Goal: Communication & Community: Answer question/provide support

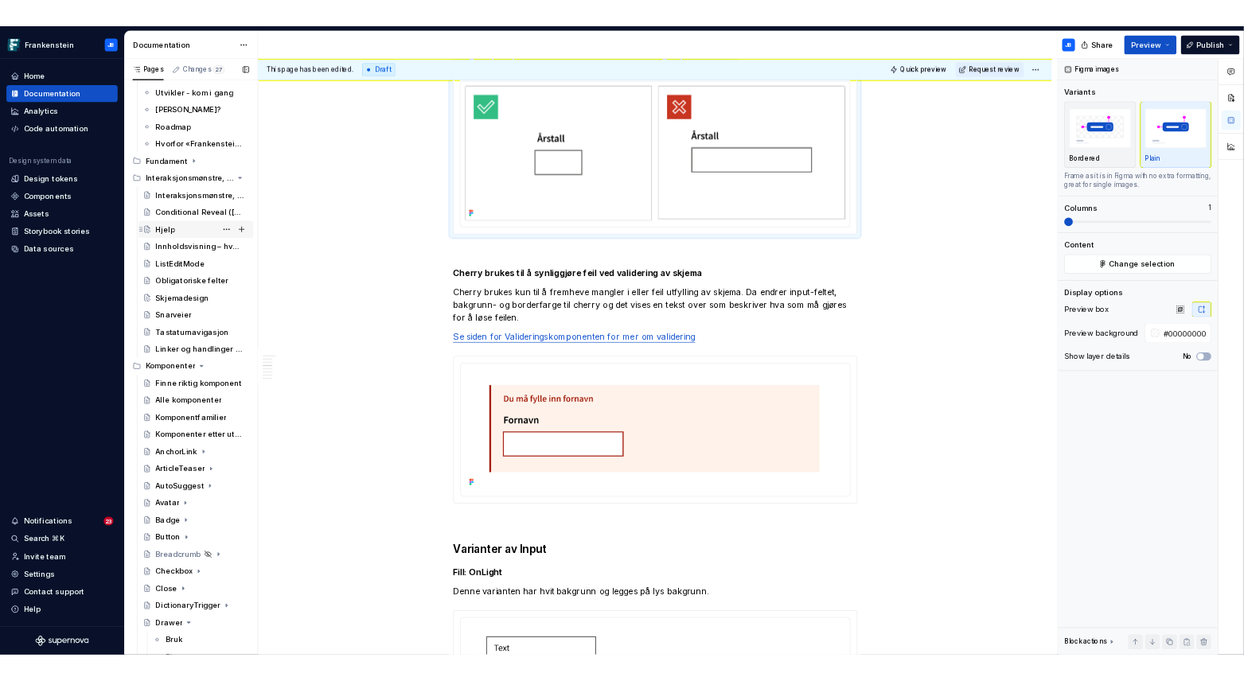
scroll to position [103, 0]
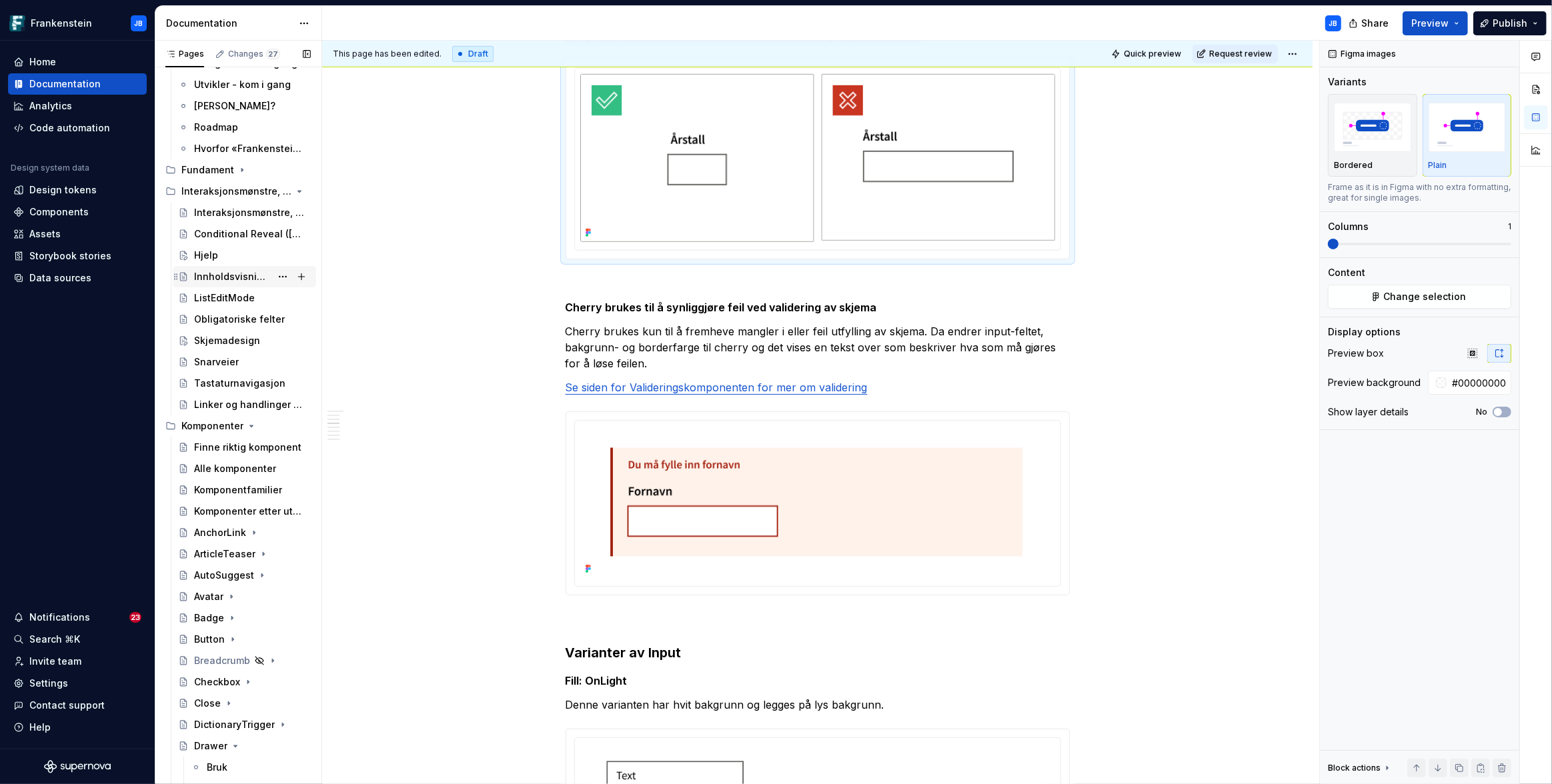
click at [217, 272] on div "Innholdsvisning – hvordan velge riktig komponent?" at bounding box center [233, 276] width 77 height 13
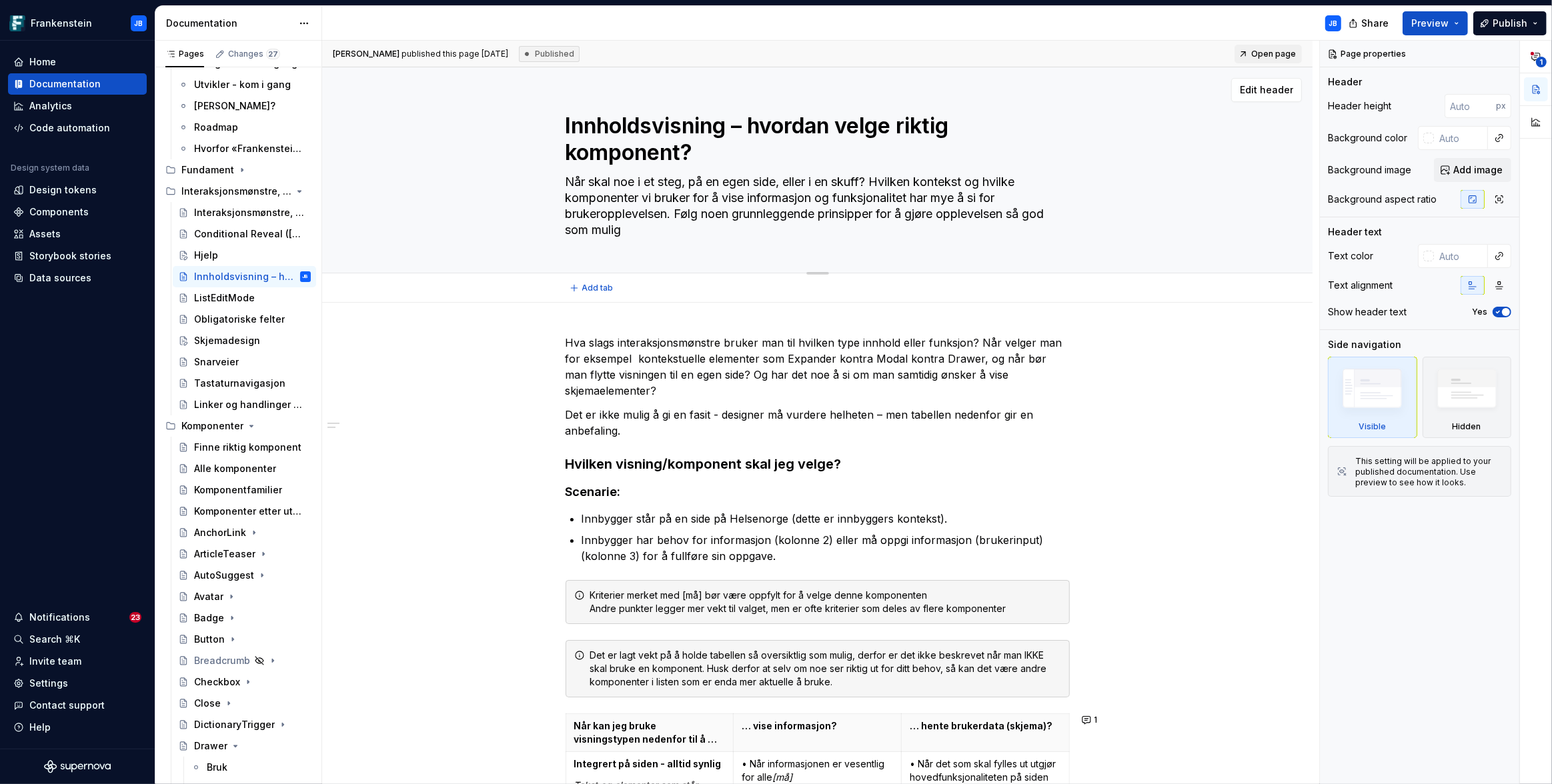
drag, startPoint x: 697, startPoint y: 196, endPoint x: 867, endPoint y: 198, distance: 170.0
click at [867, 198] on textarea "Når skal noe i et steg, på en egen side, eller i en skuff? Hvilken kontekst og …" at bounding box center [815, 206] width 504 height 70
drag, startPoint x: 696, startPoint y: 199, endPoint x: 916, endPoint y: 199, distance: 220.0
click at [916, 199] on textarea "Når skal noe i et steg, på en egen side, eller i en skuff? Hvilken kontekst og …" at bounding box center [815, 206] width 504 height 70
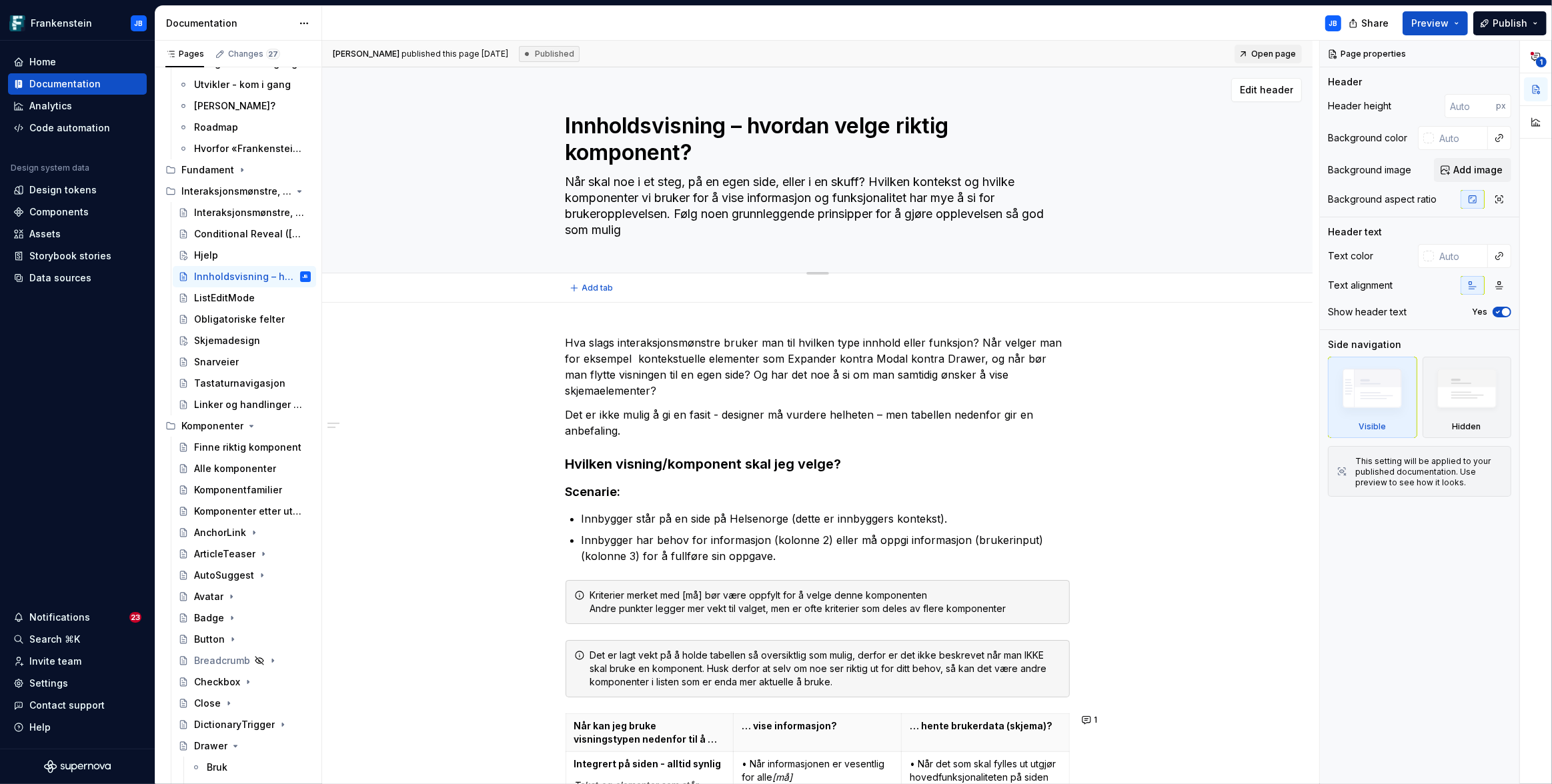
type textarea "*"
type textarea "Når skal noe i et steg, på en egen side, eller i en skuff? Hvilken kontekst og …"
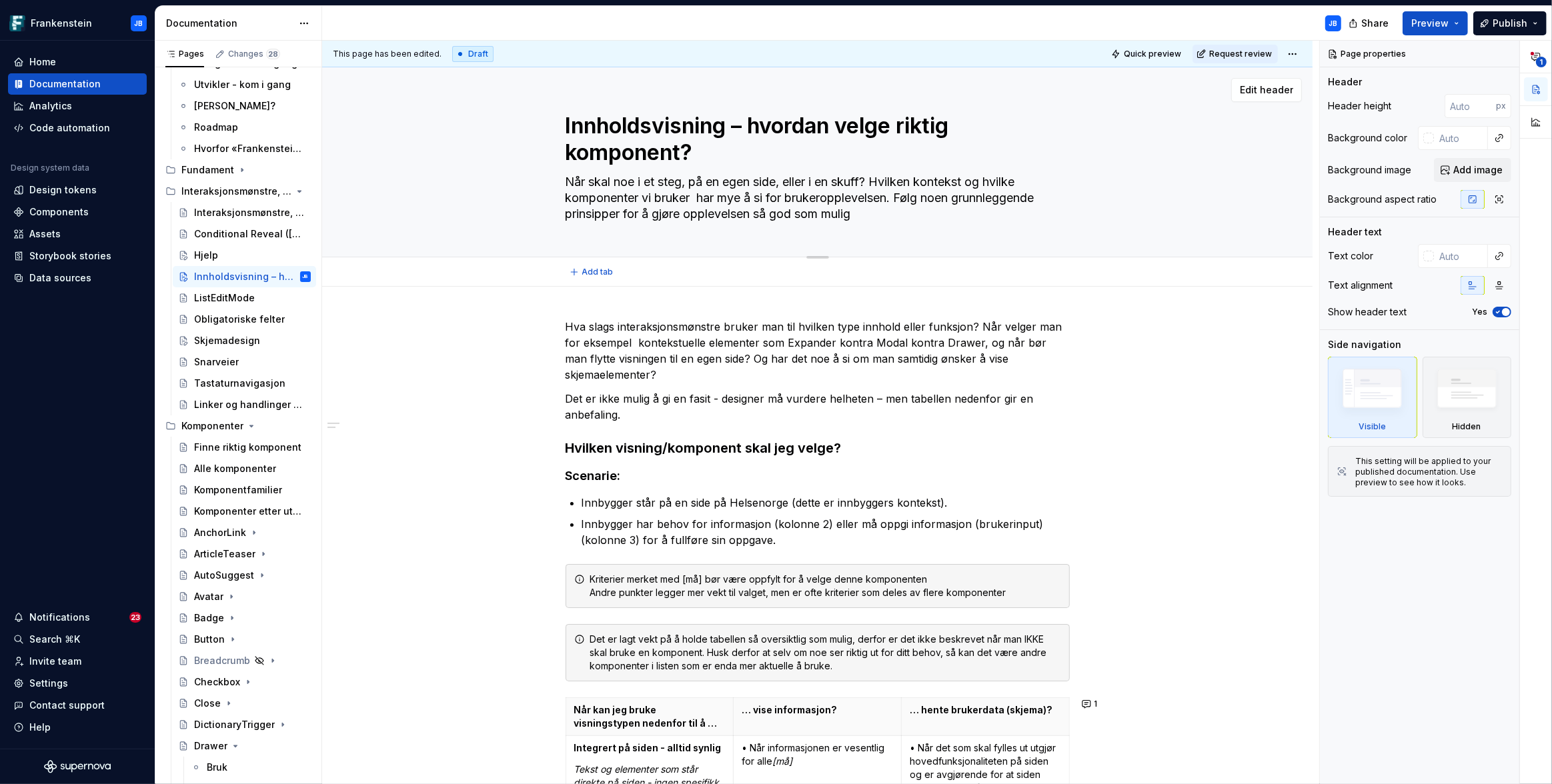
type textarea "*"
type textarea "Når skal noe i et steg, på en egen side, eller i en skuff? Hvilken kontekst og …"
drag, startPoint x: 880, startPoint y: 184, endPoint x: 924, endPoint y: 185, distance: 44.0
click at [924, 185] on textarea "Når skal noe i et steg, på en egen side, eller i en skuff? Hvilken kontekst og …" at bounding box center [815, 199] width 504 height 54
type textarea "*"
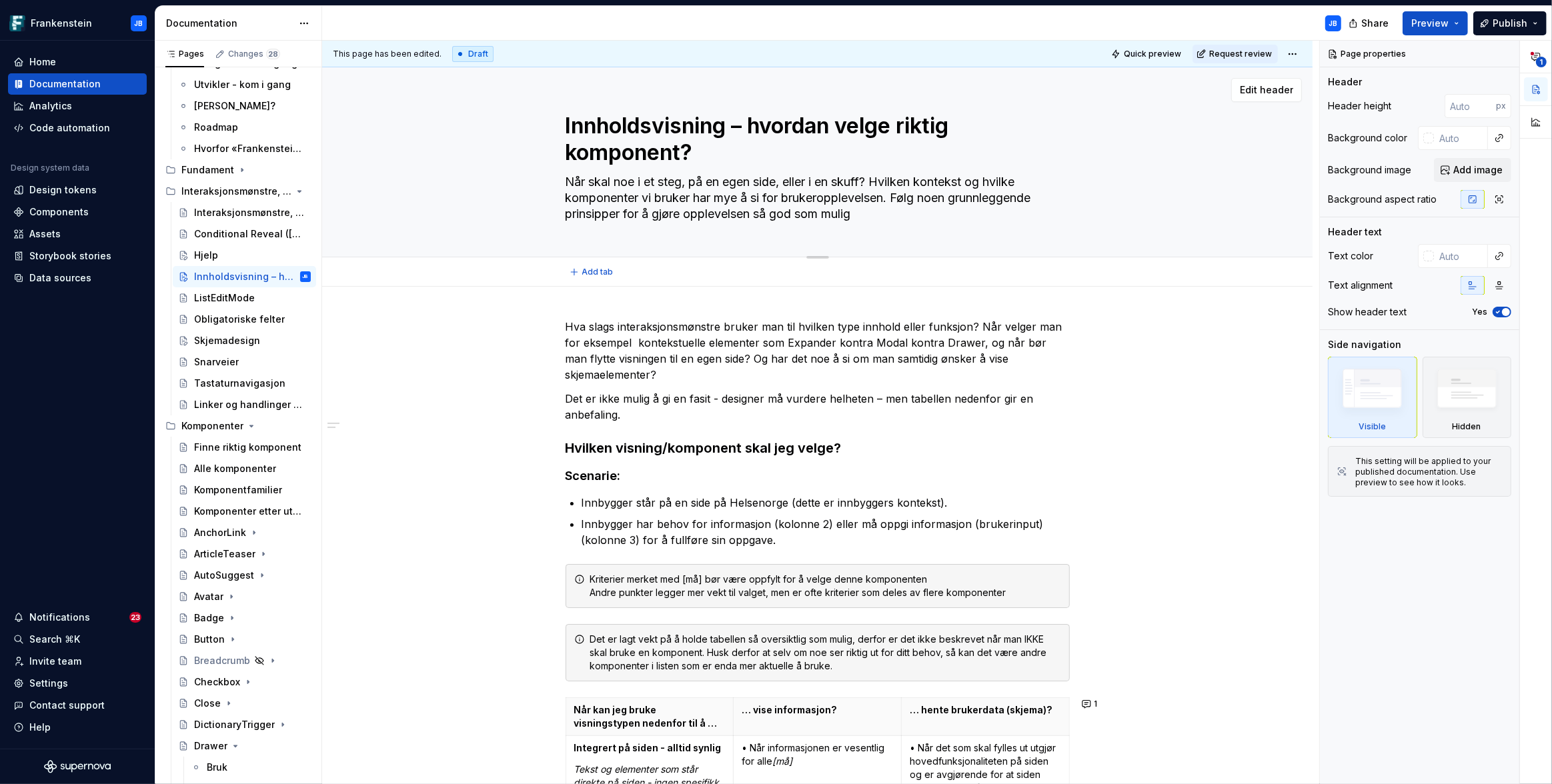
type textarea "Når skal noe i et steg, på en egen side, eller i en skuff? Vkontekst og hvilke …"
type textarea "*"
type textarea "Når skal noe i et steg, på en egen side, eller i en skuff? Vakontekst og hvilke…"
type textarea "*"
type textarea "Når skal noe i et steg, på en egen side, eller i en skuff? Valkontekst og hvilk…"
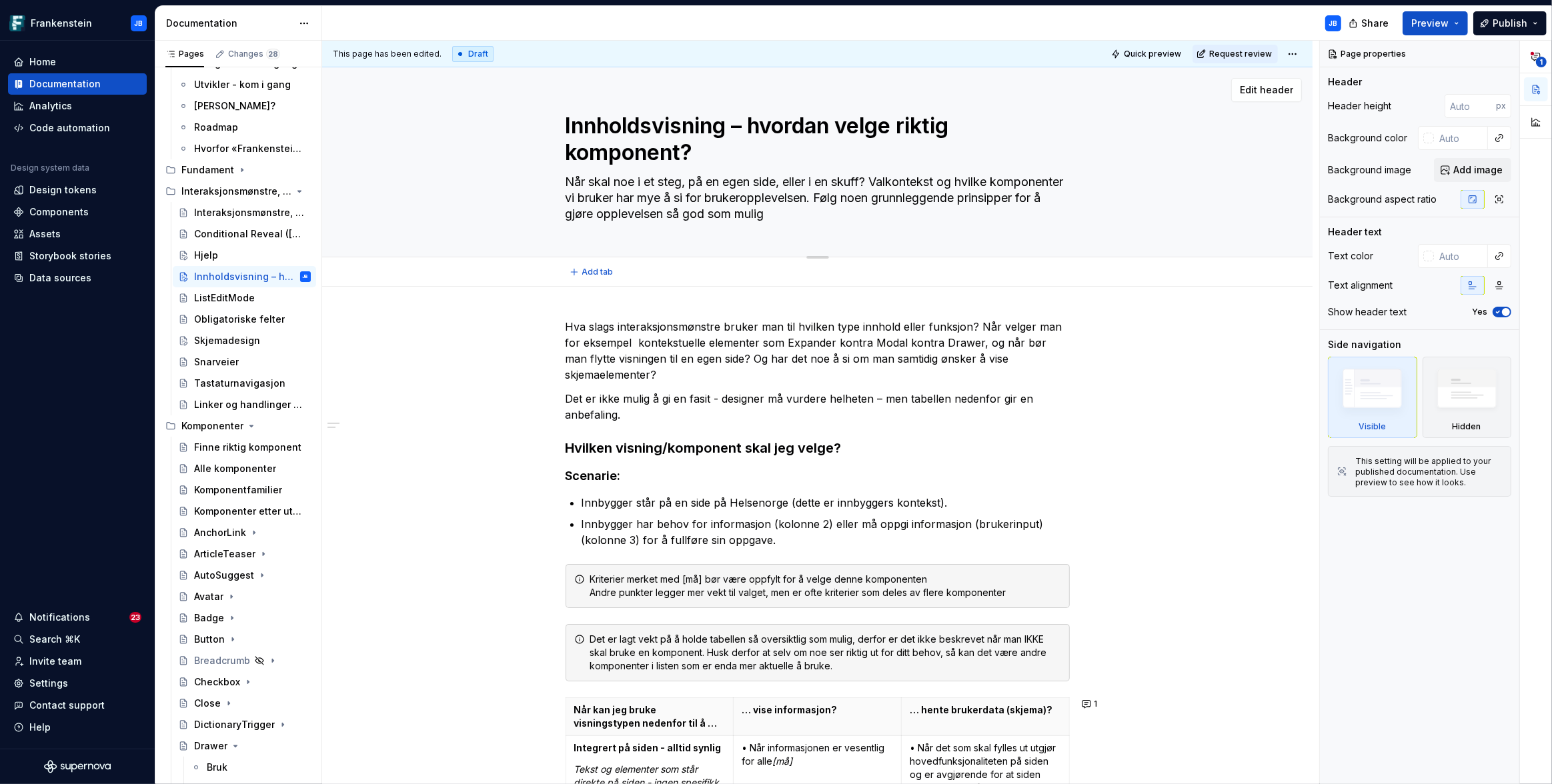
type textarea "*"
type textarea "Når skal noe i et steg, på en egen side, eller i en skuff? Valgkontekst og hvil…"
type textarea "*"
type textarea "Når skal noe i et steg, på en egen side, eller i en skuff? Valg kontekst og hvi…"
type textarea "*"
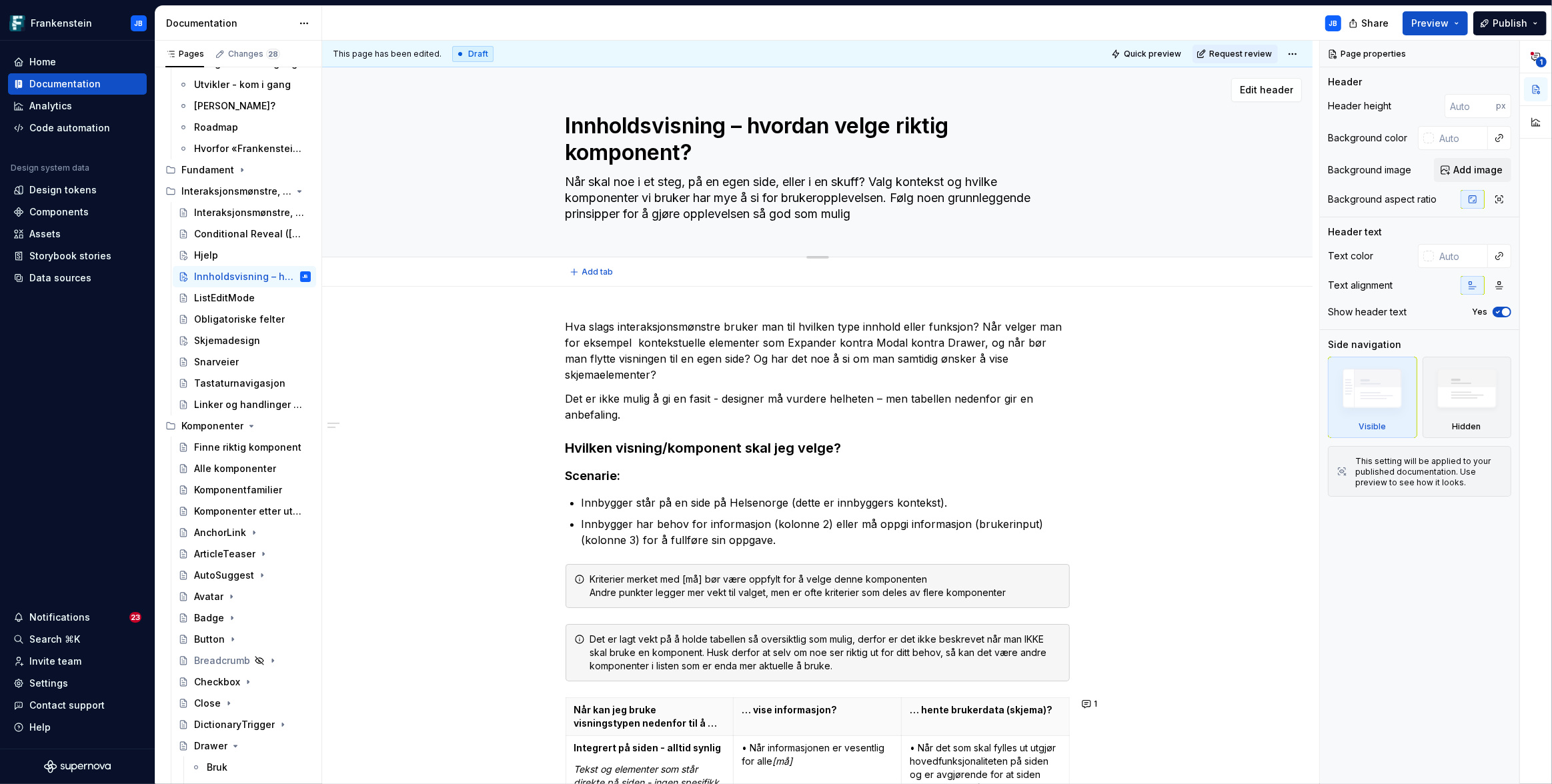
type textarea "Når skal noe i et steg, på en egen side, eller i en skuff? Valg akontekst og hv…"
type textarea "*"
type textarea "Når skal noe i et steg, på en egen side, eller i en skuff? Valg avkontekst og h…"
type textarea "*"
type textarea "Når skal noe i et steg, på en egen side, eller i en skuff? Valg av kontekst og …"
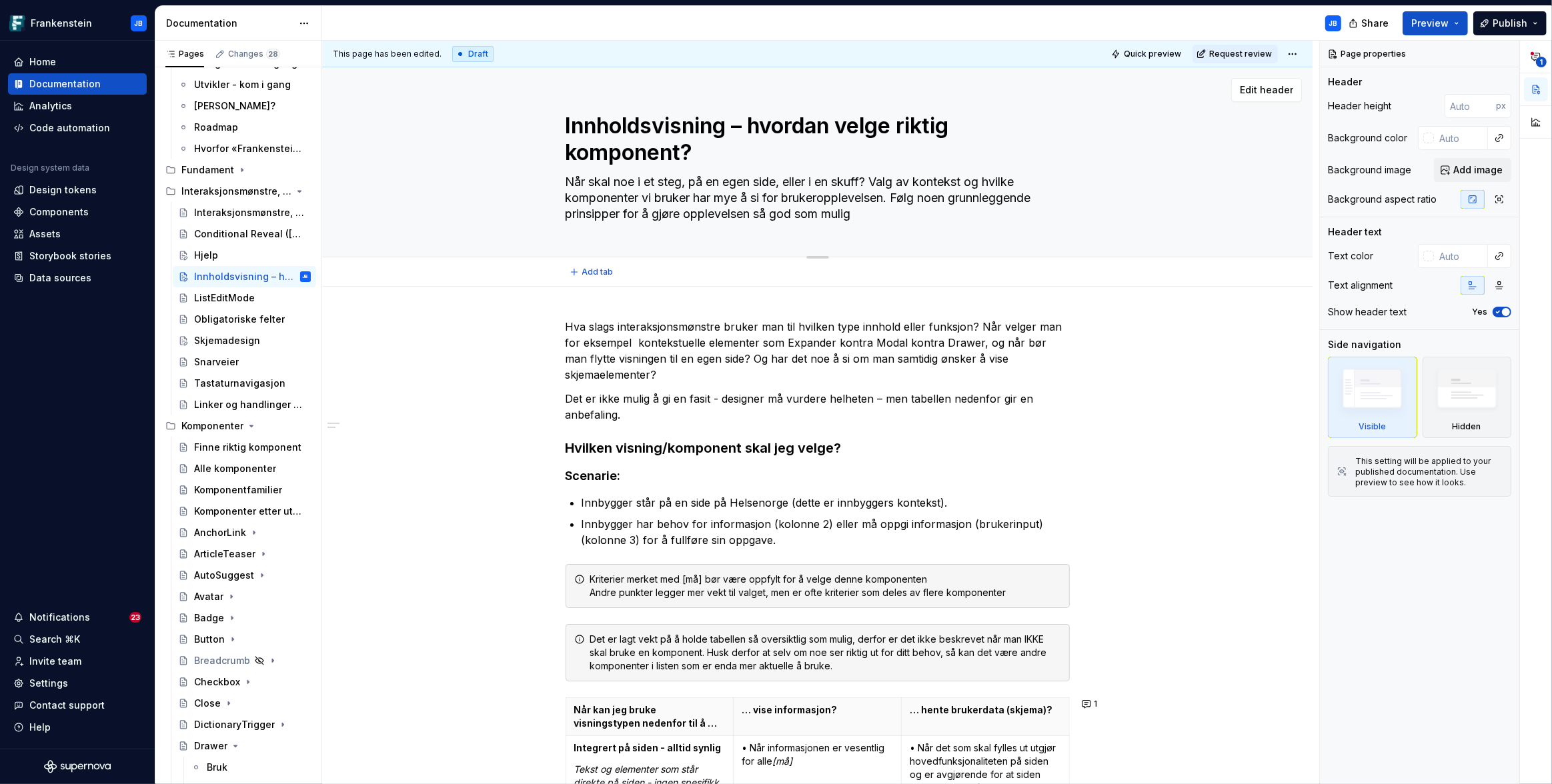
type textarea "*"
type textarea "Når skal noe i et steg, på en egen side, eller i en skuff? Valg av kkontekst og…"
type textarea "*"
type textarea "Når skal noe i et steg, på en egen side, eller i en skuff? Valg av kokontekst o…"
type textarea "*"
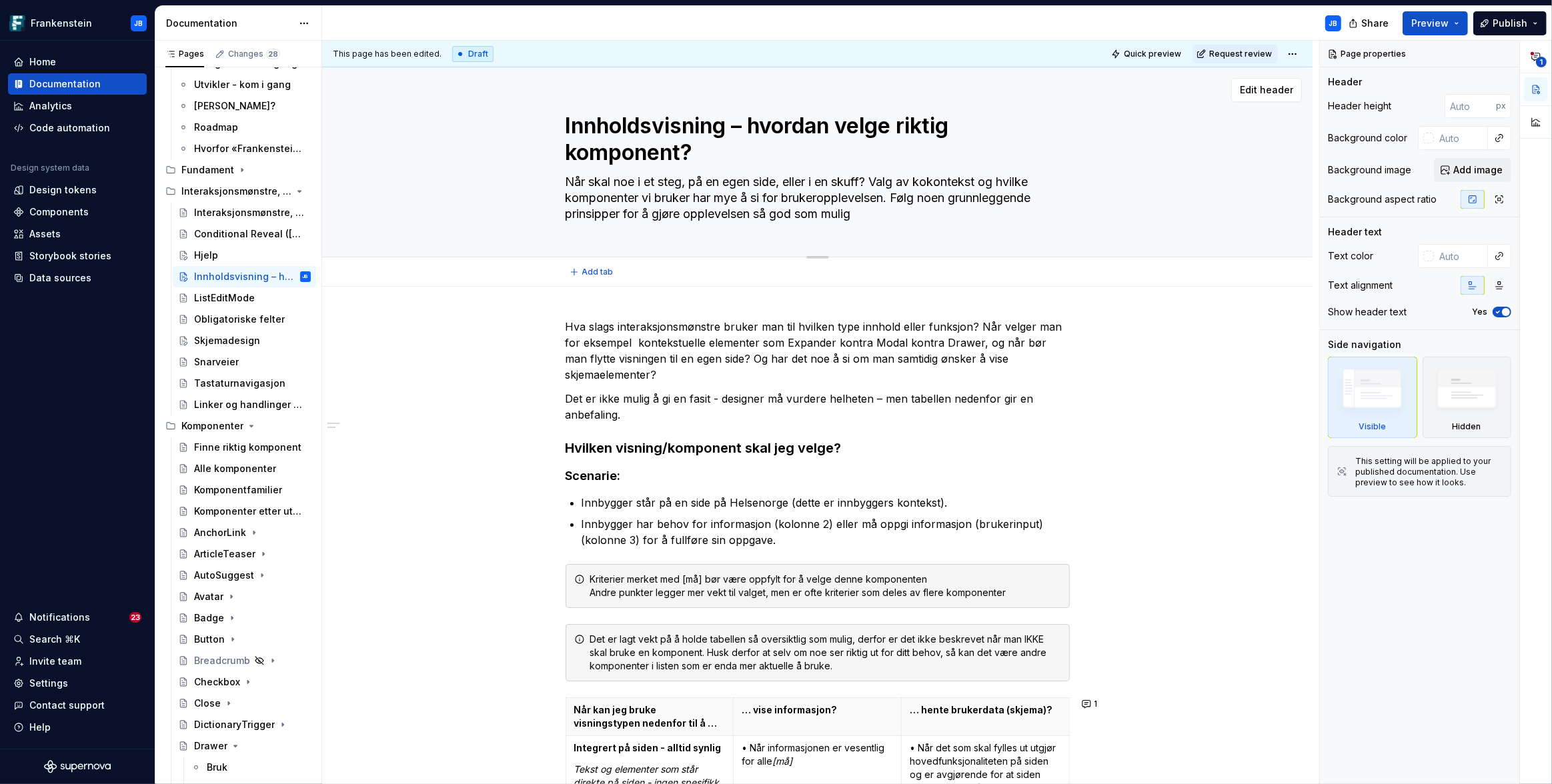
type textarea "Når skal noe i et steg, på en egen side, eller i en skuff? Valg av konkontekst …"
type textarea "*"
type textarea "Når skal noe i et steg, på en egen side, eller i en skuff? Valg av kontkontekst…"
type textarea "*"
type textarea "Når skal noe i et steg, på en egen side, eller i en skuff? Valg av kontekonteks…"
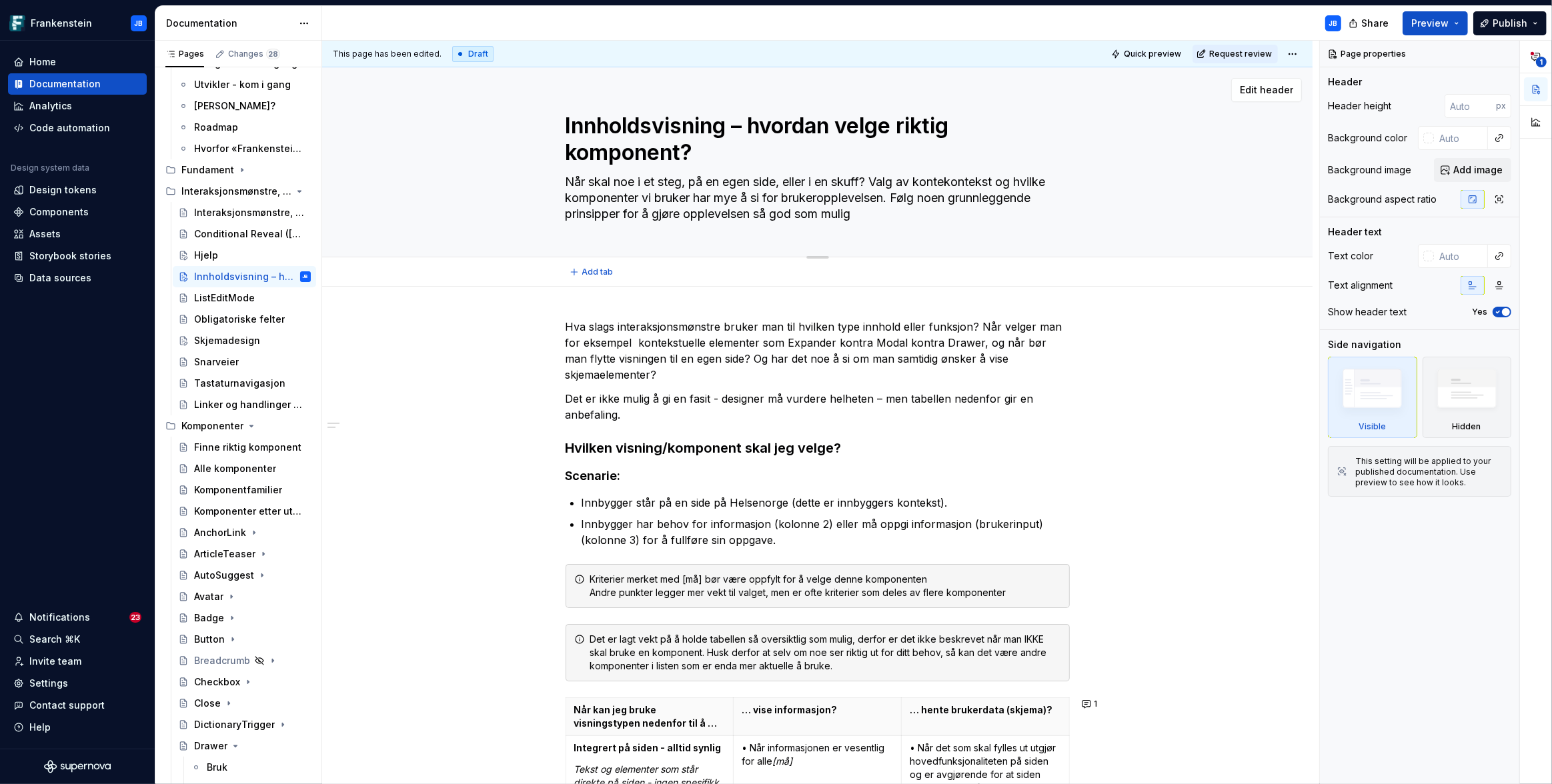
type textarea "*"
type textarea "Når skal noe i et steg, på en egen side, eller i en skuff? Valg av kontekkontek…"
type textarea "*"
type textarea "Når skal noe i et steg, på en egen side, eller i en skuff? Valg av kontekskonte…"
type textarea "*"
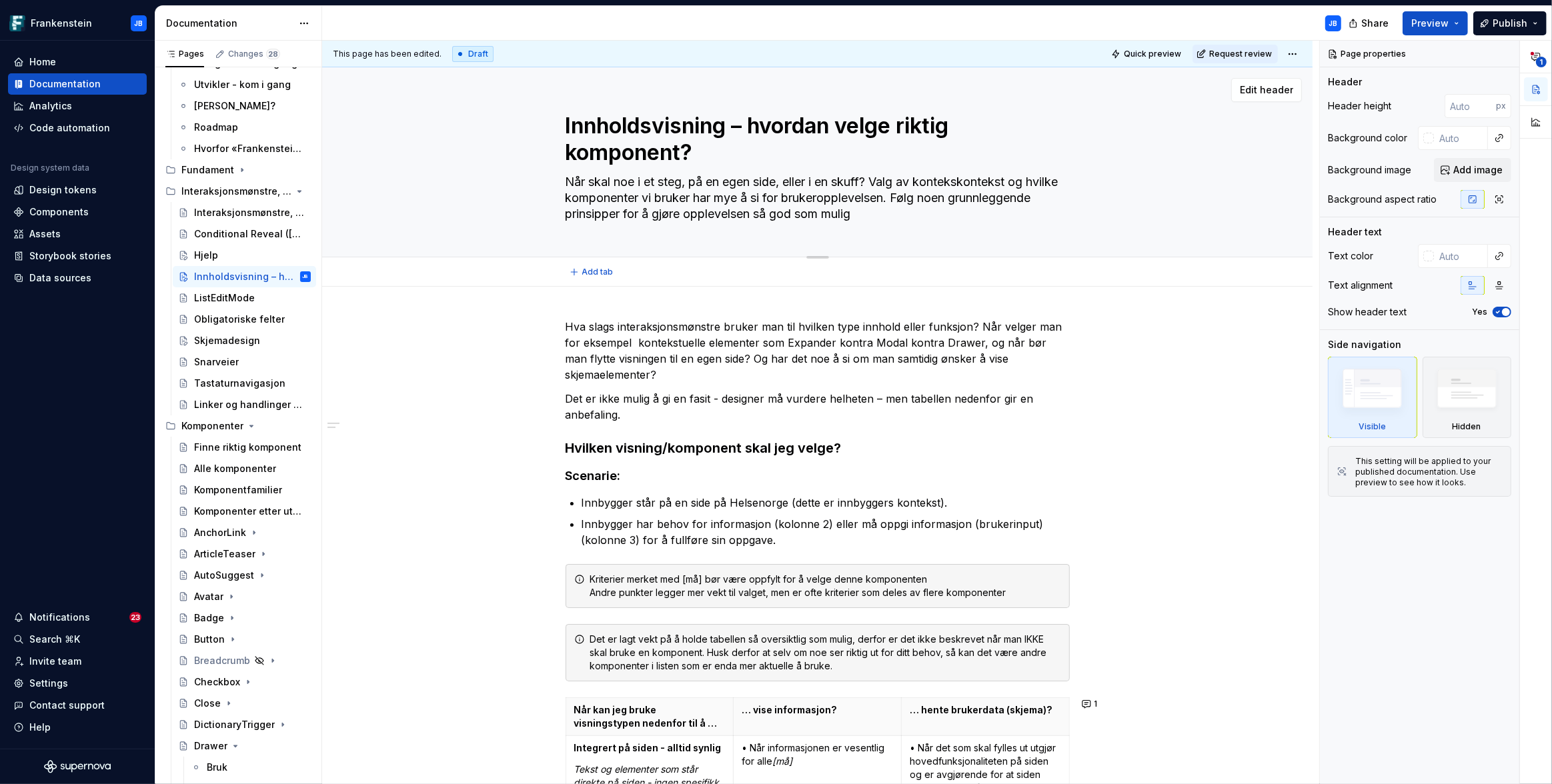
type textarea "Når skal noe i et steg, på en egen side, eller i en skuff? Valg av kontekstkont…"
type textarea "*"
type textarea "Når skal noe i et steg, på en egen side, eller i en skuff? Valg av kontekst kon…"
type textarea "*"
type textarea "Når skal noe i et steg, på en egen side, eller i en skuff? Valg av kontekst oko…"
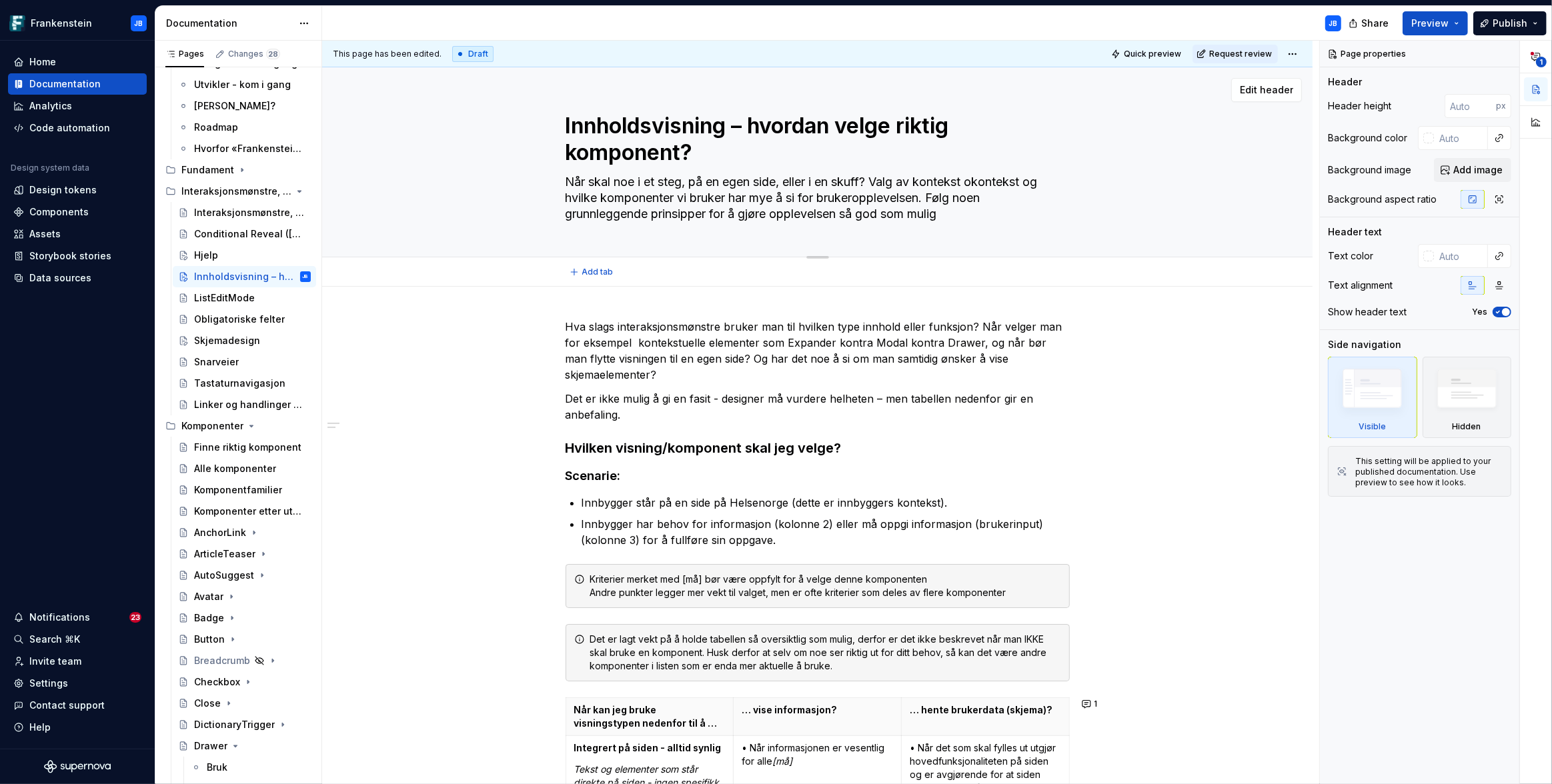
type textarea "*"
type textarea "Når skal noe i et steg, på en egen side, eller i en skuff? Valg av kontekst ogk…"
type textarea "*"
type textarea "Når skal noe i et steg, på en egen side, eller i en skuff? Valg av kontekst og …"
type textarea "*"
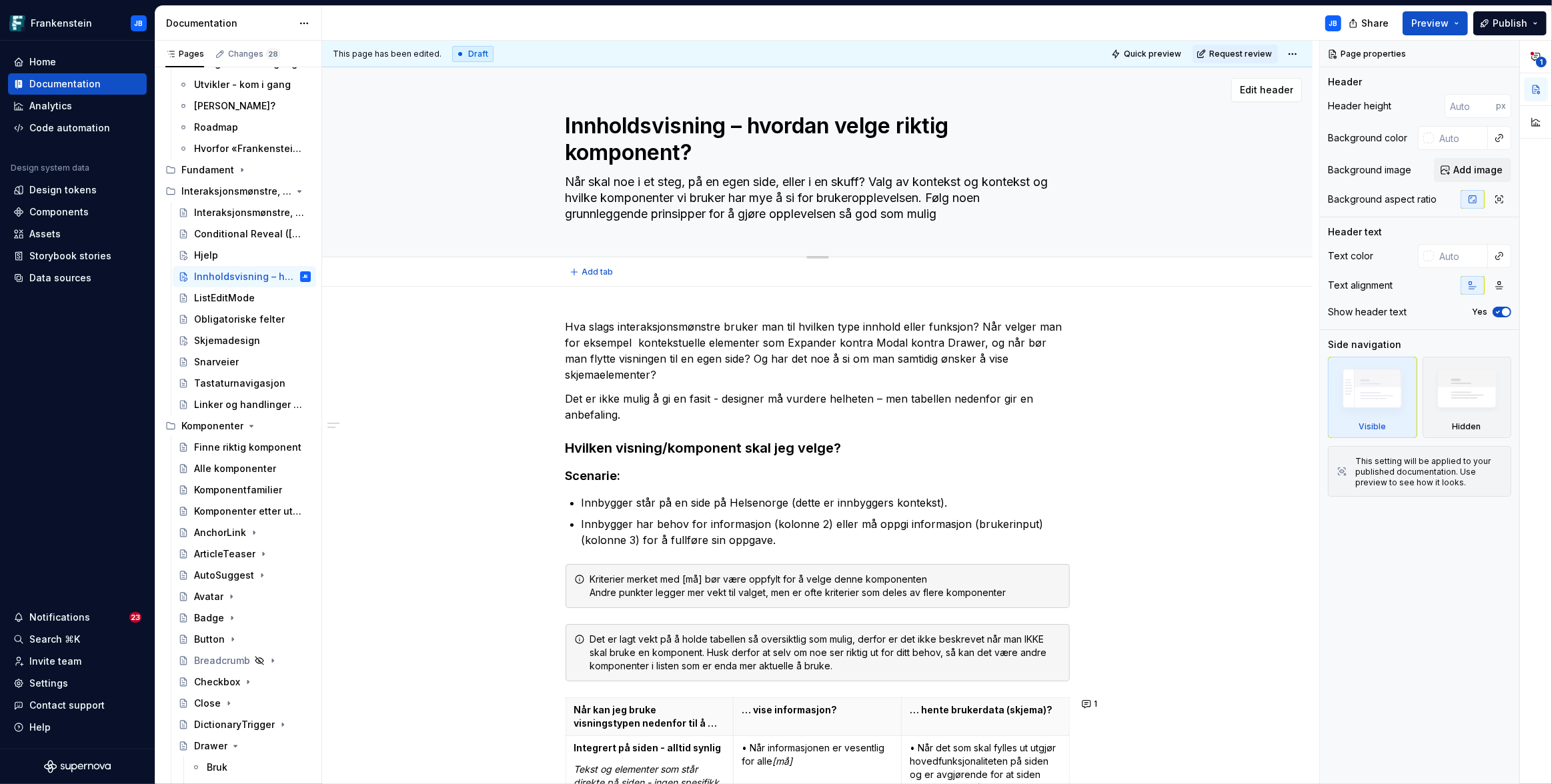
type textarea "Når skal noe i et steg, på en egen side, eller i en skuff? Valg av kontekst og …"
type textarea "*"
type textarea "Når skal noe i et steg, på en egen side, eller i en skuff? Valg av kontekst og …"
type textarea "*"
type textarea "Når skal noe i et steg, på en egen side, eller i en skuff? Valg av kontekst og …"
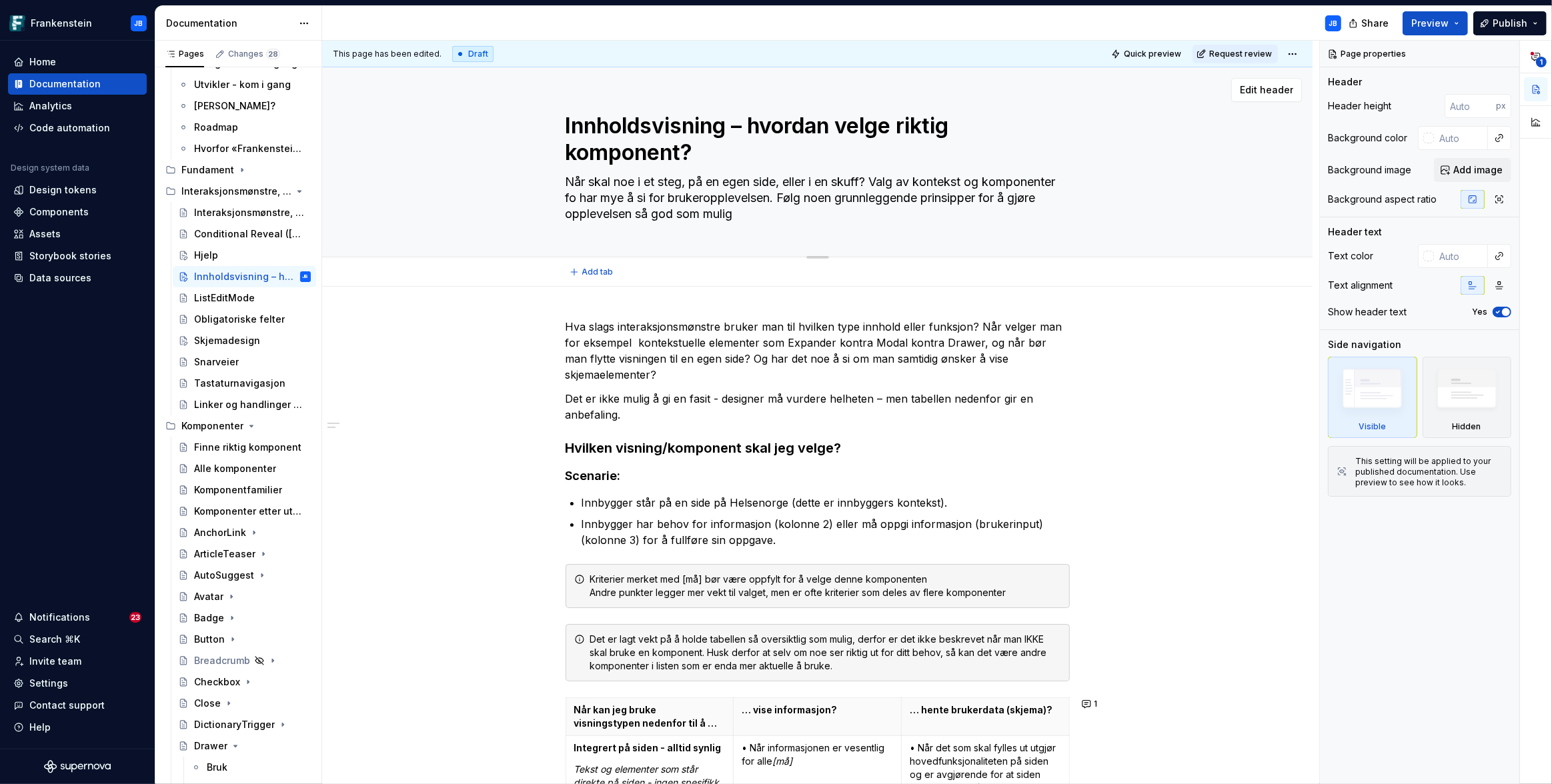
type textarea "*"
type textarea "Når skal noe i et steg, på en egen side, eller i en skuff? Valg av kontekst og …"
type textarea "*"
type textarea "Når skal noe i et steg, på en egen side, eller i en skuff? Valg av kontekst og …"
type textarea "*"
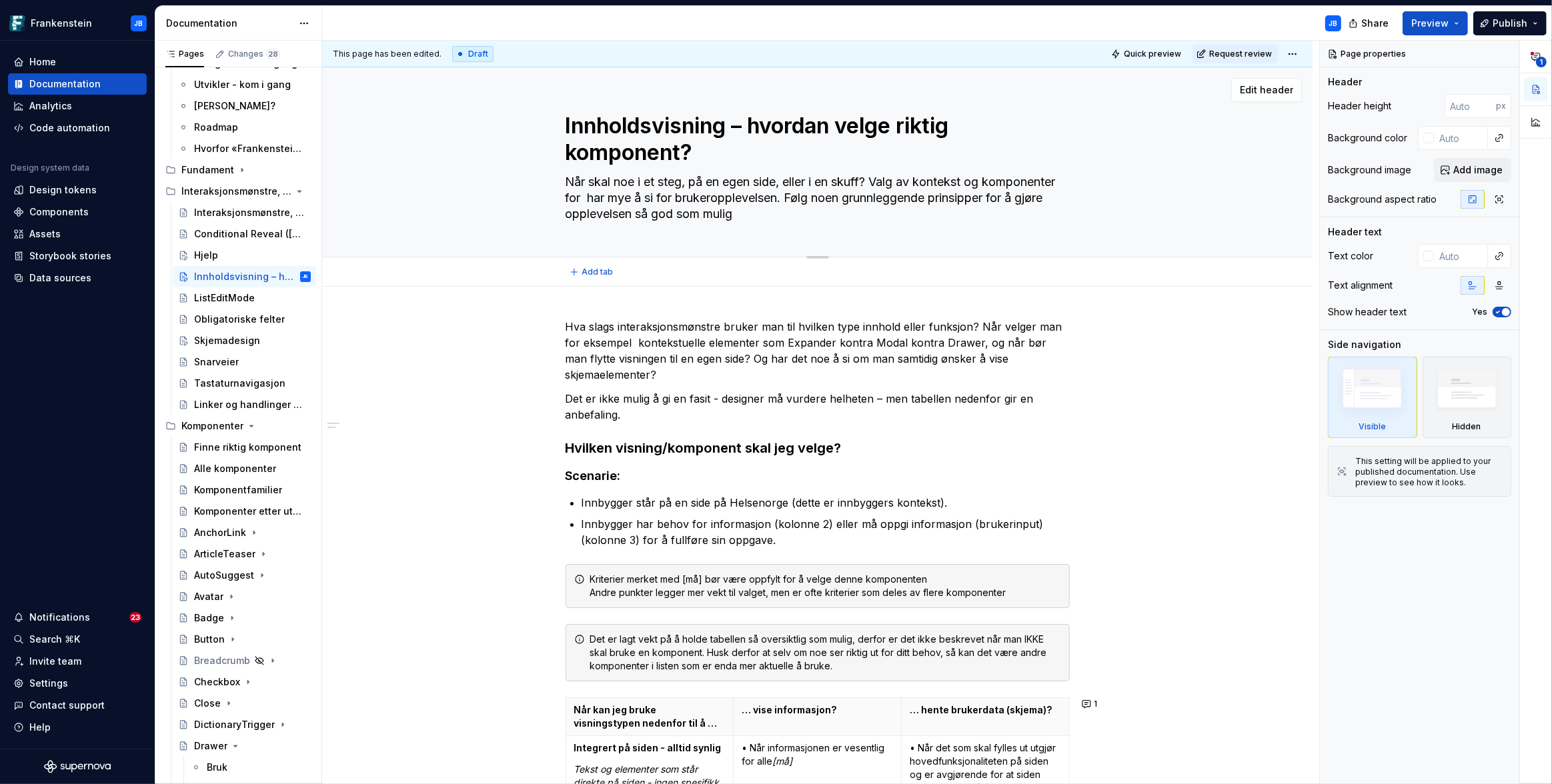
type textarea "Når skal noe i et steg, på en egen side, eller i en skuff? Valg av kontekst og …"
type textarea "*"
type textarea "Når skal noe i et steg, på en egen side, eller i en skuff? Valg av kontekst og …"
type textarea "*"
type textarea "Når skal noe i et steg, på en egen side, eller i en skuff? Valg av kontekst og …"
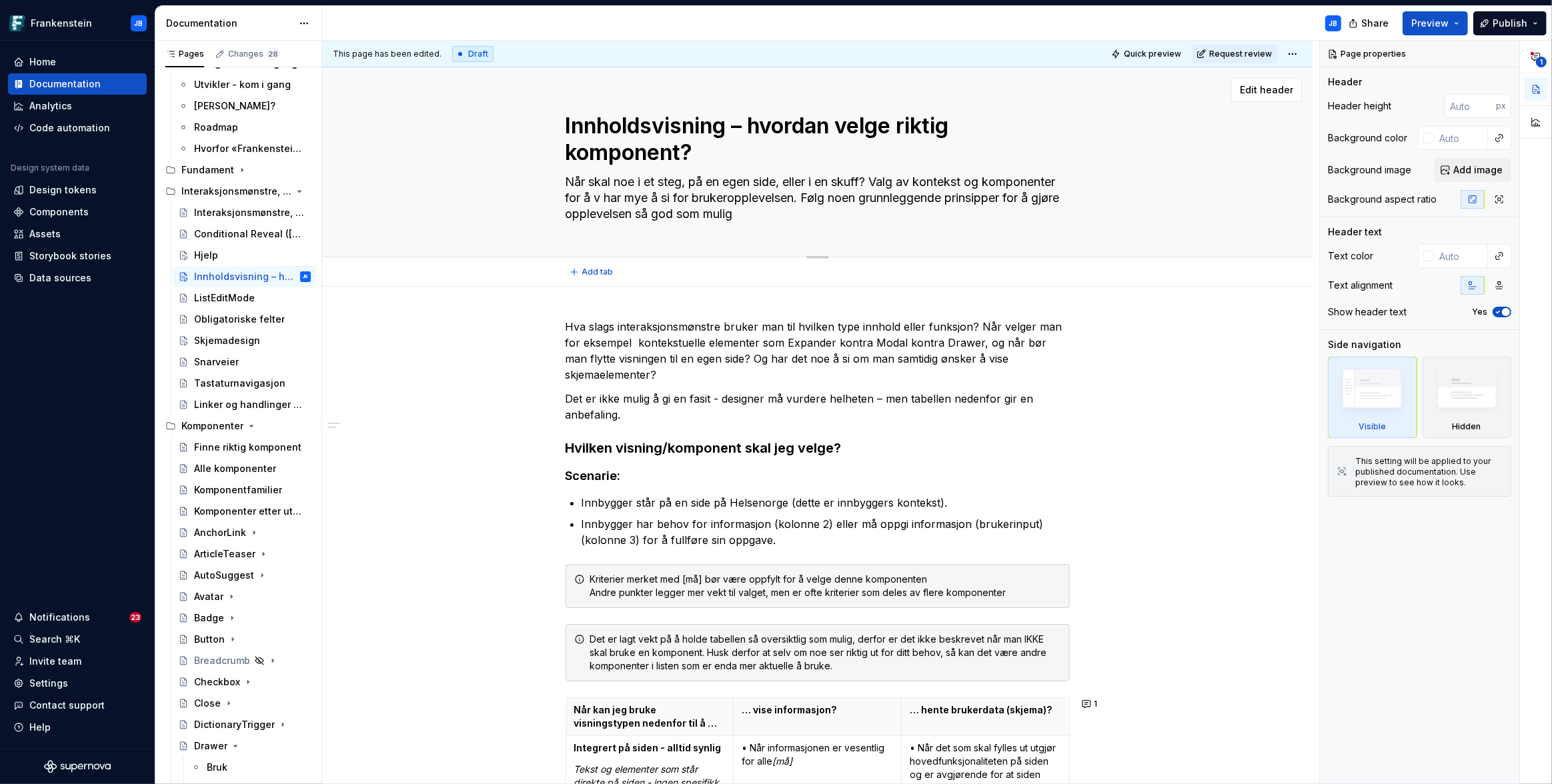
type textarea "*"
type textarea "Når skal noe i et steg, på en egen side, eller i en skuff? Valg av kontekst og …"
type textarea "*"
type textarea "Når skal noe i et steg, på en egen side, eller i en skuff? Valg av kontekst og …"
type textarea "*"
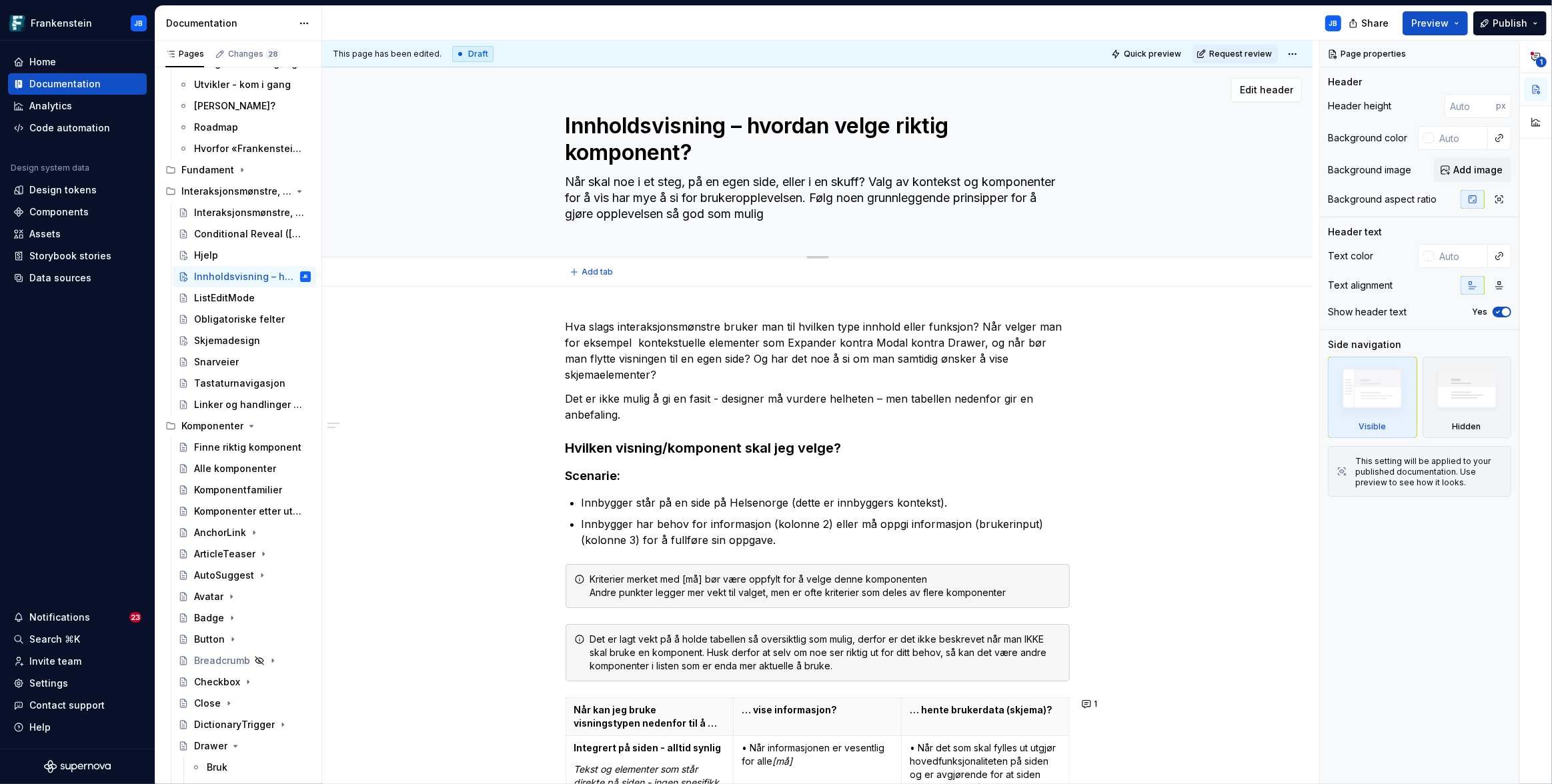
type textarea "Når skal noe i et steg, på en egen side, eller i en skuff? Valg av kontekst og …"
type textarea "*"
type textarea "Når skal noe i et steg, på en egen side, eller i en skuff? Valg av kontekst og …"
type textarea "*"
type textarea "Når skal noe i et steg, på en egen side, eller i en skuff? Valg av kontekst og …"
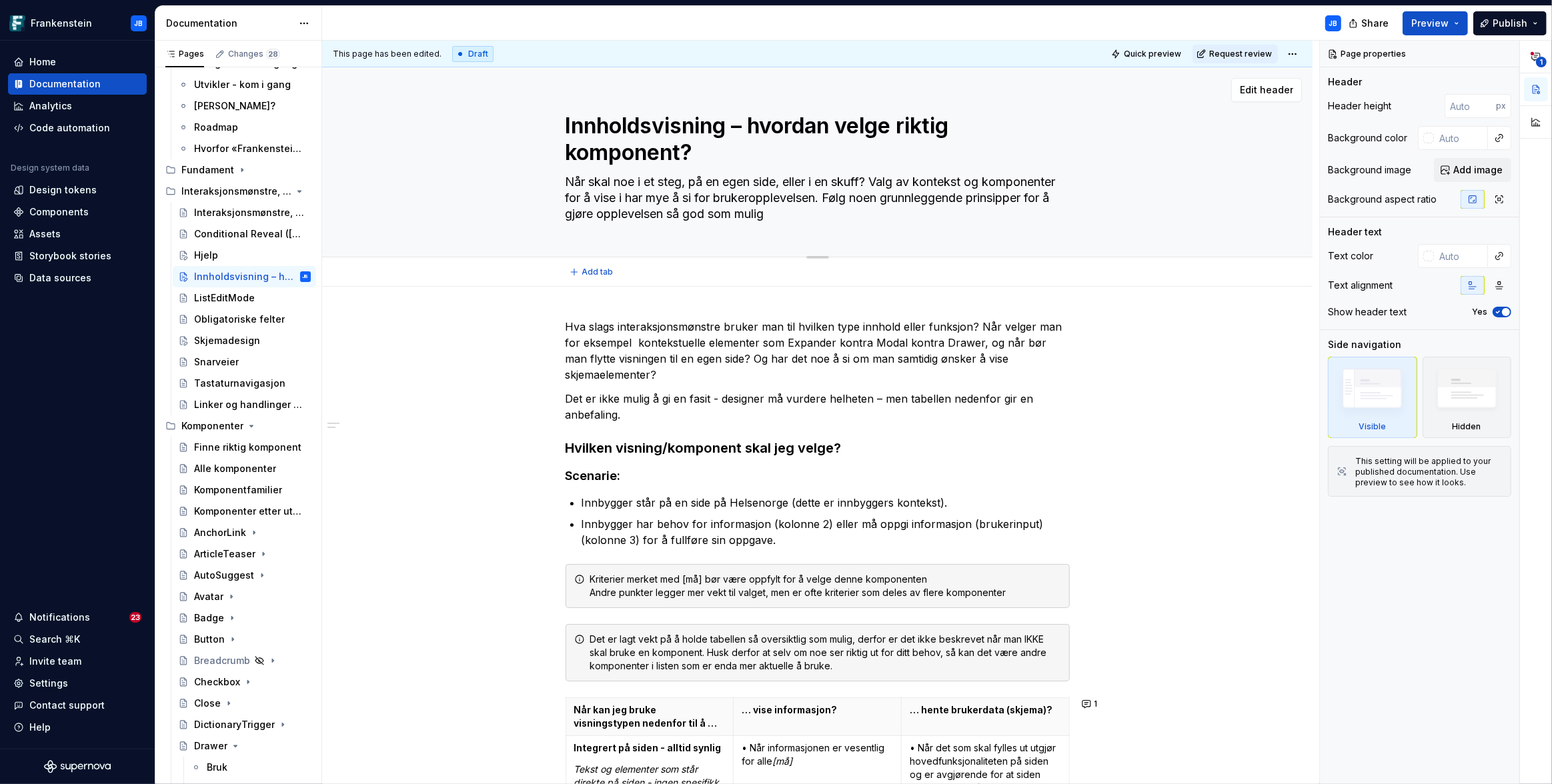
type textarea "*"
type textarea "Når skal noe i et steg, på en egen side, eller i en skuff? Valg av kontekst og …"
type textarea "*"
type textarea "Når skal noe i et steg, på en egen side, eller i en skuff? Valg av kontekst og …"
type textarea "*"
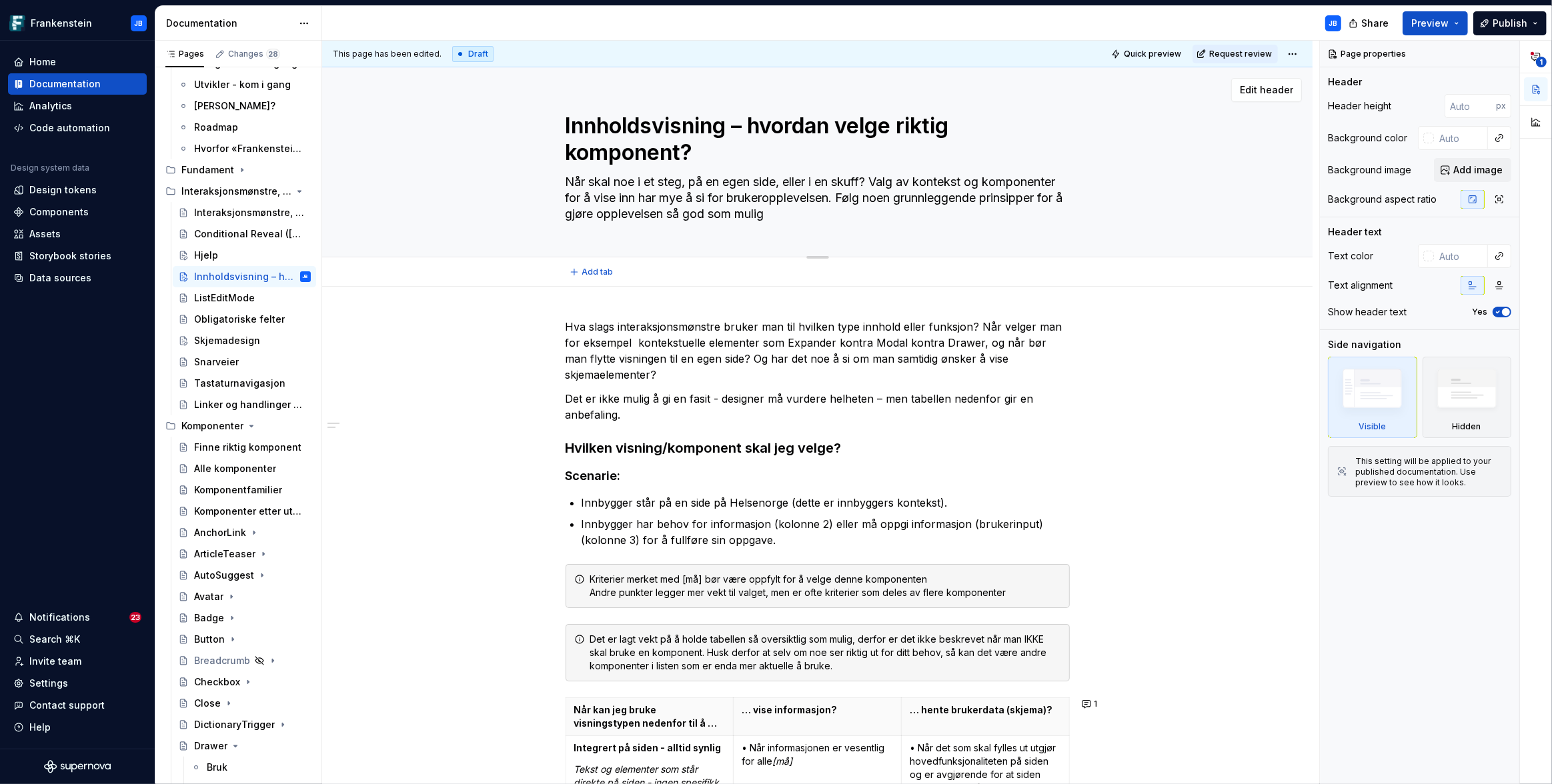
type textarea "Når skal noe i et steg, på en egen side, eller i en skuff? Valg av kontekst og …"
type textarea "*"
type textarea "Når skal noe i et steg, på en egen side, eller i en skuff? Valg av kontekst og …"
type textarea "*"
type textarea "Når skal noe i et steg, på en egen side, eller i en skuff? Valg av kontekst og …"
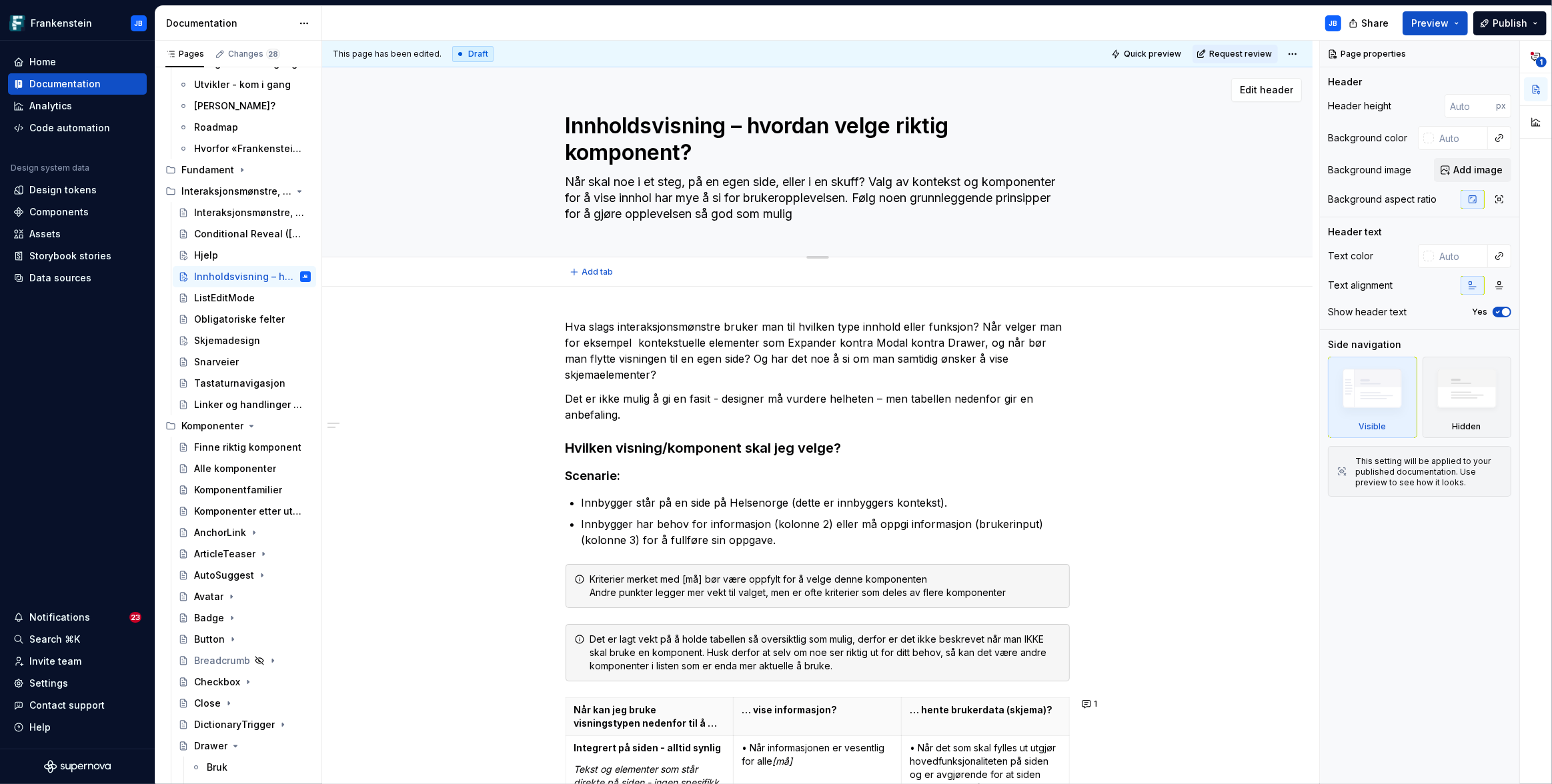
type textarea "*"
type textarea "Når skal noe i et steg, på en egen side, eller i en skuff? Valg av kontekst og …"
type textarea "*"
type textarea "Når skal noe i et steg, på en egen side, eller i en skuff? Valg av kontekst og …"
type textarea "*"
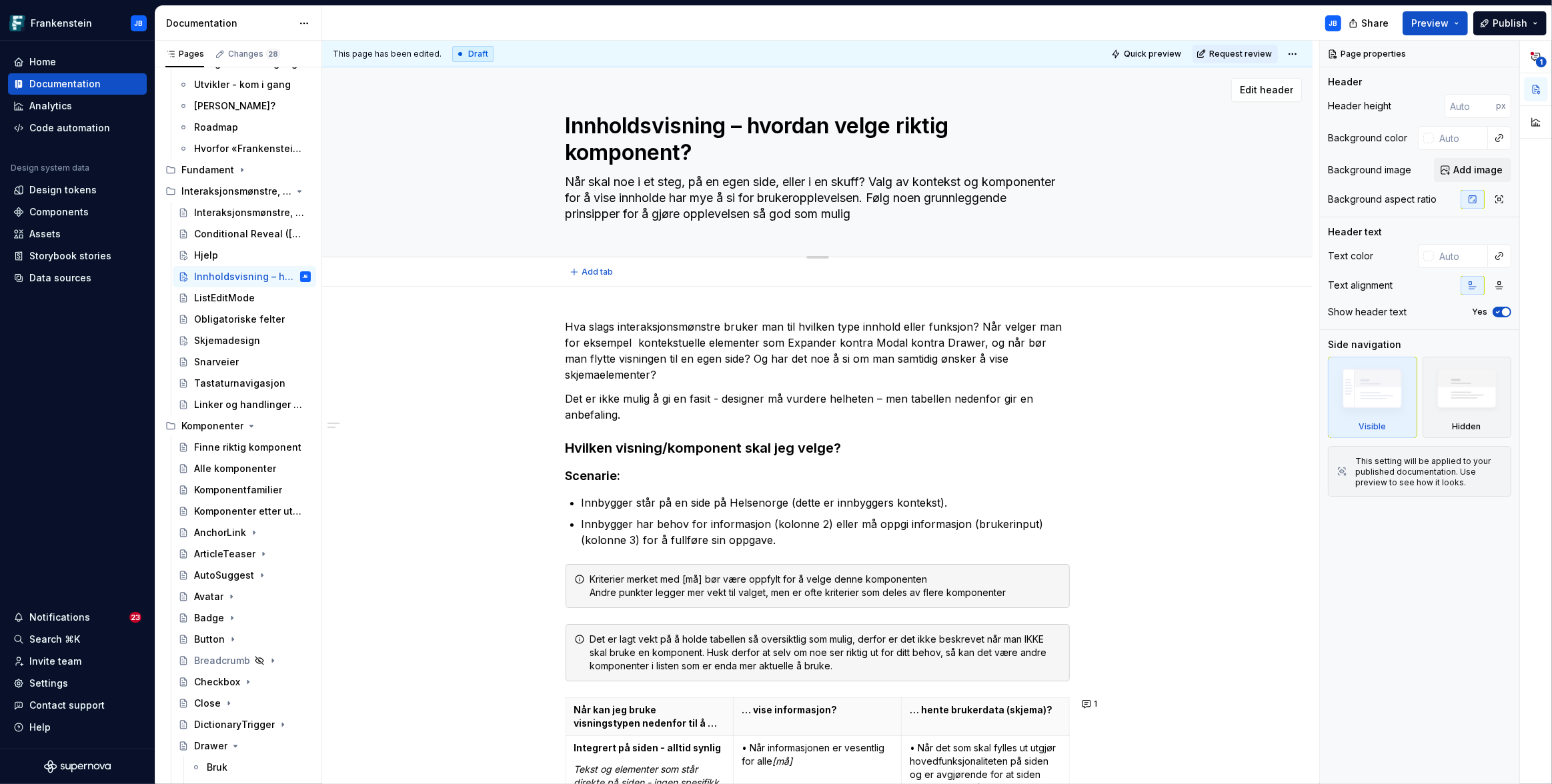
type textarea "Når skal noe i et steg, på en egen side, eller i en skuff? Valg av kontekst og …"
click at [623, 185] on textarea "Når skal noe i et steg, på en egen side, eller i en skuff? Valg av kontekst og …" at bounding box center [815, 199] width 504 height 54
type textarea "*"
type textarea "Når skal i i et steg, på en egen side, eller i en skuff? Valg av kontekst og ko…"
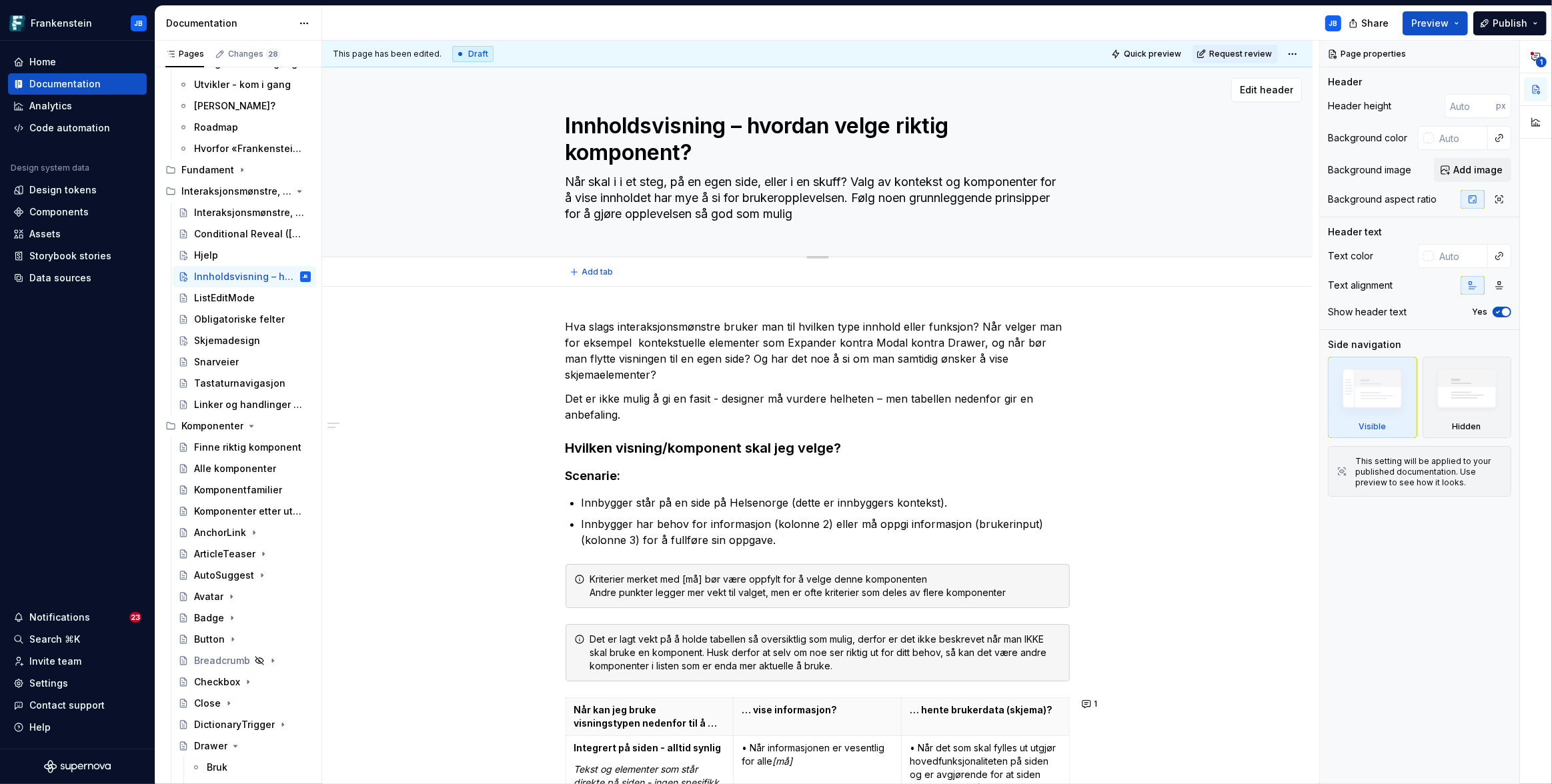
type textarea "*"
type textarea "Når skal in i et steg, på en egen side, eller i en skuff? Valg av kontekst og k…"
type textarea "*"
type textarea "Når skal inn i et steg, på en egen side, eller i en skuff? Valg av kontekst og …"
type textarea "*"
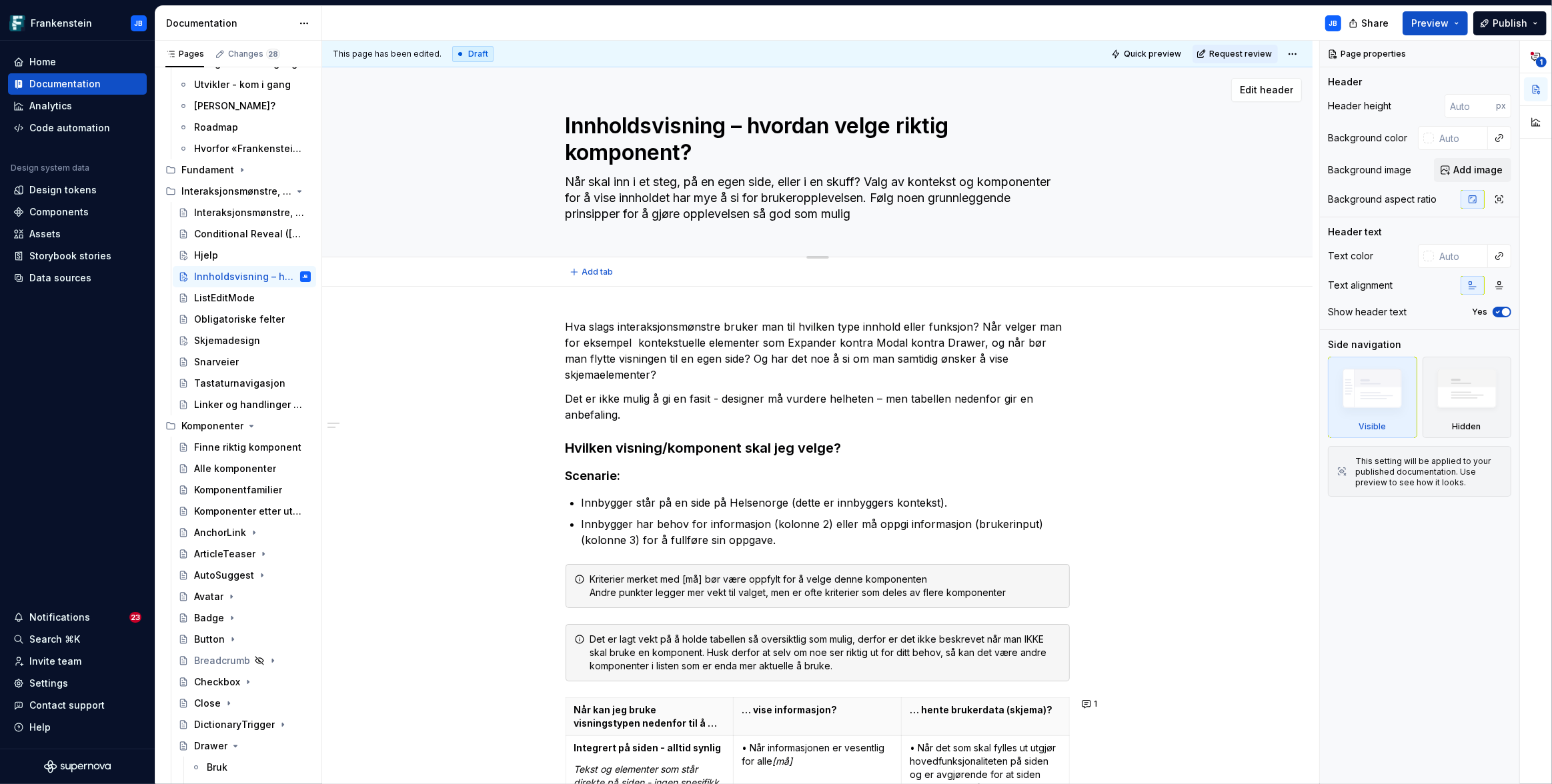
type textarea "Når skal innh i et steg, på en egen side, eller i en skuff? Valg av kontekst og…"
type textarea "*"
type textarea "Når skal innho i et steg, på en egen side, eller i en skuff? Valg av kontekst o…"
type textarea "*"
type textarea "Når skal innhol i et steg, på en egen side, eller i en skuff? Valg av kontekst …"
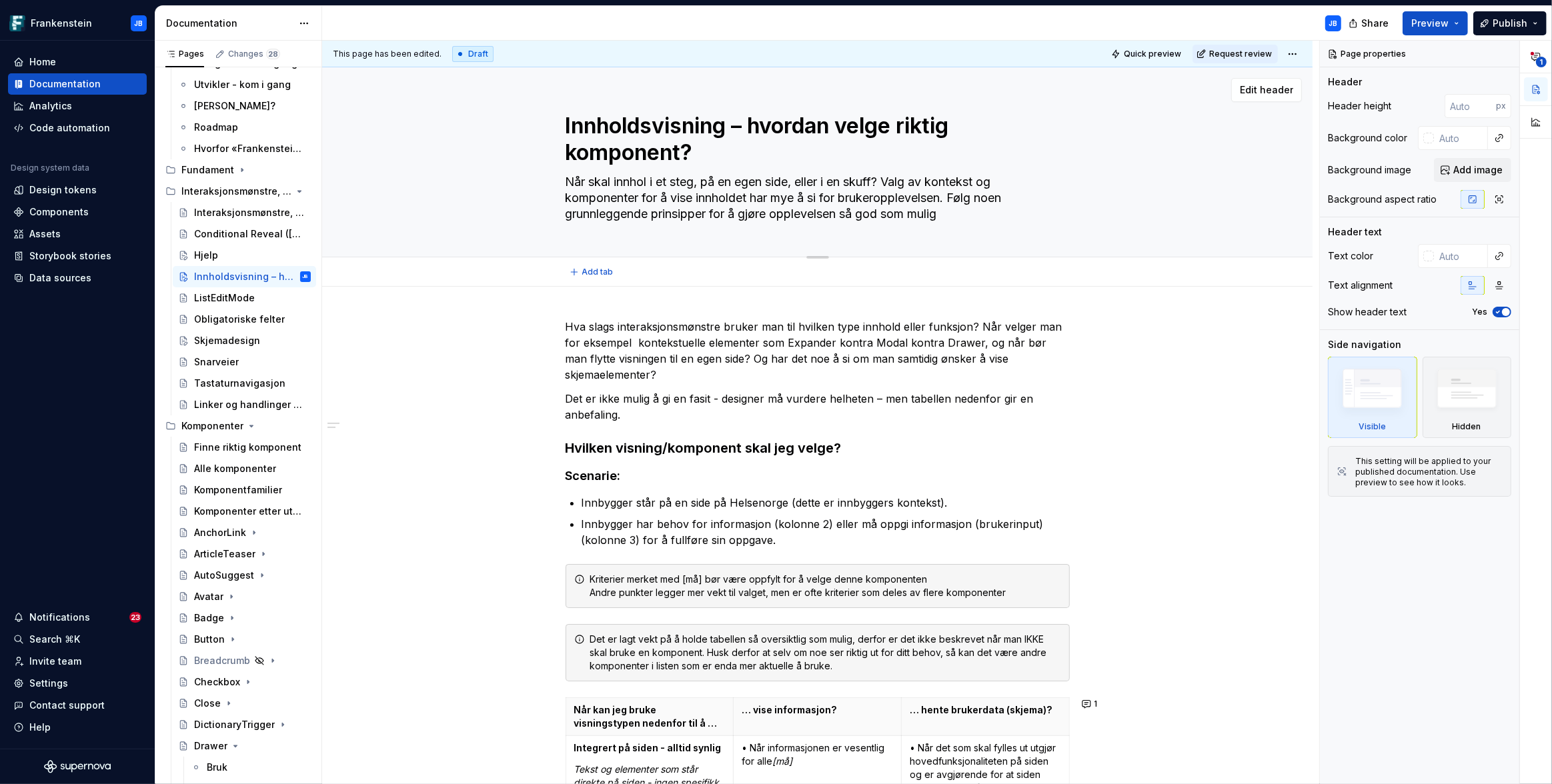
type textarea "*"
type textarea "Når skal innhold i et steg, på en egen side, eller i en skuff? Valg av kontekst…"
type textarea "*"
type textarea "Når skal innholdet i et steg, på en egen side, eller i en skuff? Valg av kontek…"
click at [958, 198] on textarea "Når skal innholdet i et steg, på en egen side, eller i en skuff? Valg av kontek…" at bounding box center [815, 199] width 504 height 54
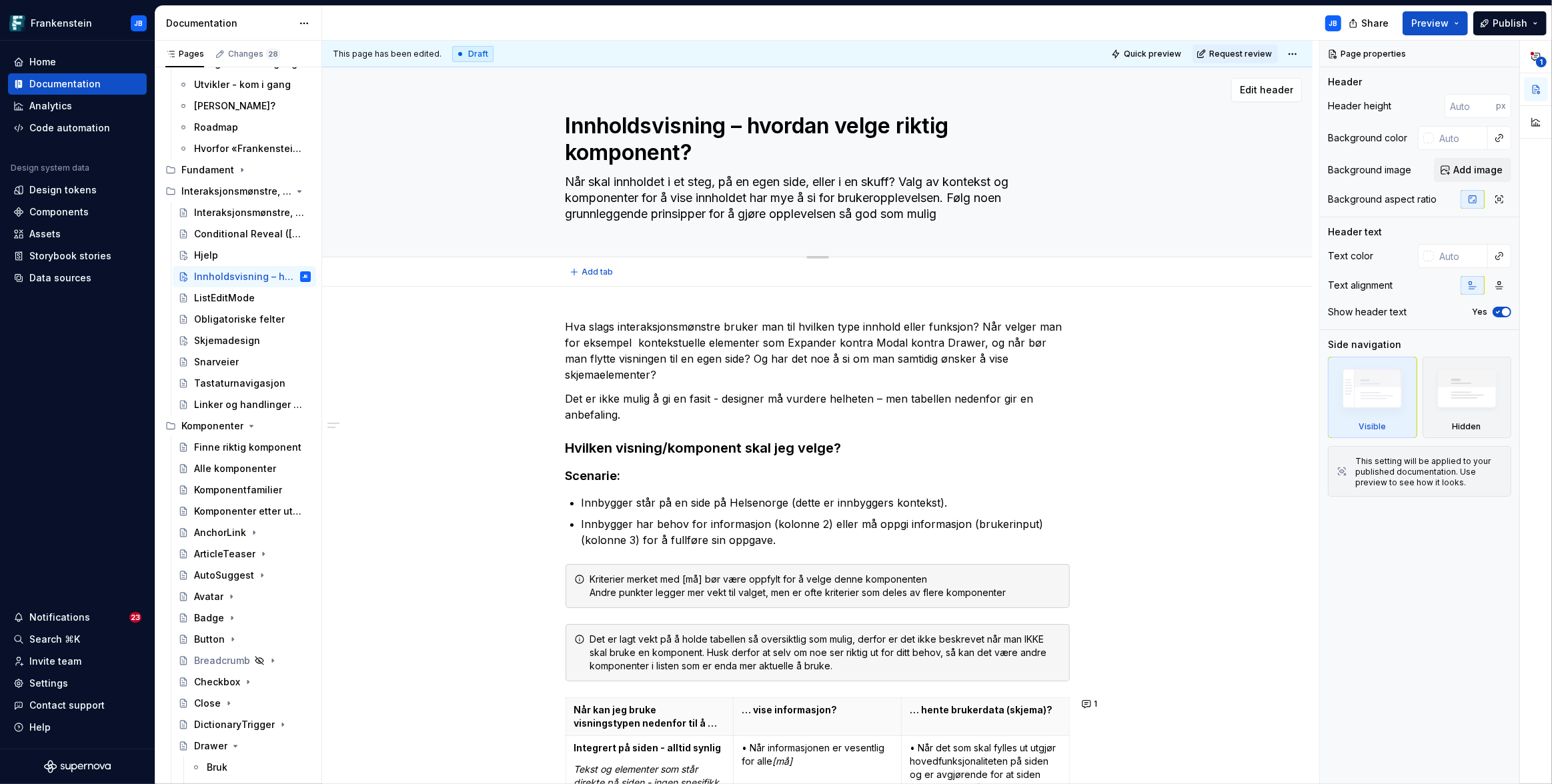
type textarea "*"
type textarea "Når skal innholdet i et steg, på en egen side, eller i en skuff? Valg av kontek…"
type textarea "*"
type textarea "Når skal innholdet i et steg, på en egen side, eller i en skuff? Valg av kontek…"
type textarea "*"
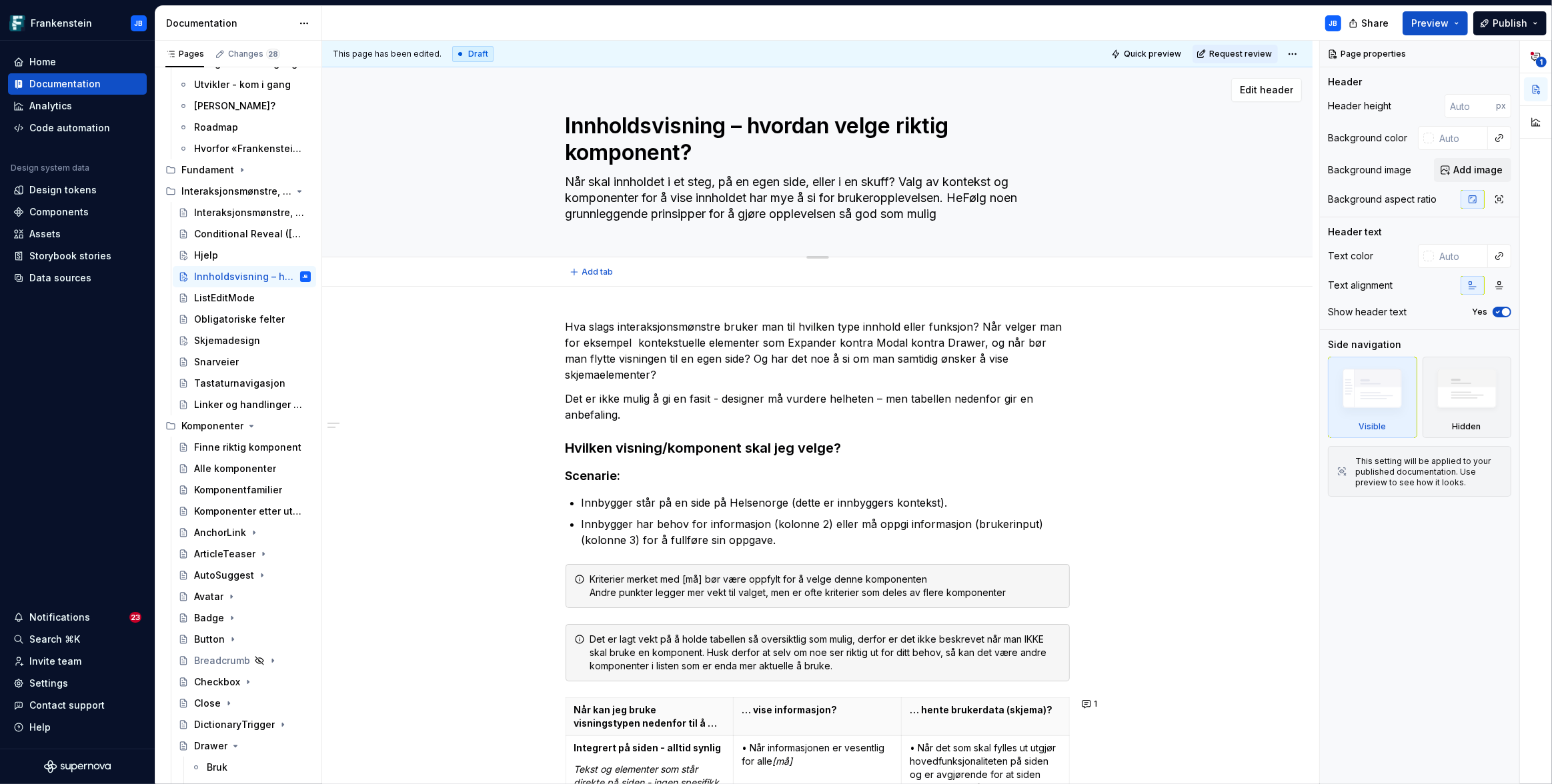
type textarea "Når skal innholdet i et steg, på en egen side, eller i en skuff? Valg av kontek…"
type textarea "*"
type textarea "Når skal innholdet i et steg, på en egen side, eller i en skuff? Valg av kontek…"
type textarea "*"
type textarea "Når skal innholdet i et steg, på en egen side, eller i en skuff? Valg av kontek…"
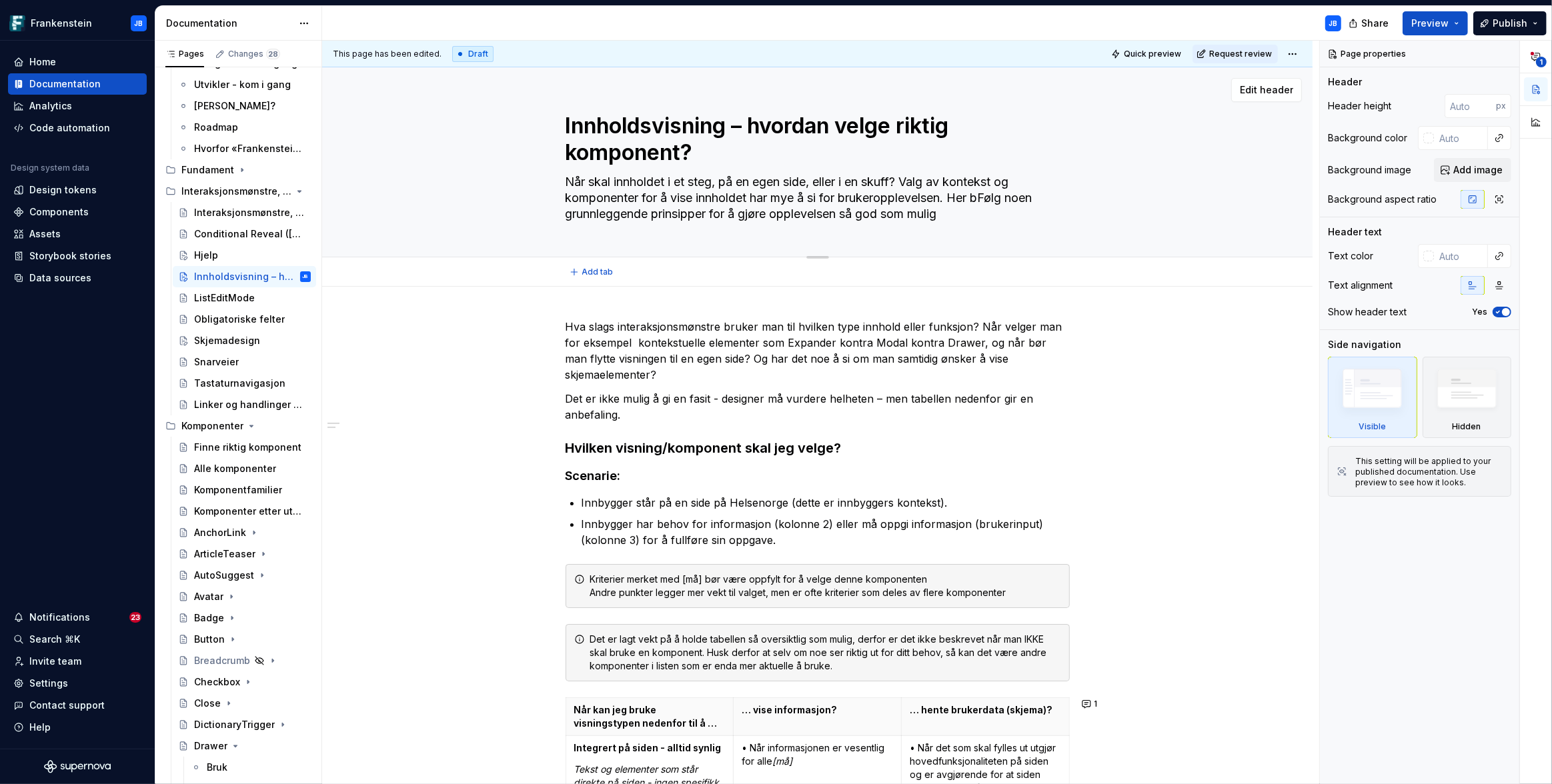
type textarea "*"
type textarea "Når skal innholdet i et steg, på en egen side, eller i en skuff? Valg av kontek…"
type textarea "*"
type textarea "Når skal innholdet i et steg, på en egen side, eller i en skuff? Valg av kontek…"
type textarea "*"
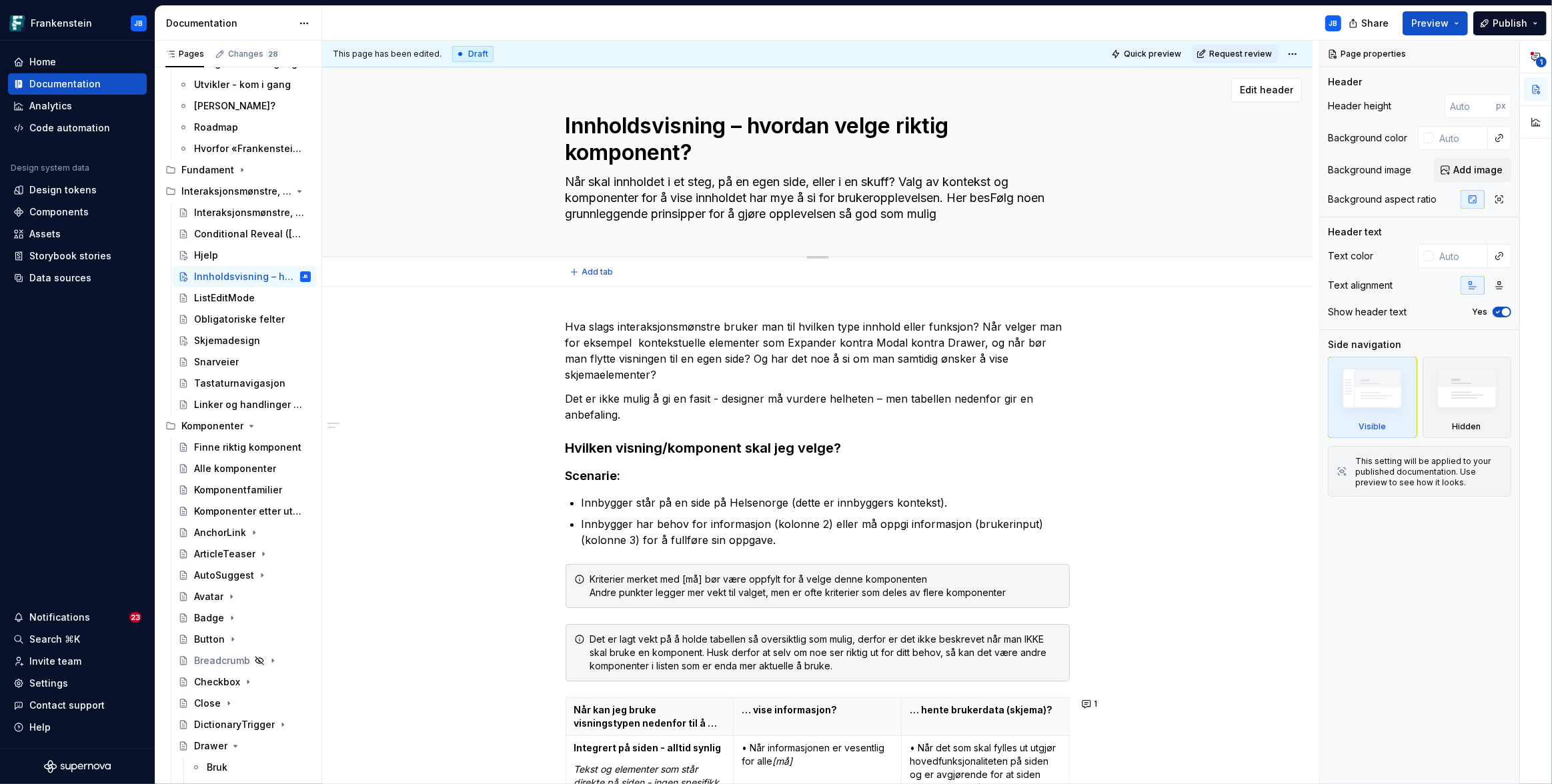
type textarea "Når skal innholdet i et steg, på en egen side, eller i en skuff? Valg av kontek…"
type textarea "*"
type textarea "Når skal innholdet i et steg, på en egen side, eller i en skuff? Valg av kontek…"
type textarea "*"
type textarea "Når skal innholdet i et steg, på en egen side, eller i en skuff? Valg av kontek…"
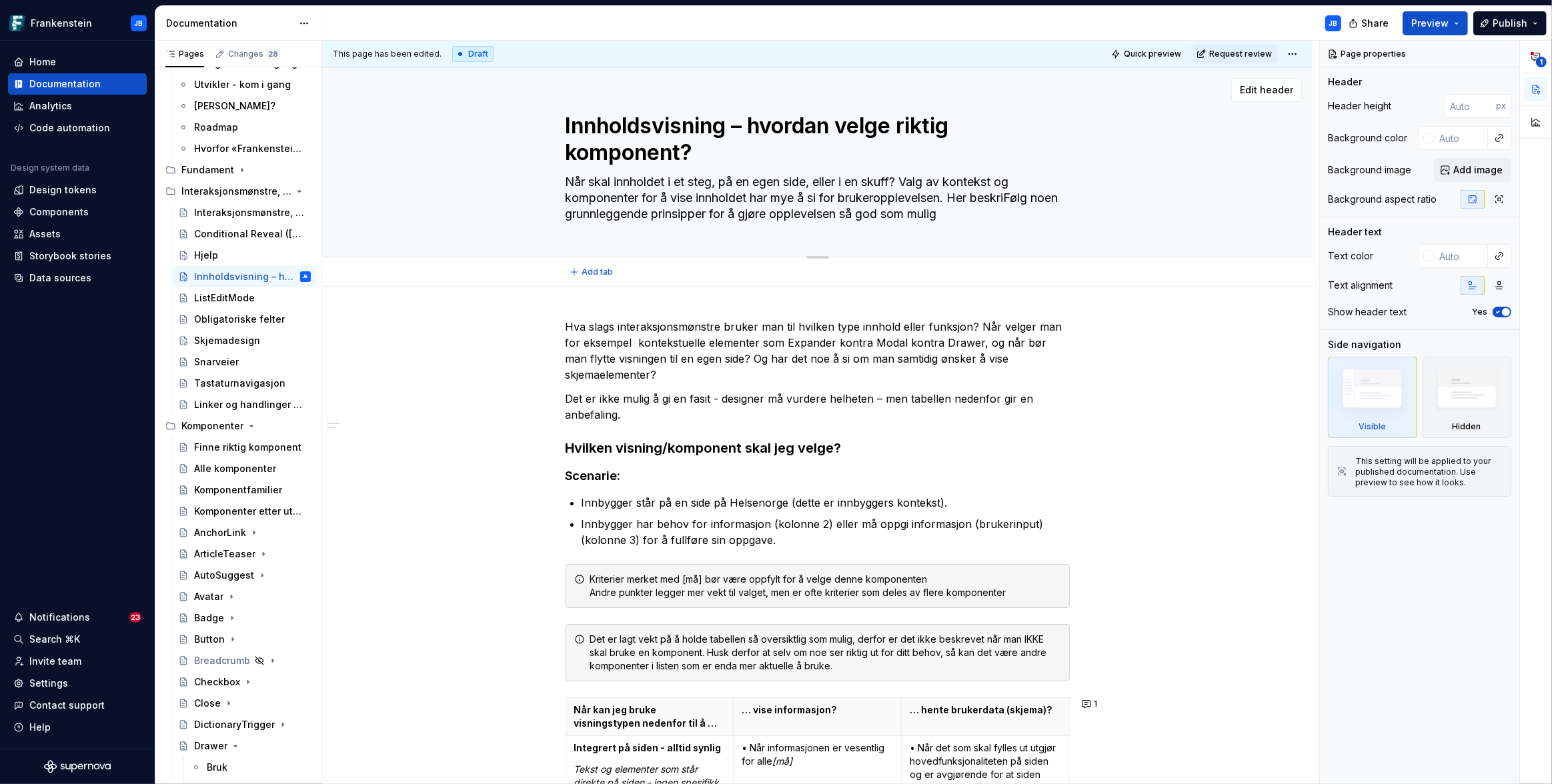
type textarea "*"
type textarea "Når skal innholdet i et steg, på en egen side, eller i en skuff? Valg av kontek…"
type textarea "*"
type textarea "Når skal innholdet i et steg, på en egen side, eller i en skuff? Valg av kontek…"
type textarea "*"
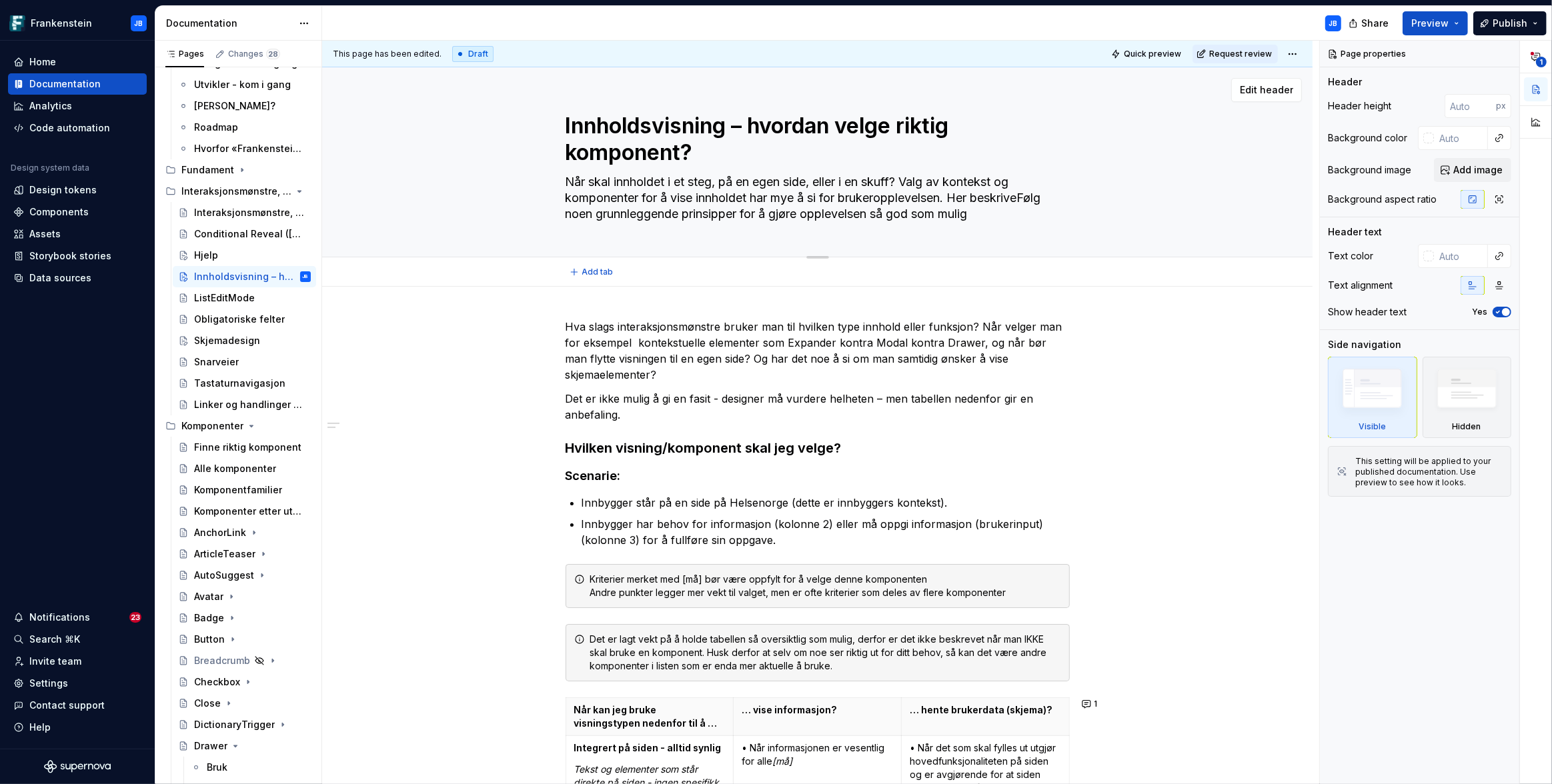
type textarea "Når skal innholdet i et steg, på en egen side, eller i en skuff? Valg av kontek…"
type textarea "*"
type textarea "Når skal innholdet i et steg, på en egen side, eller i en skuff? Valg av kontek…"
type textarea "*"
type textarea "Når skal innholdet i et steg, på en egen side, eller i en skuff? Valg av kontek…"
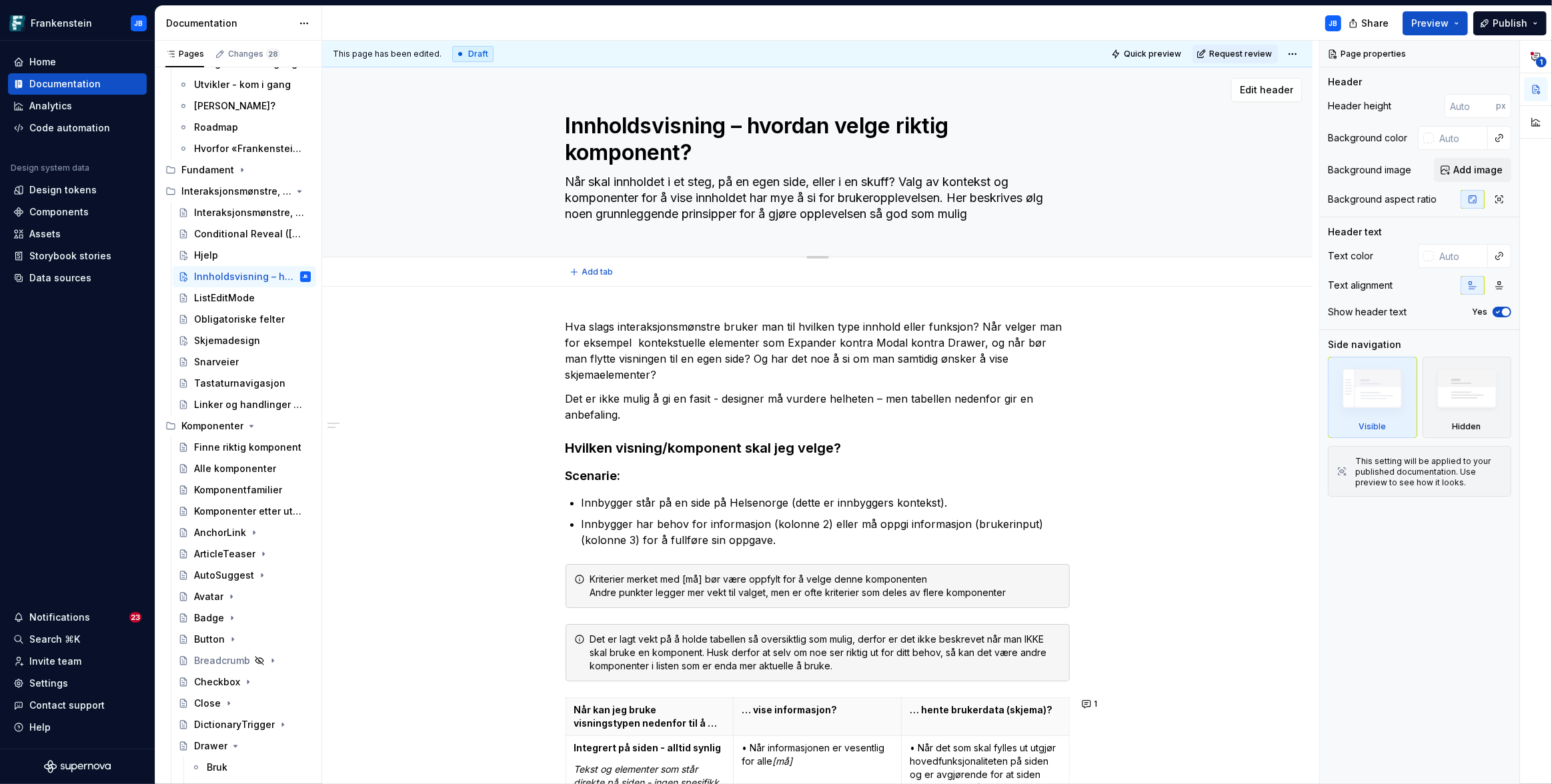
type textarea "*"
type textarea "Når skal innholdet i et steg, på en egen side, eller i en skuff? Valg av kontek…"
type textarea "*"
type textarea "Når skal innholdet i et steg, på en egen side, eller i en skuff? Valg av kontek…"
type textarea "*"
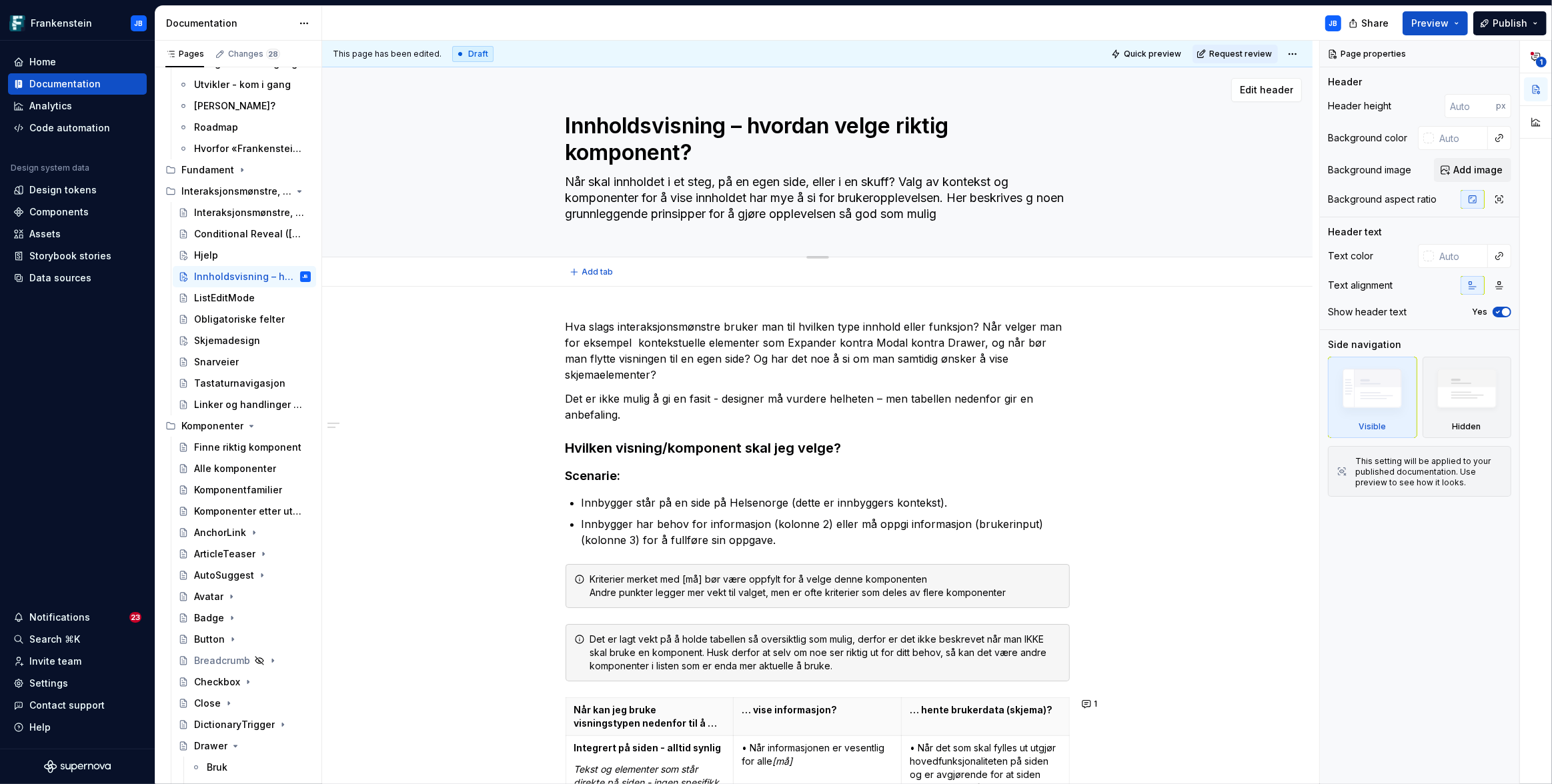
type textarea "Når skal innholdet i et steg, på en egen side, eller i en skuff? Valg av kontek…"
type textarea "*"
type textarea "Når skal innholdet i et steg, på en egen side, eller i en skuff? Valg av kontek…"
type textarea "*"
type textarea "Når skal innholdet i et steg, på en egen side, eller i en skuff? Valg av kontek…"
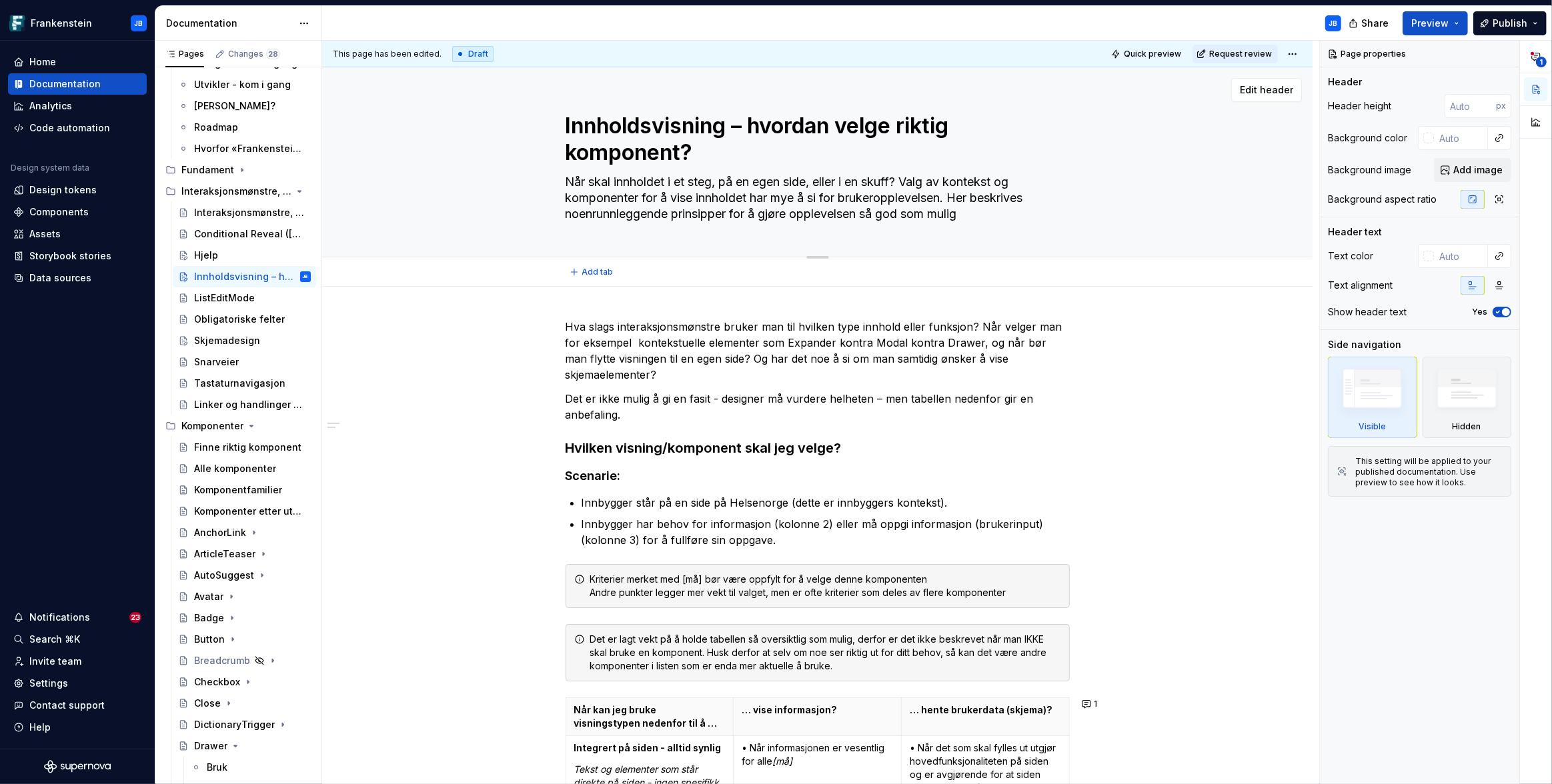
type textarea "*"
type textarea "Når skal innholdet i et steg, på en egen side, eller i en skuff? Valg av kontek…"
type textarea "*"
type textarea "Når skal innholdet i et steg, på en egen side, eller i en skuff? Valg av kontek…"
type textarea "*"
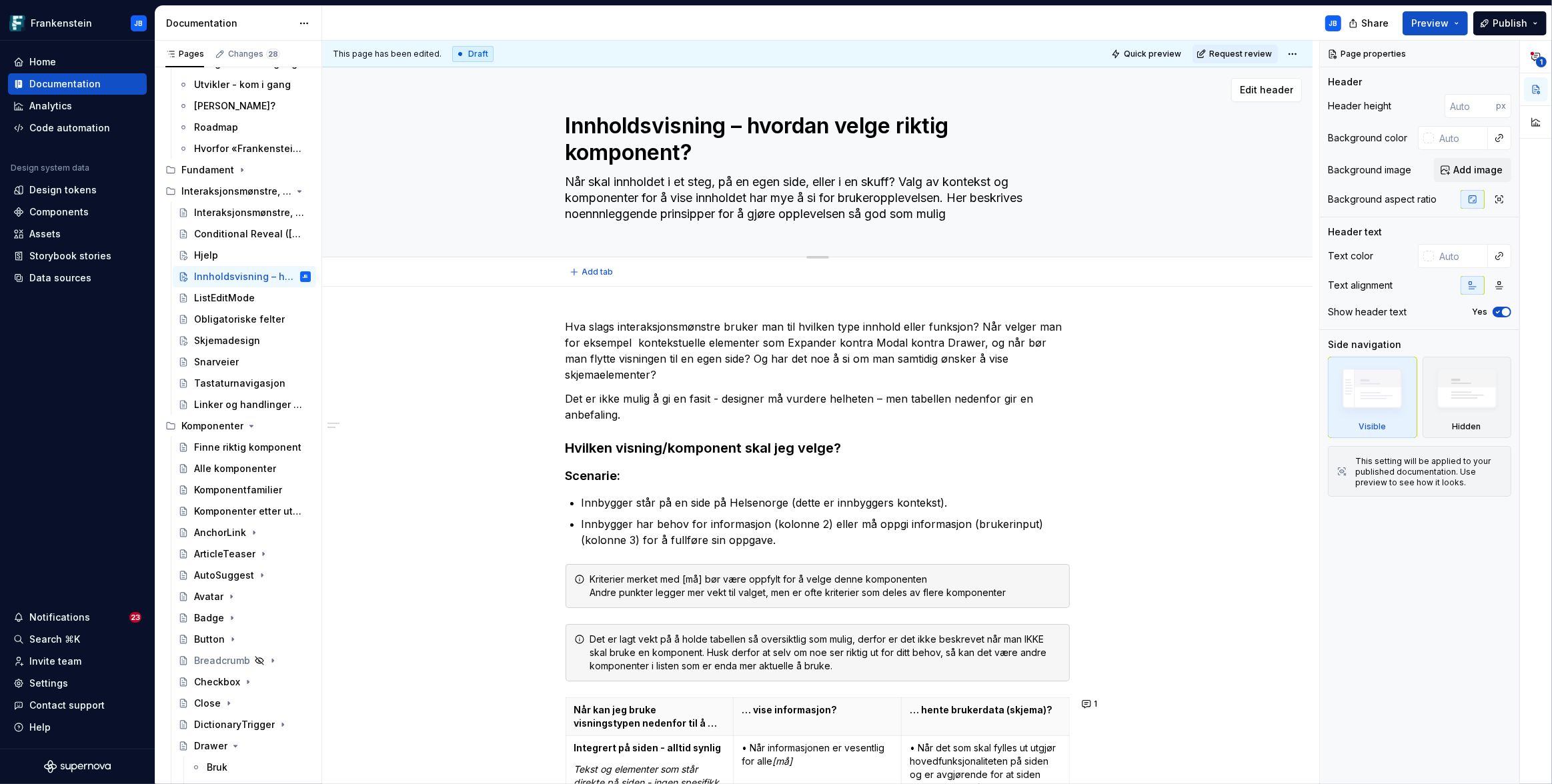
type textarea "Når skal innholdet i et steg, på en egen side, eller i en skuff? Valg av kontek…"
type textarea "*"
type textarea "Når skal innholdet i et steg, på en egen side, eller i en skuff? Valg av kontek…"
type textarea "*"
type textarea "Når skal innholdet i et steg, på en egen side, eller i en skuff? Valg av kontek…"
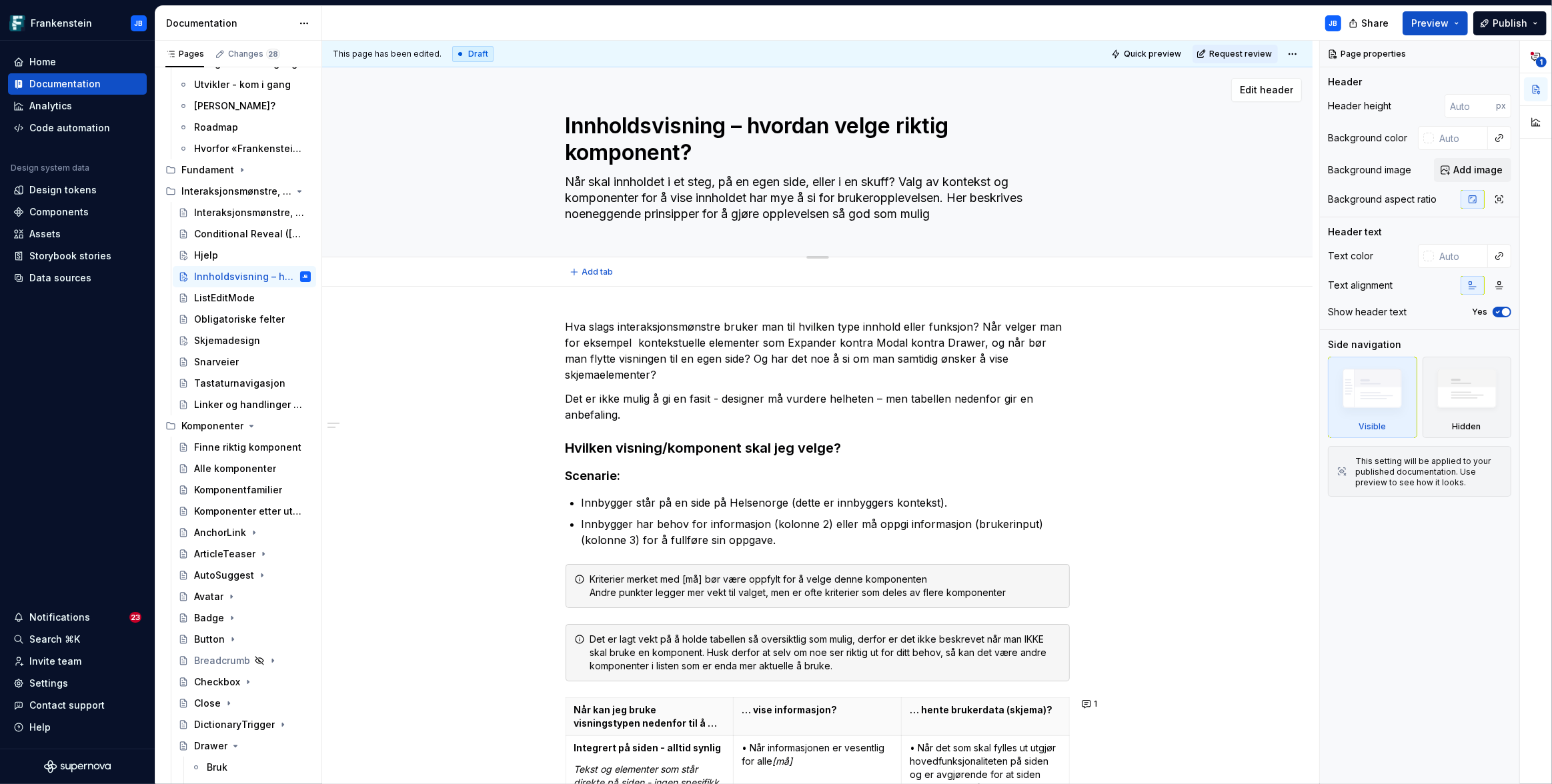
type textarea "*"
type textarea "Når skal innholdet i et steg, på en egen side, eller i en skuff? Valg av kontek…"
type textarea "*"
type textarea "Når skal innholdet i et steg, på en egen side, eller i en skuff? Valg av kontek…"
type textarea "*"
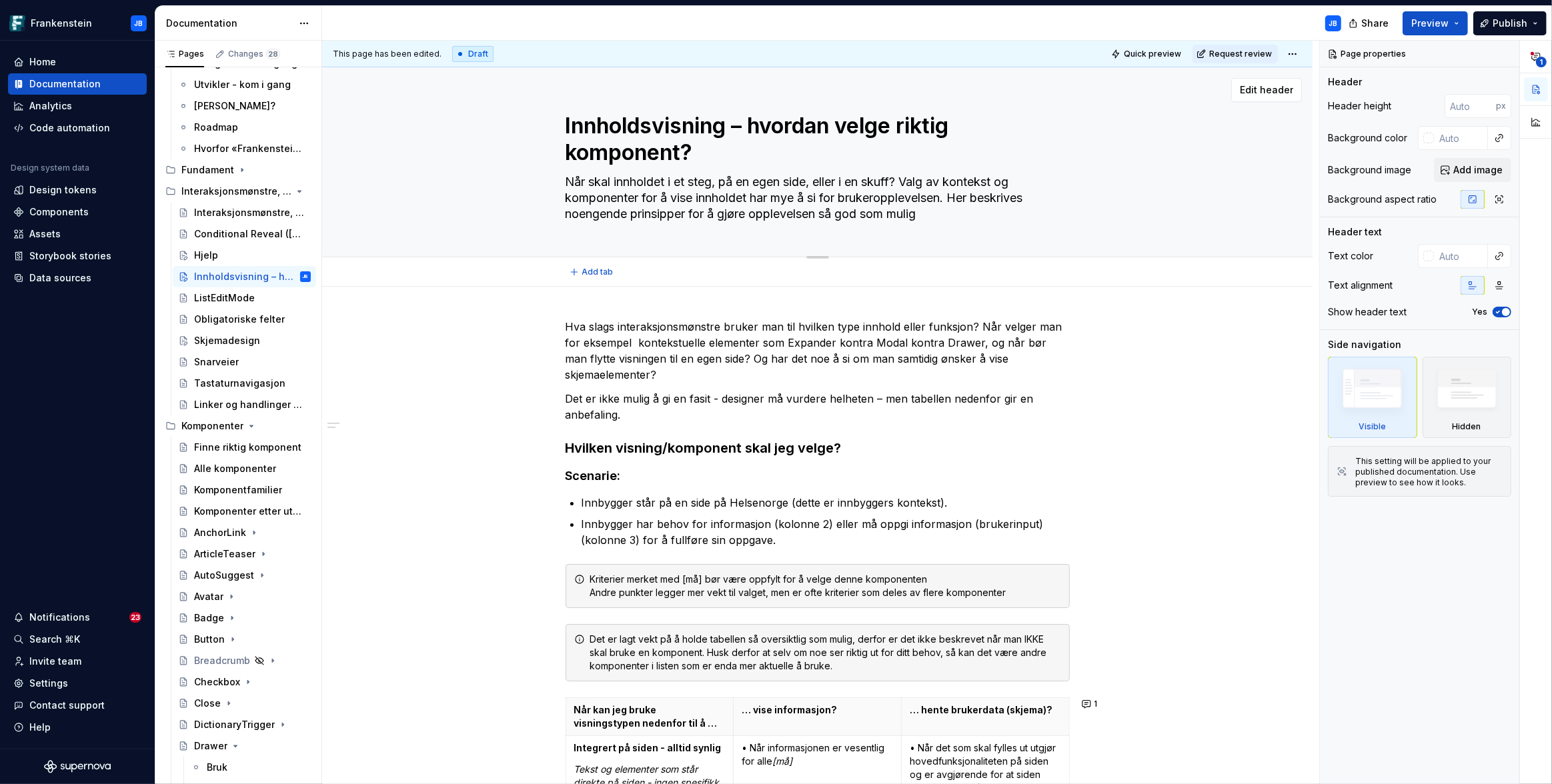
type textarea "Når skal innholdet i et steg, på en egen side, eller i en skuff? Valg av kontek…"
type textarea "*"
type textarea "Når skal innholdet i et steg, på en egen side, eller i en skuff? Valg av kontek…"
type textarea "*"
type textarea "Når skal innholdet i et steg, på en egen side, eller i en skuff? Valg av kontek…"
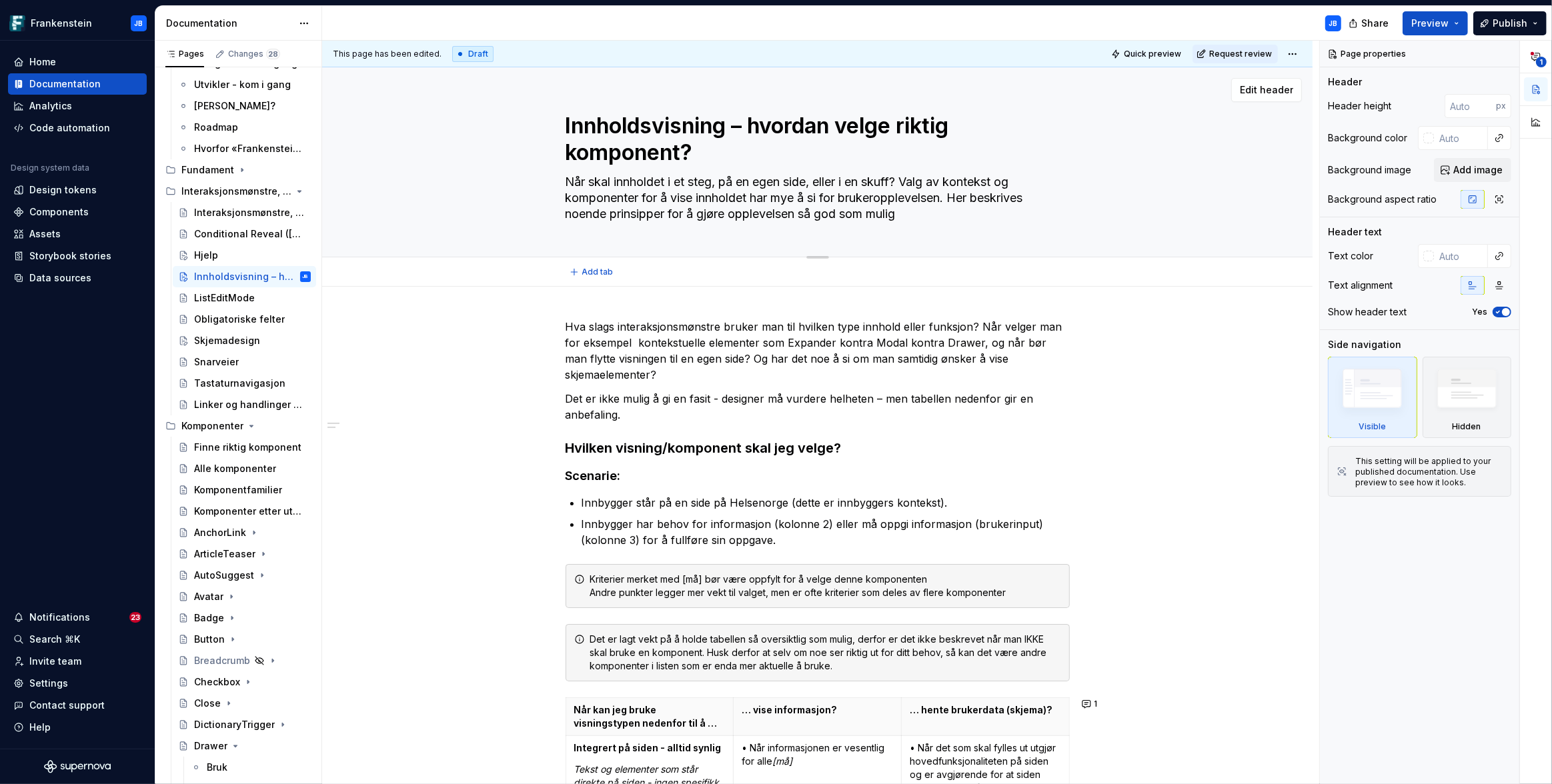
type textarea "*"
type textarea "Når skal innholdet i et steg, på en egen side, eller i en skuff? Valg av kontek…"
type textarea "*"
type textarea "Når skal innholdet i et steg, på en egen side, eller i en skuff? Valg av kontek…"
type textarea "*"
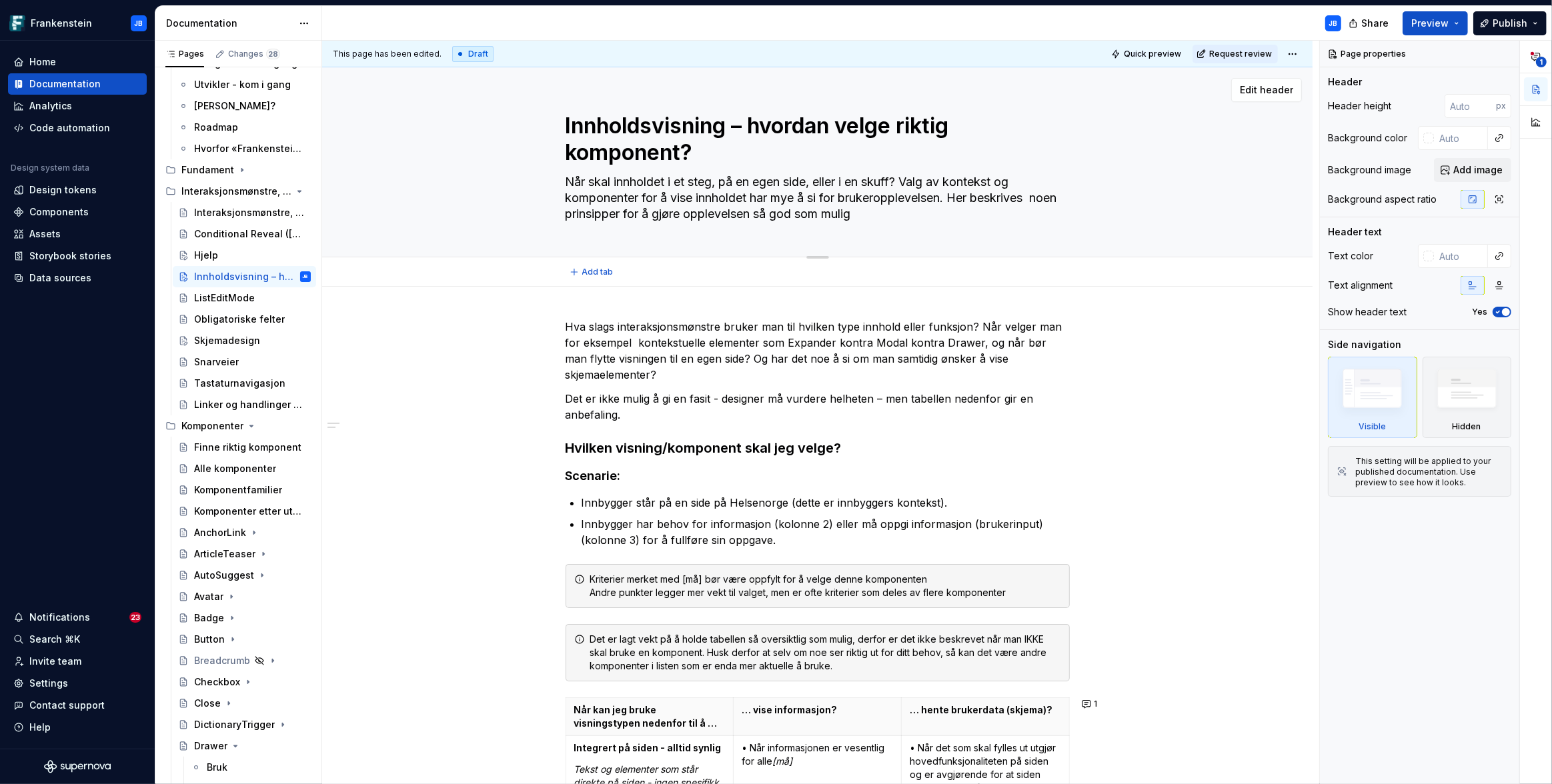
type textarea "Når skal innholdet i et steg, på en egen side, eller i en skuff? Valg av kontek…"
type textarea "*"
type textarea "Når skal innholdet i et steg, på en egen side, eller i en skuff? Valg av kontek…"
type textarea "*"
type textarea "Når skal innholdet i et steg, på en egen side, eller i en skuff? Valg av kontek…"
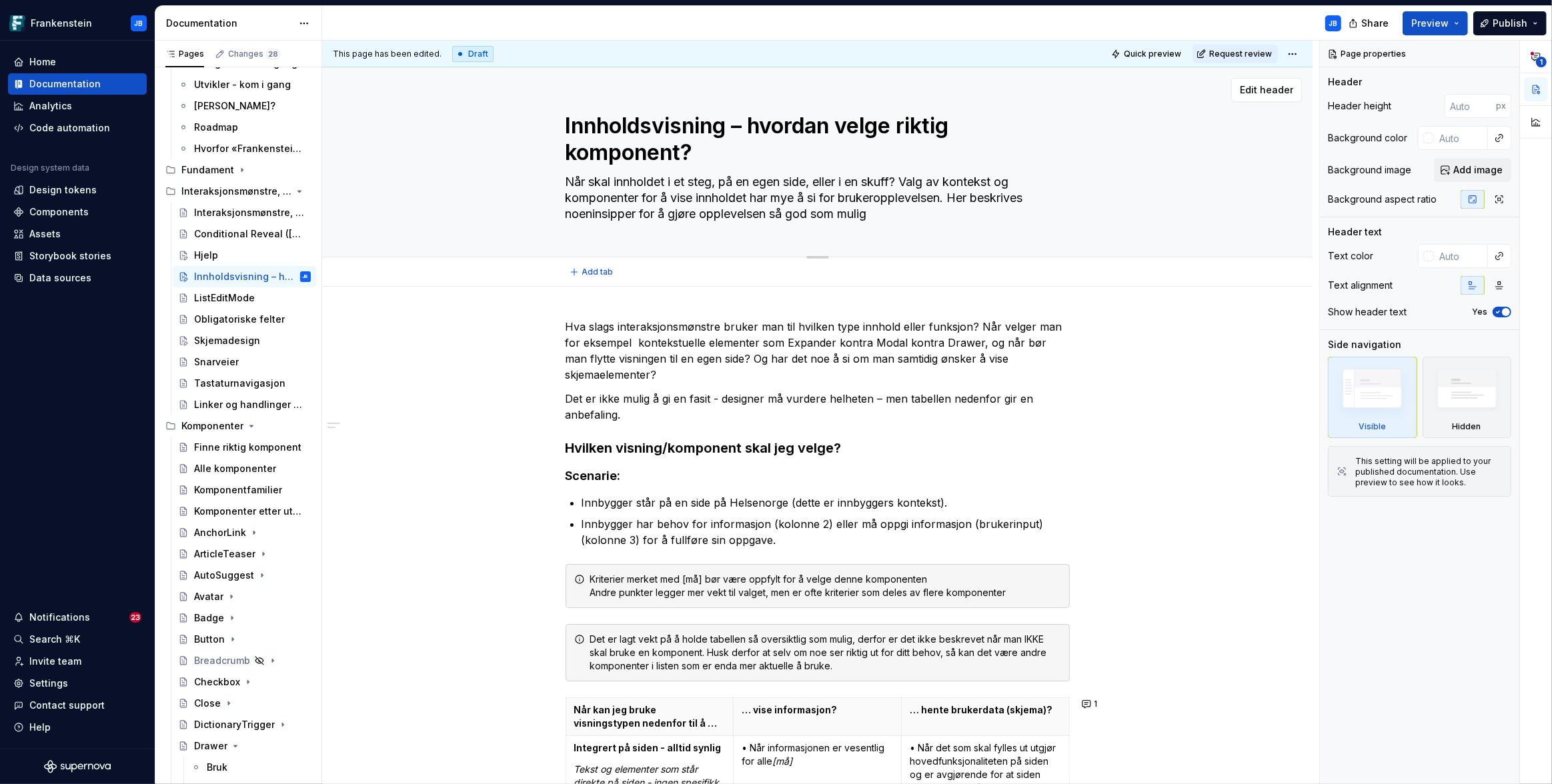
type textarea "*"
type textarea "Når skal innholdet i et steg, på en egen side, eller i en skuff? Valg av kontek…"
type textarea "*"
type textarea "Når skal innholdet i et steg, på en egen side, eller i en skuff? Valg av kontek…"
type textarea "*"
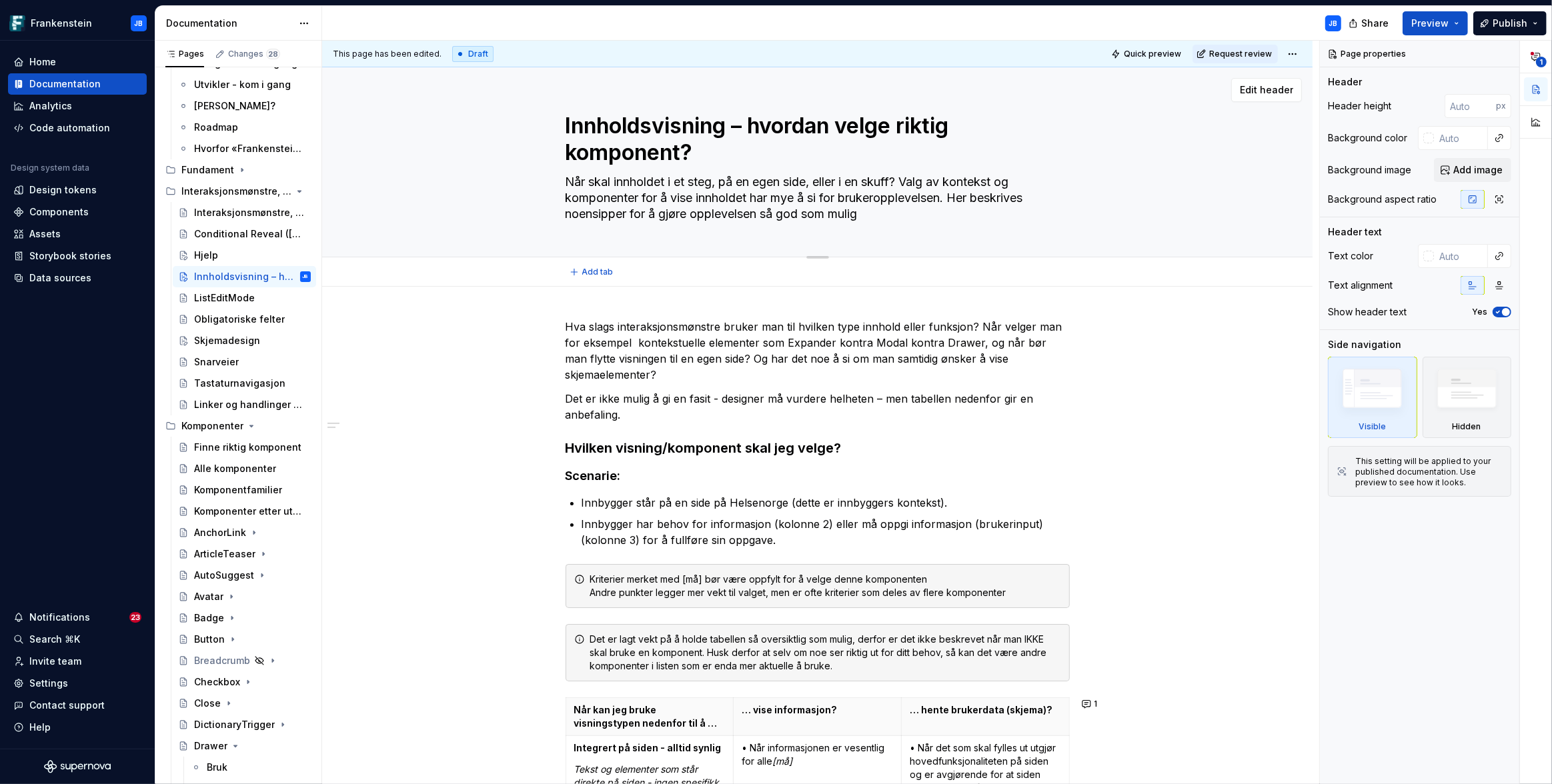
type textarea "Når skal innholdet i et steg, på en egen side, eller i en skuff? Valg av kontek…"
type textarea "*"
type textarea "Når skal innholdet i et steg, på en egen side, eller i en skuff? Valg av kontek…"
type textarea "*"
type textarea "Når skal innholdet i et steg, på en egen side, eller i en skuff? Valg av kontek…"
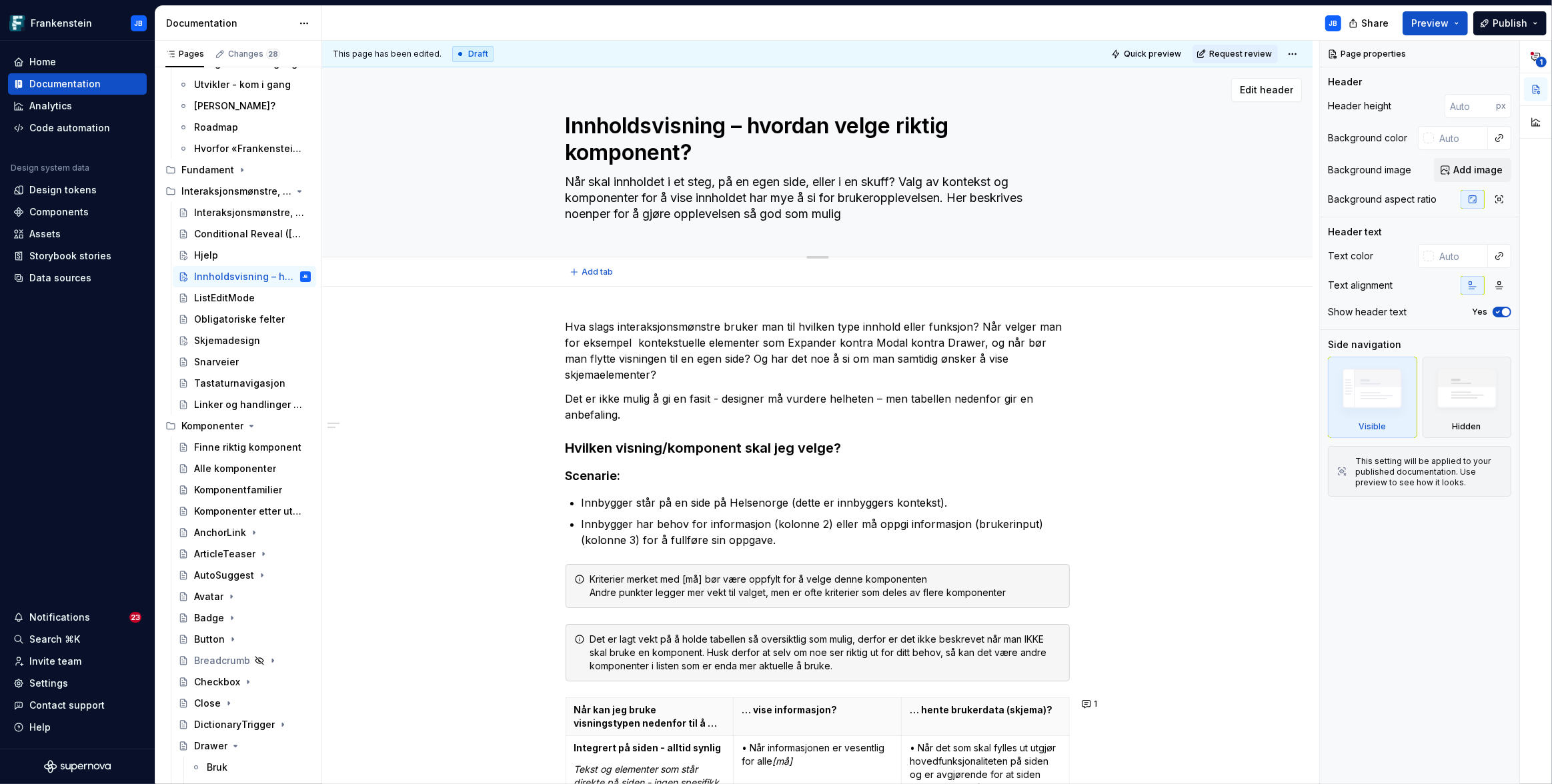
type textarea "*"
type textarea "Når skal innholdet i et steg, på en egen side, eller i en skuff? Valg av kontek…"
type textarea "*"
type textarea "Når skal innholdet i et steg, på en egen side, eller i en skuff? Valg av kontek…"
type textarea "*"
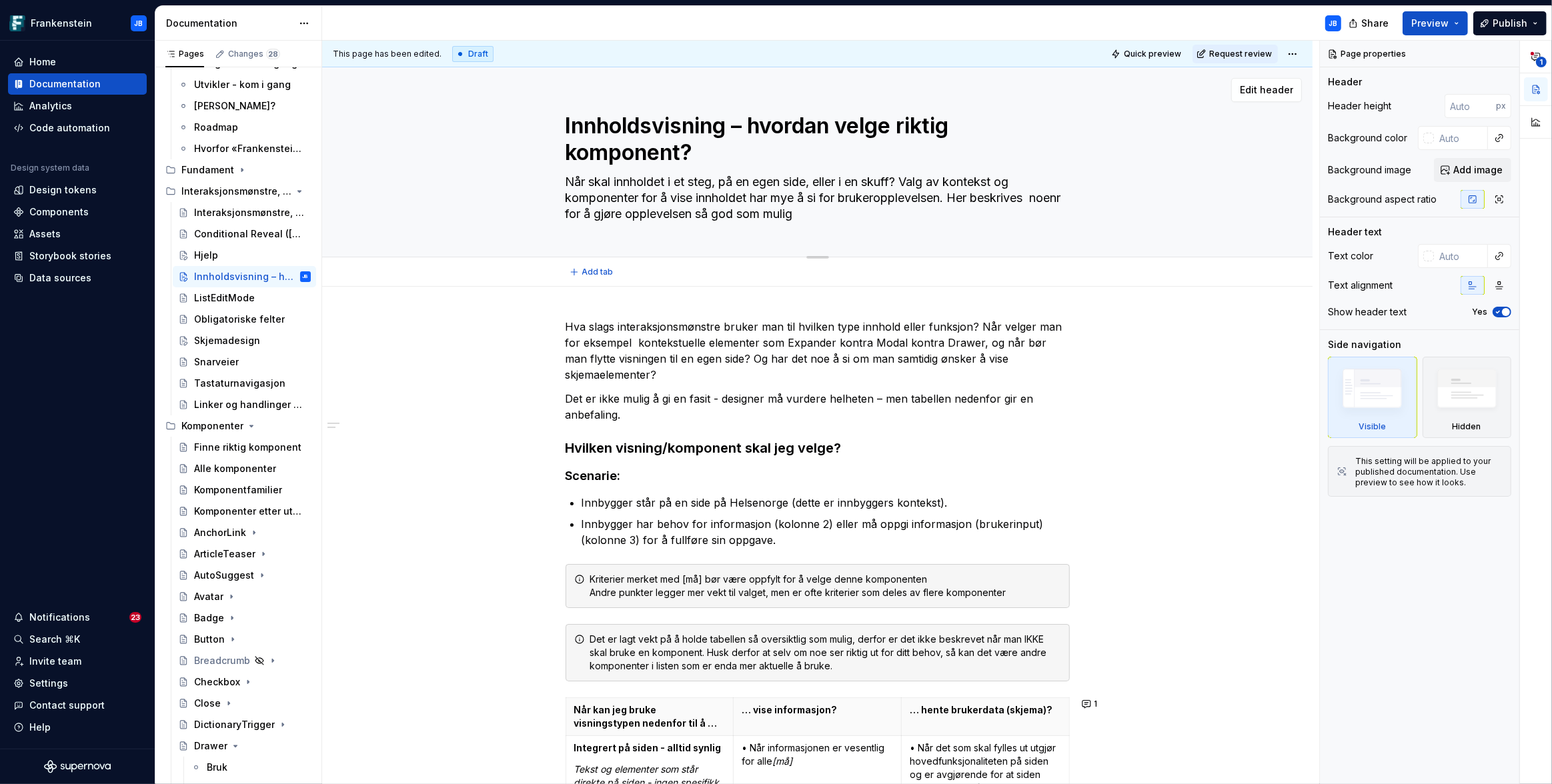
type textarea "Når skal innholdet i et steg, på en egen side, eller i en skuff? Valg av kontek…"
type textarea "*"
type textarea "Når skal innholdet i et steg, på en egen side, eller i en skuff? Valg av kontek…"
type textarea "*"
type textarea "Når skal innholdet i et steg, på en egen side, eller i en skuff? Valg av kontek…"
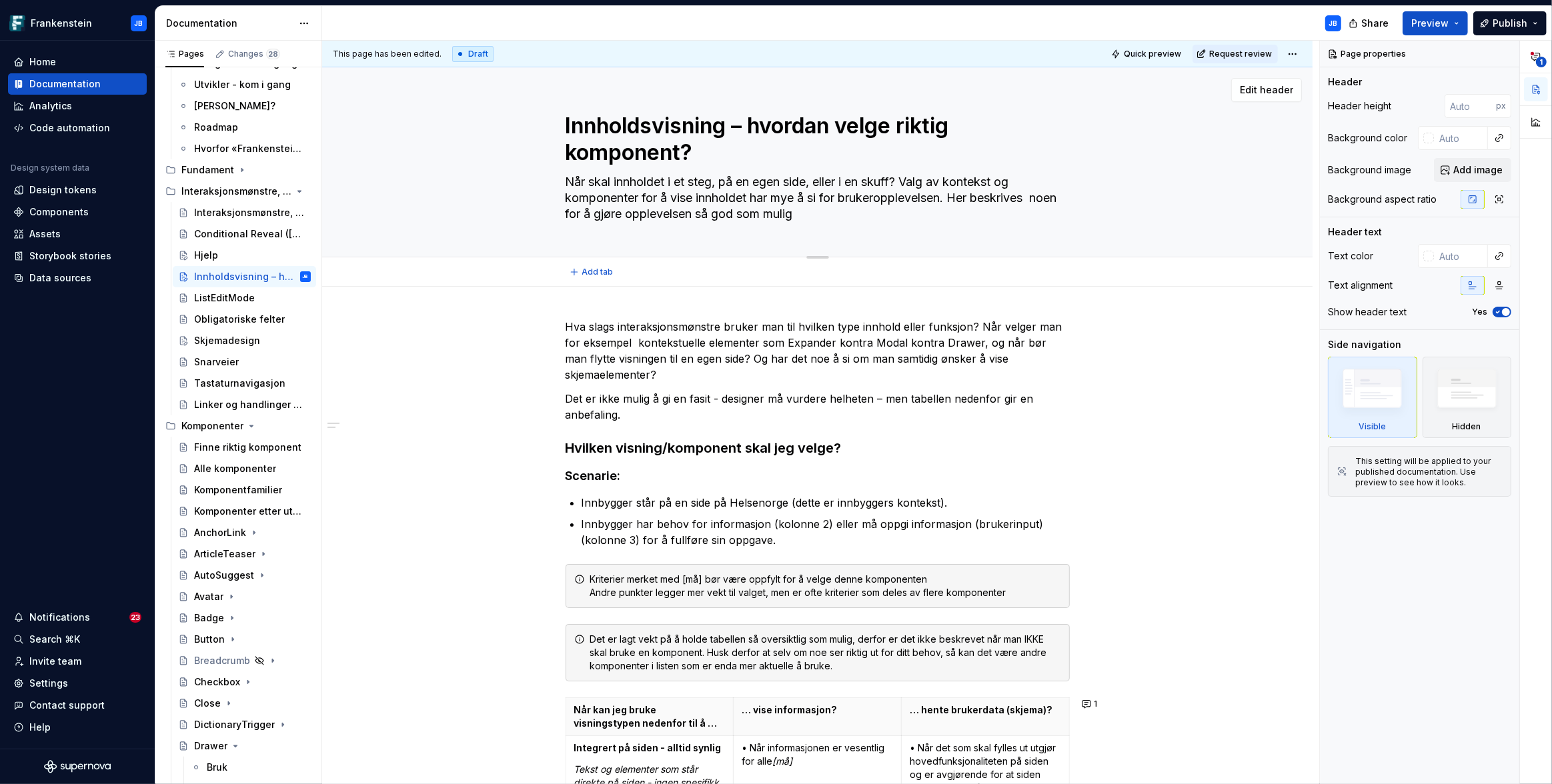
type textarea "*"
type textarea "Når skal innholdet i et steg, på en egen side, eller i en skuff? Valg av kontek…"
type textarea "*"
type textarea "Når skal innholdet i et steg, på en egen side, eller i en skuff? Valg av kontek…"
type textarea "*"
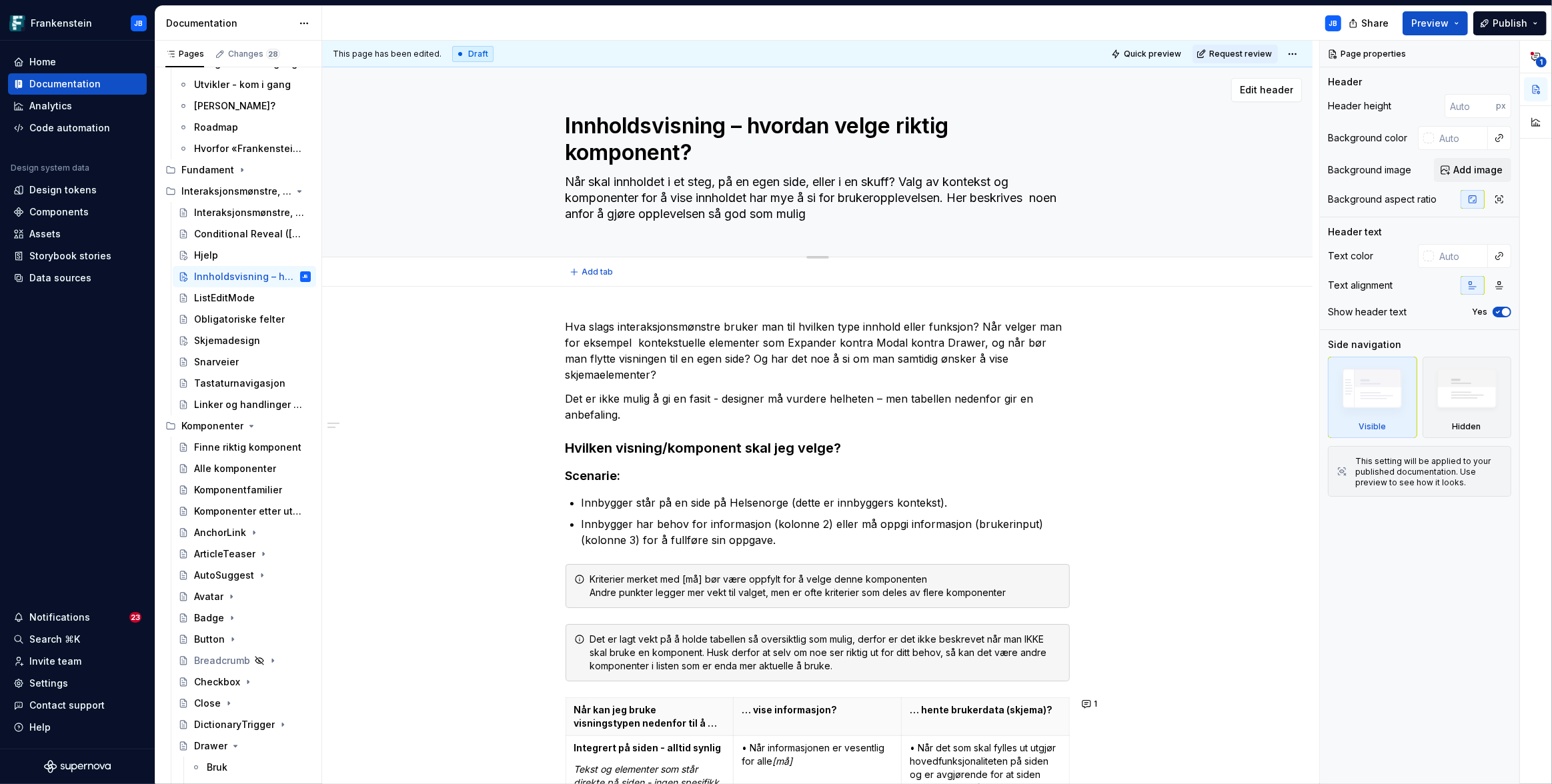
type textarea "Når skal innholdet i et steg, på en egen side, eller i en skuff? Valg av kontek…"
type textarea "*"
type textarea "Når skal innholdet i et steg, på en egen side, eller i en skuff? Valg av kontek…"
click at [1011, 204] on textarea "Når skal innholdet i et steg, på en egen side, eller i en skuff? Valg av kontek…" at bounding box center [815, 199] width 504 height 54
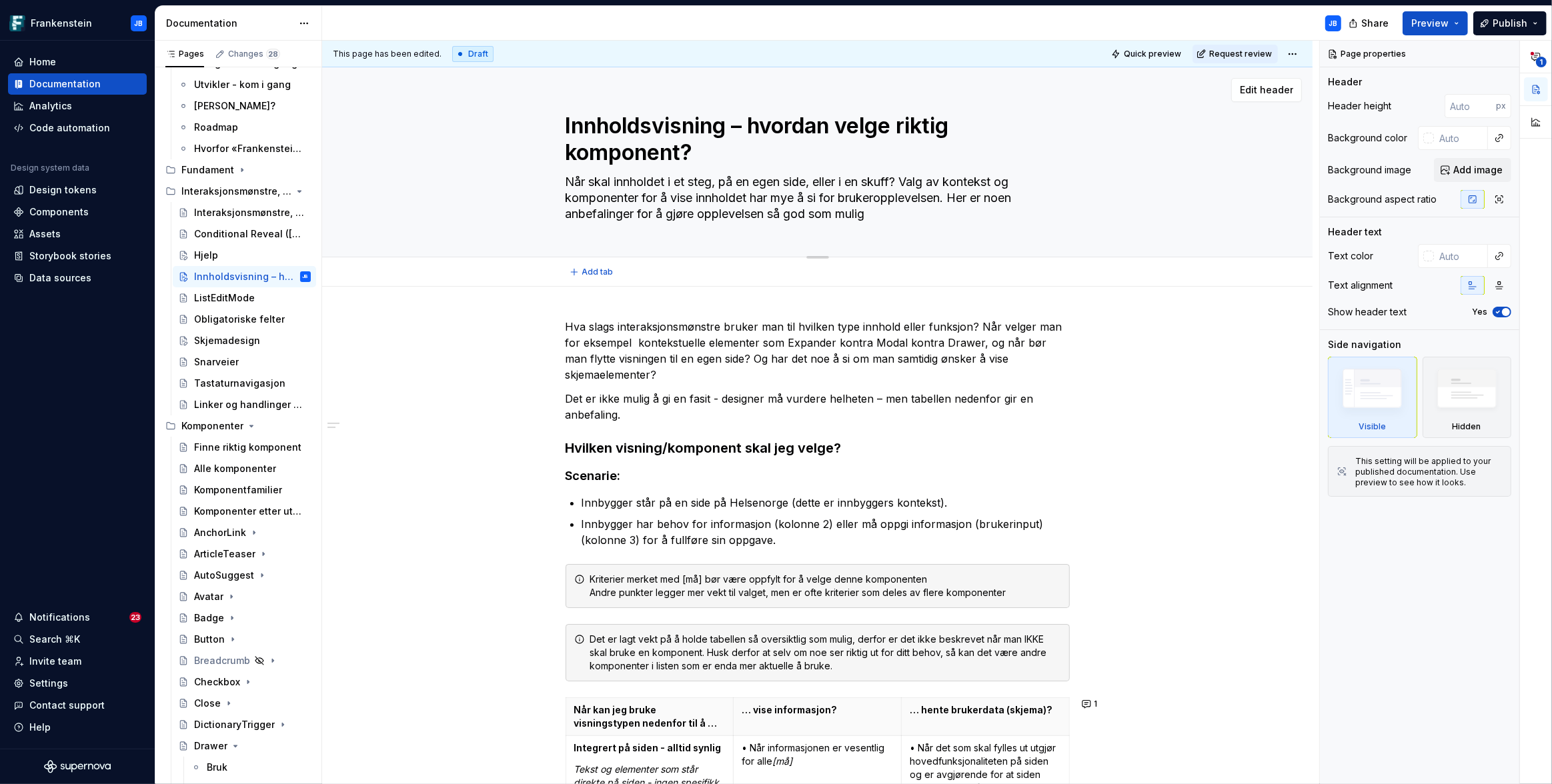
click at [871, 213] on textarea "Når skal innholdet i et steg, på en egen side, eller i en skuff? Valg av kontek…" at bounding box center [815, 199] width 504 height 54
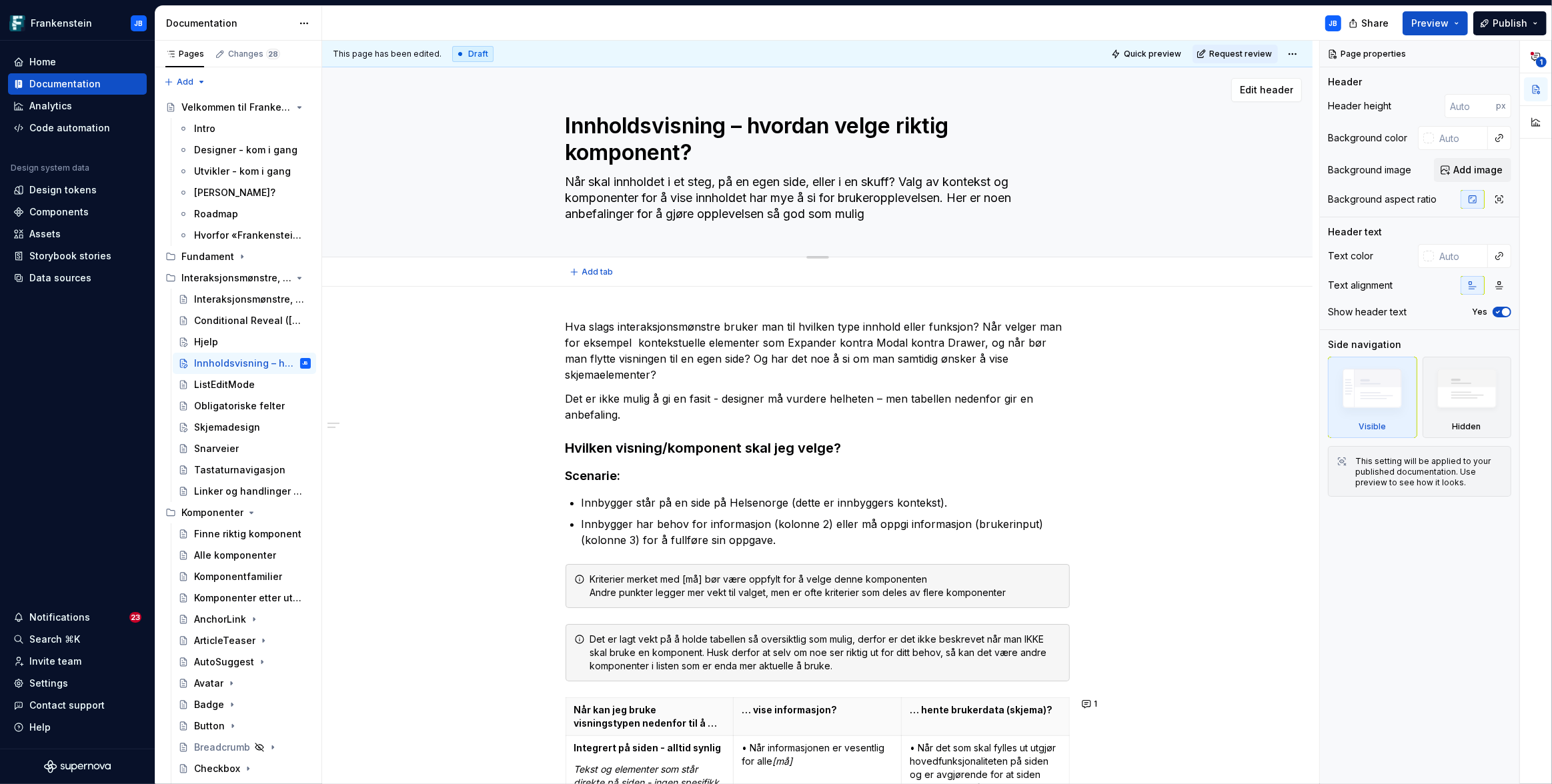
click at [882, 214] on textarea "Når skal innholdet i et steg, på en egen side, eller i en skuff? Valg av kontek…" at bounding box center [815, 199] width 504 height 54
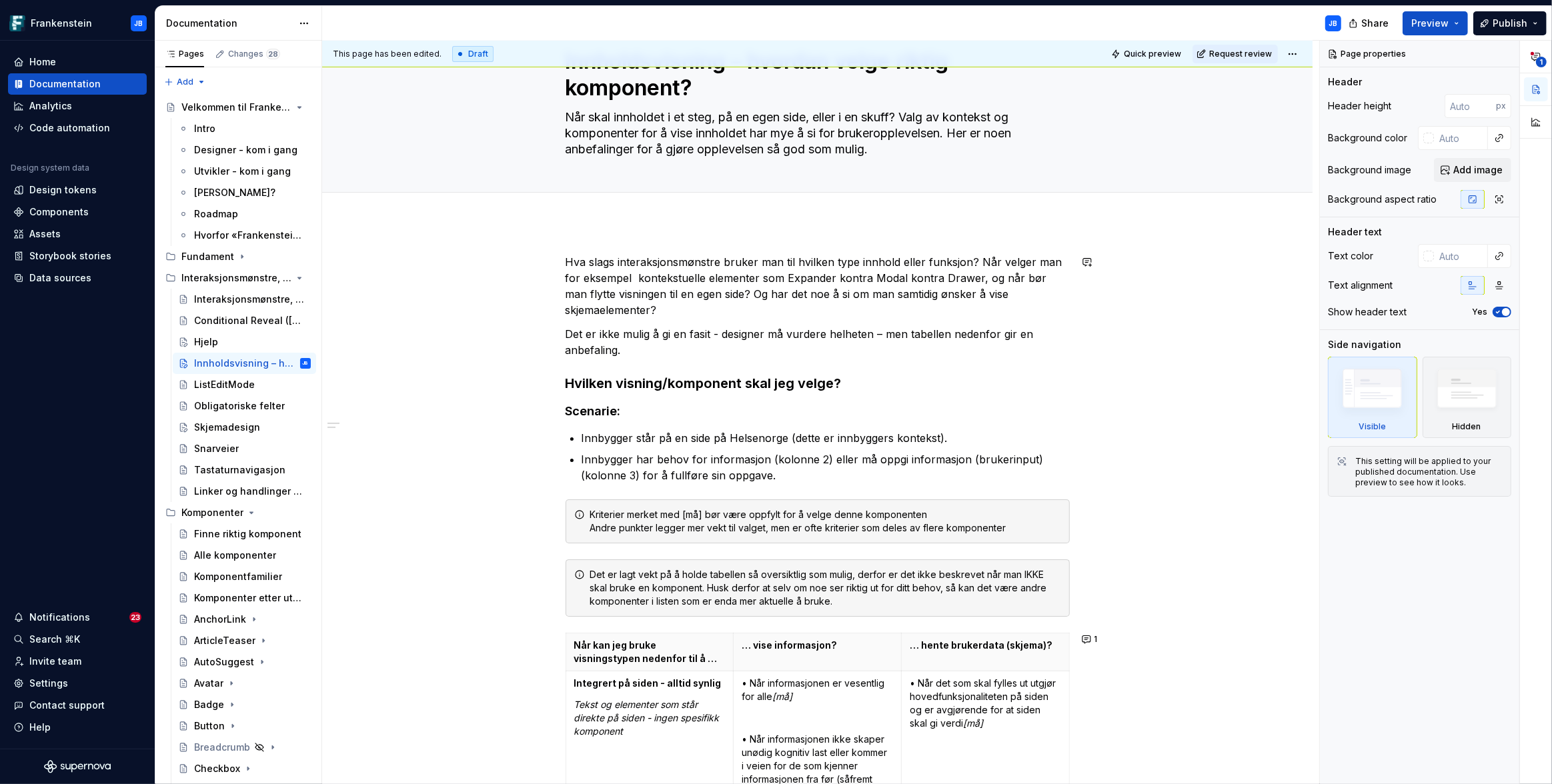
scroll to position [80, 0]
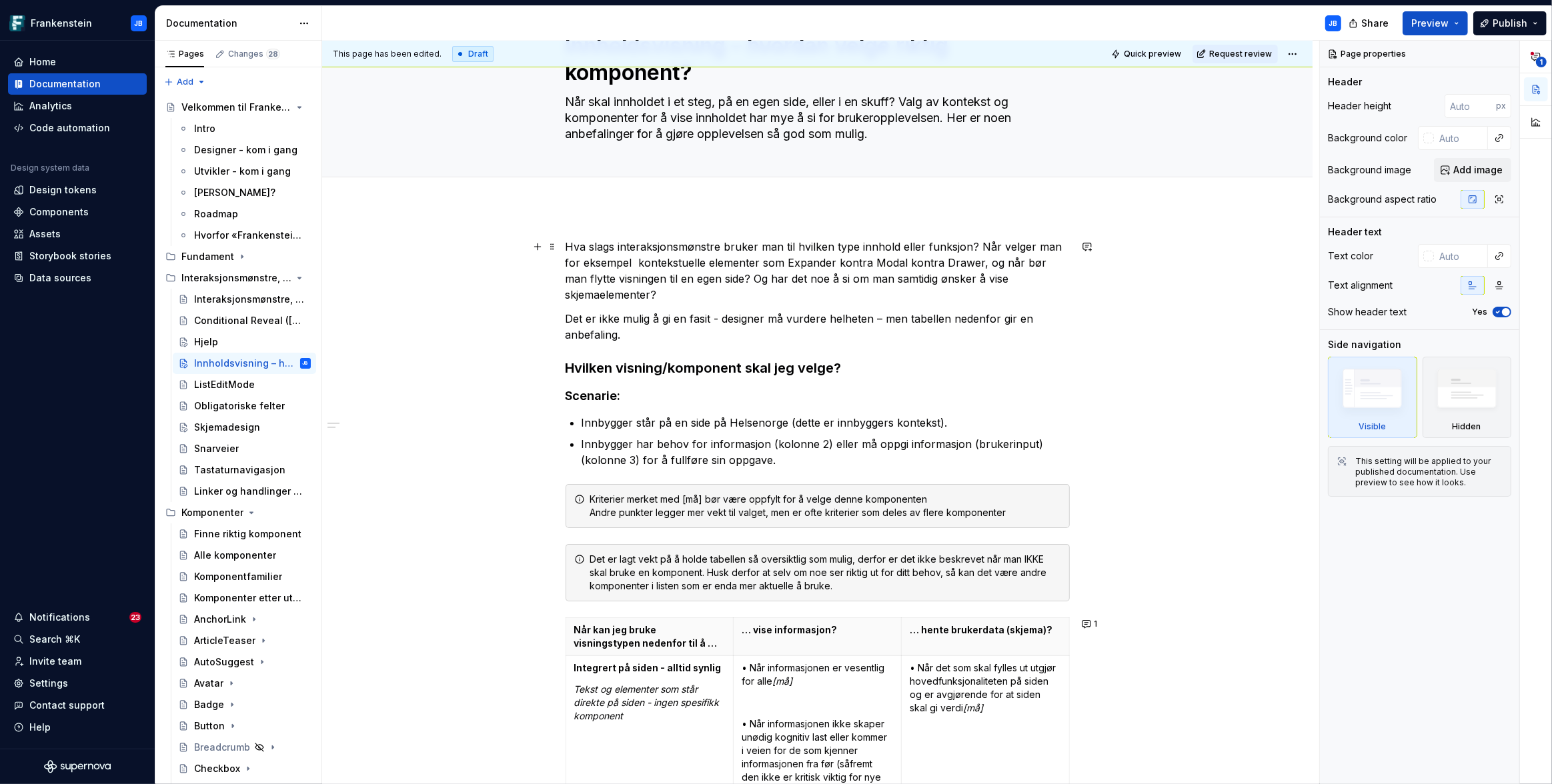
click at [979, 264] on p "Hva slags interaksjonsmønstre bruker man til hvilken type innhold eller funksjo…" at bounding box center [818, 271] width 504 height 64
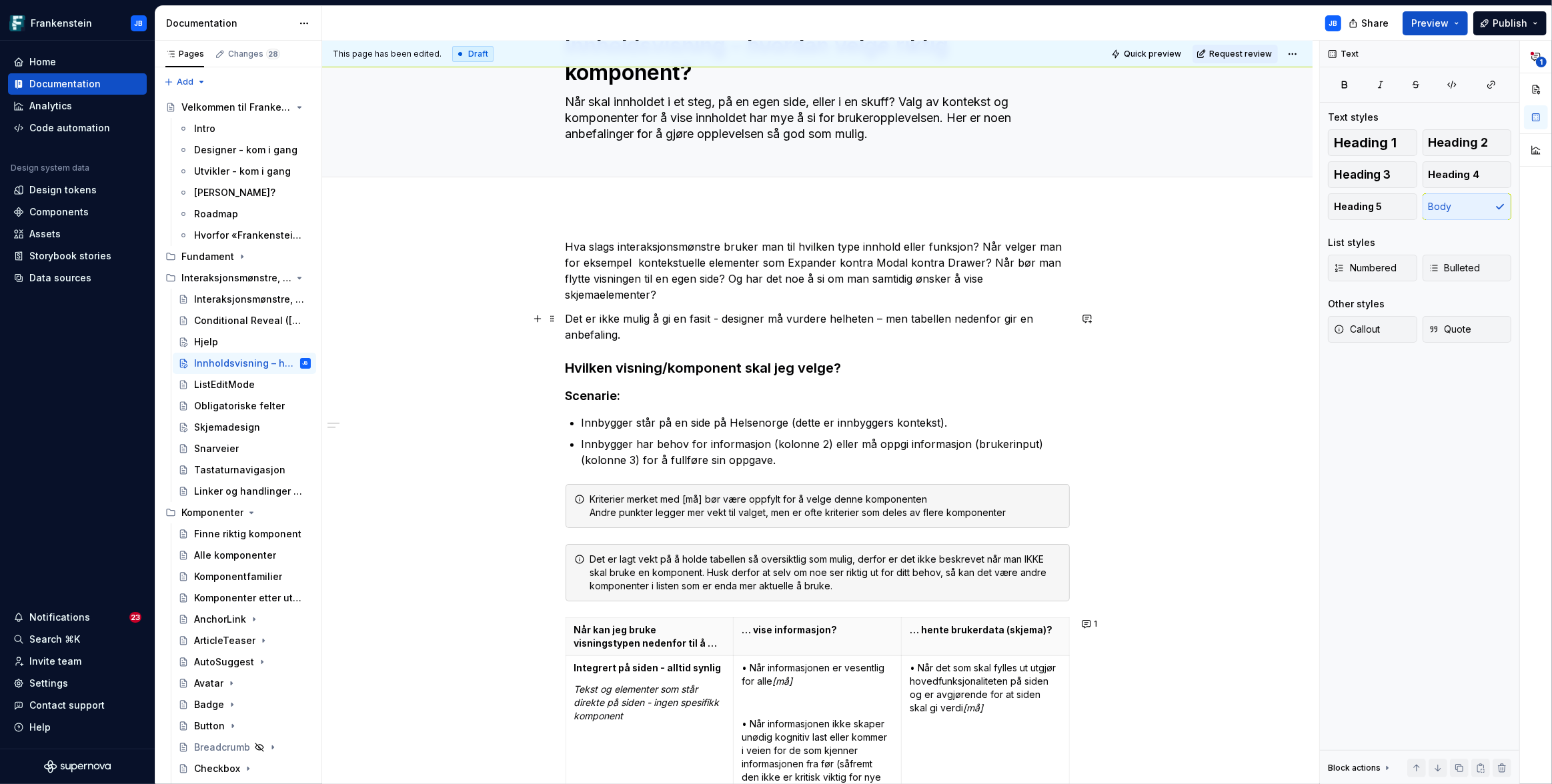
click at [1001, 321] on p "Det er ikke mulig å gi en fasit - designer må vurdere helheten – men tabellen n…" at bounding box center [818, 327] width 504 height 32
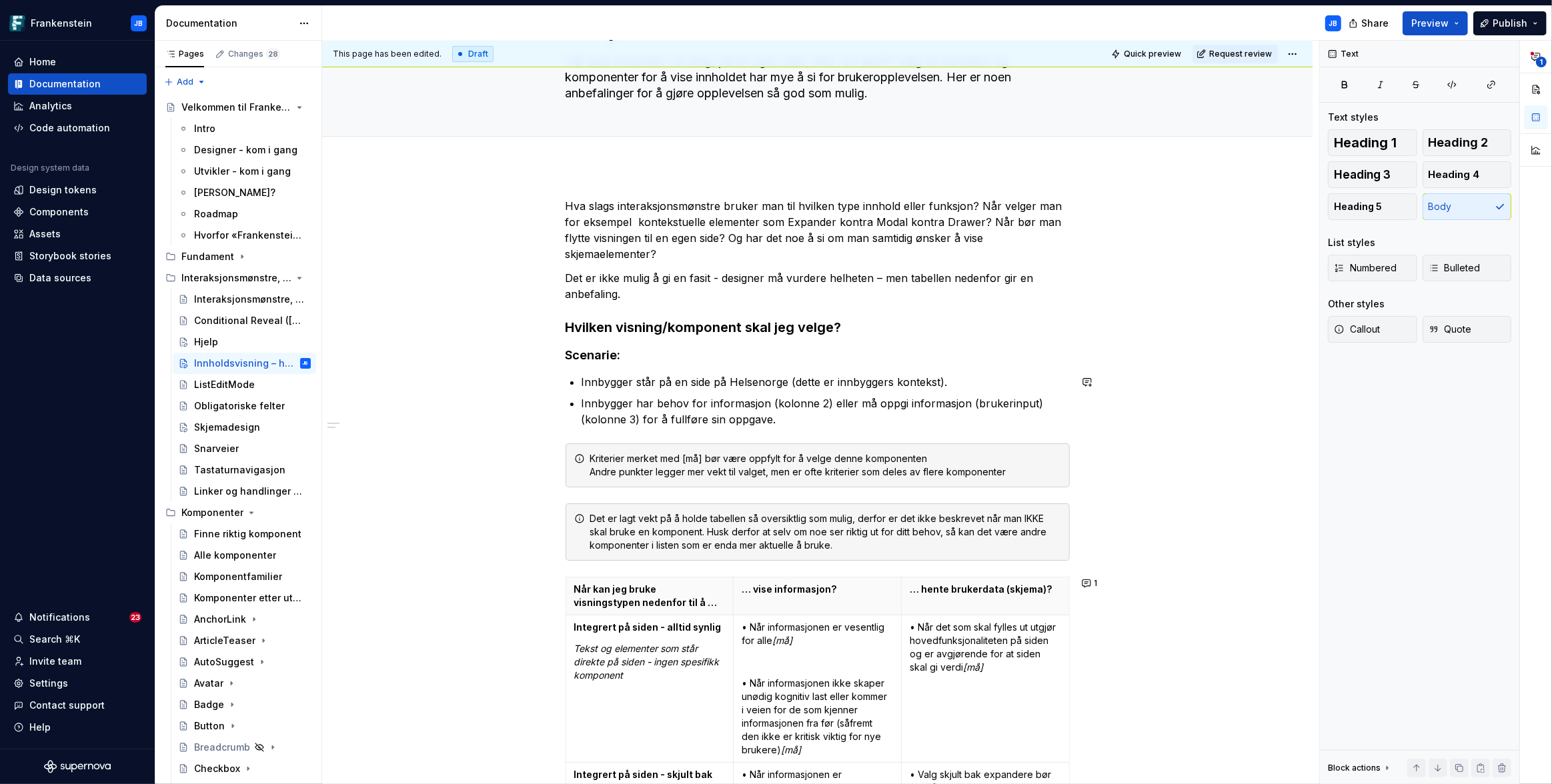
scroll to position [121, 0]
click at [722, 276] on p "Det er ikke mulig å gi en fasit - designer må vurdere helheten – men tabellen n…" at bounding box center [818, 285] width 504 height 32
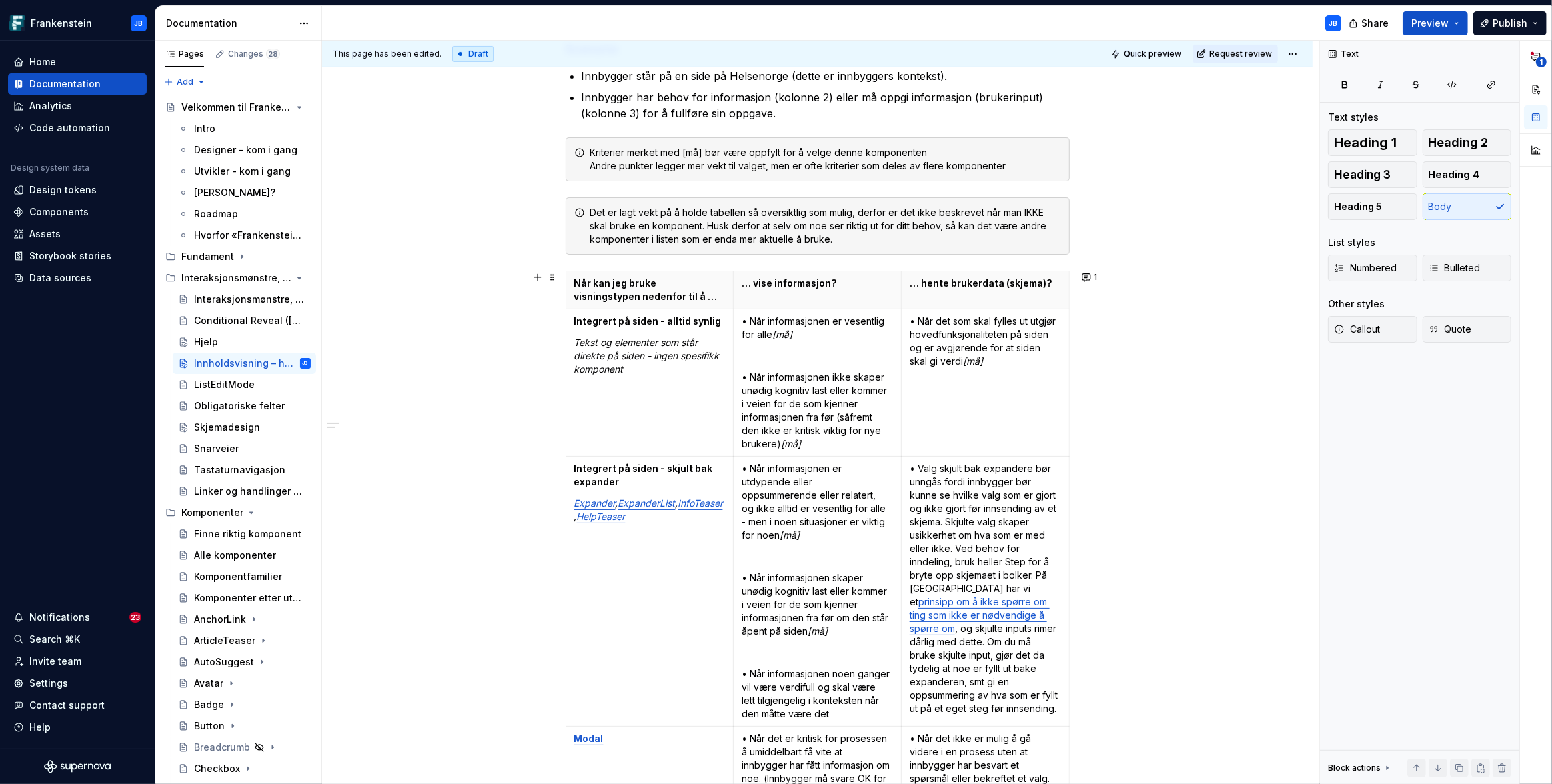
scroll to position [384, 0]
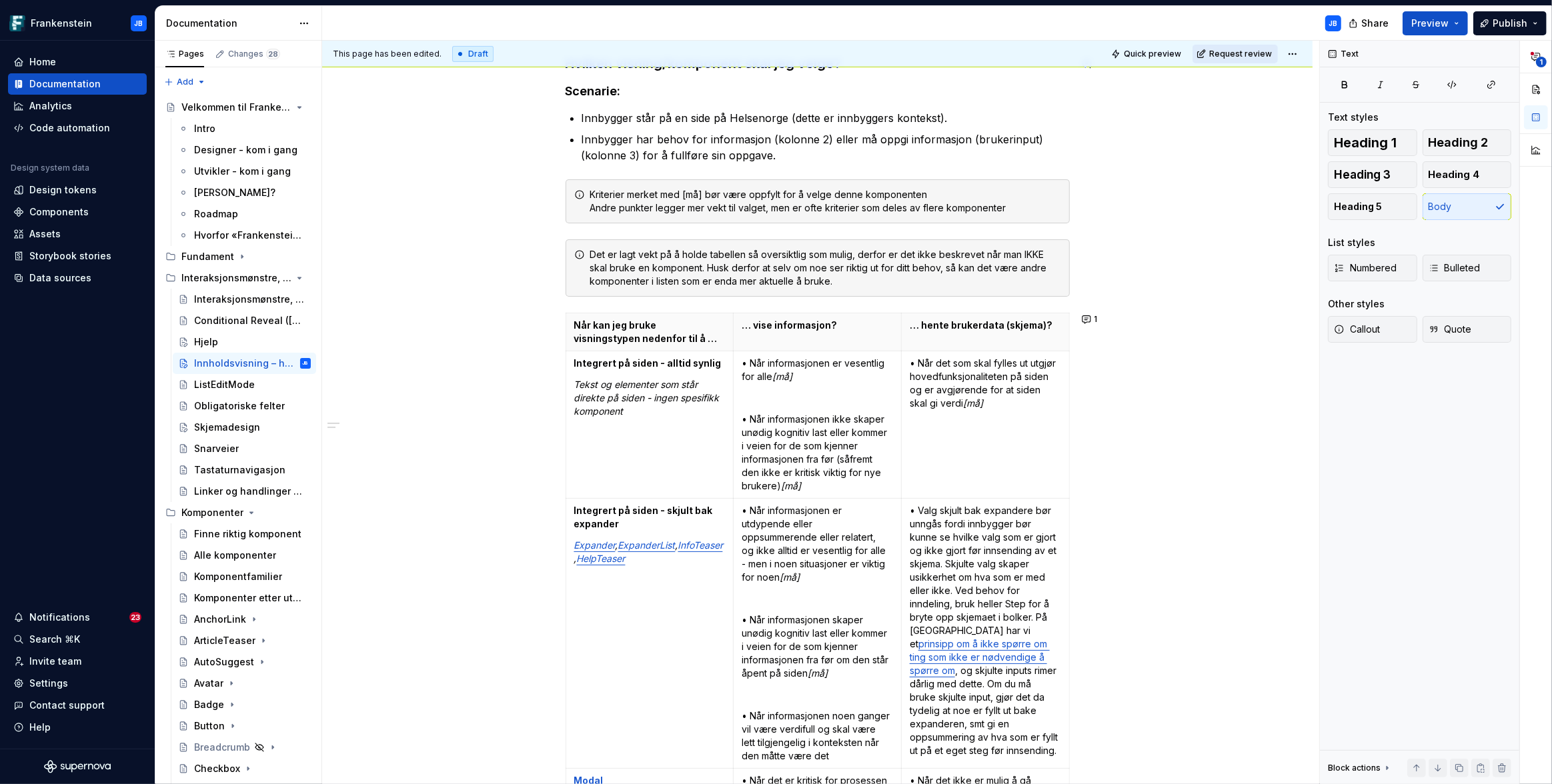
click at [1255, 54] on span "Request review" at bounding box center [1240, 54] width 63 height 11
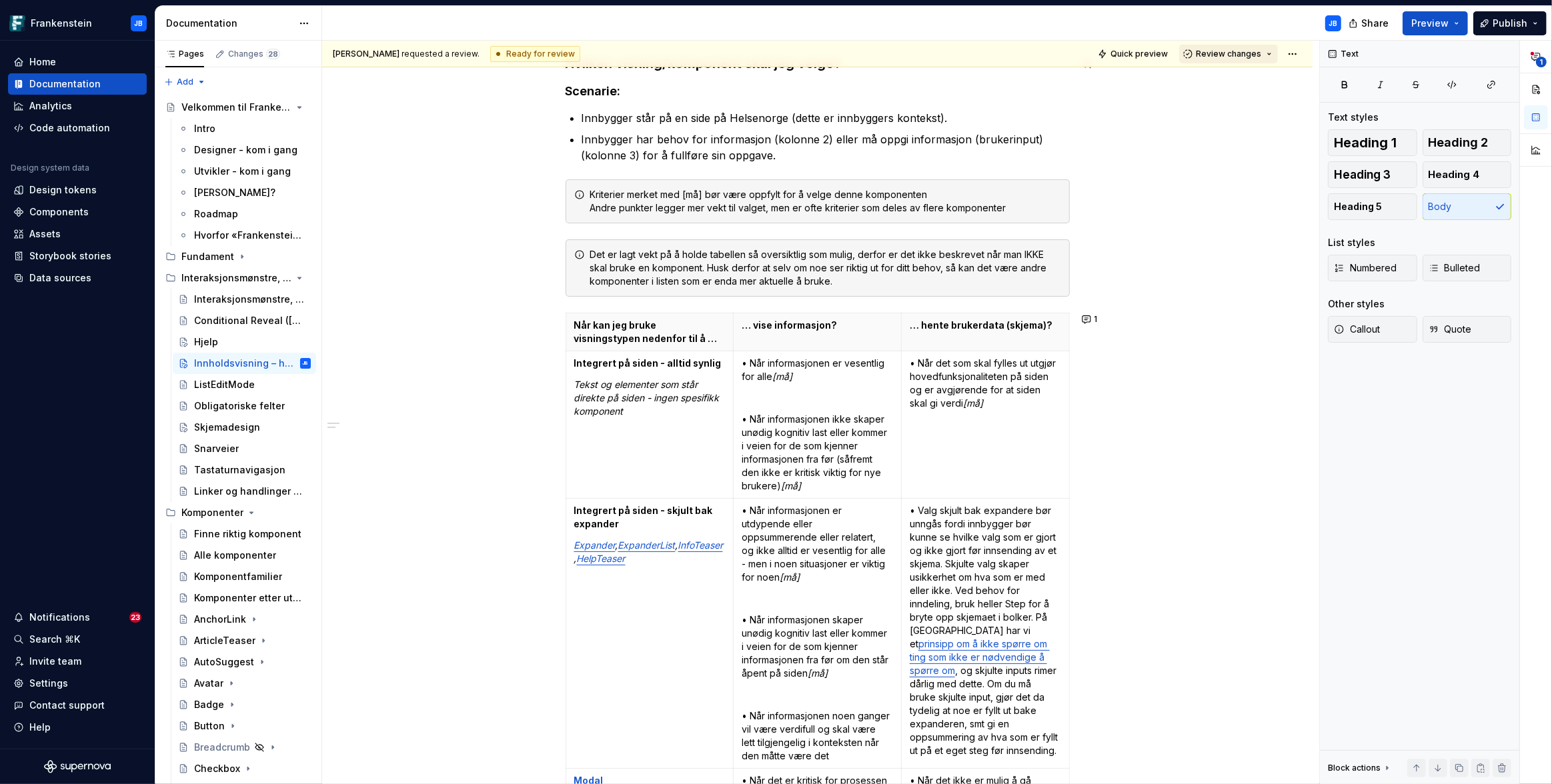
click at [1231, 57] on span "Review changes" at bounding box center [1229, 54] width 65 height 11
click at [1229, 80] on div "Approve" at bounding box center [1265, 80] width 116 height 13
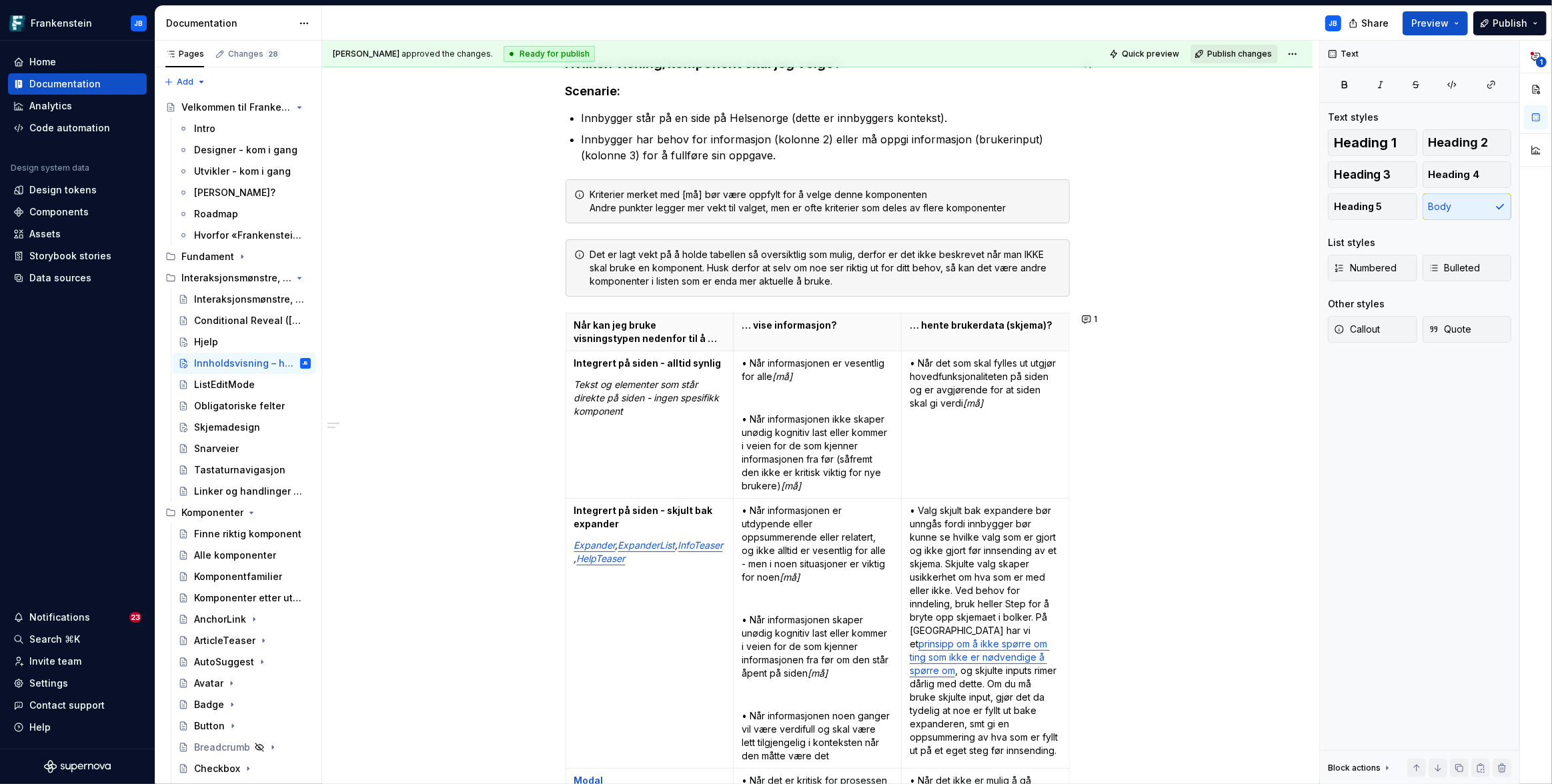
click at [1249, 53] on span "Publish changes" at bounding box center [1239, 54] width 65 height 11
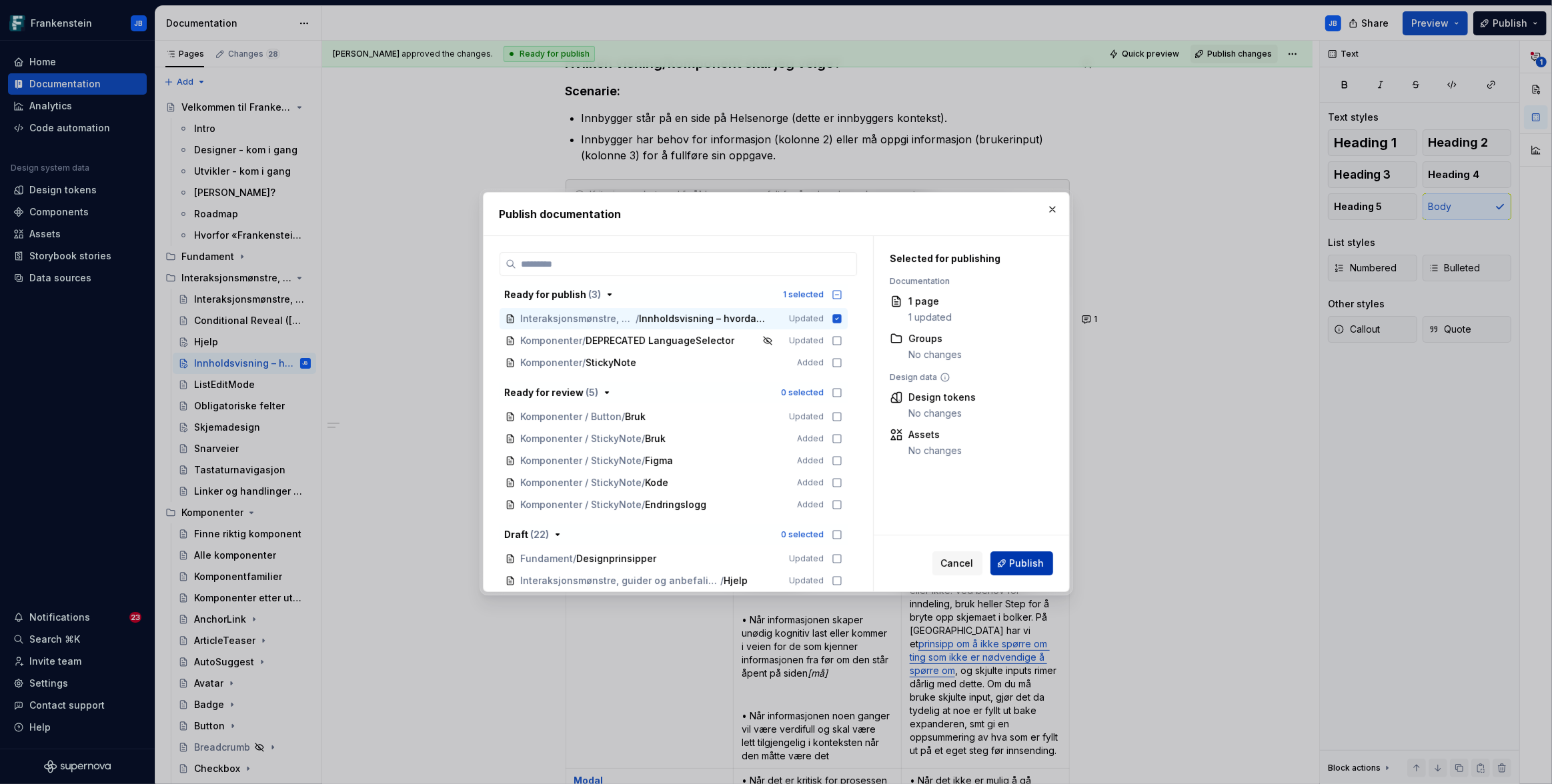
click at [1023, 560] on span "Publish" at bounding box center [1027, 563] width 34 height 13
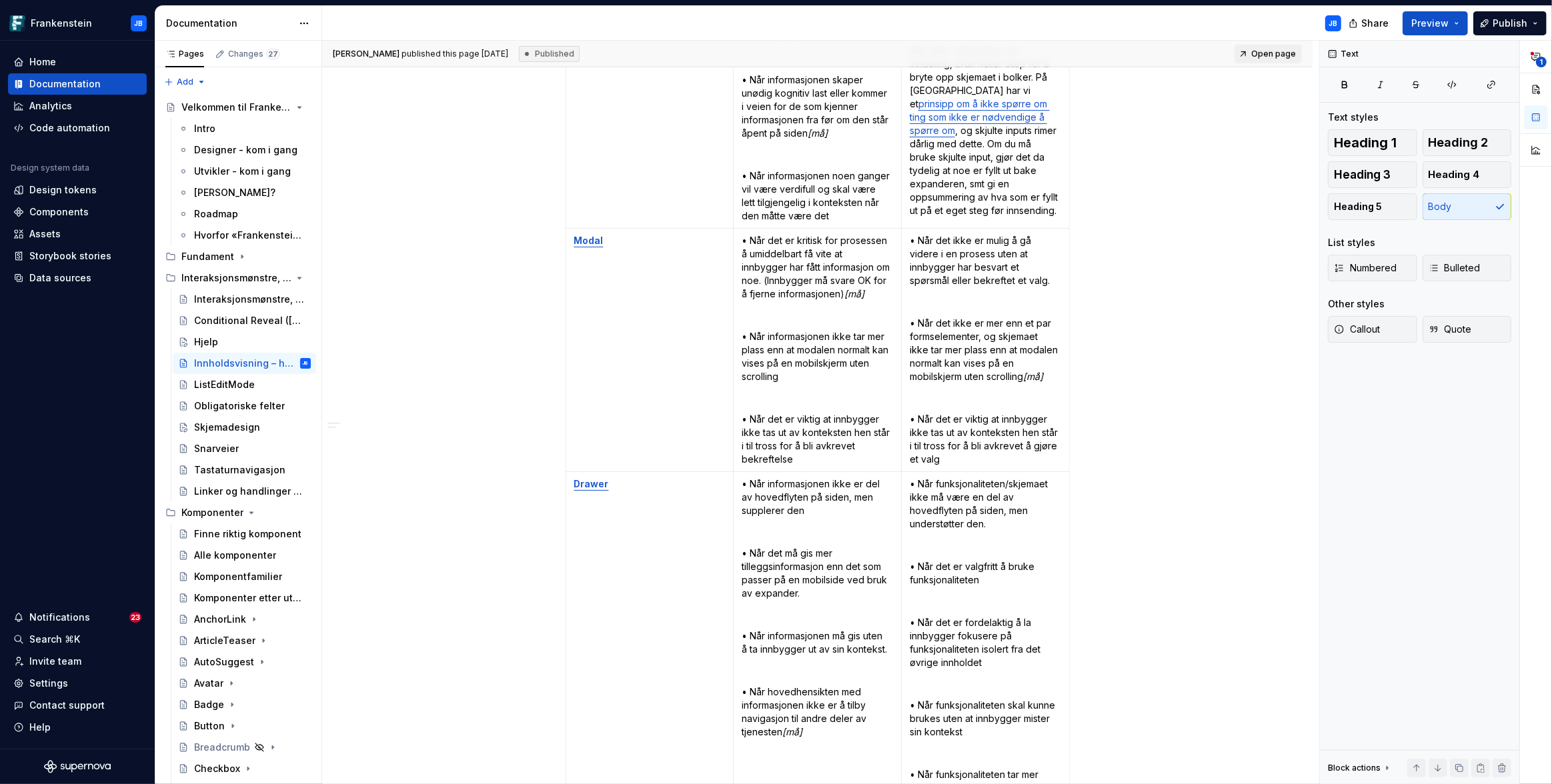
scroll to position [916, 0]
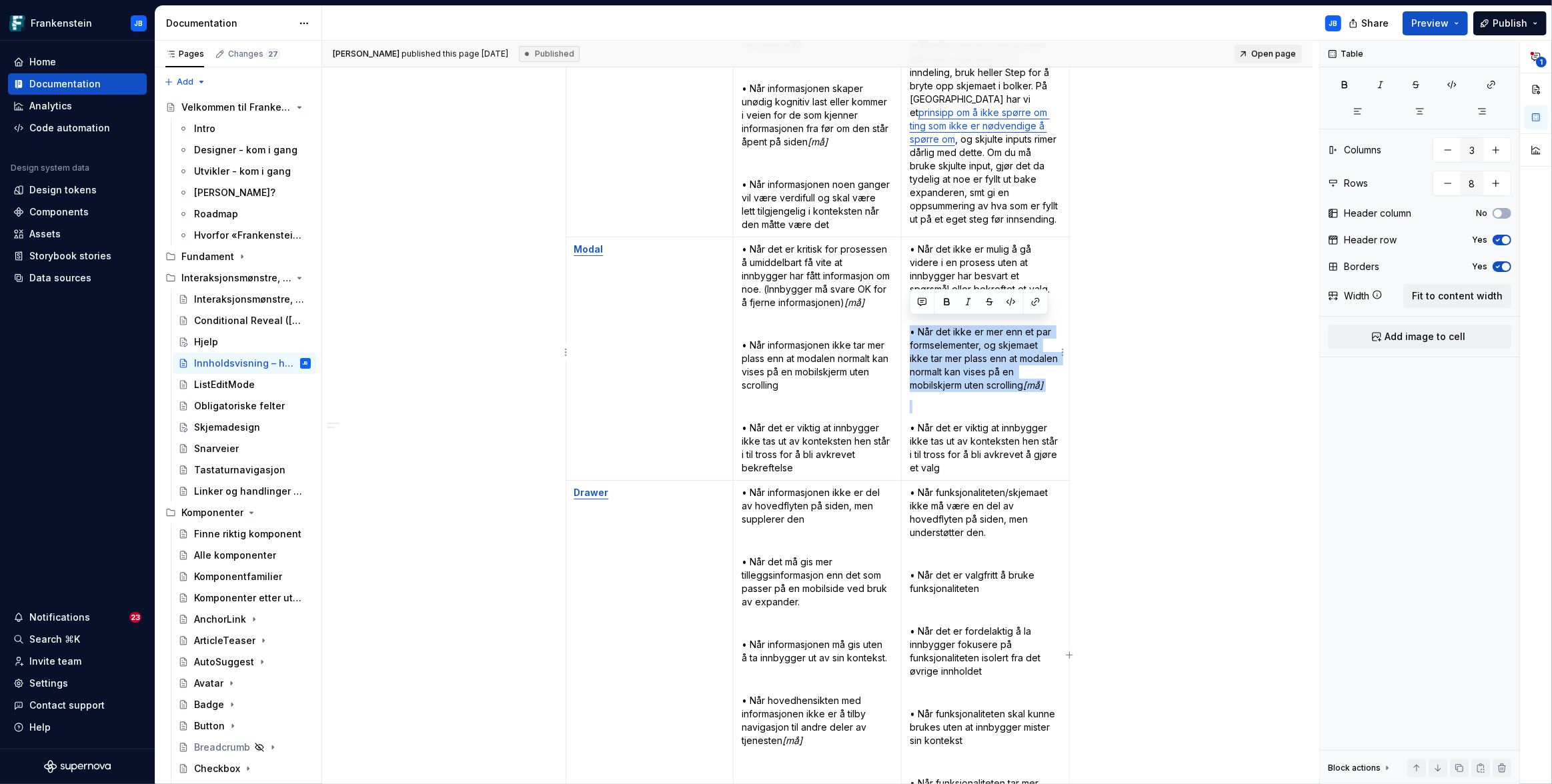
drag, startPoint x: 908, startPoint y: 325, endPoint x: 1061, endPoint y: 408, distance: 174.1
click at [1061, 408] on td "• Når det ikke er mulig å gå videre i en prosess uten at innbygger har besvart …" at bounding box center [985, 358] width 168 height 243
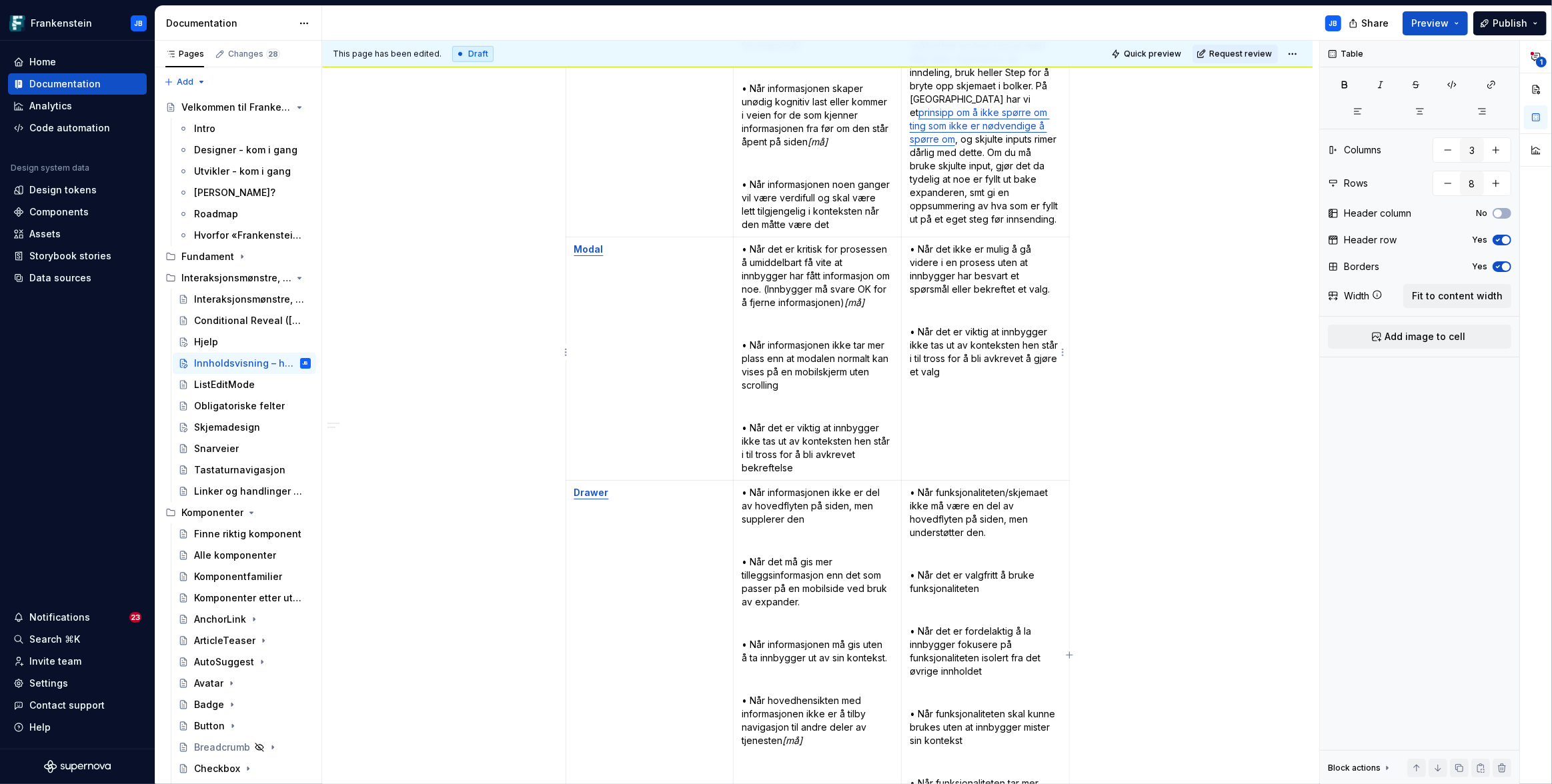
click at [906, 245] on td "• Når det ikke er mulig å gå videre i en prosess uten at innbygger har besvart …" at bounding box center [985, 358] width 168 height 243
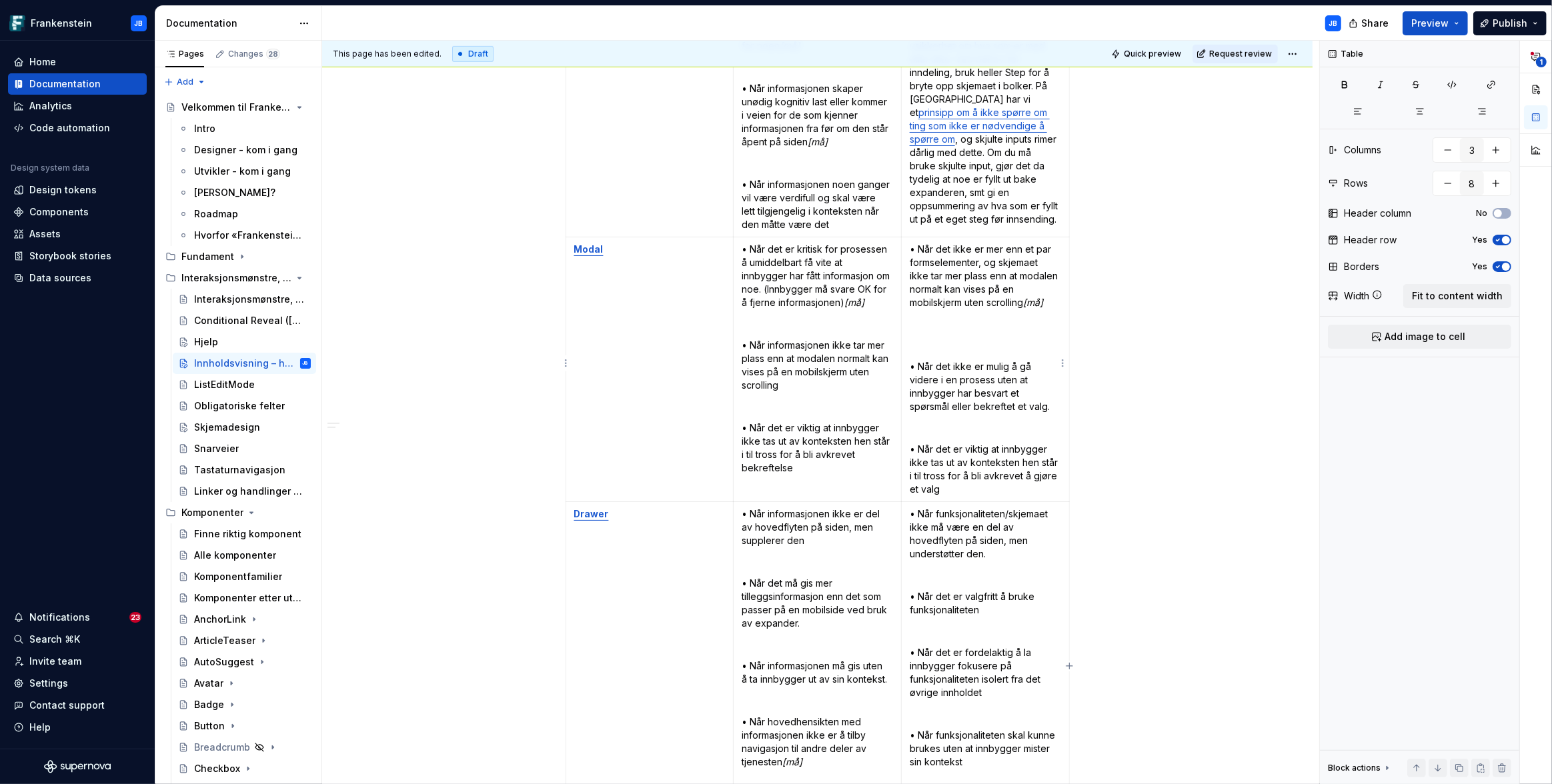
click at [923, 340] on p at bounding box center [985, 345] width 152 height 13
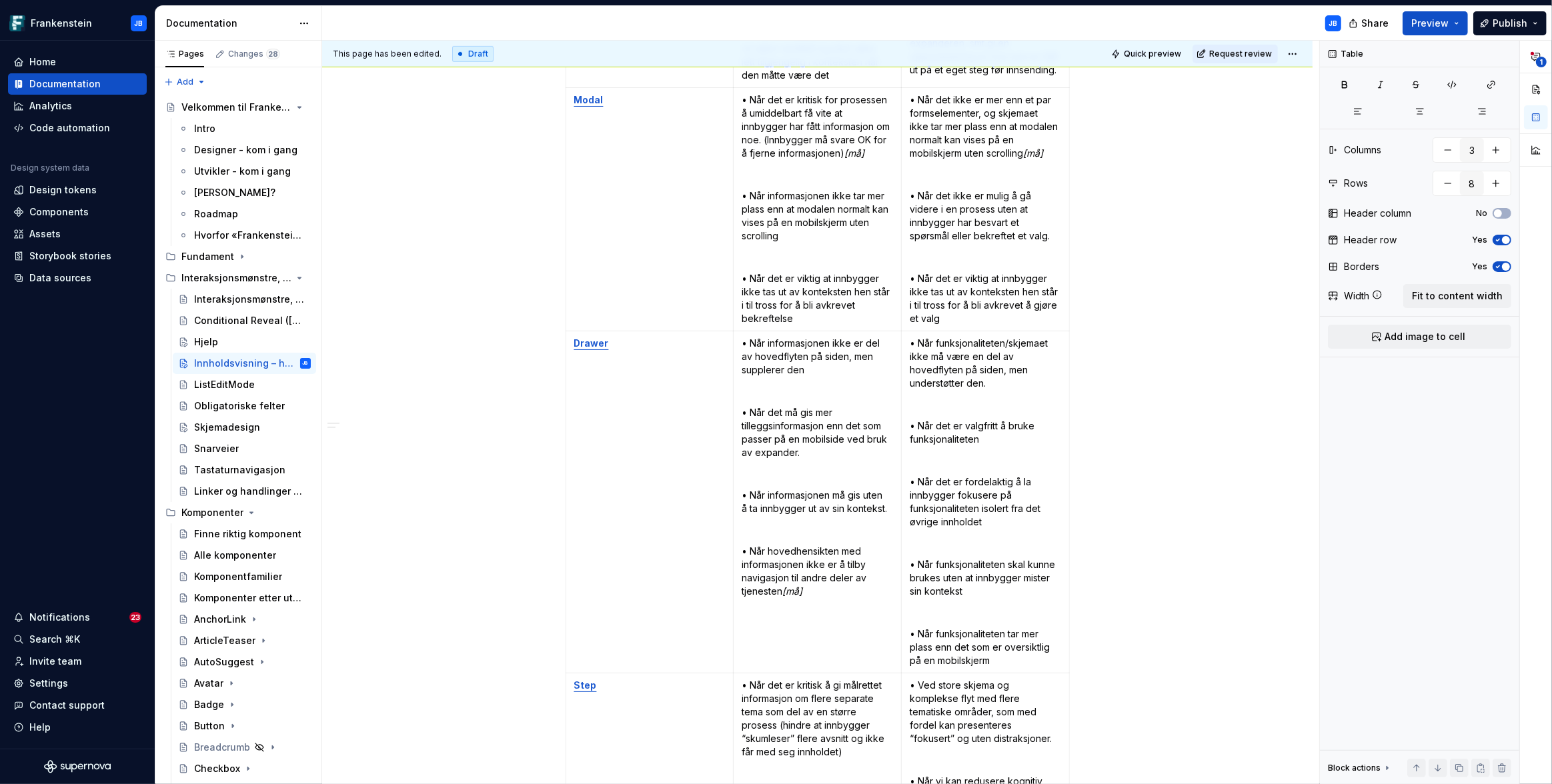
scroll to position [1110, 0]
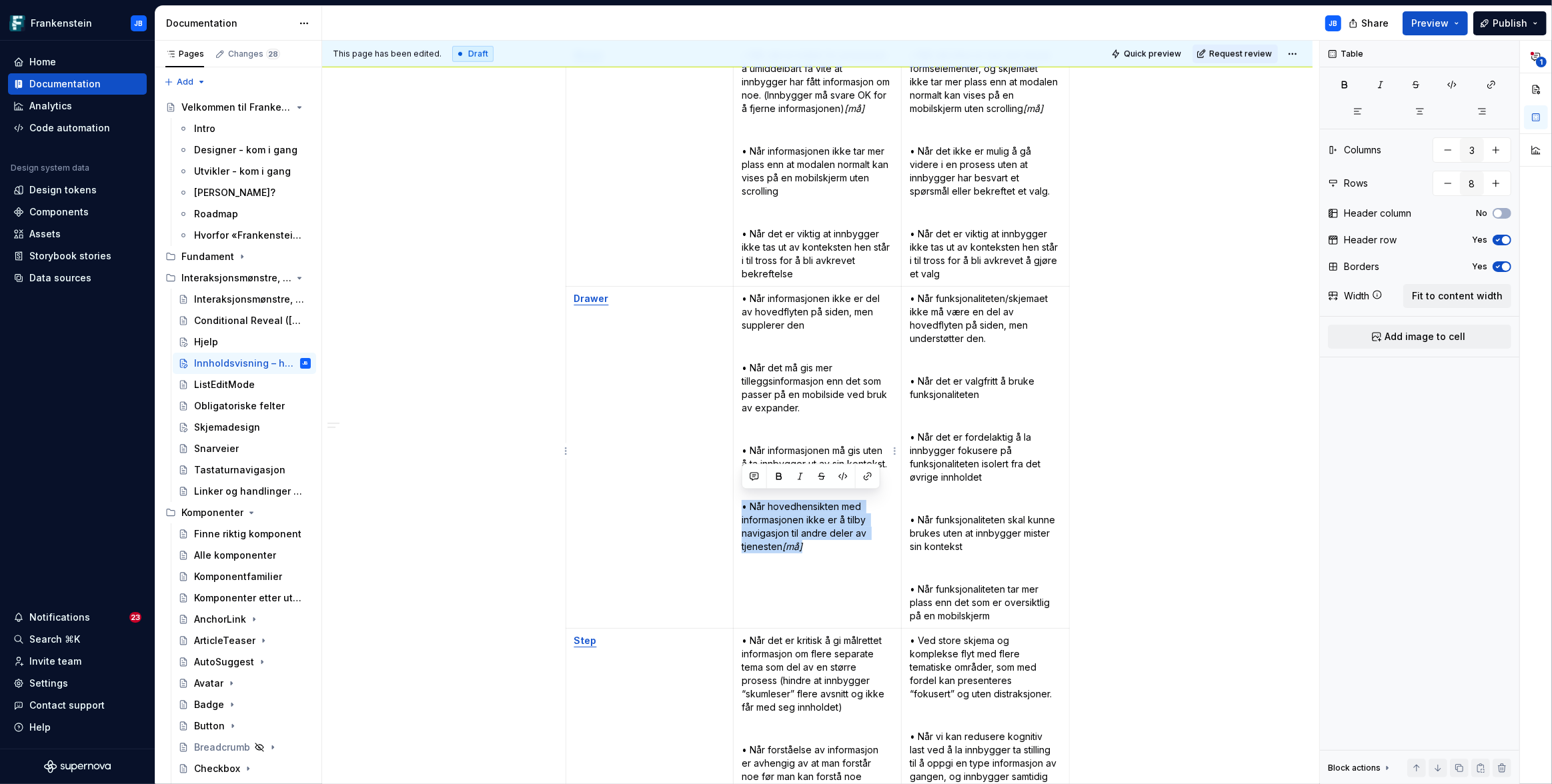
drag, startPoint x: 741, startPoint y: 501, endPoint x: 825, endPoint y: 540, distance: 92.6
click at [825, 540] on p "• Når hovedhensikten med informasjonen ikke er å tilby navigasjon til andre del…" at bounding box center [817, 527] width 152 height 54
click at [742, 292] on p "• Når informasjonen ikke er del av hovedflyten på siden, men supplerer den" at bounding box center [817, 312] width 152 height 40
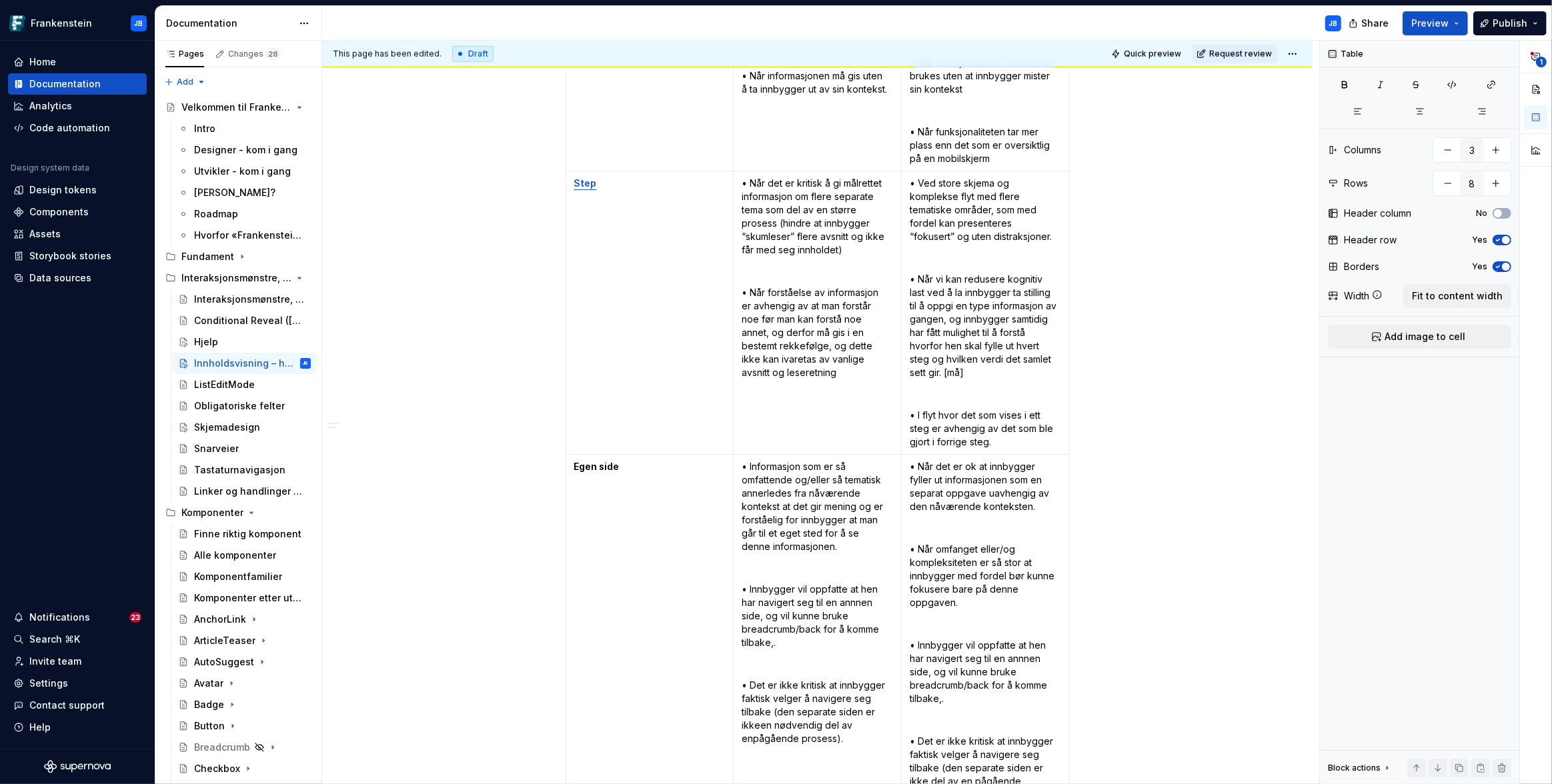
scroll to position [1568, 0]
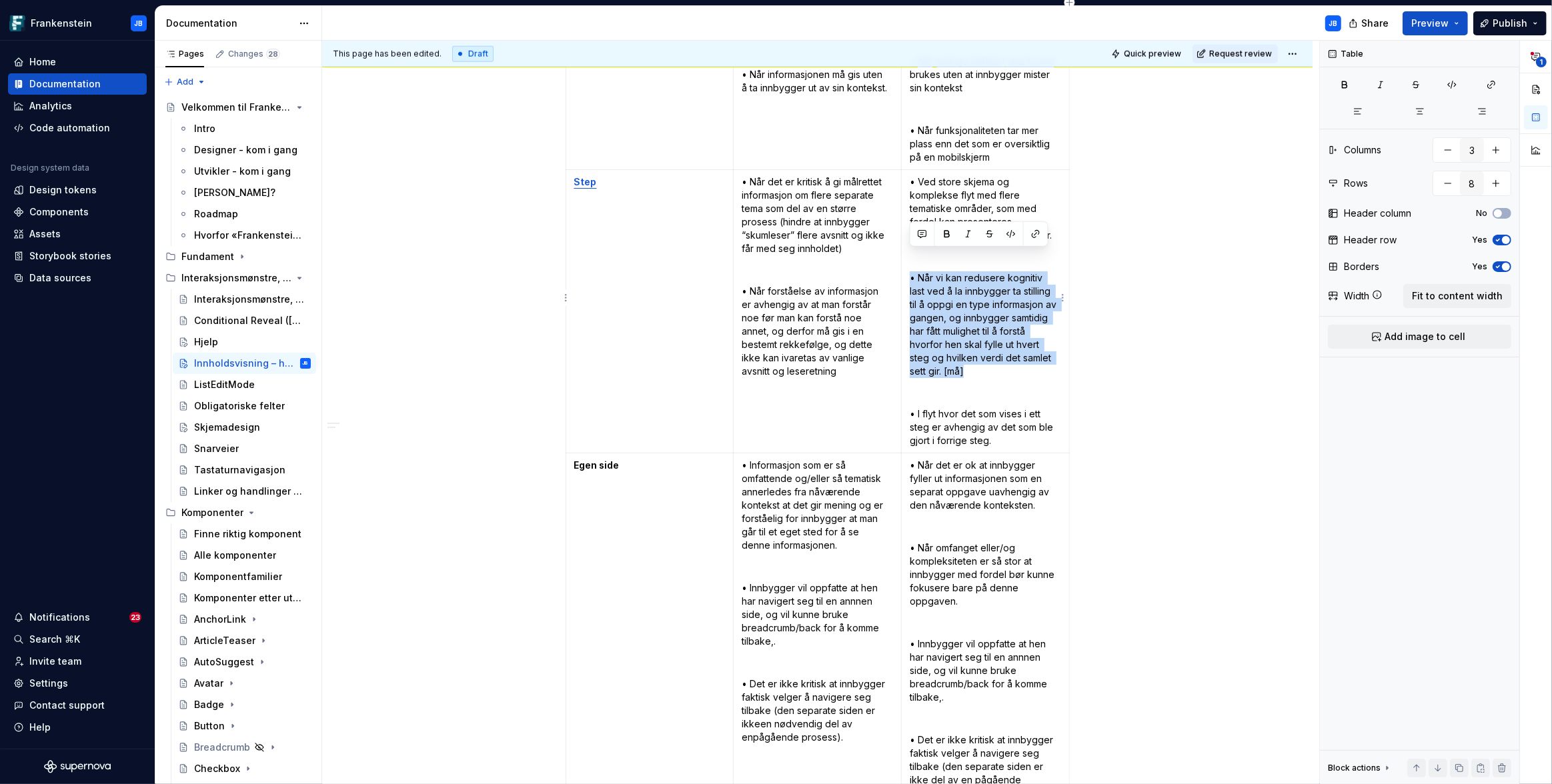
drag, startPoint x: 909, startPoint y: 256, endPoint x: 986, endPoint y: 355, distance: 125.4
click at [986, 355] on p "• Når vi kan redusere kognitiv last ved å la innbygger ta stilling til å oppgi …" at bounding box center [985, 324] width 152 height 106
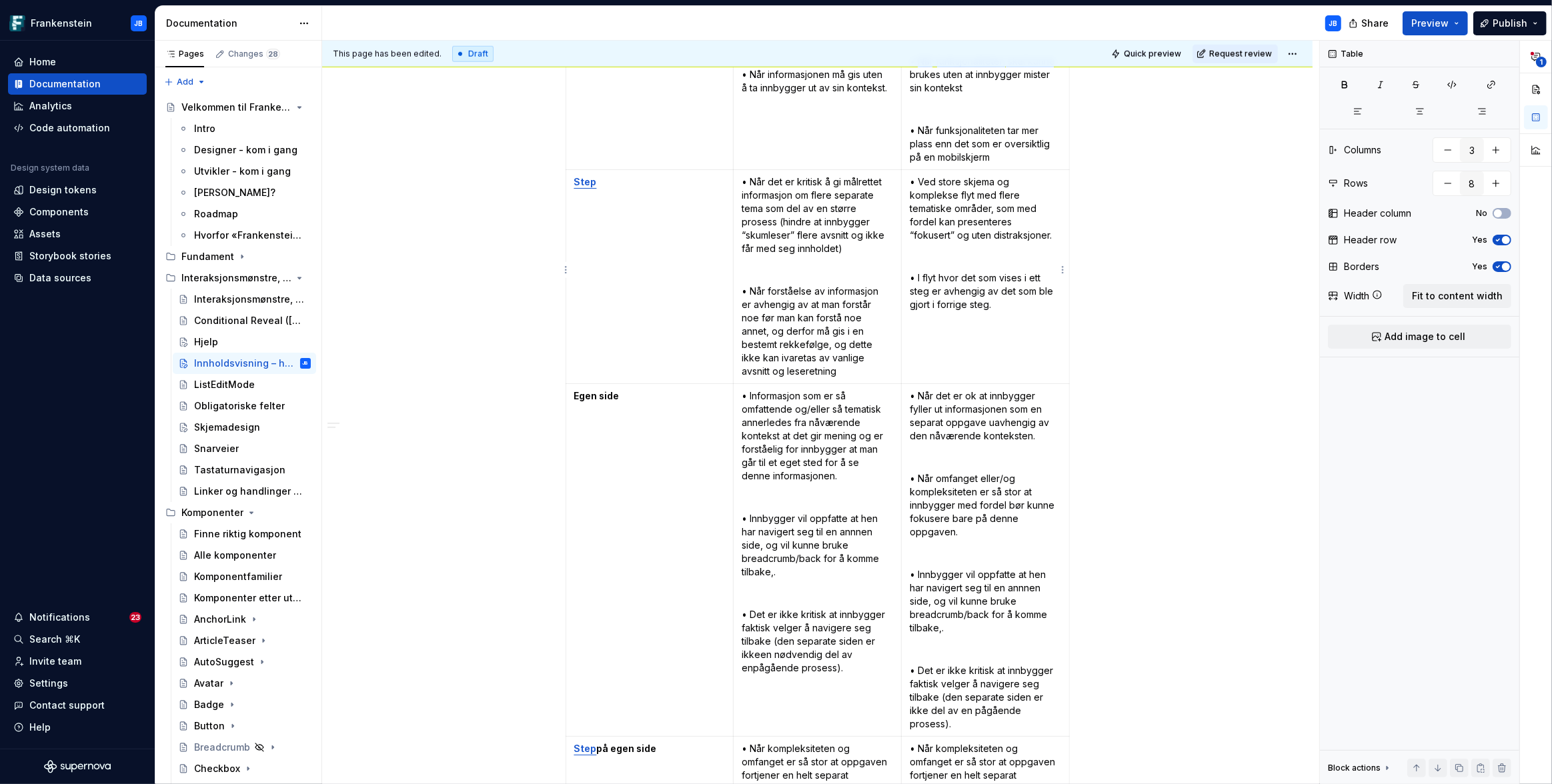
click at [909, 176] on p "• Ved store skjema og komplekse flyt med flere tematiske områder, som med forde…" at bounding box center [985, 209] width 152 height 67
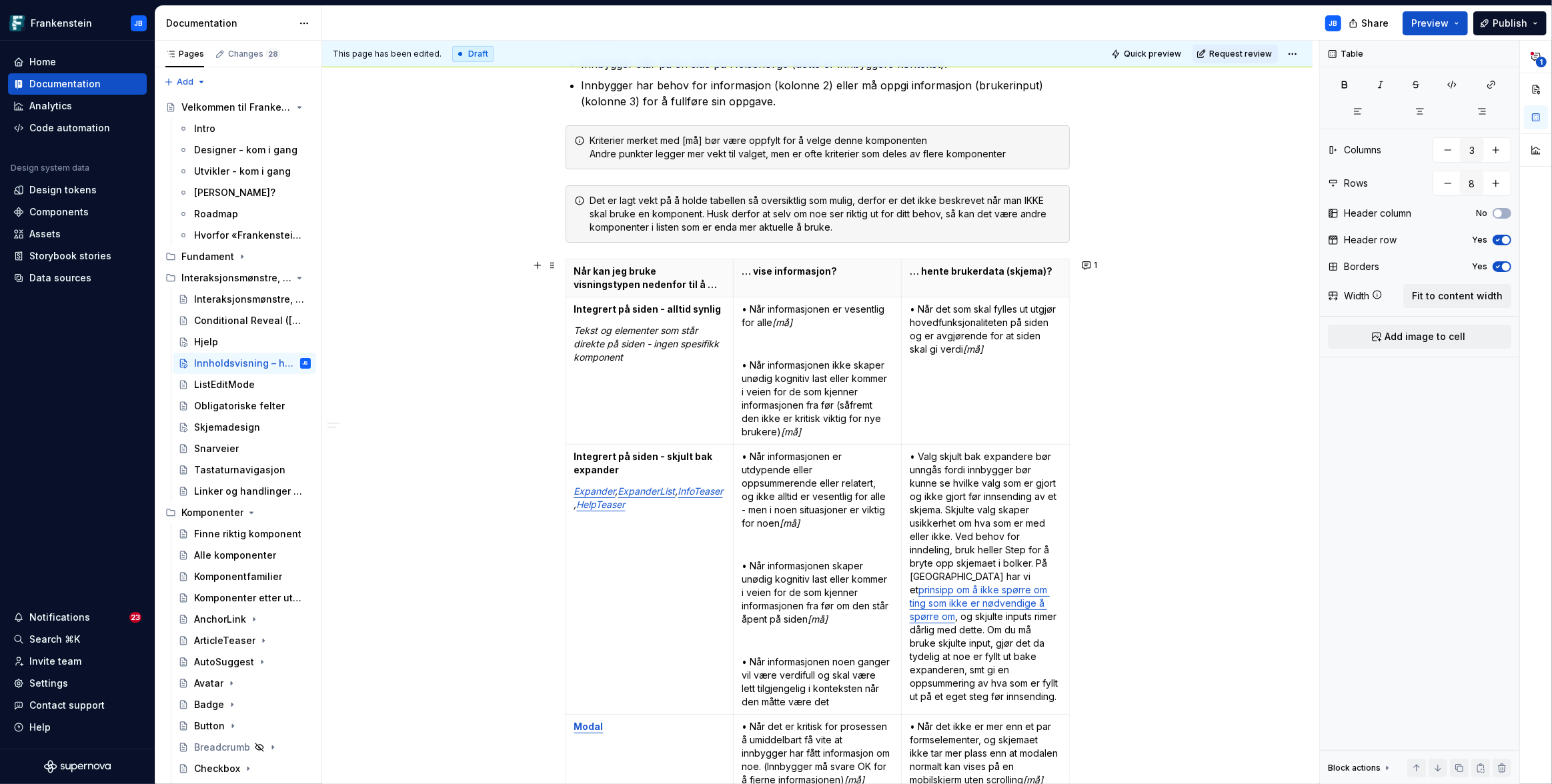
scroll to position [438, 0]
click at [1258, 54] on span "Request review" at bounding box center [1240, 54] width 63 height 11
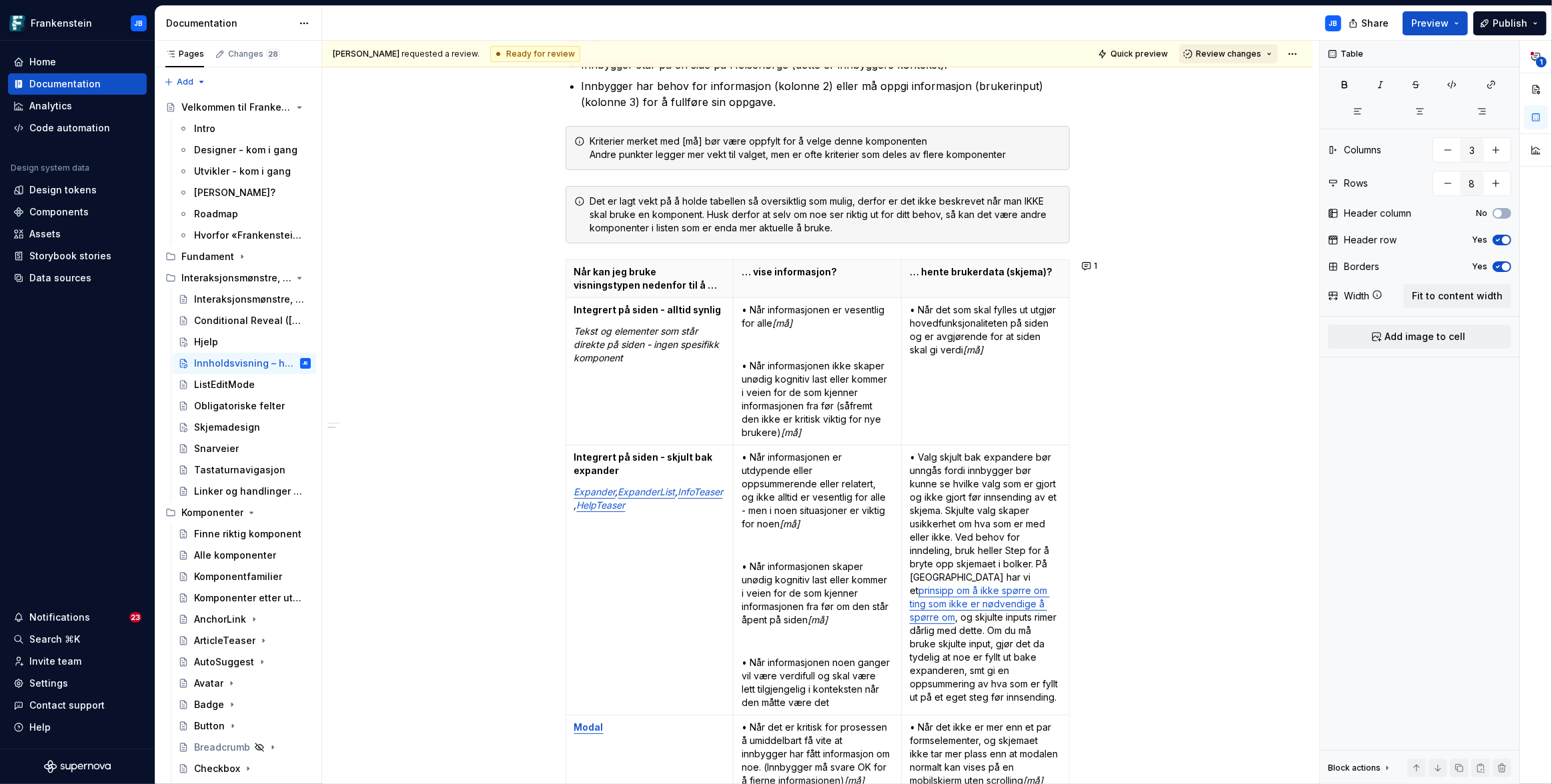
click at [1236, 59] on button "Review changes" at bounding box center [1229, 54] width 99 height 18
click at [1234, 77] on div "Approve" at bounding box center [1265, 80] width 116 height 13
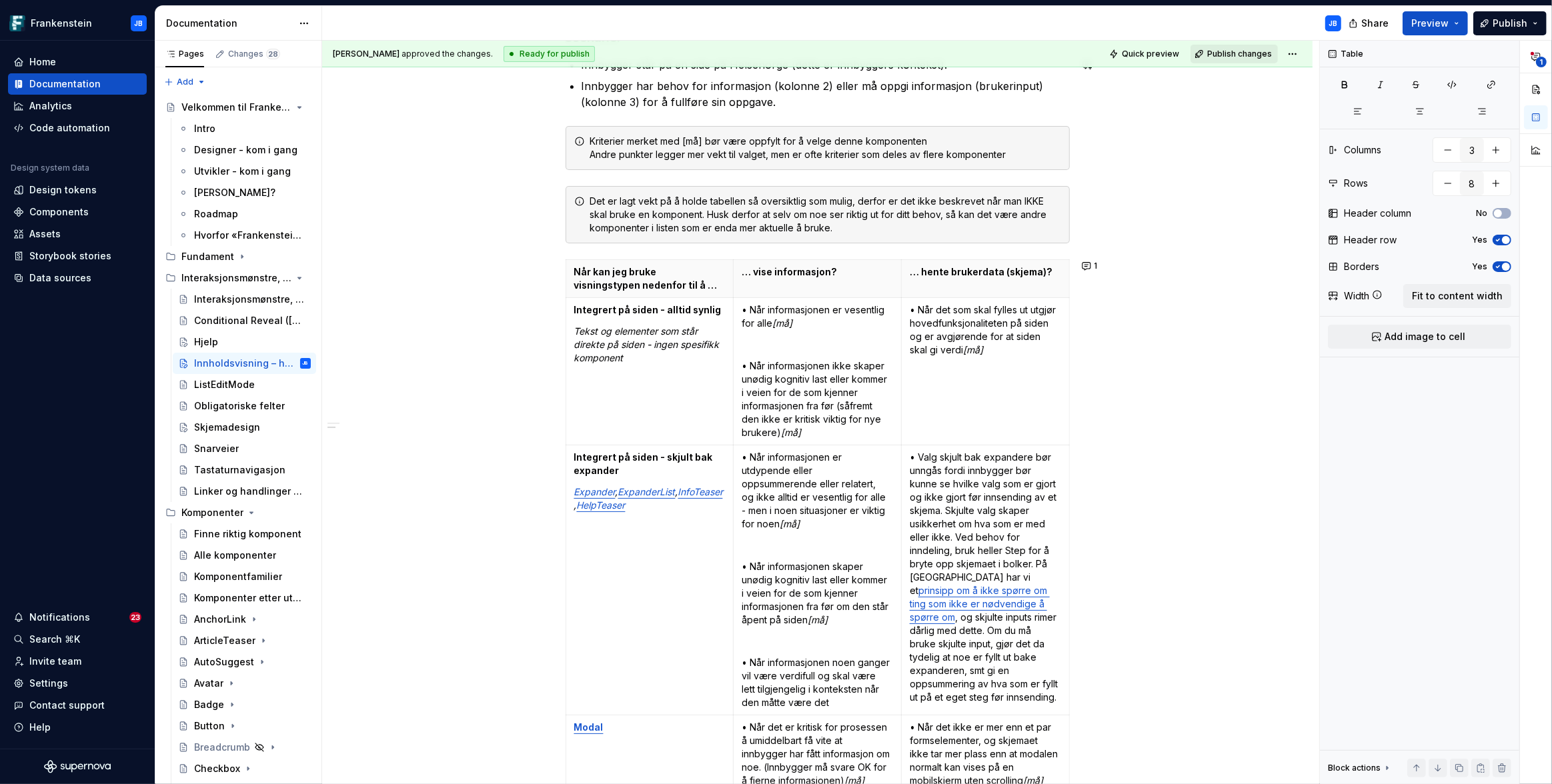
click at [1260, 55] on span "Publish changes" at bounding box center [1239, 54] width 65 height 11
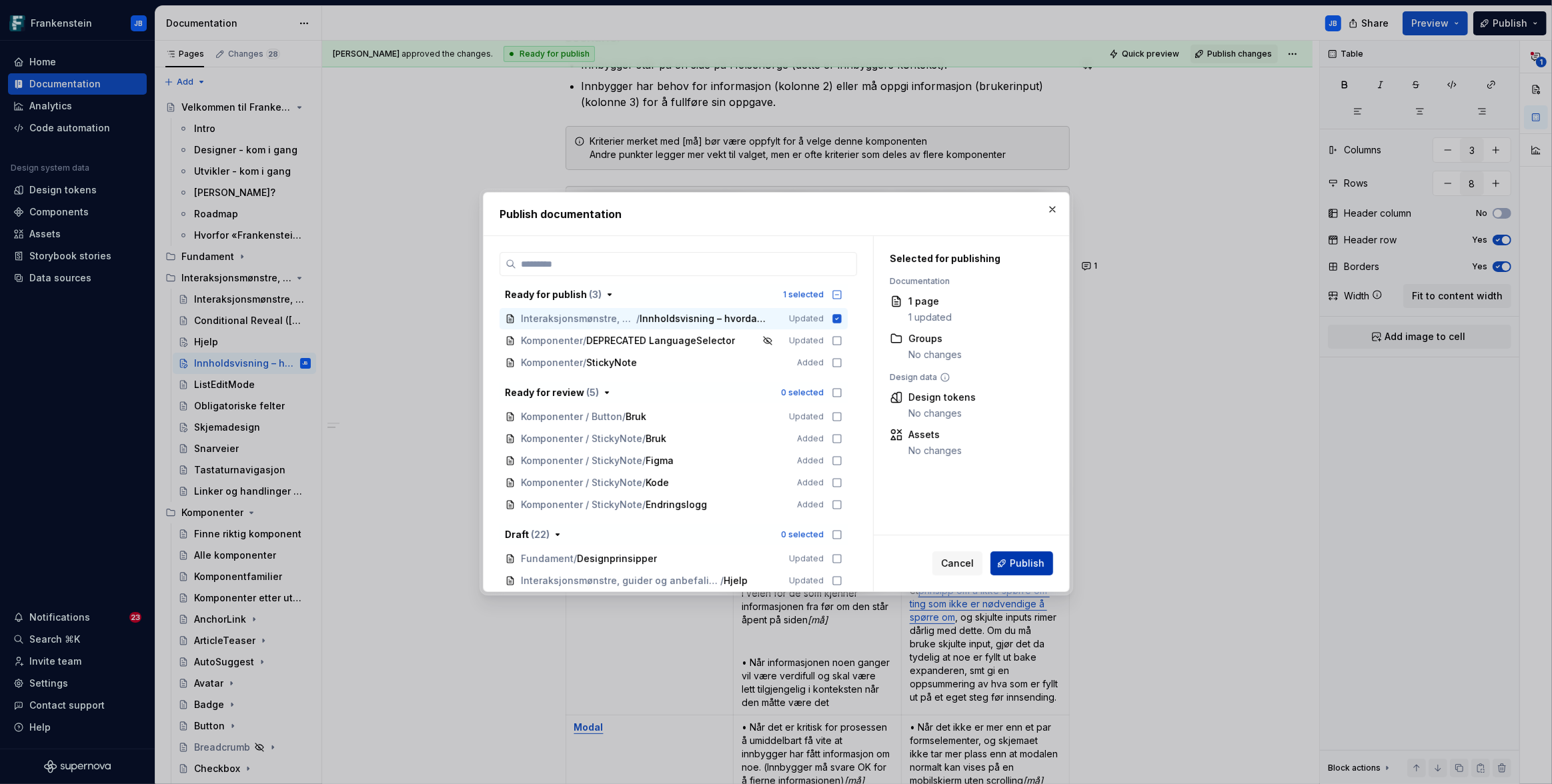
click at [1022, 561] on span "Publish" at bounding box center [1027, 563] width 34 height 13
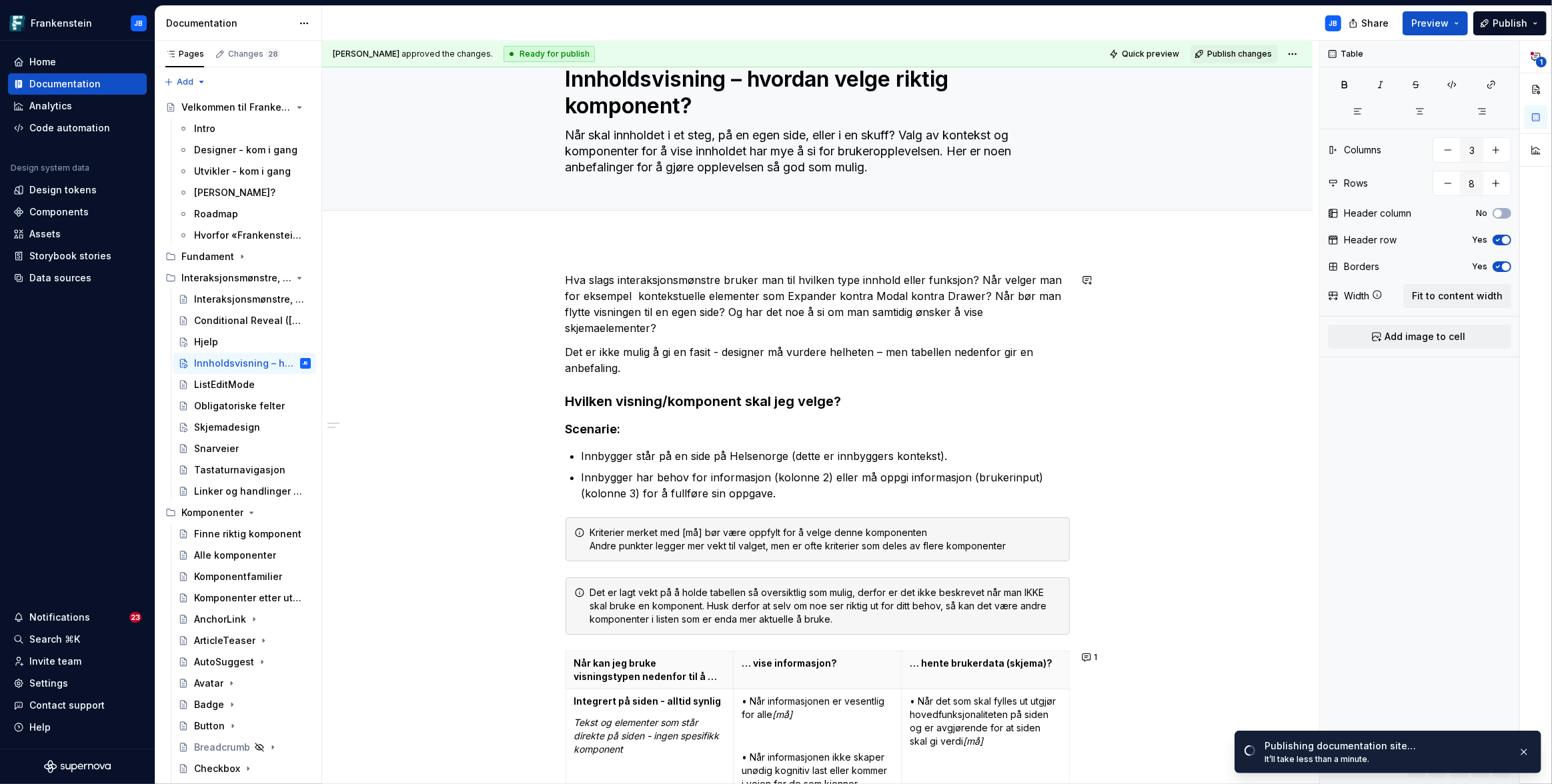
scroll to position [157, 0]
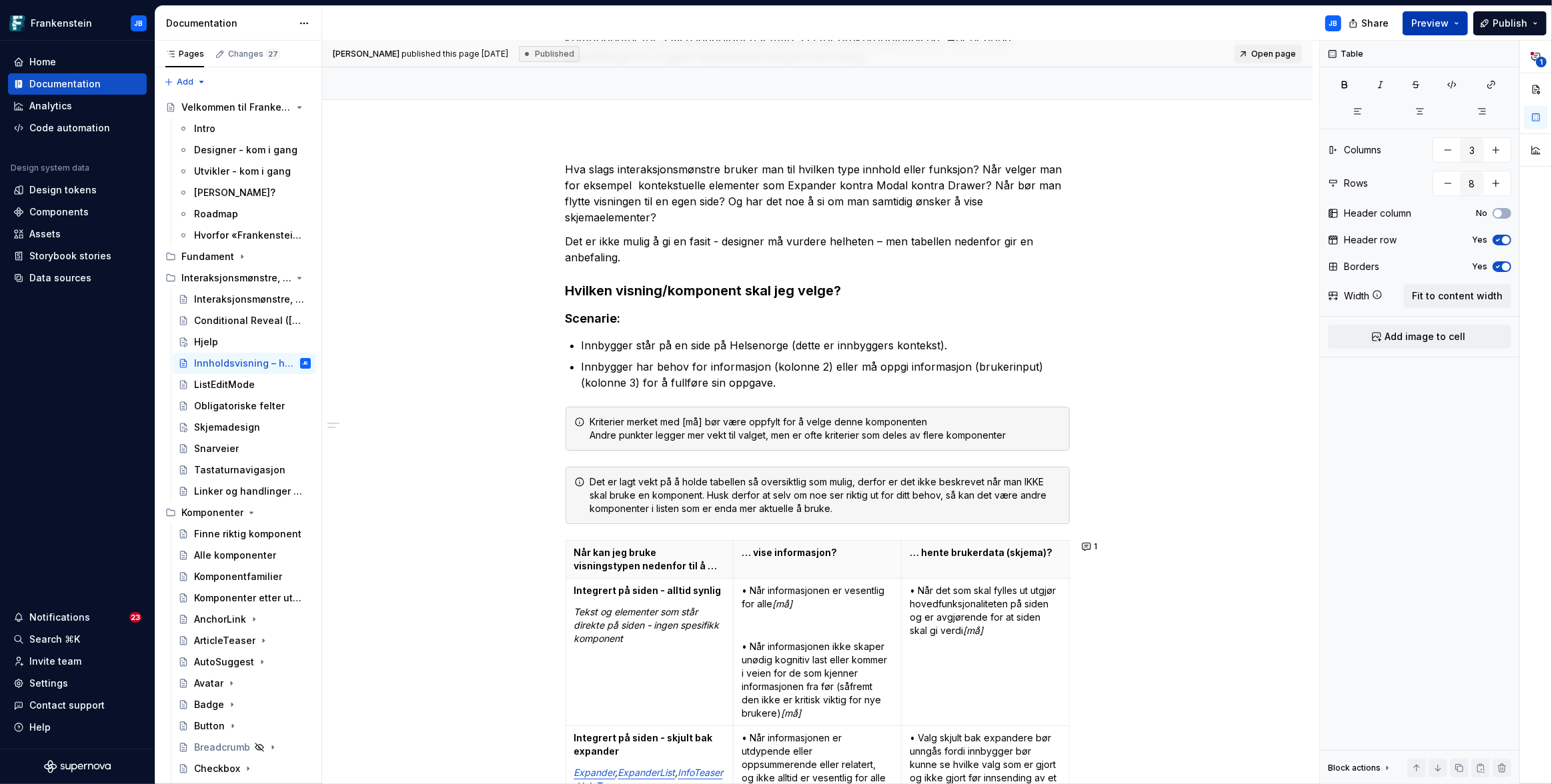
click at [1441, 23] on span "Preview" at bounding box center [1430, 23] width 38 height 13
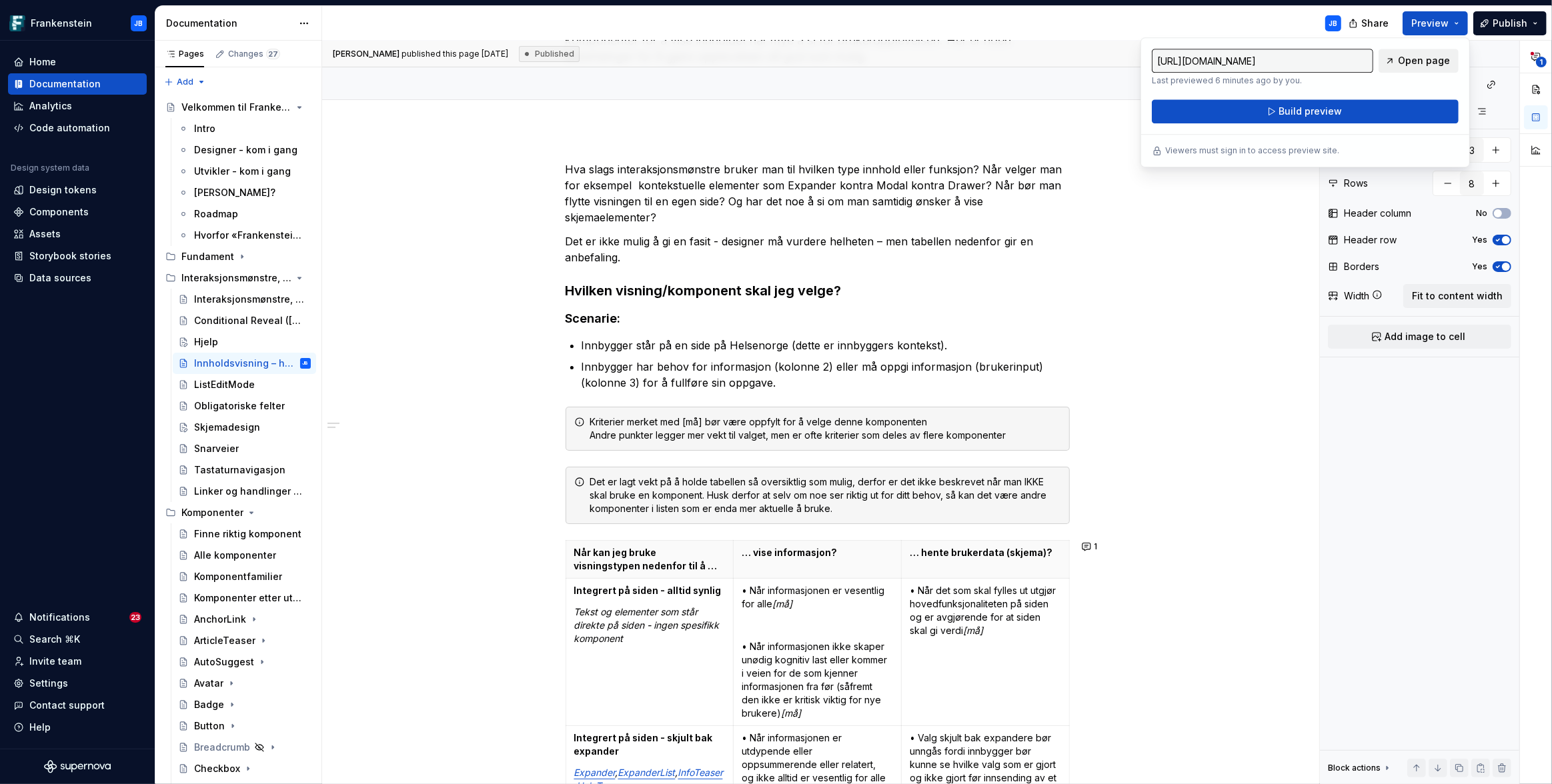
click at [1407, 57] on span "Open page" at bounding box center [1424, 60] width 52 height 13
click at [1294, 105] on span "Build preview" at bounding box center [1311, 111] width 64 height 13
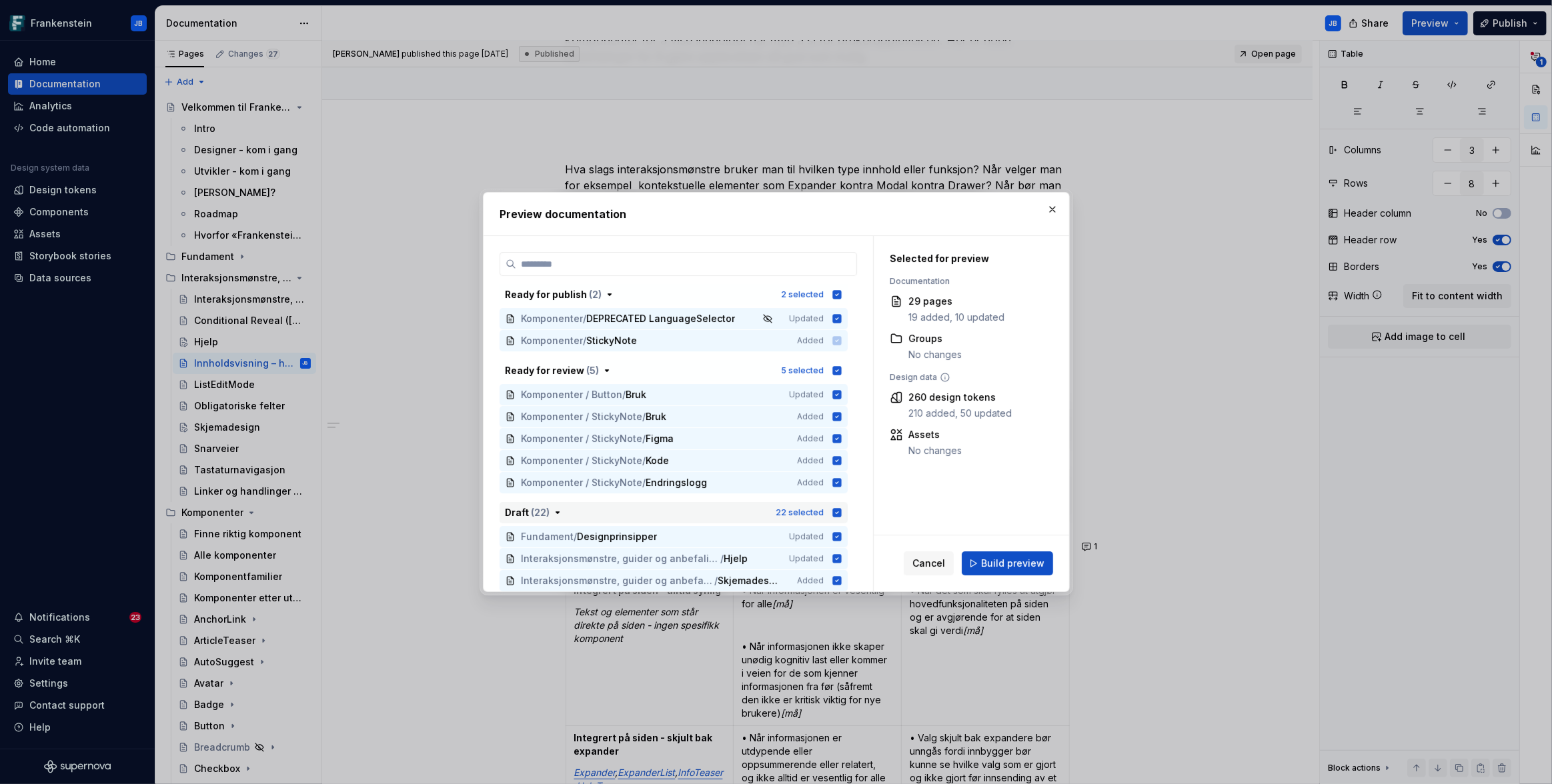
click at [837, 513] on icon "button" at bounding box center [836, 513] width 11 height 11
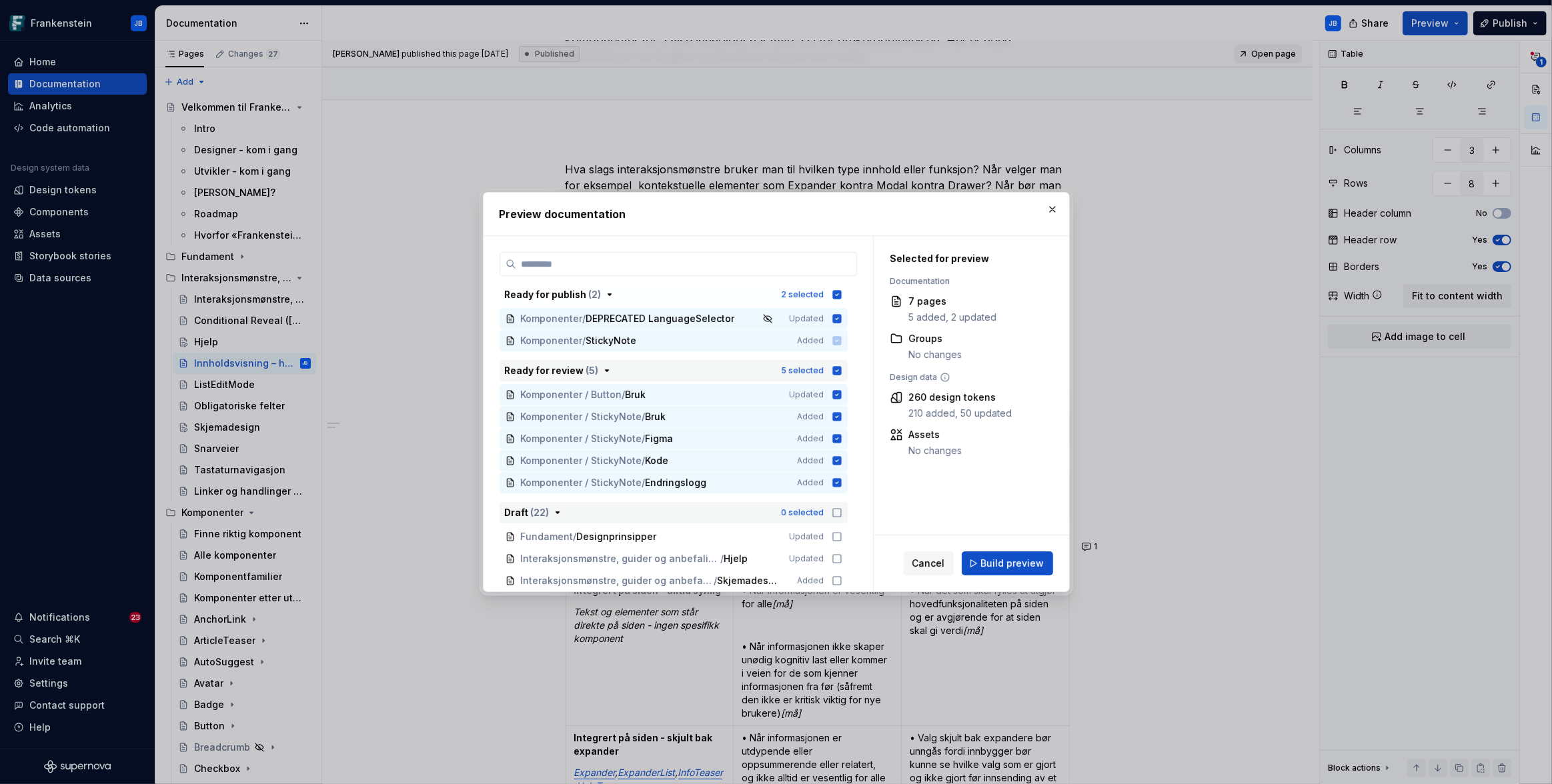
click at [836, 371] on icon "button" at bounding box center [836, 370] width 11 height 11
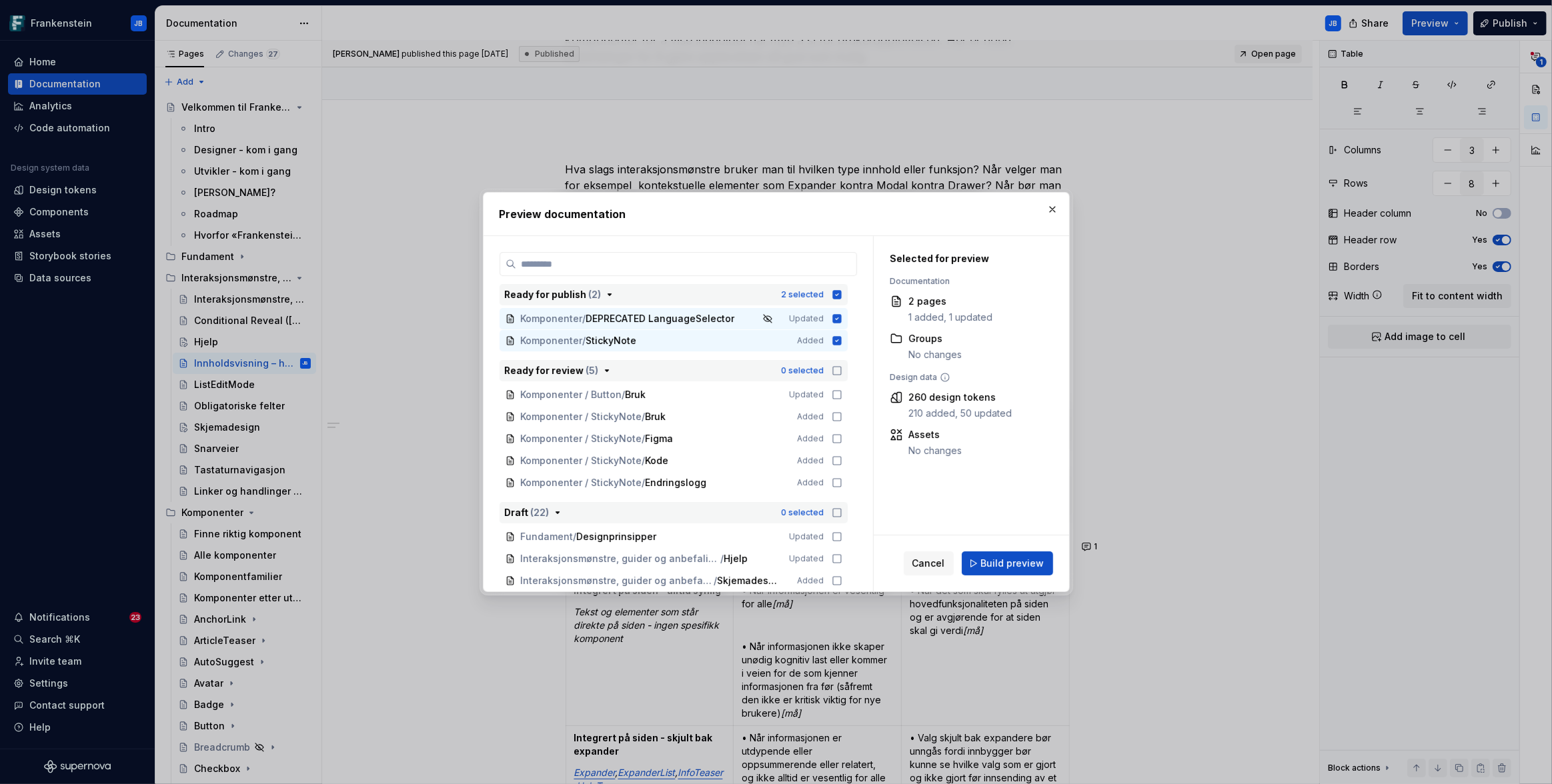
click at [835, 293] on icon "button" at bounding box center [836, 294] width 8 height 8
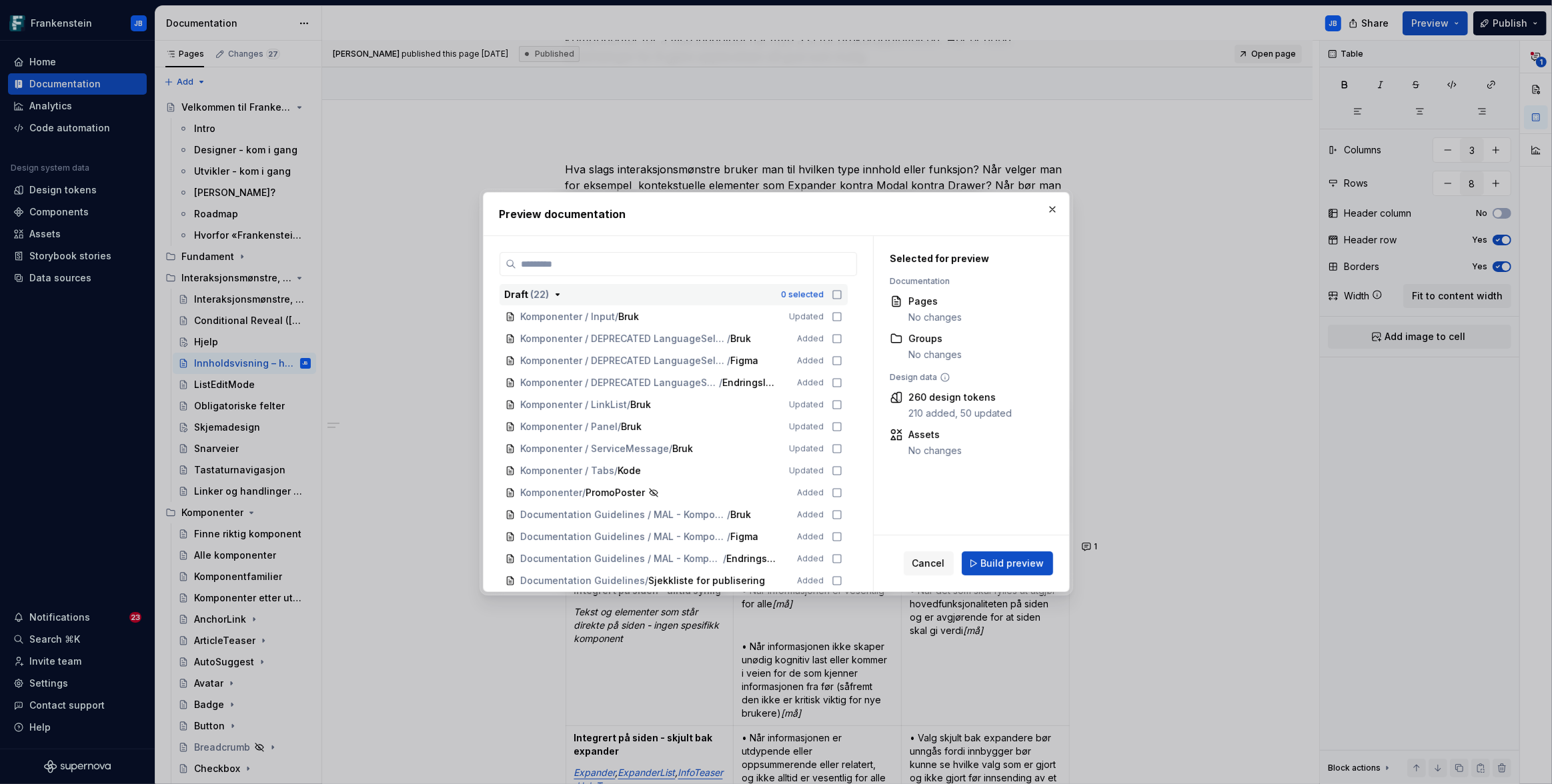
scroll to position [0, 0]
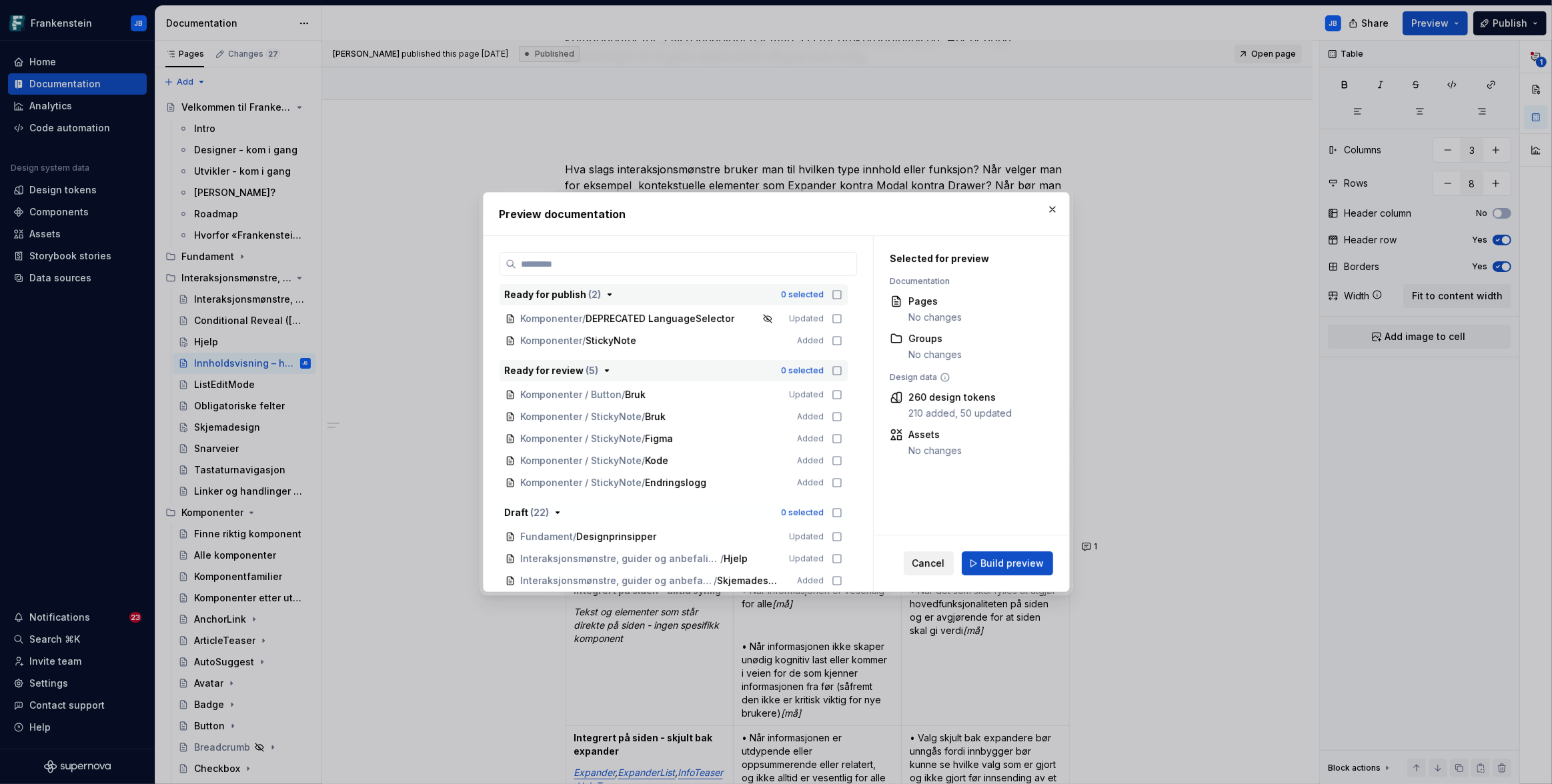
click at [931, 567] on span "Cancel" at bounding box center [929, 563] width 33 height 13
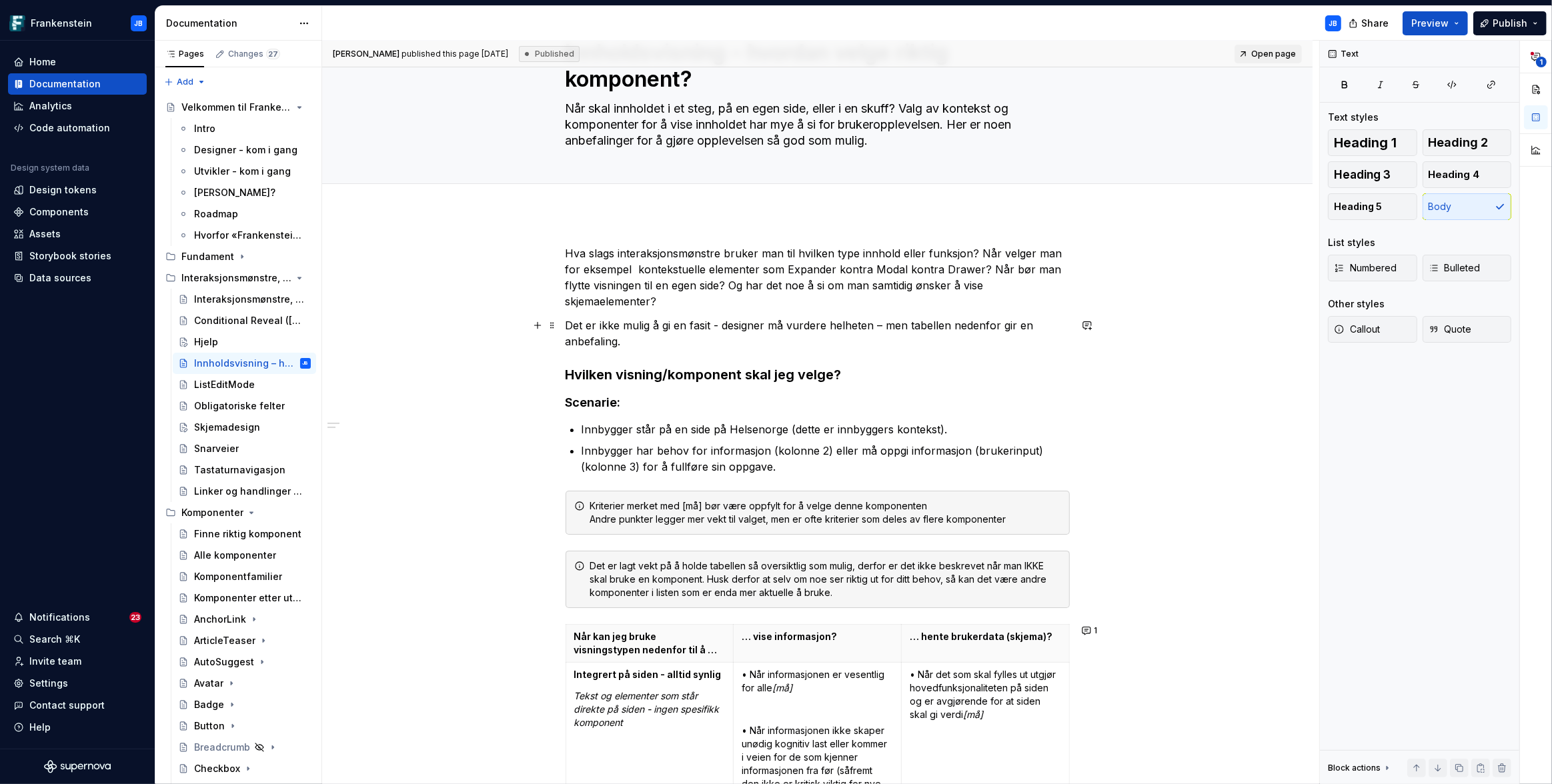
scroll to position [490, 0]
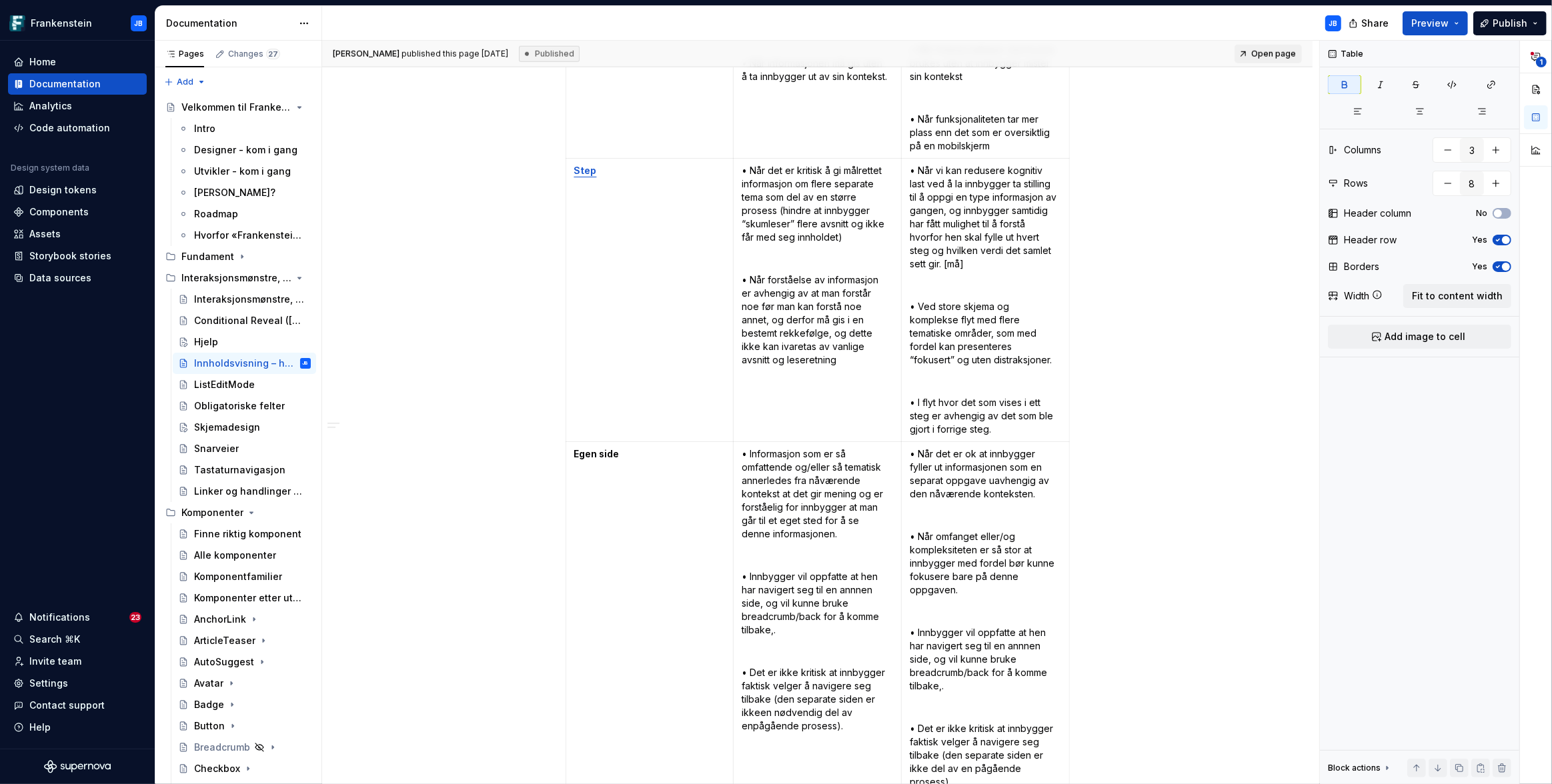
scroll to position [1949, 0]
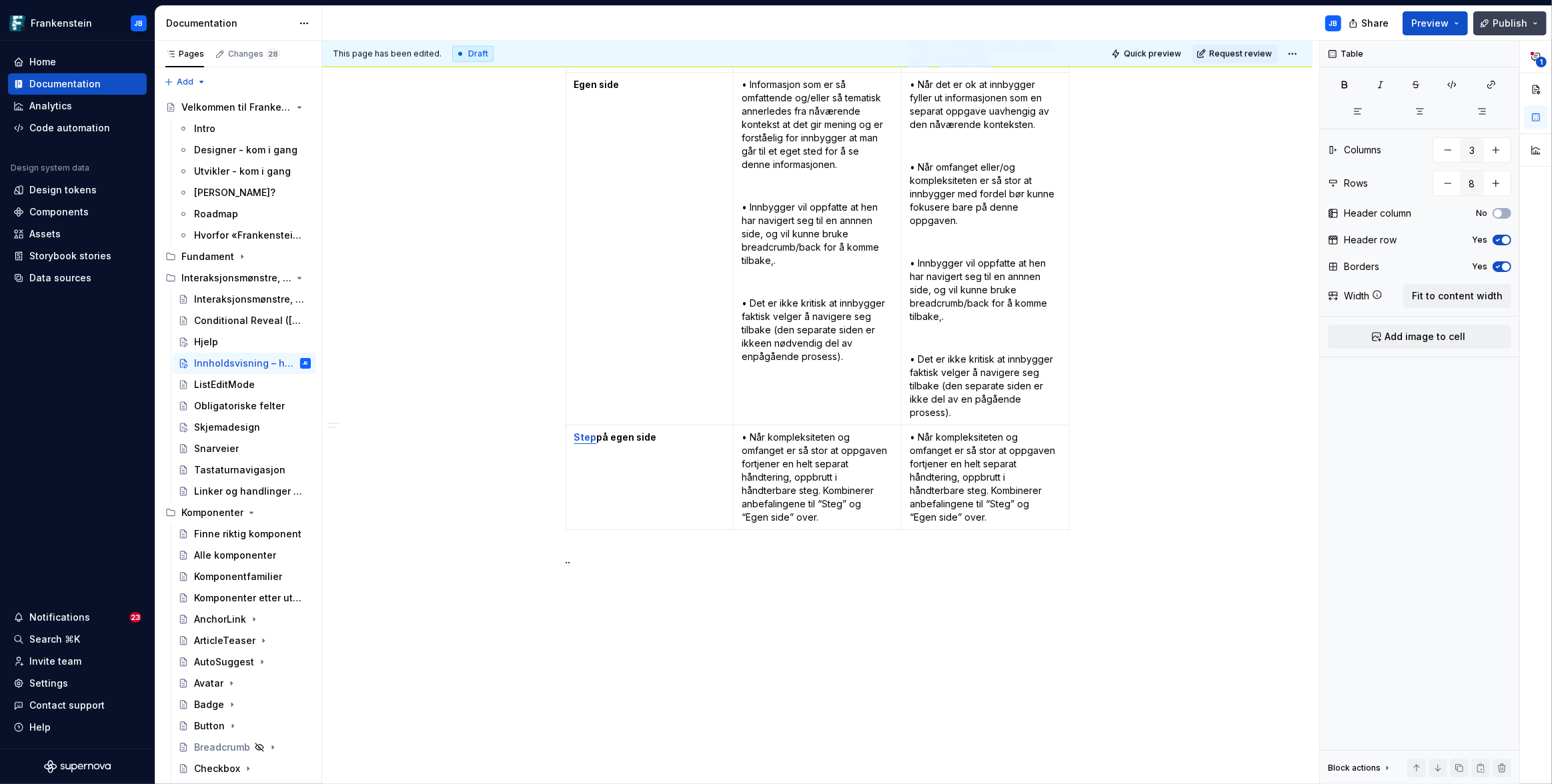
click at [1503, 23] on span "Publish" at bounding box center [1509, 23] width 34 height 13
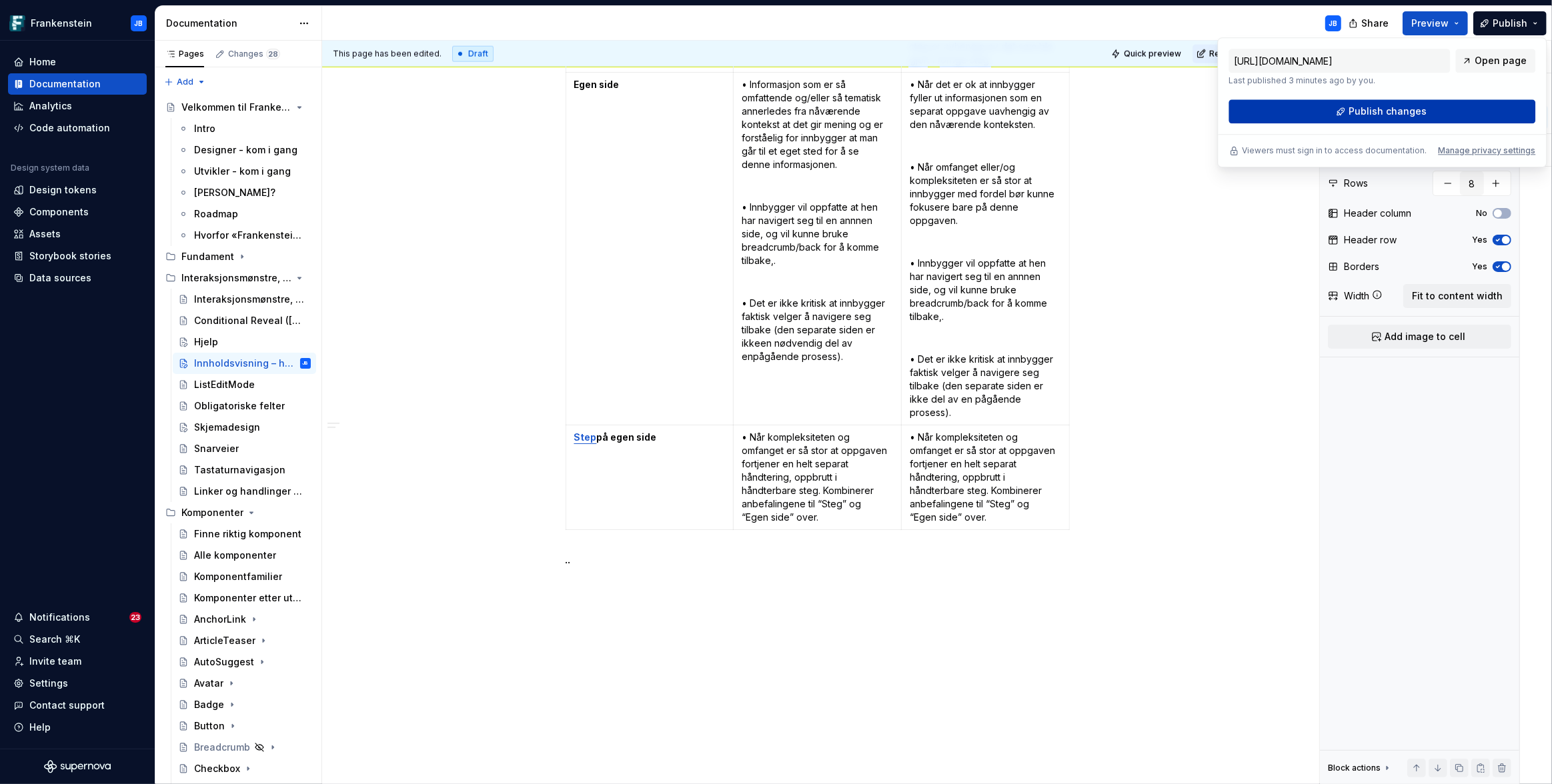
click at [1396, 115] on span "Publish changes" at bounding box center [1387, 111] width 78 height 13
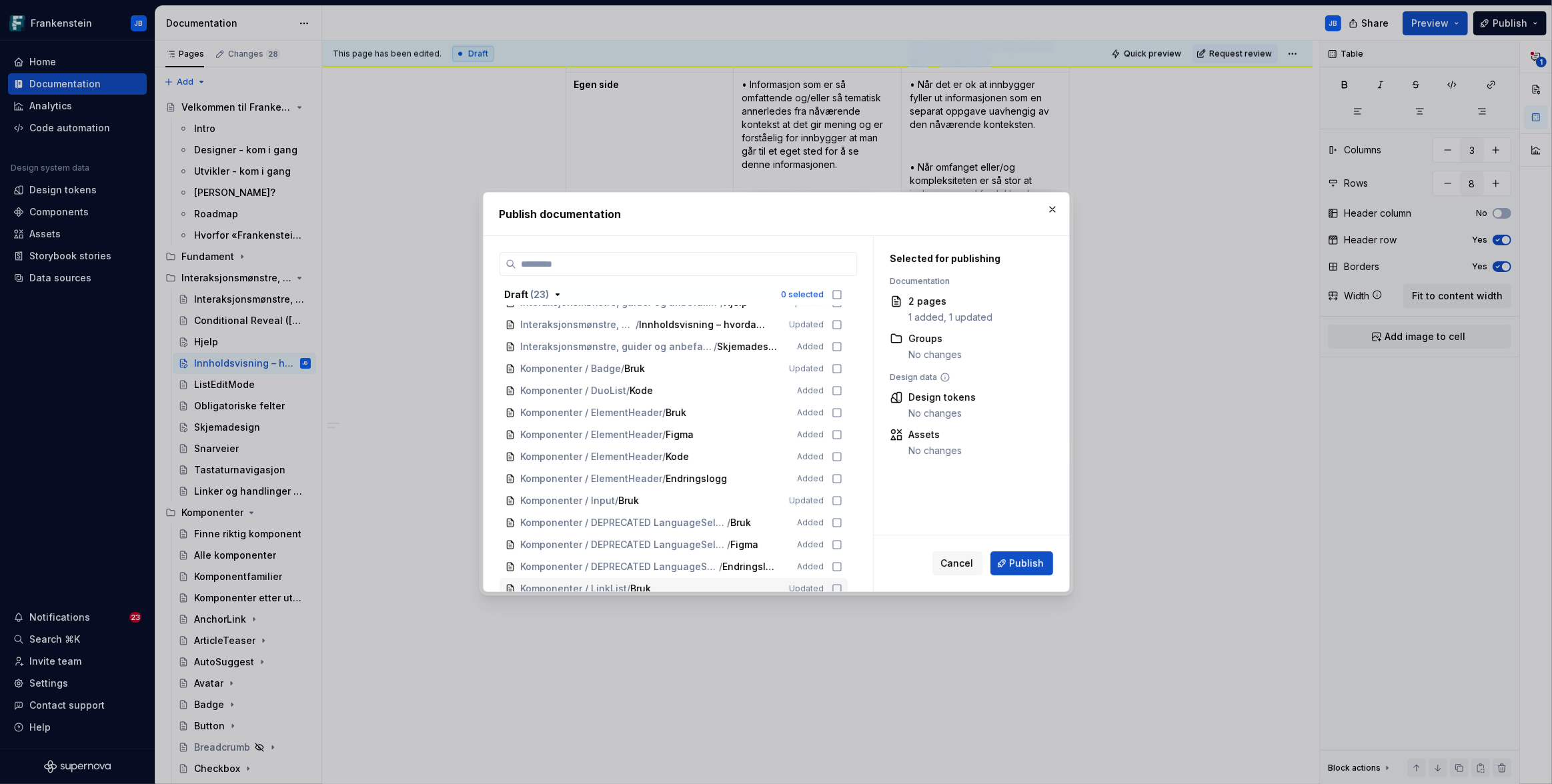
scroll to position [241, 0]
click at [954, 568] on span "Cancel" at bounding box center [957, 563] width 33 height 13
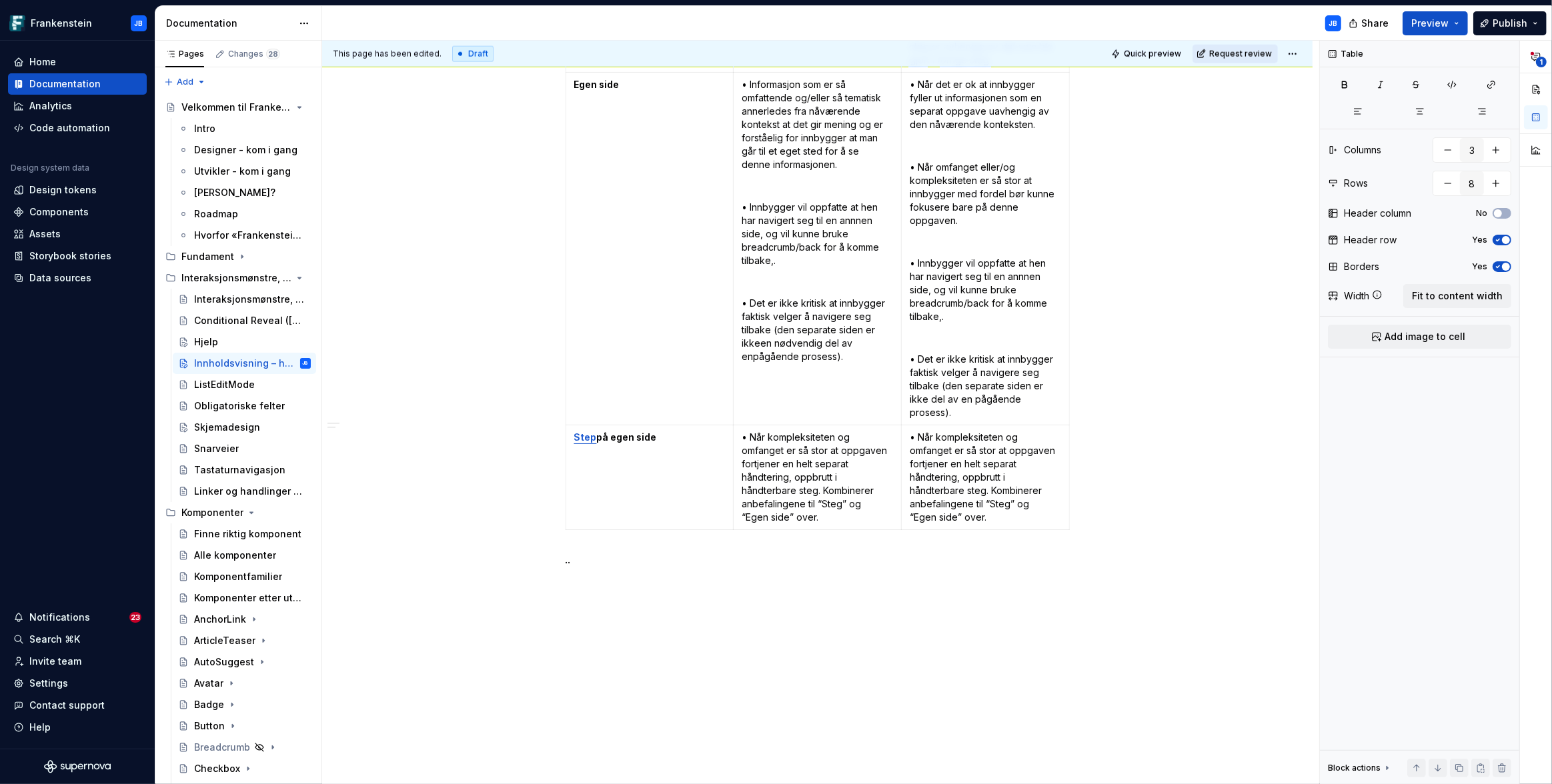
click at [1239, 57] on span "Request review" at bounding box center [1240, 54] width 63 height 11
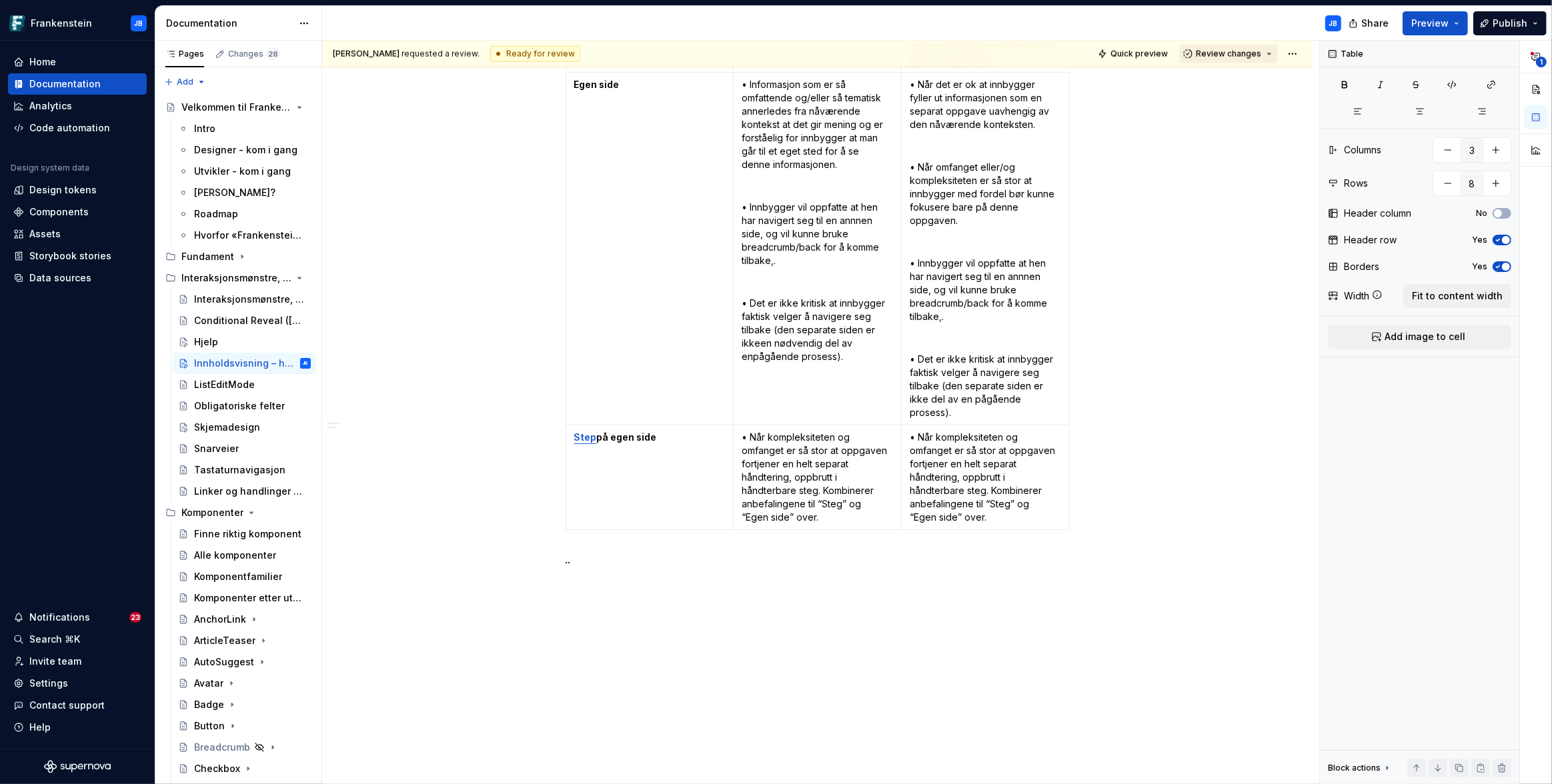
click at [1243, 54] on span "Review changes" at bounding box center [1229, 54] width 65 height 11
click at [1237, 74] on div "Approve" at bounding box center [1265, 80] width 116 height 13
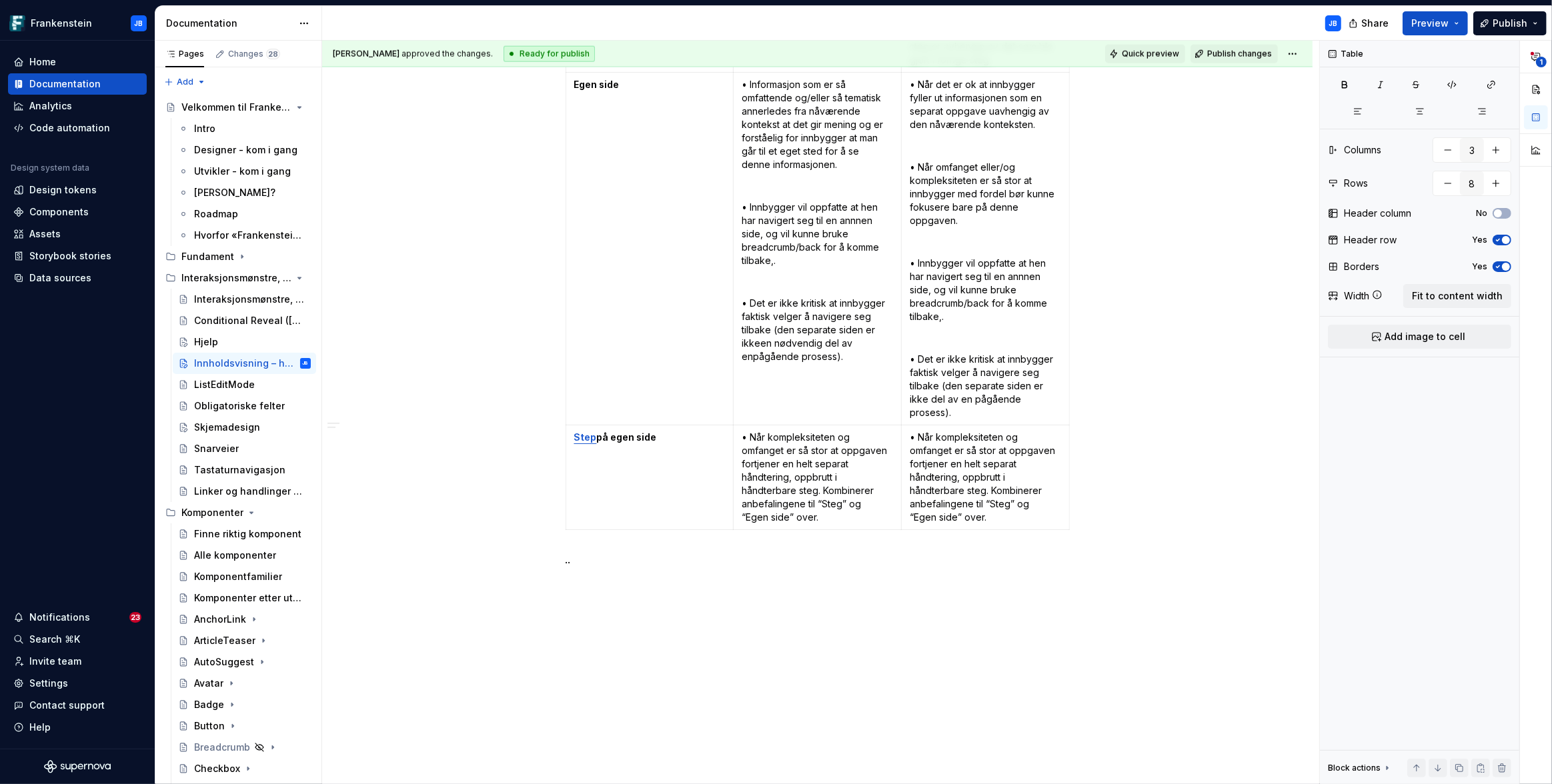
click at [1144, 47] on button "Quick preview" at bounding box center [1145, 54] width 80 height 18
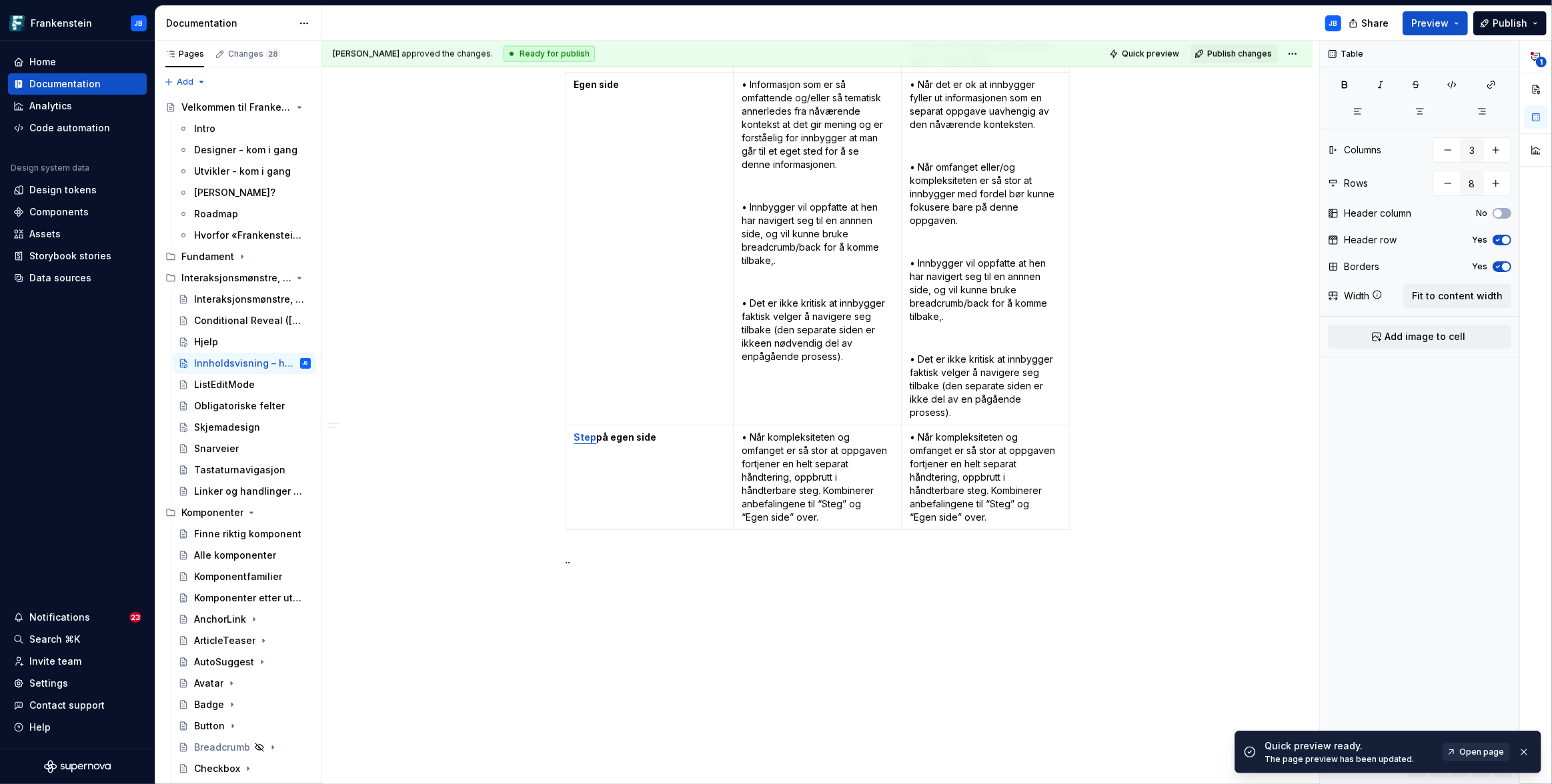
click at [1491, 752] on span "Open page" at bounding box center [1481, 751] width 44 height 11
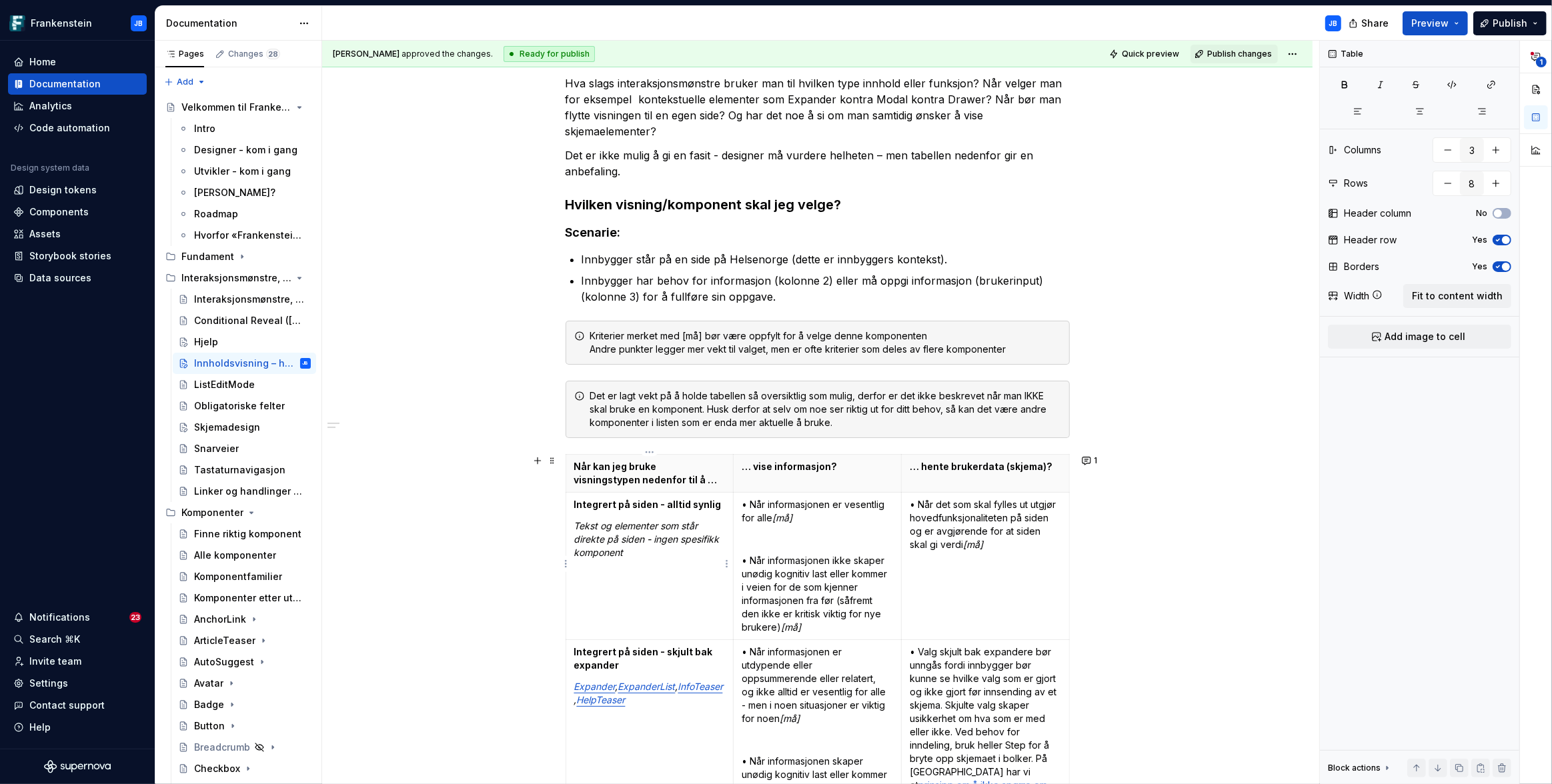
scroll to position [245, 0]
drag, startPoint x: 658, startPoint y: 465, endPoint x: 634, endPoint y: 476, distance: 26.4
click at [634, 476] on p "Når kan jeg bruke visningstypen nedenfor til å …" at bounding box center [649, 472] width 152 height 27
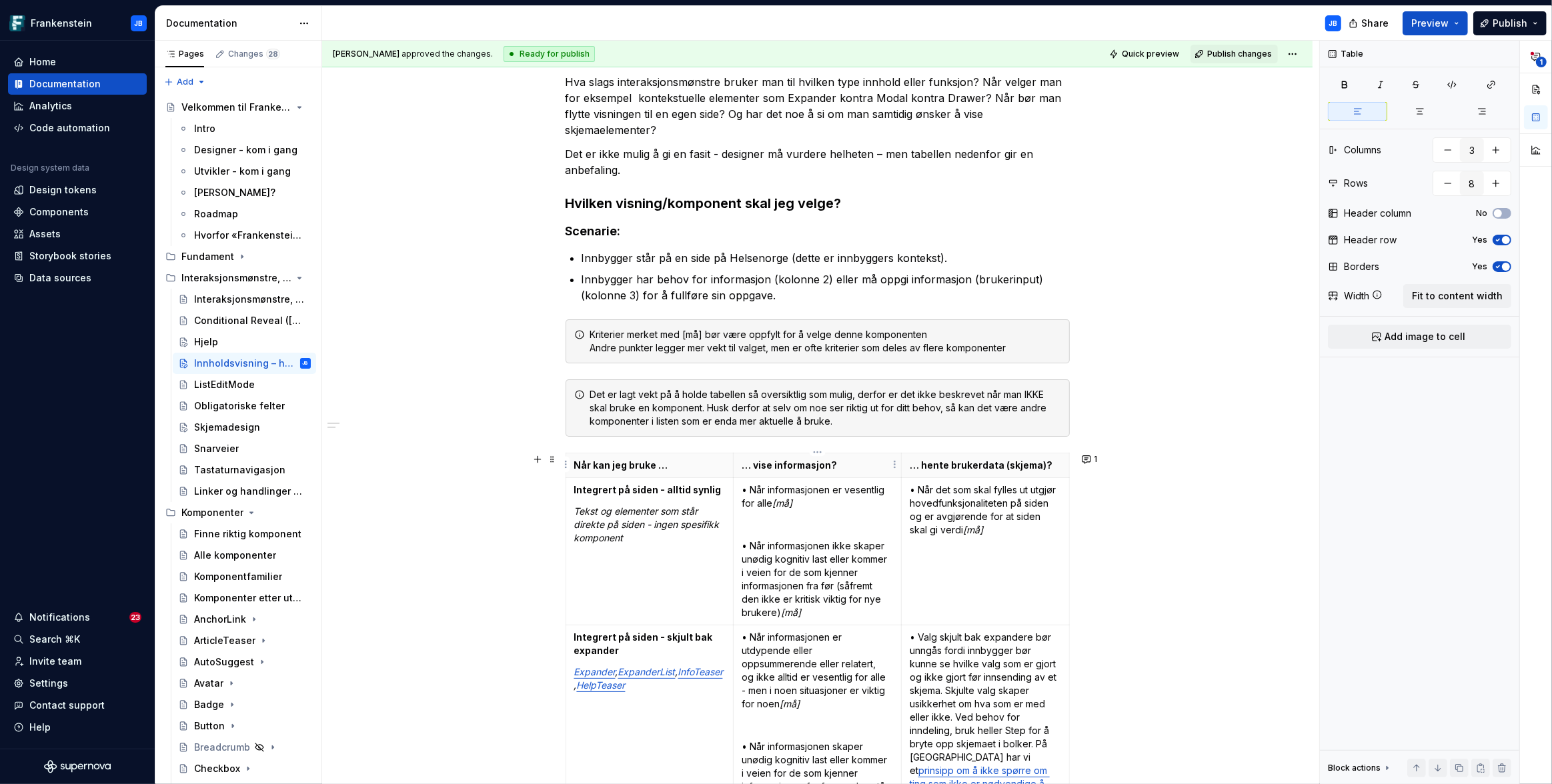
click at [753, 464] on p "… vise informasjon?" at bounding box center [817, 465] width 152 height 13
click at [919, 466] on p "… hente brukerdata (skjema)?" at bounding box center [985, 465] width 152 height 13
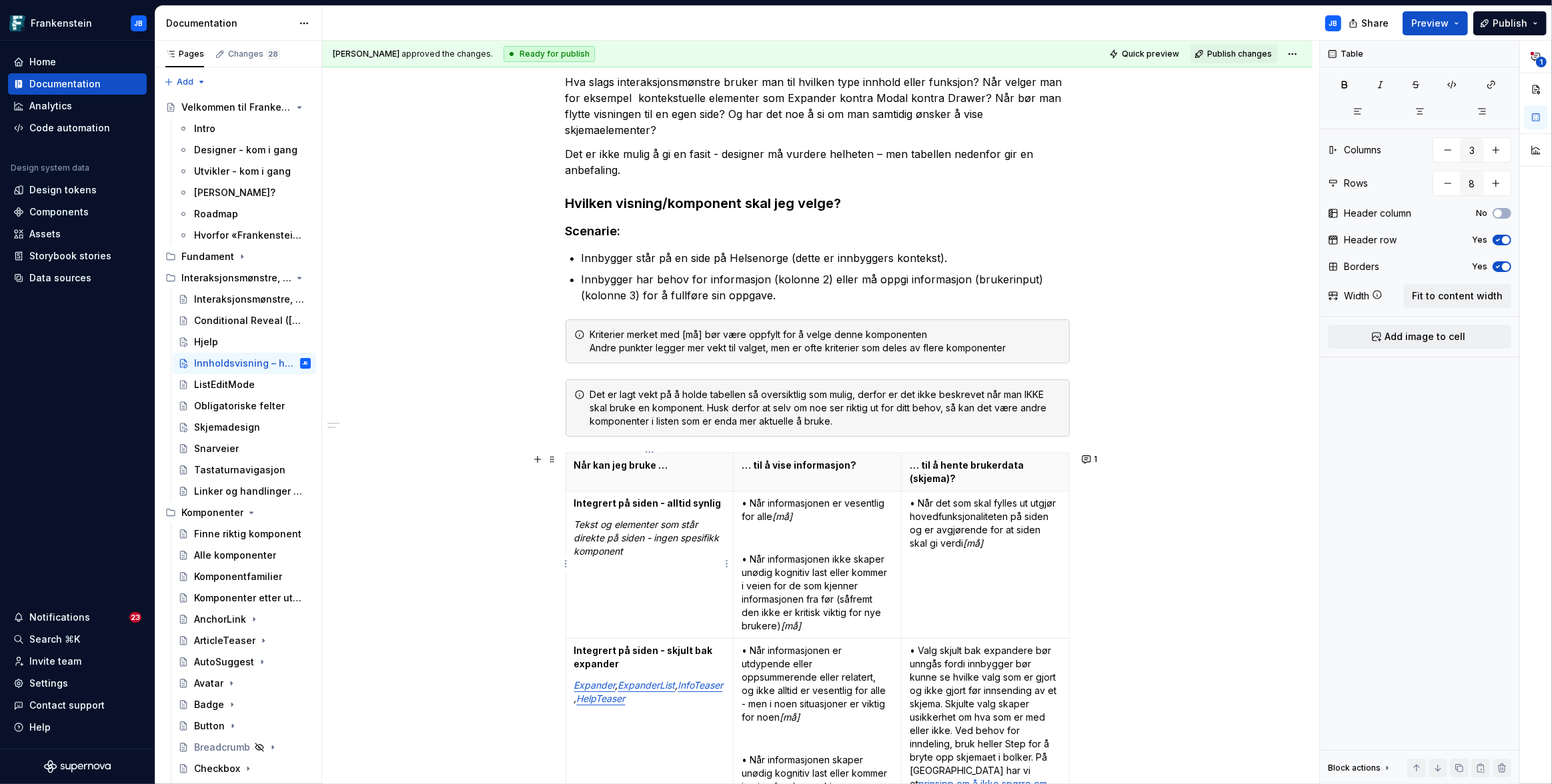
click at [617, 503] on strong "Integrert på siden - alltid synlig" at bounding box center [648, 503] width 147 height 12
click at [618, 651] on strong "Integrert på siden - skjult bak expander" at bounding box center [644, 656] width 141 height 24
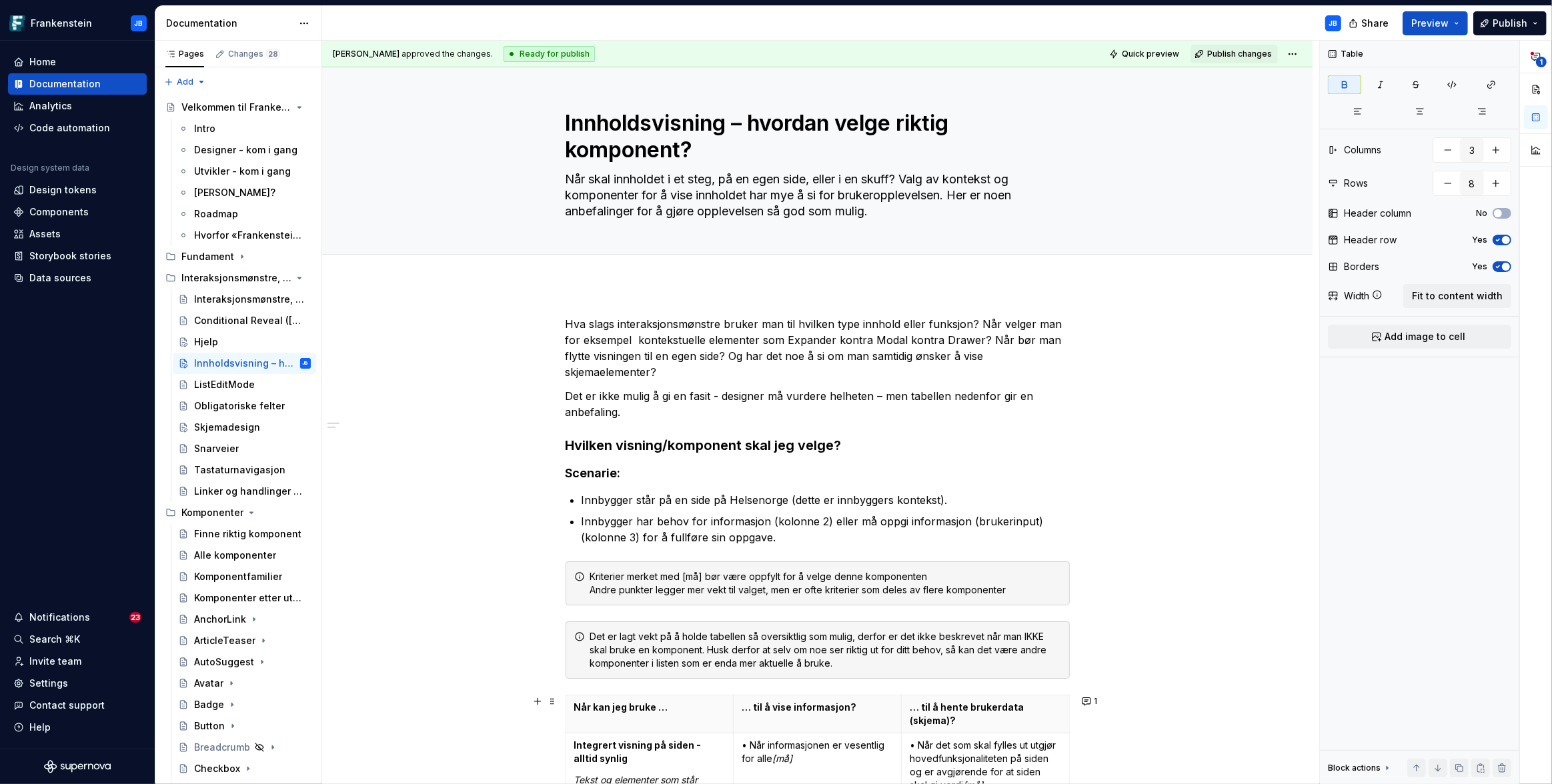
scroll to position [0, 0]
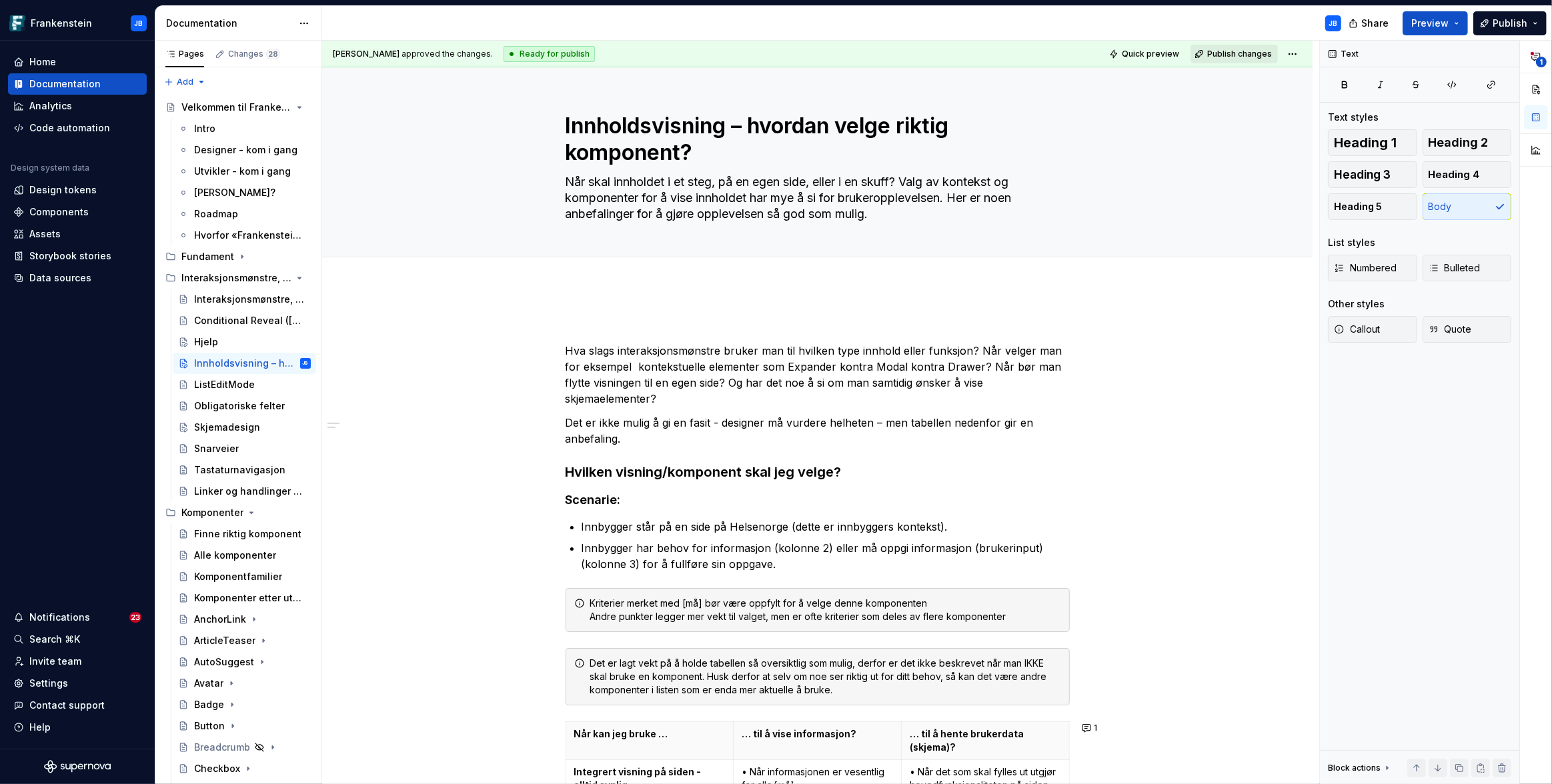
click at [1240, 55] on span "Publish changes" at bounding box center [1239, 54] width 65 height 11
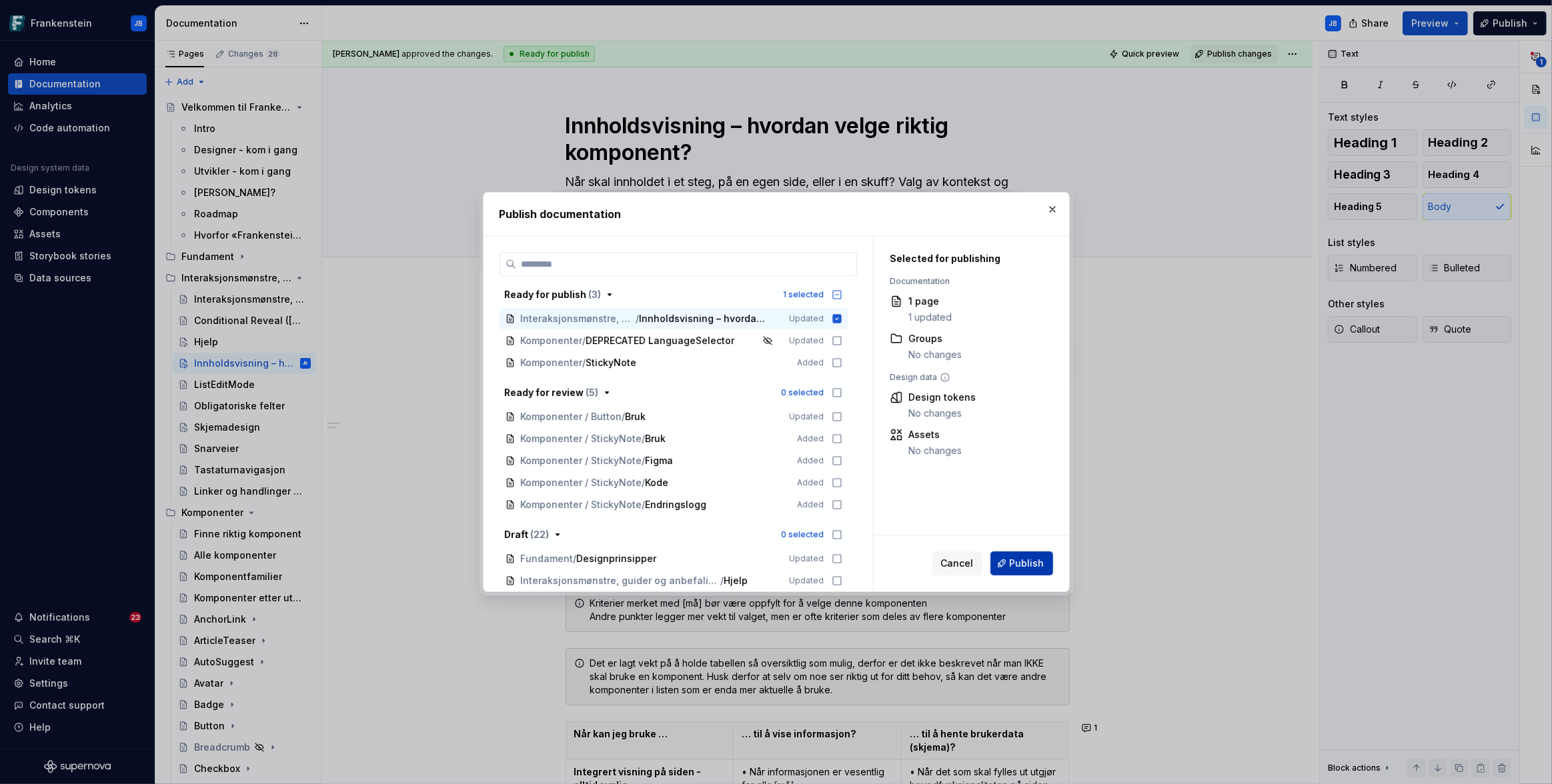
click at [1014, 568] on span "Publish" at bounding box center [1027, 563] width 34 height 13
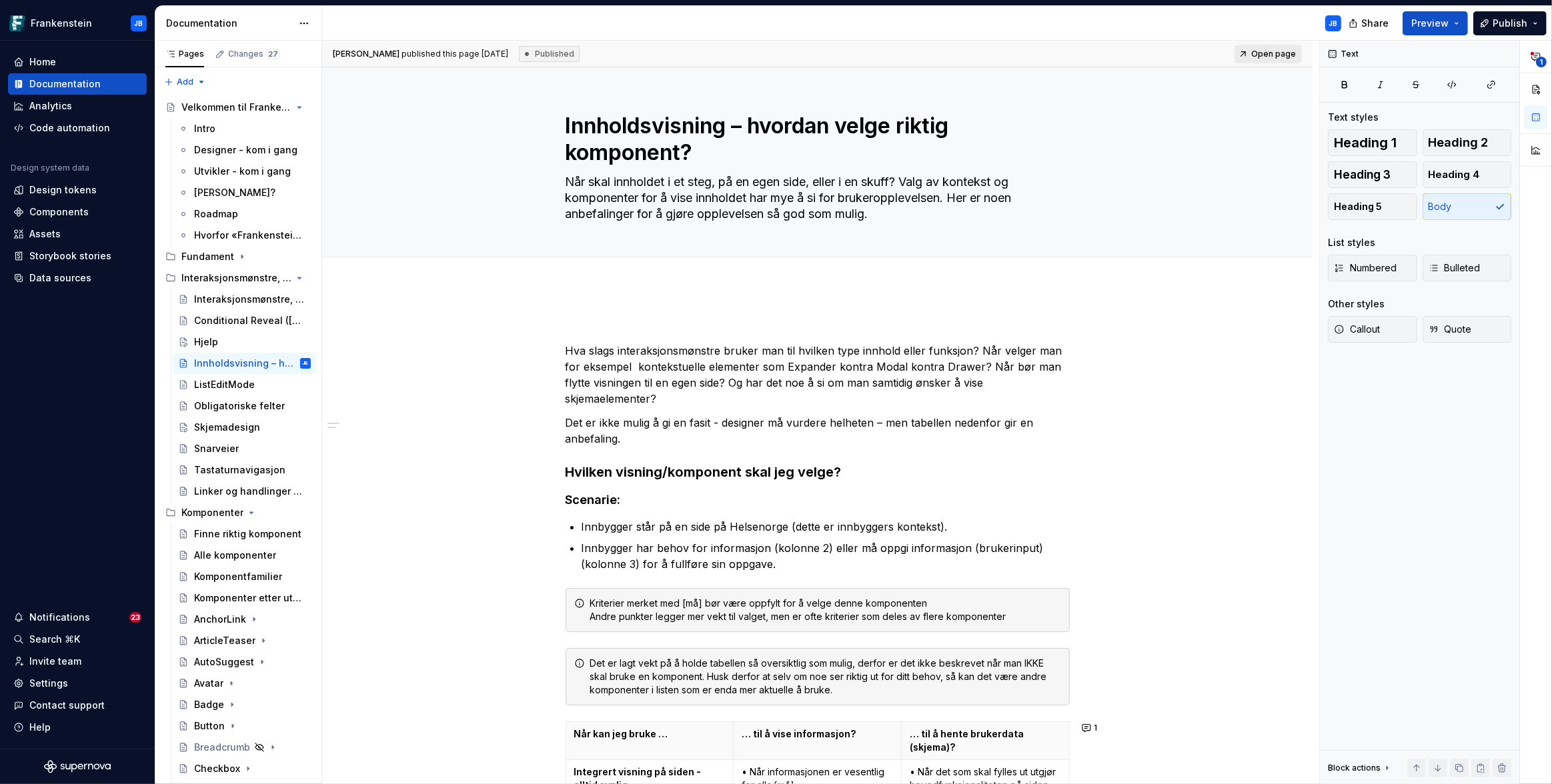
click at [1270, 54] on span "Open page" at bounding box center [1273, 54] width 44 height 11
click at [80, 703] on div "Contact support" at bounding box center [67, 705] width 75 height 13
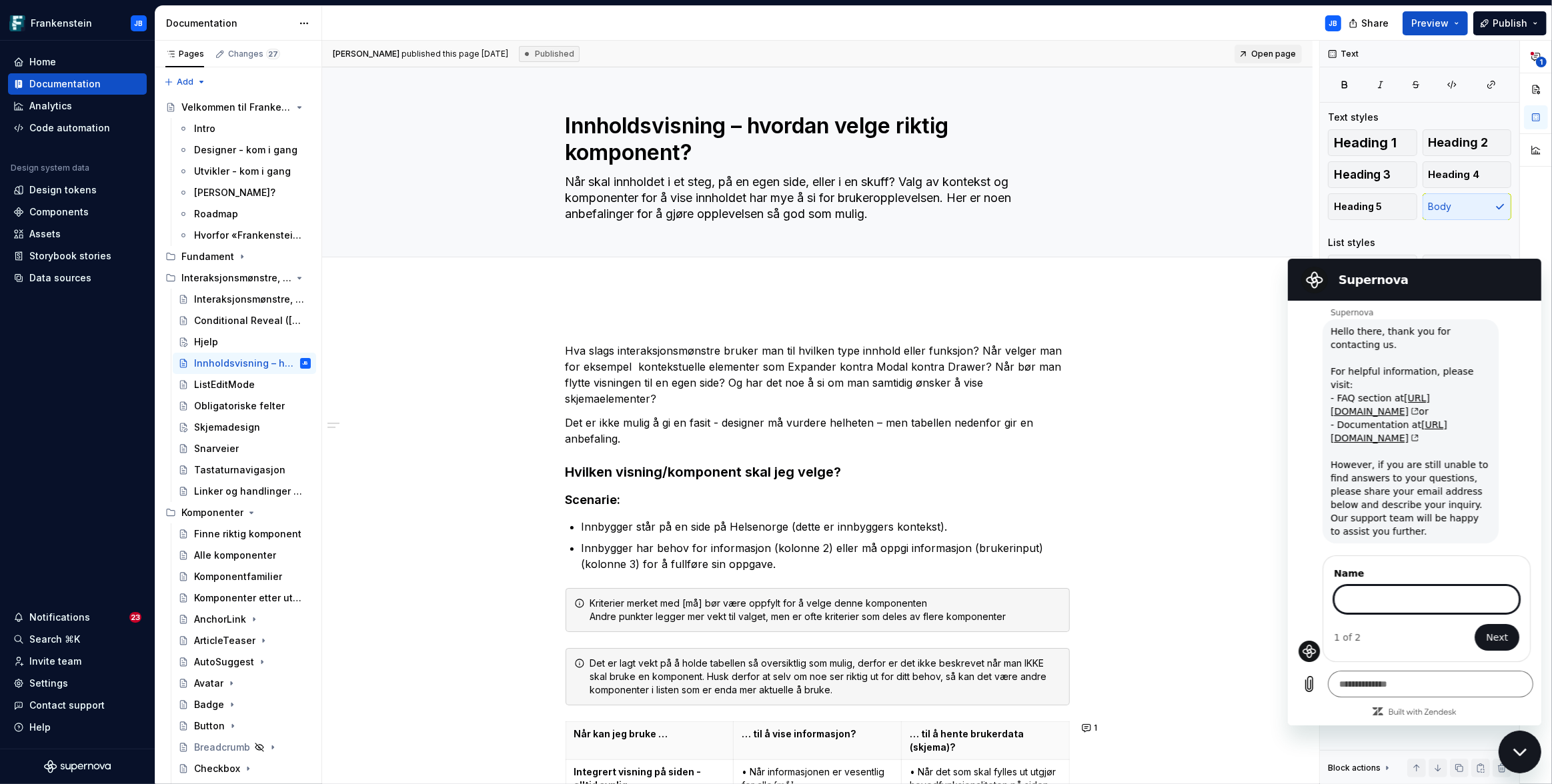
scroll to position [33, 0]
click at [1425, 590] on input "Name" at bounding box center [1425, 598] width 185 height 28
click at [1485, 633] on span "Next" at bounding box center [1496, 636] width 22 height 16
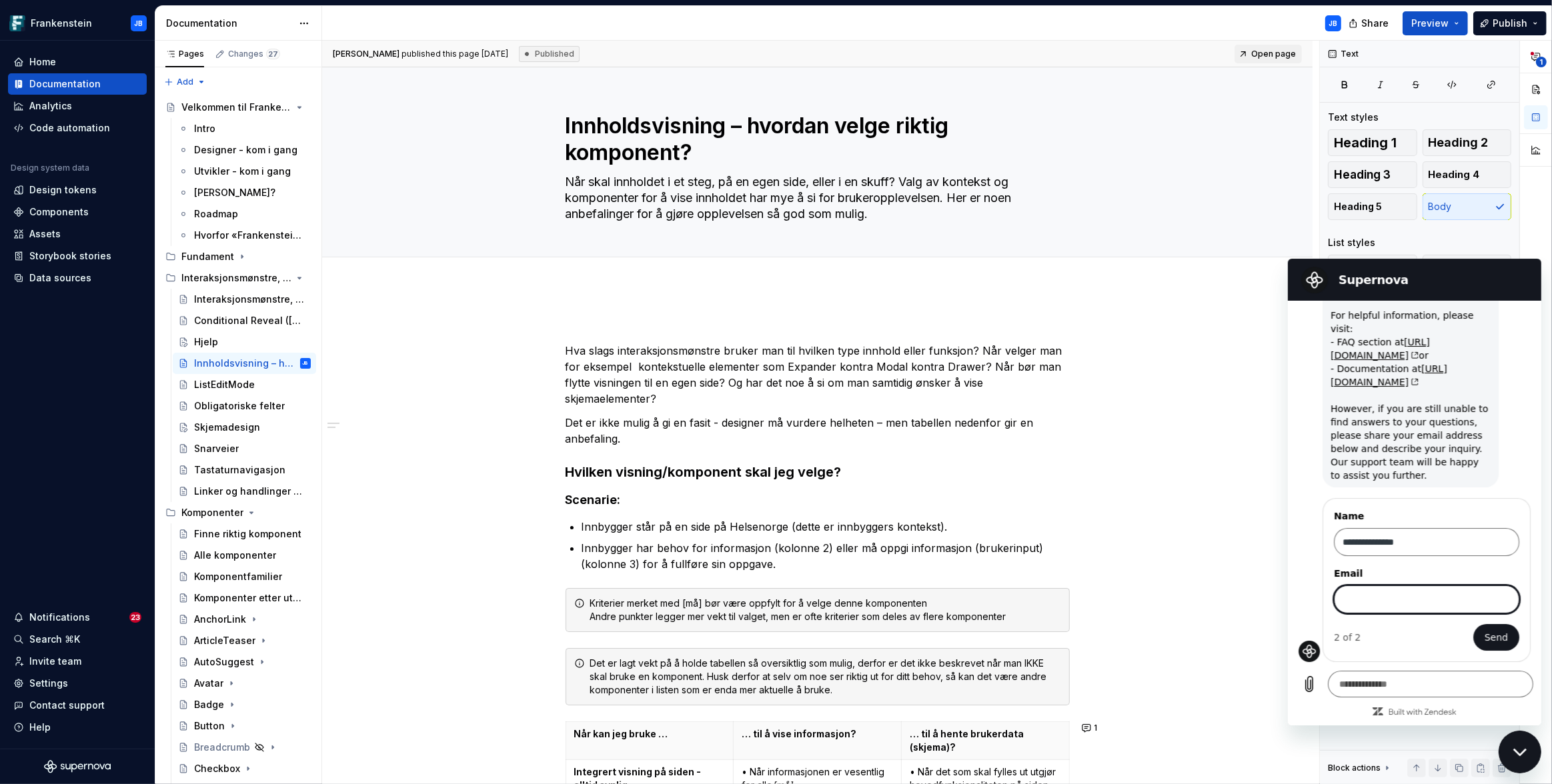
scroll to position [89, 0]
click at [1487, 632] on span "Send" at bounding box center [1496, 636] width 23 height 16
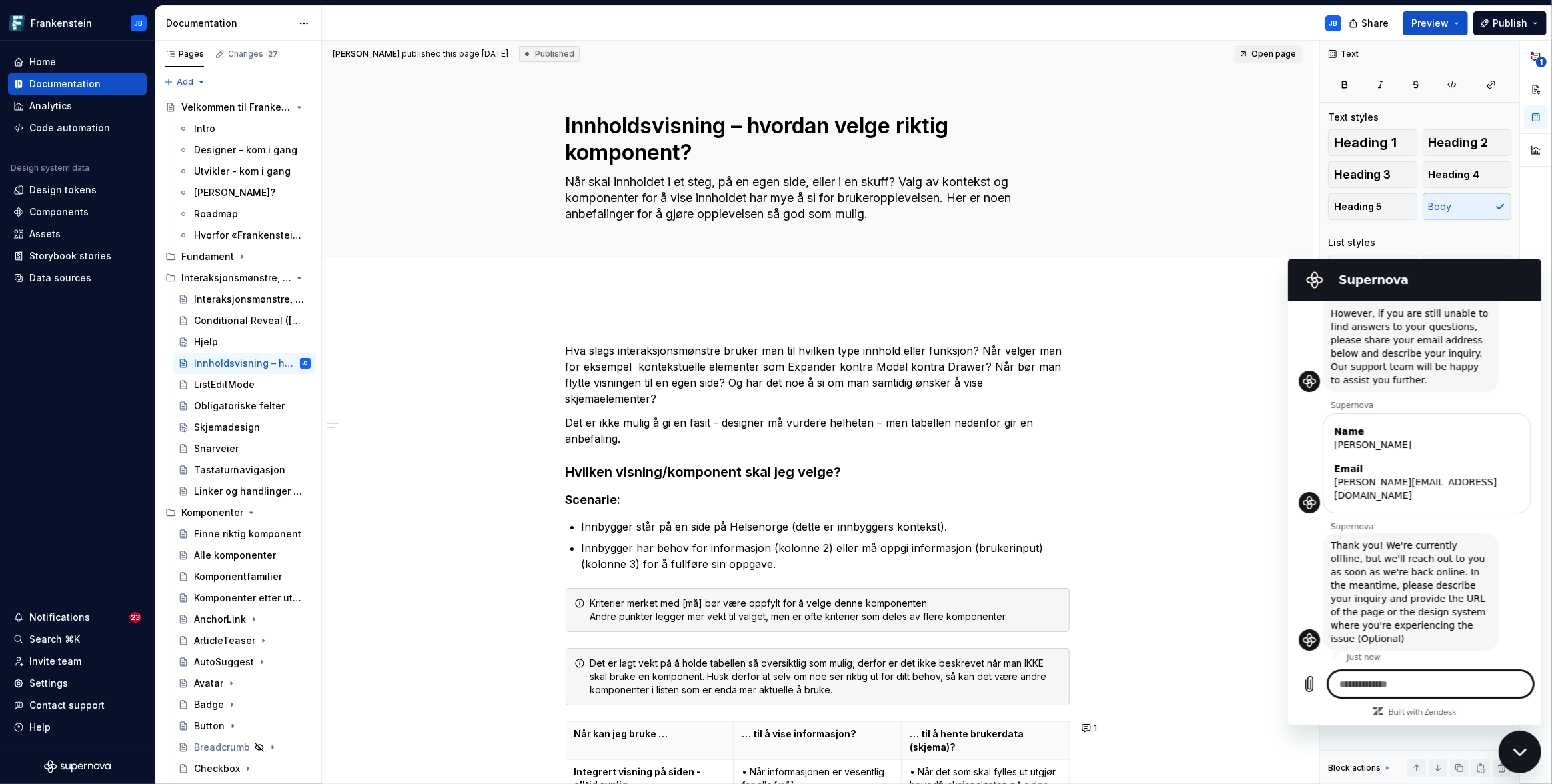
scroll to position [174, 0]
click at [1359, 686] on textarea at bounding box center [1430, 683] width 205 height 27
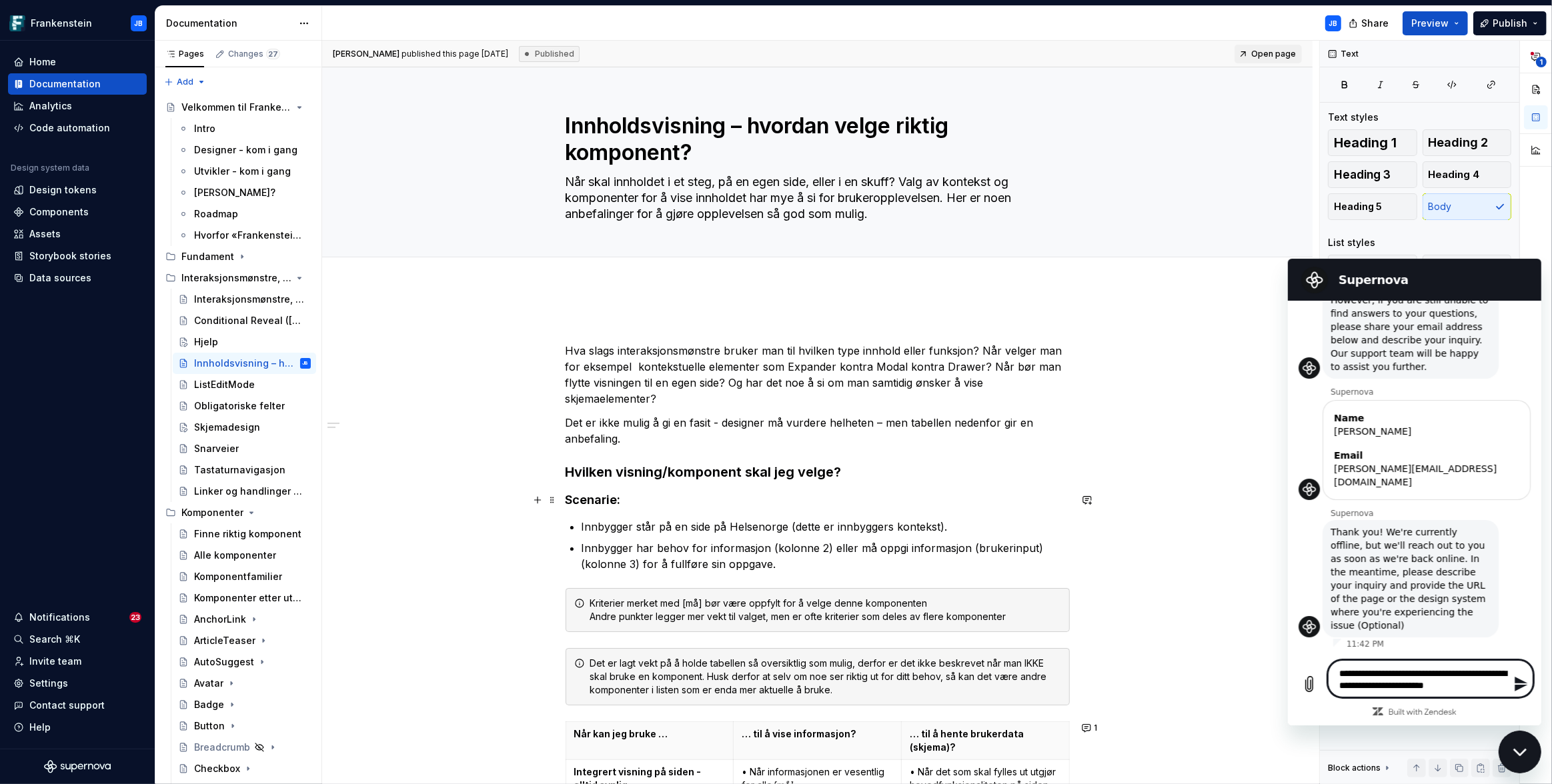
paste textarea "**********"
click at [1518, 684] on icon "Send message" at bounding box center [1519, 683] width 13 height 15
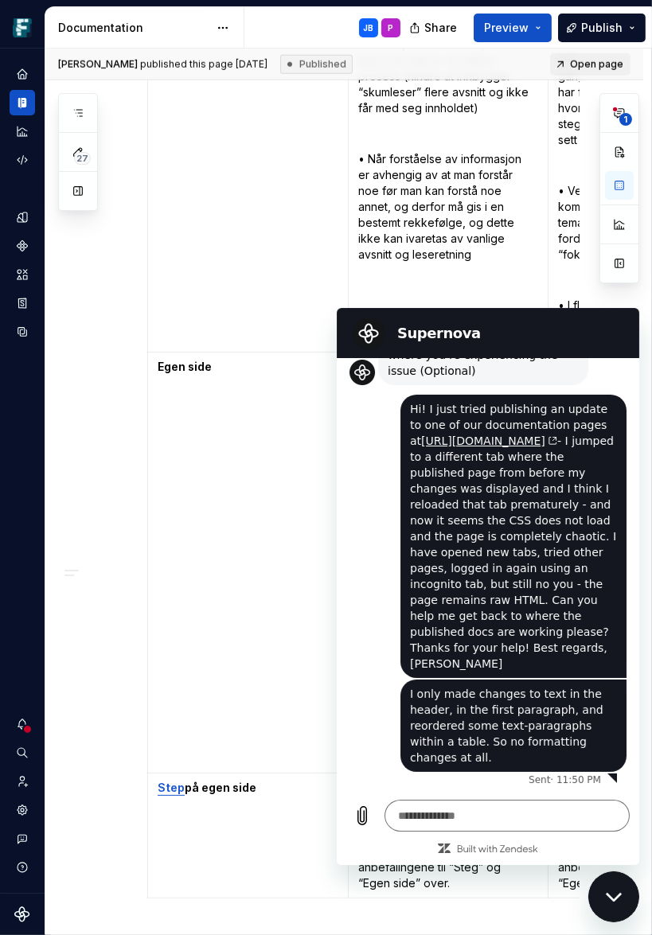
scroll to position [2143, 0]
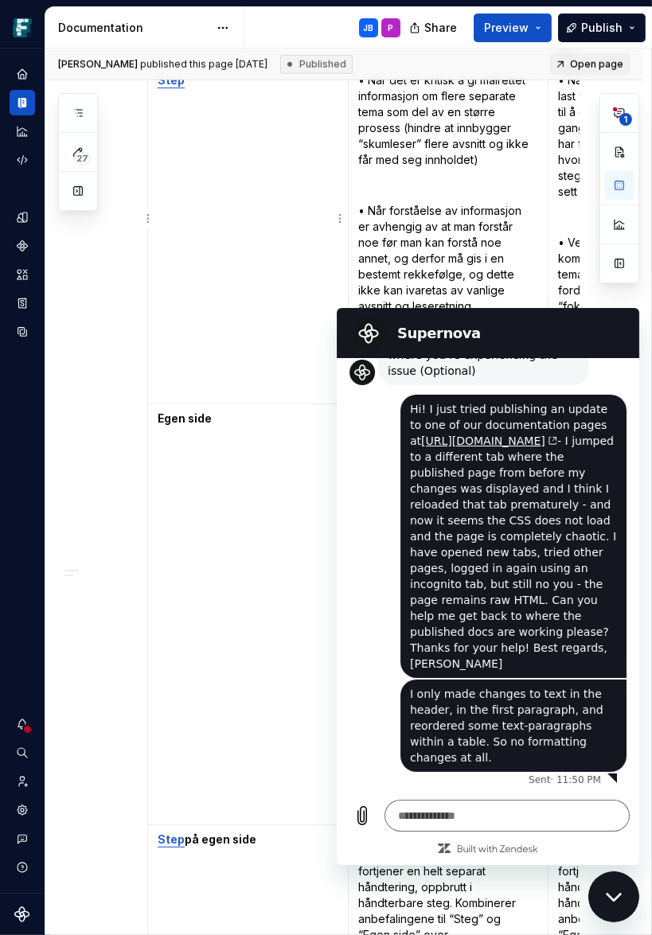
click at [289, 253] on td "Step" at bounding box center [248, 235] width 201 height 338
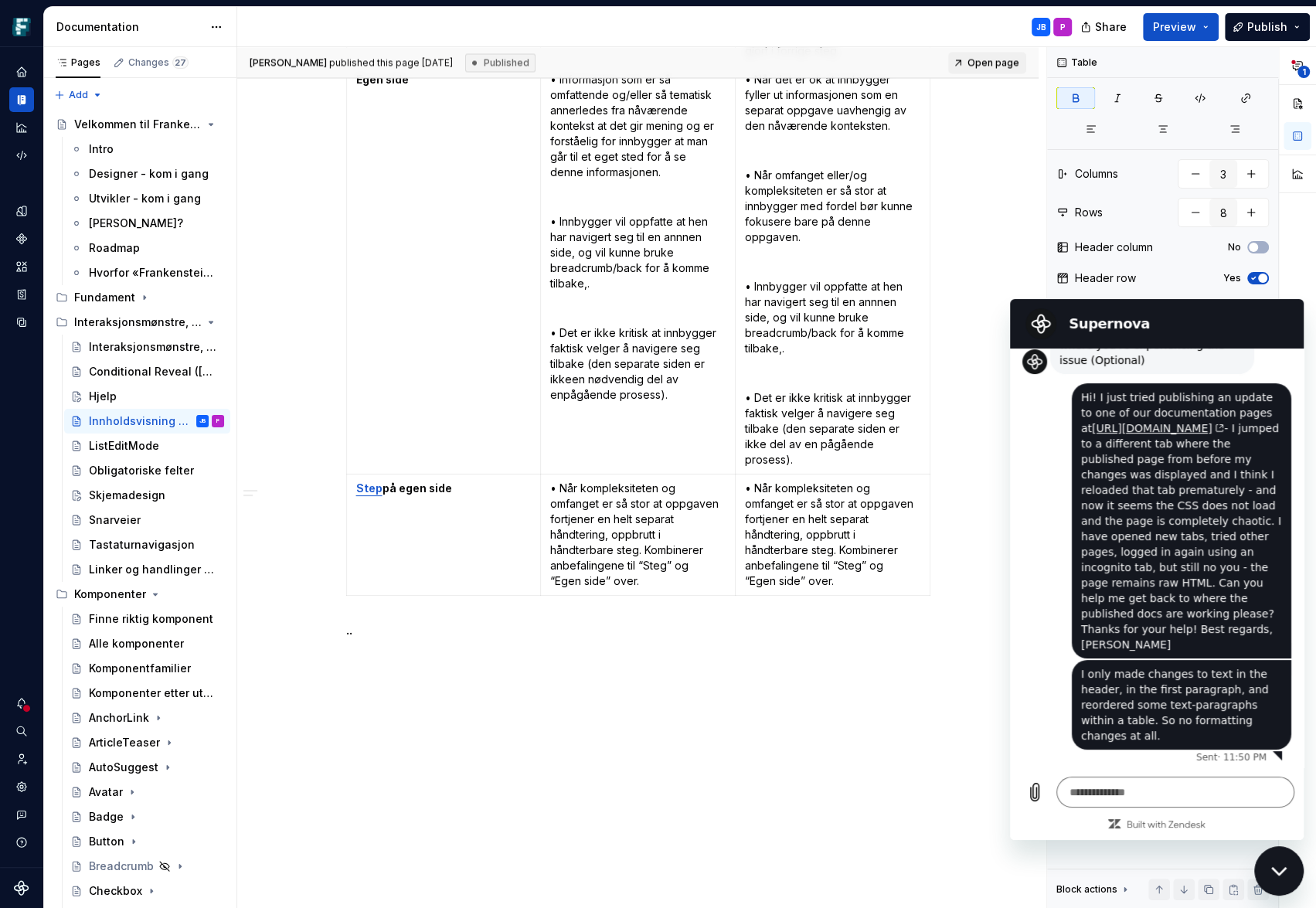
scroll to position [2288, 0]
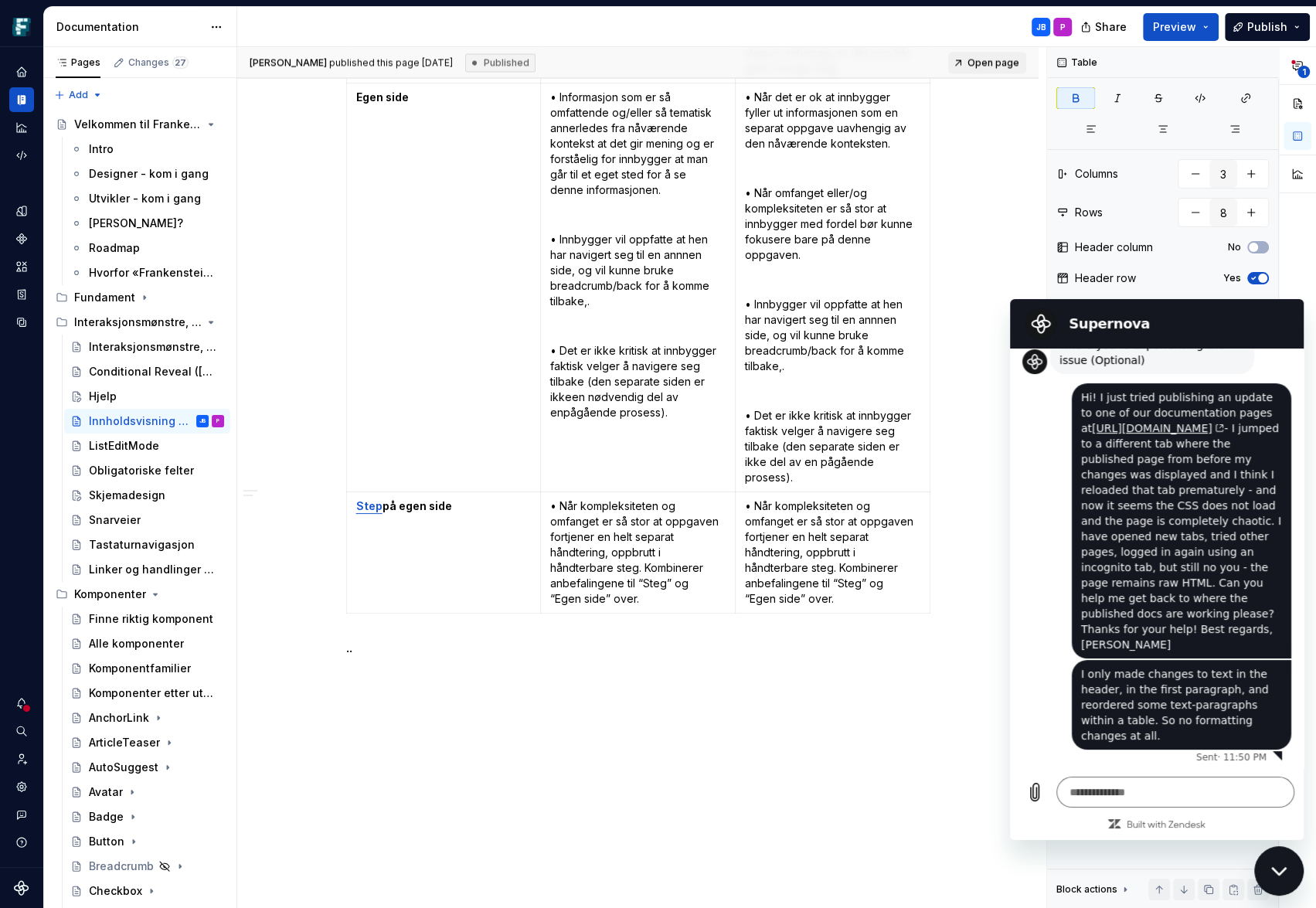
click at [1295, 869] on div "Close messaging window" at bounding box center [1279, 871] width 47 height 47
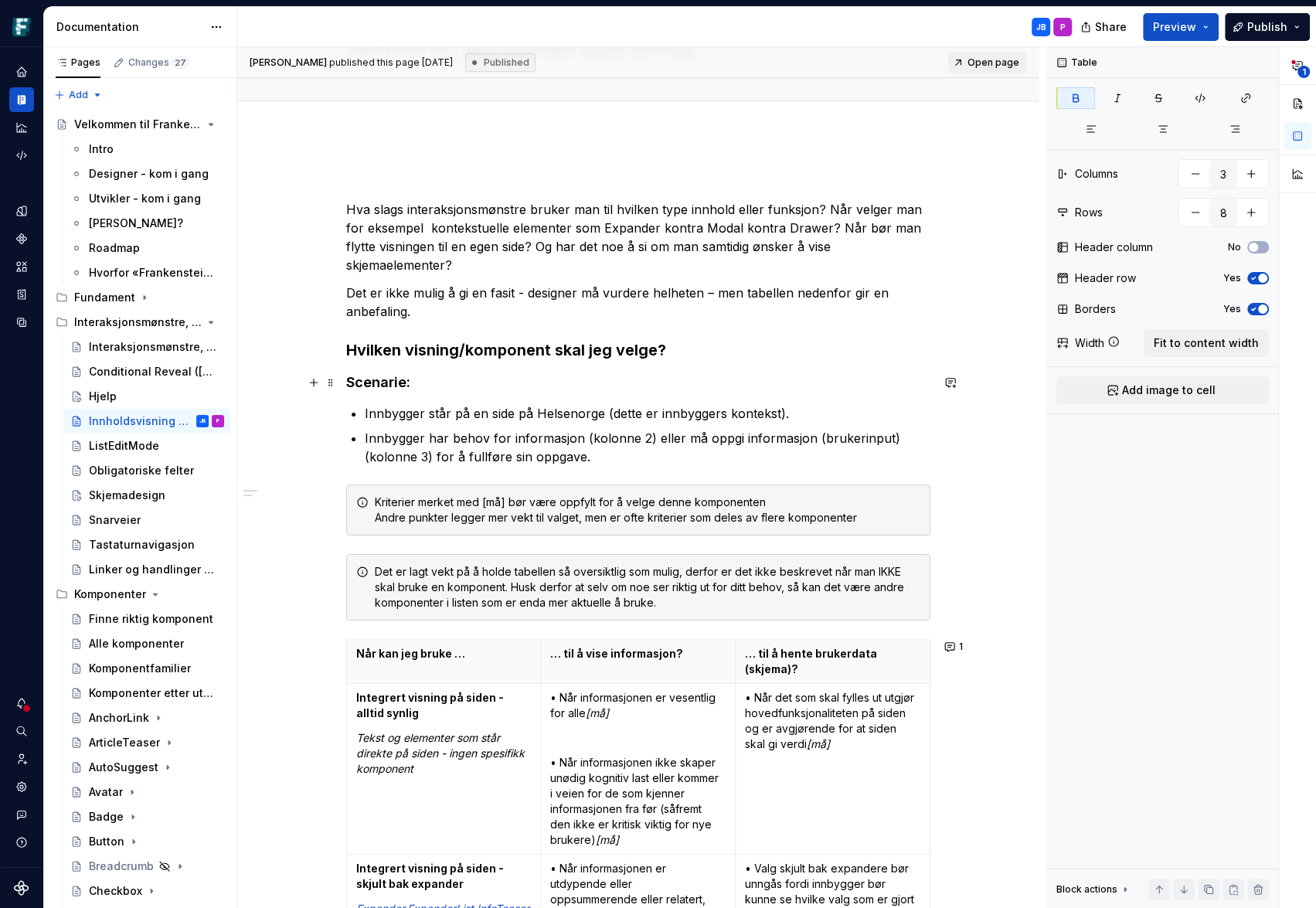
scroll to position [194, 0]
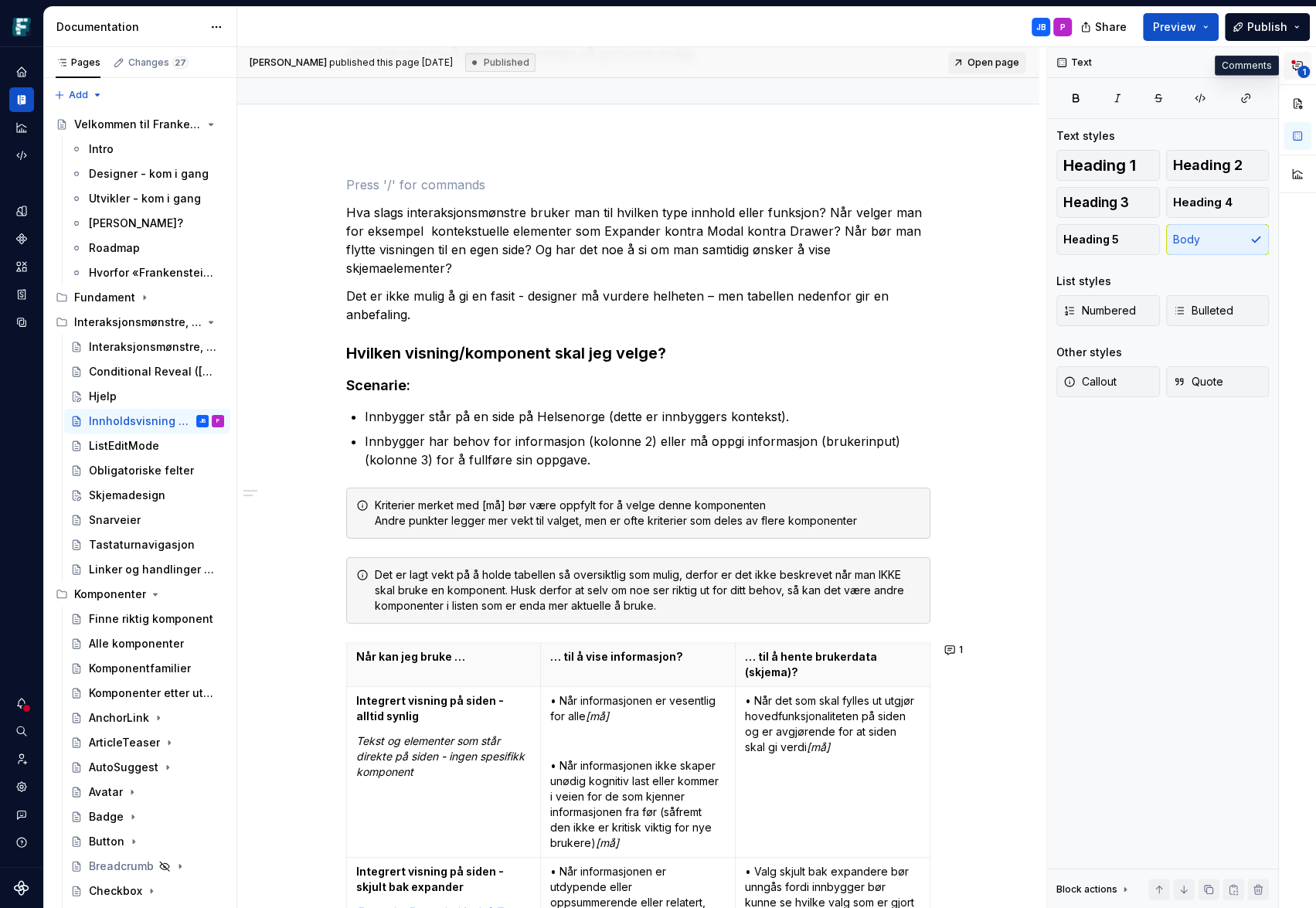
click at [1295, 63] on icon "button" at bounding box center [1298, 66] width 10 height 9
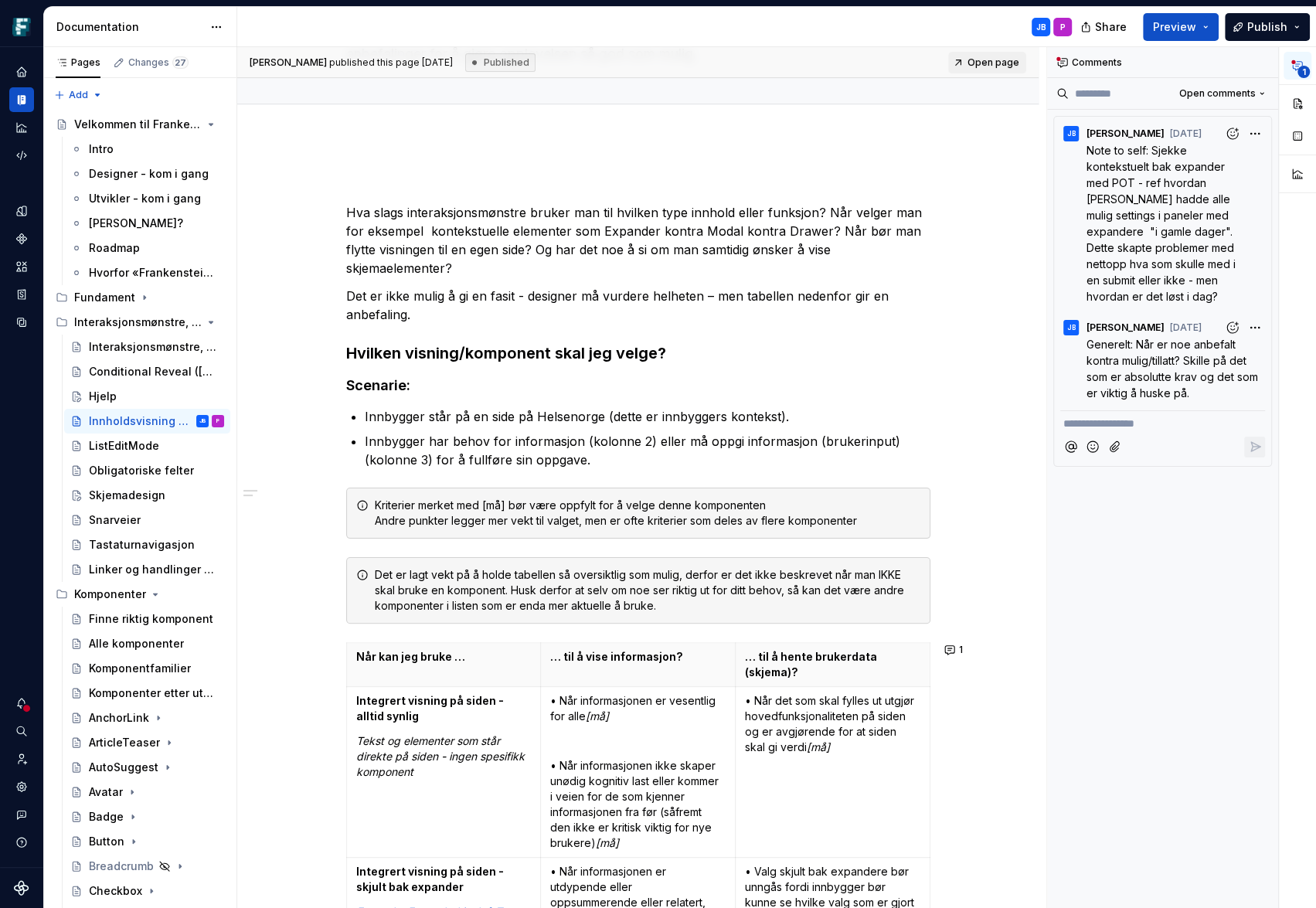
click at [942, 161] on div "[PERSON_NAME] published this page [DATE] Published Open page Innholdsvisning – …" at bounding box center [641, 478] width 809 height 861
click at [1299, 72] on span "1" at bounding box center [1303, 72] width 13 height 13
click at [1299, 64] on icon "button" at bounding box center [1298, 65] width 13 height 13
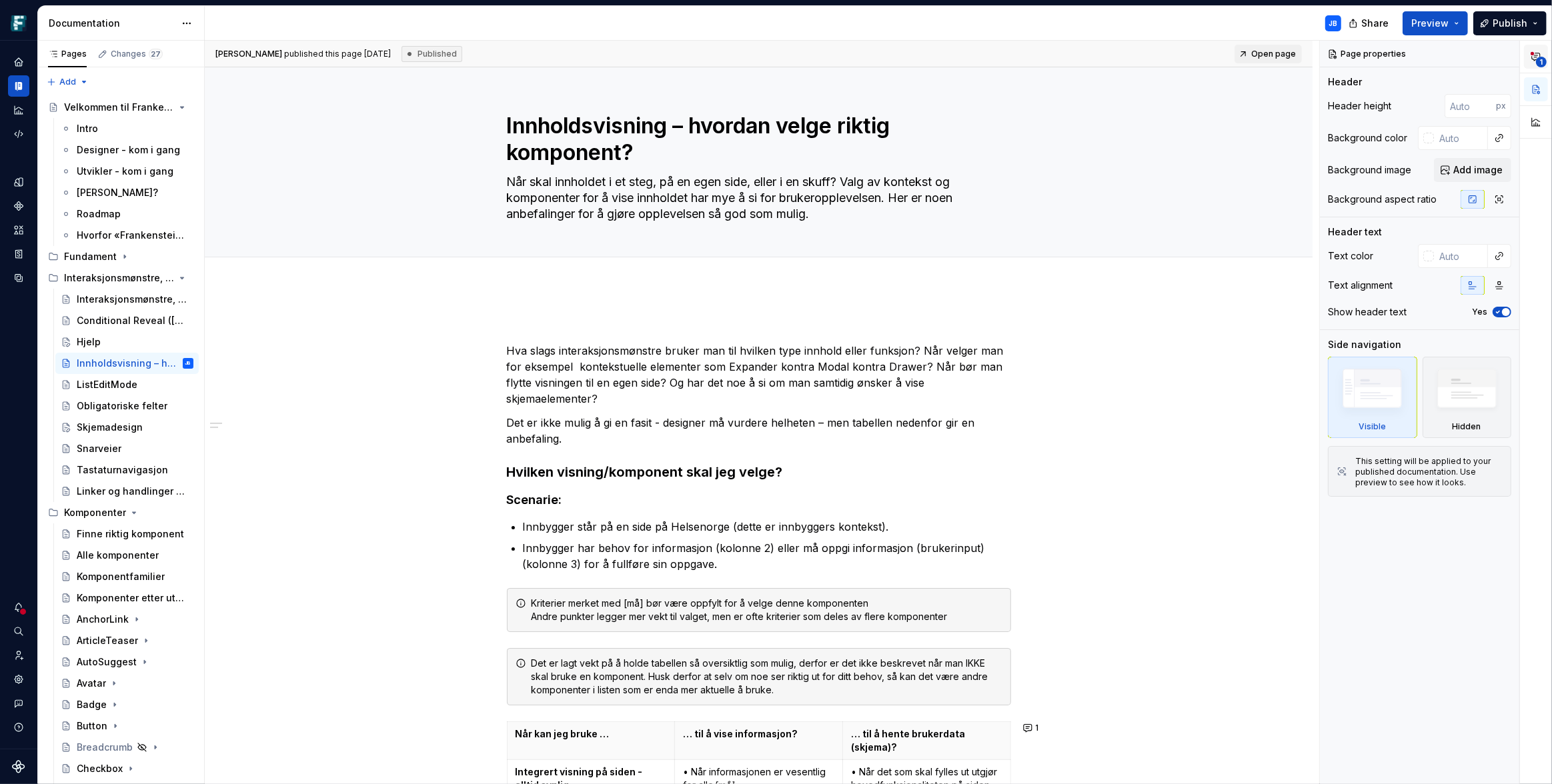
click at [1539, 62] on span "1" at bounding box center [1541, 62] width 11 height 11
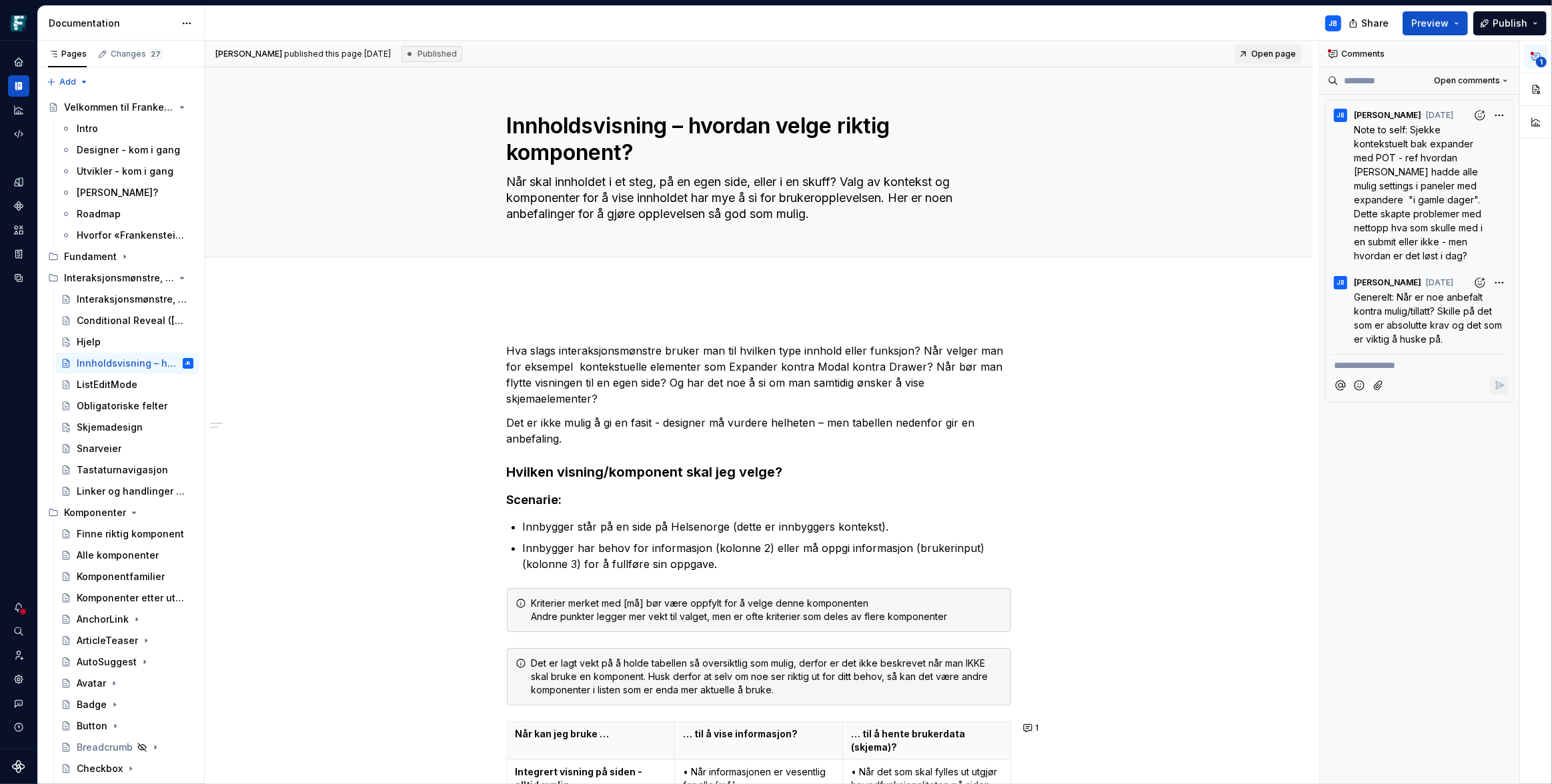
click at [1363, 434] on div "**********" at bounding box center [1420, 413] width 200 height 744
type textarea "*"
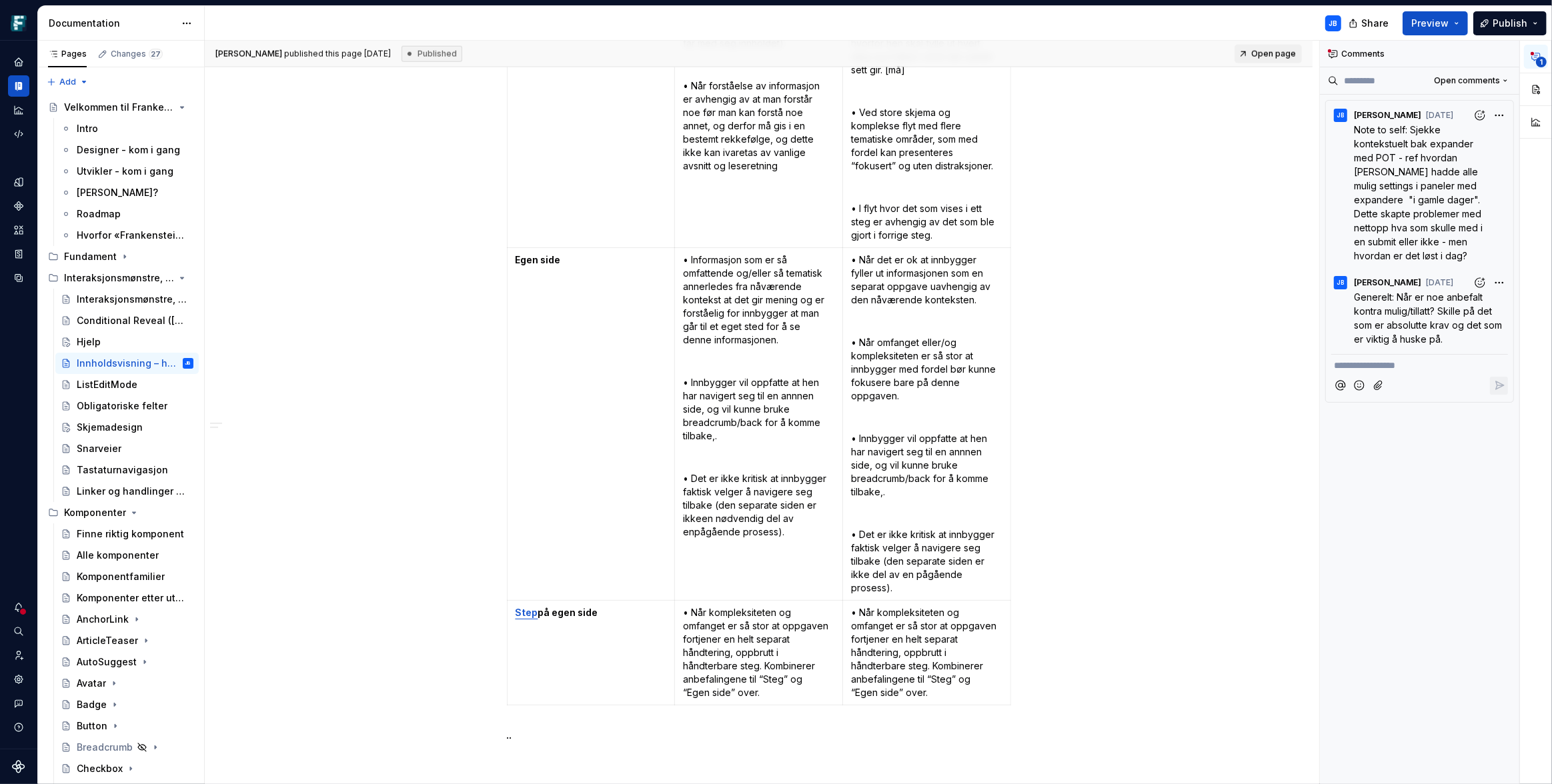
scroll to position [1973, 0]
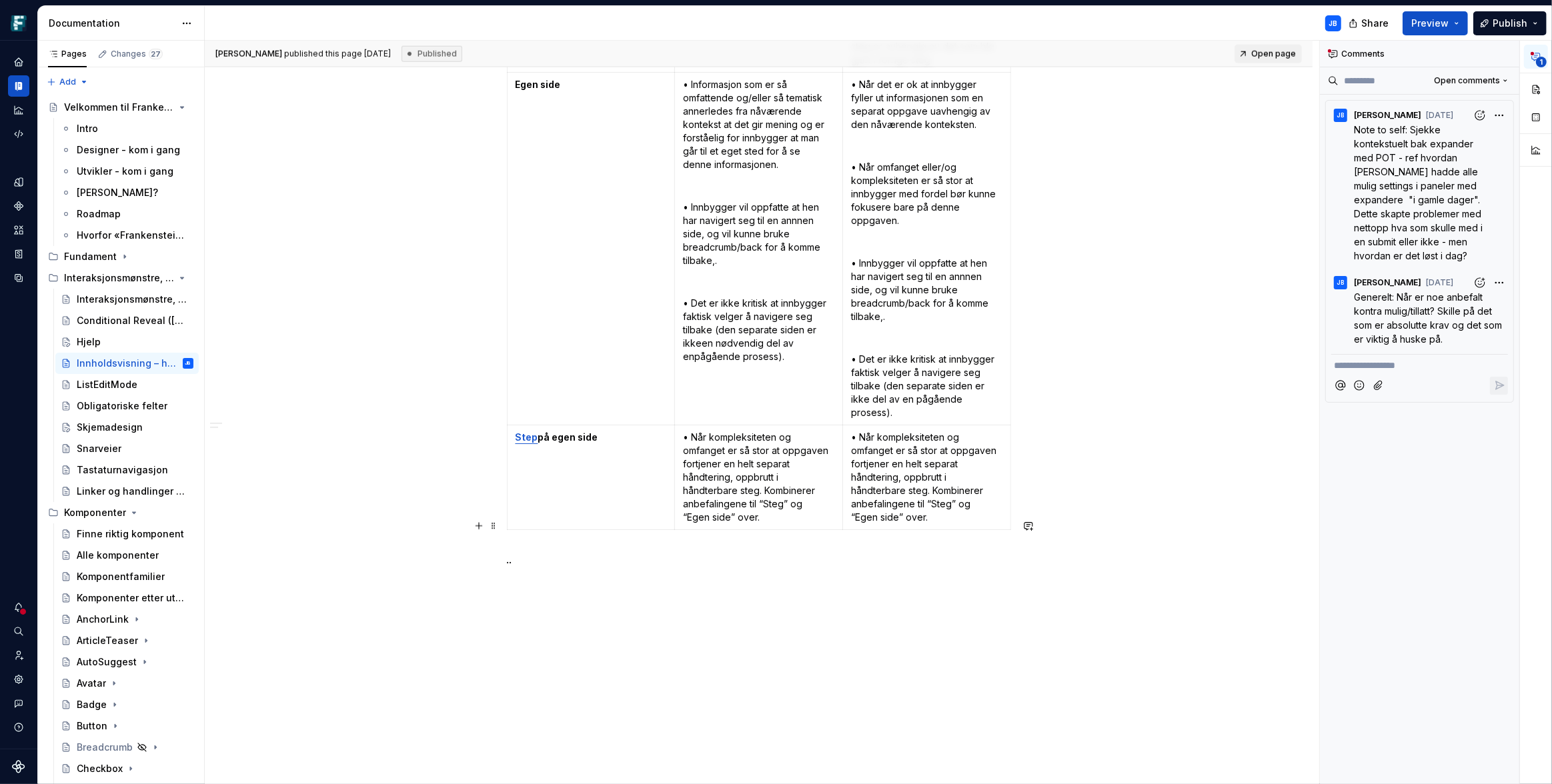
click at [519, 551] on p ".." at bounding box center [759, 559] width 504 height 16
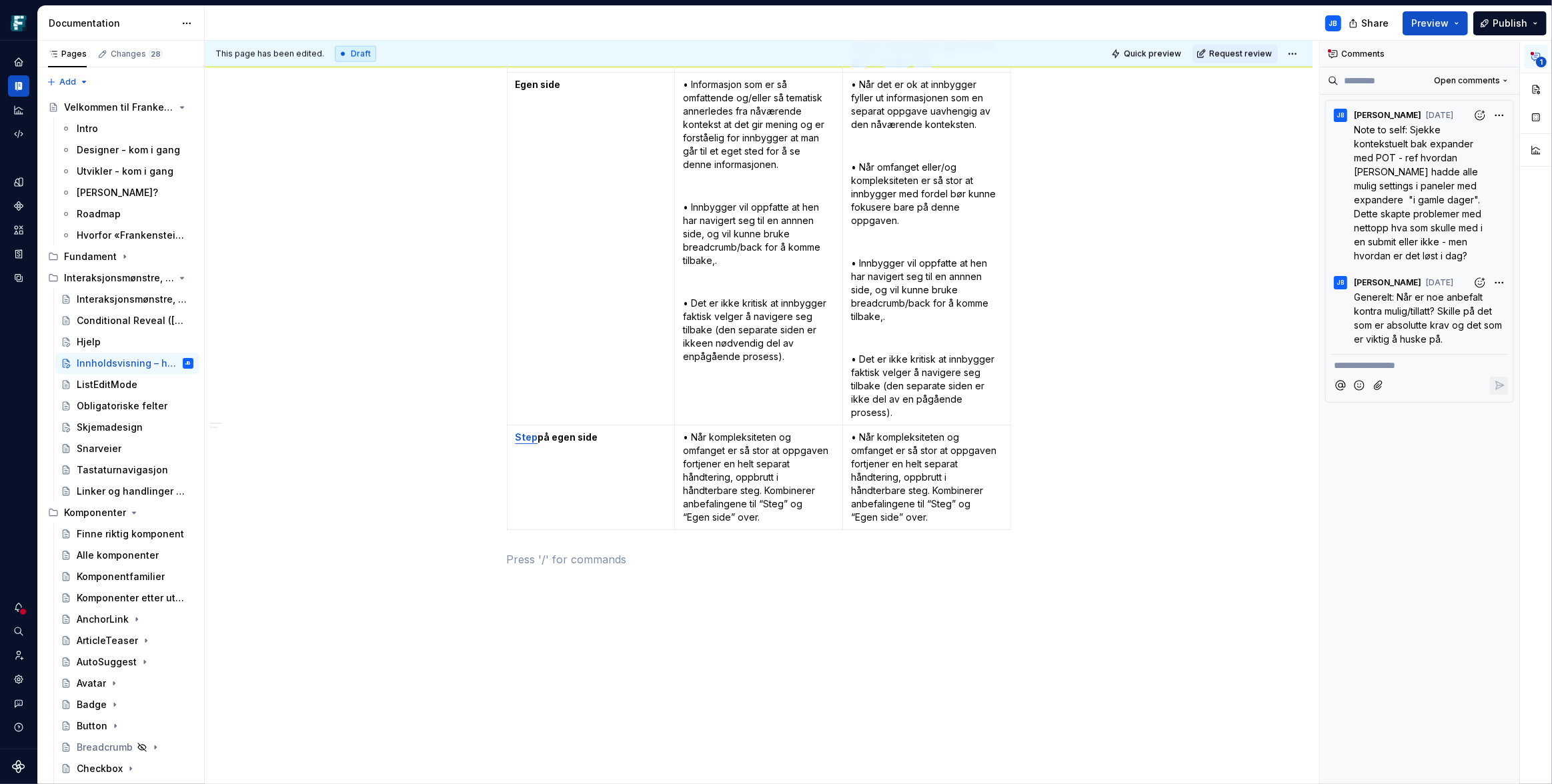
click at [1150, 55] on span "Quick preview" at bounding box center [1152, 54] width 57 height 11
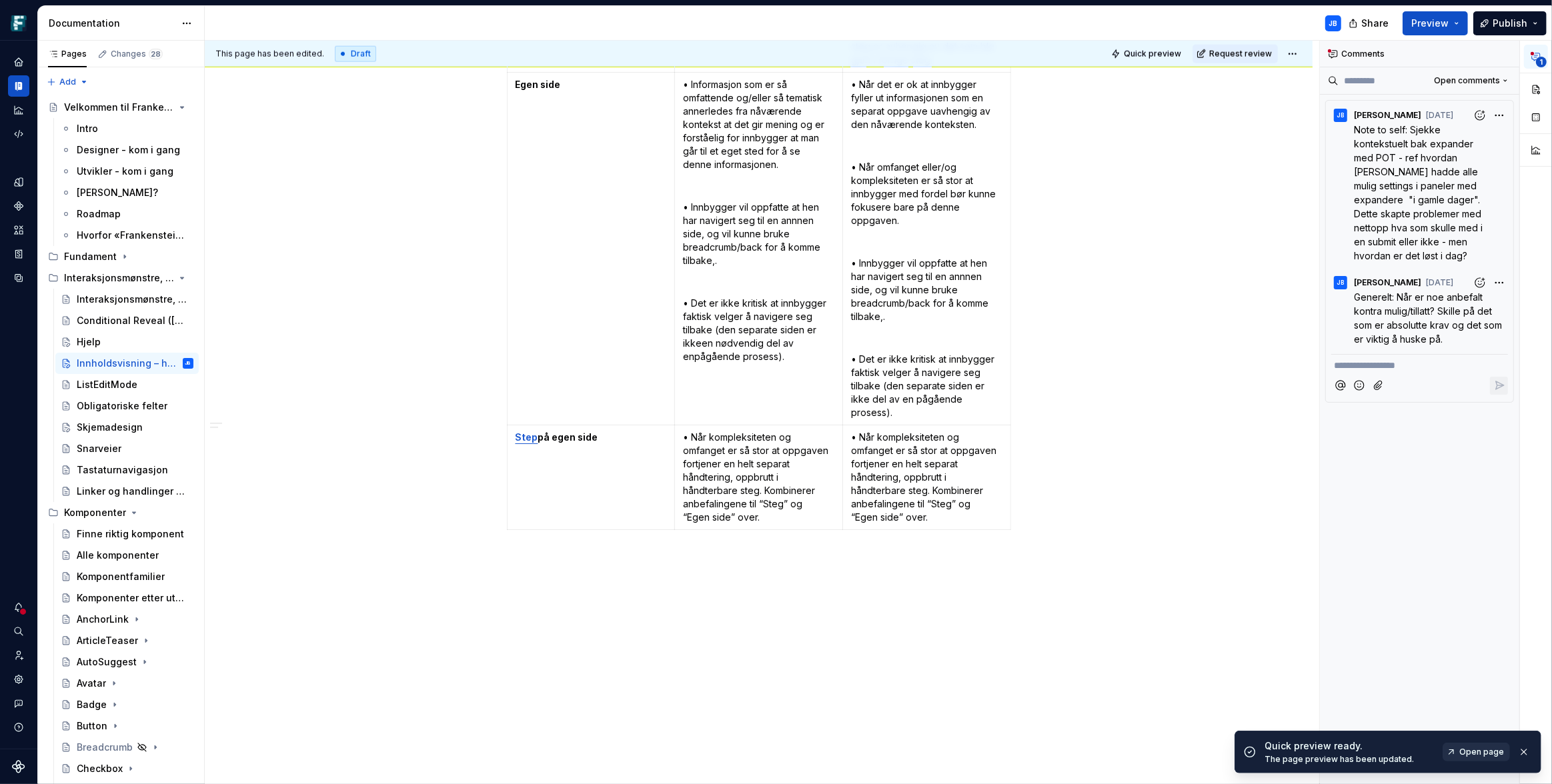
click at [1484, 752] on span "Open page" at bounding box center [1481, 751] width 44 height 11
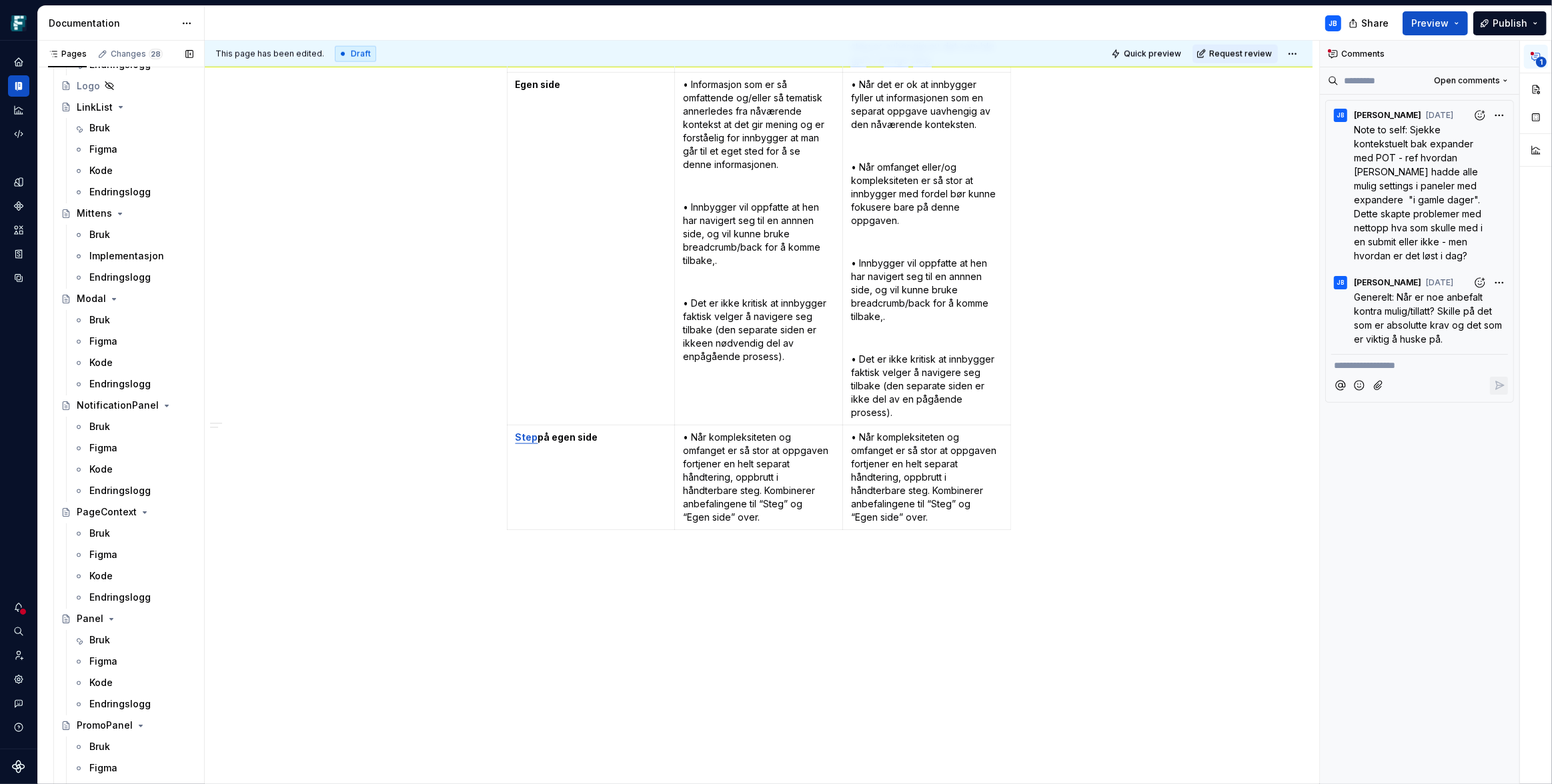
scroll to position [2796, 0]
click at [107, 633] on div "Bruk" at bounding box center [100, 638] width 21 height 13
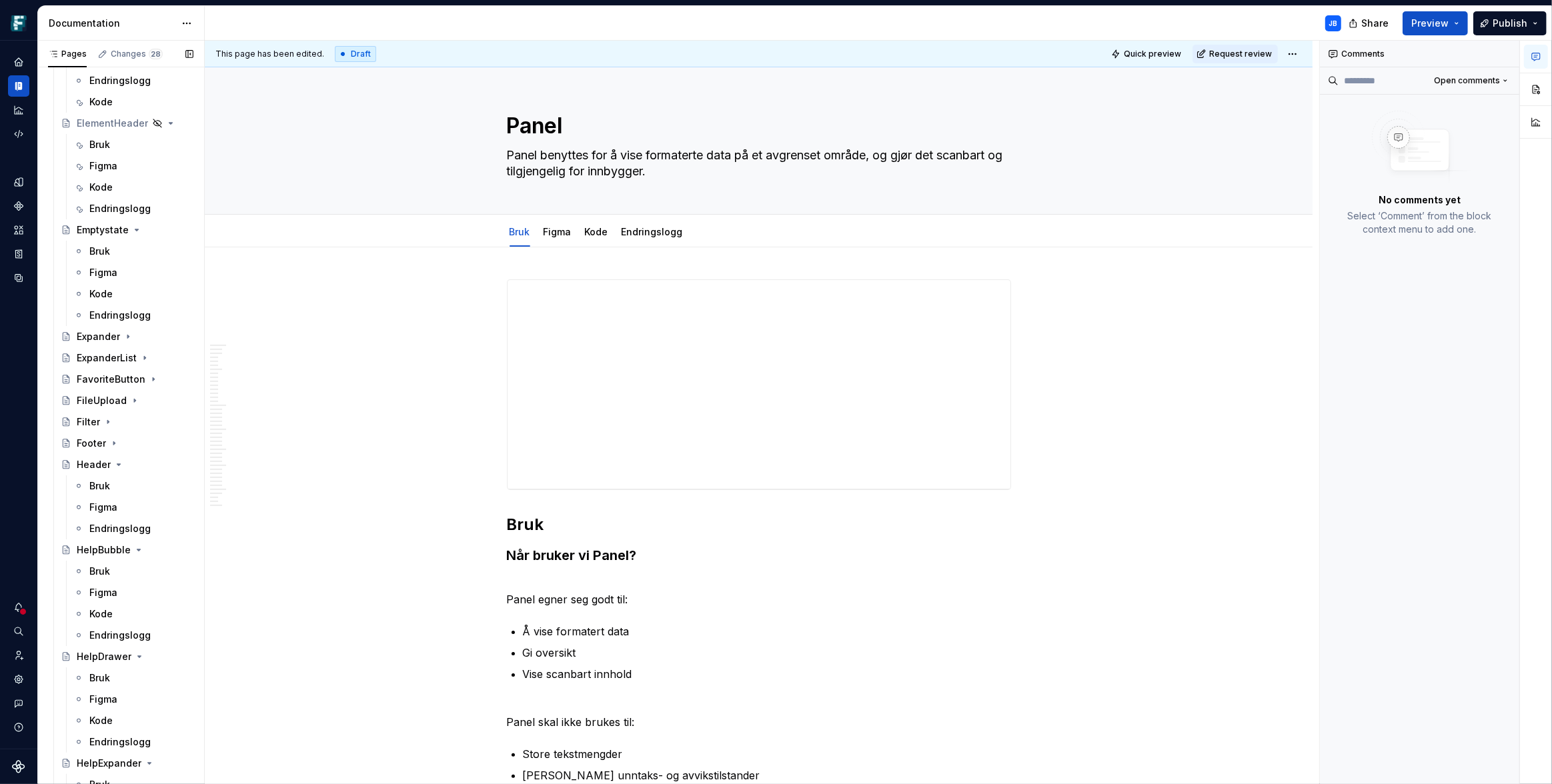
scroll to position [1048, 0]
click at [100, 360] on div "ExpanderList" at bounding box center [107, 361] width 60 height 13
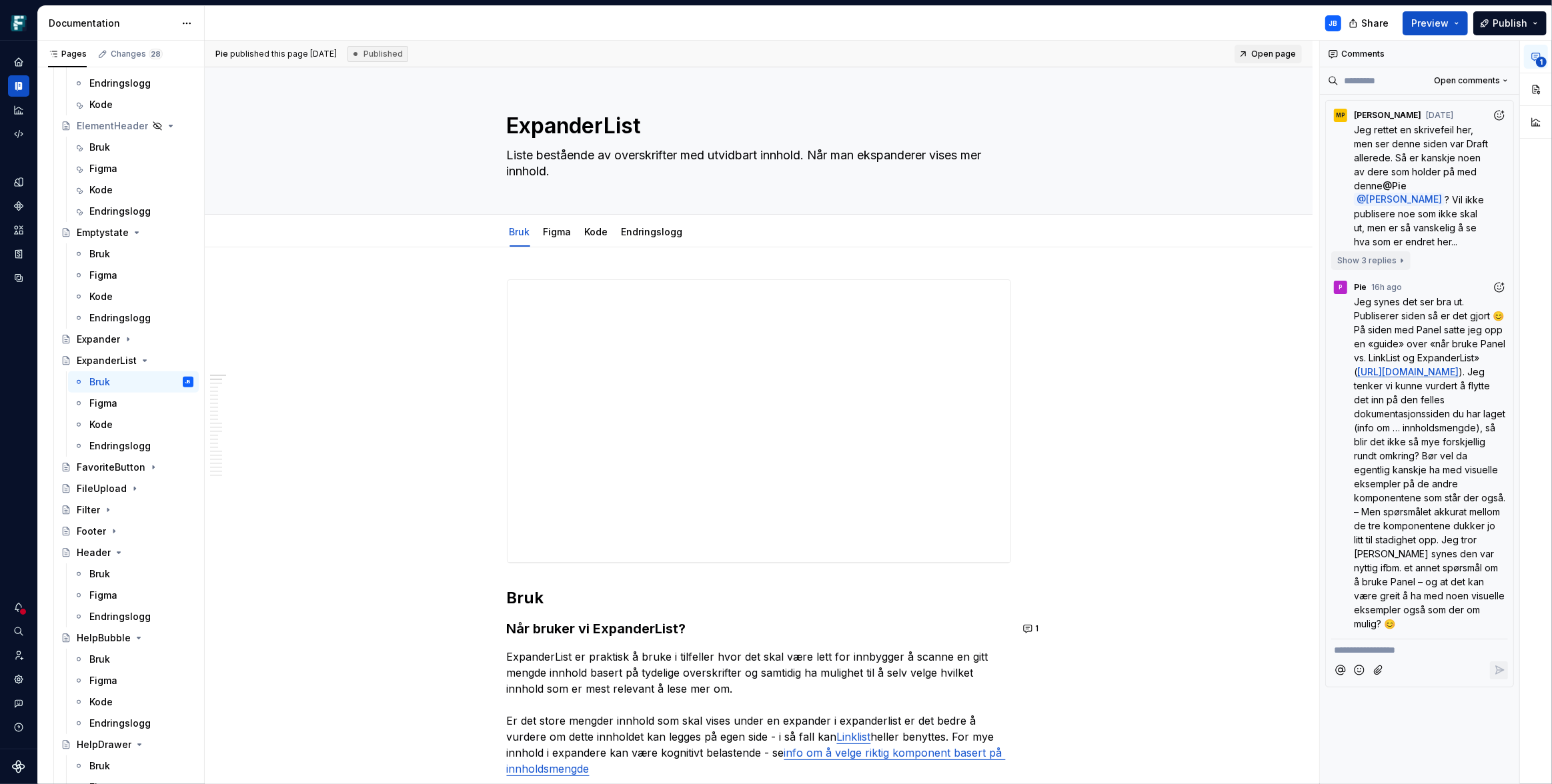
click at [1399, 260] on button "Show 3 replies" at bounding box center [1370, 260] width 80 height 18
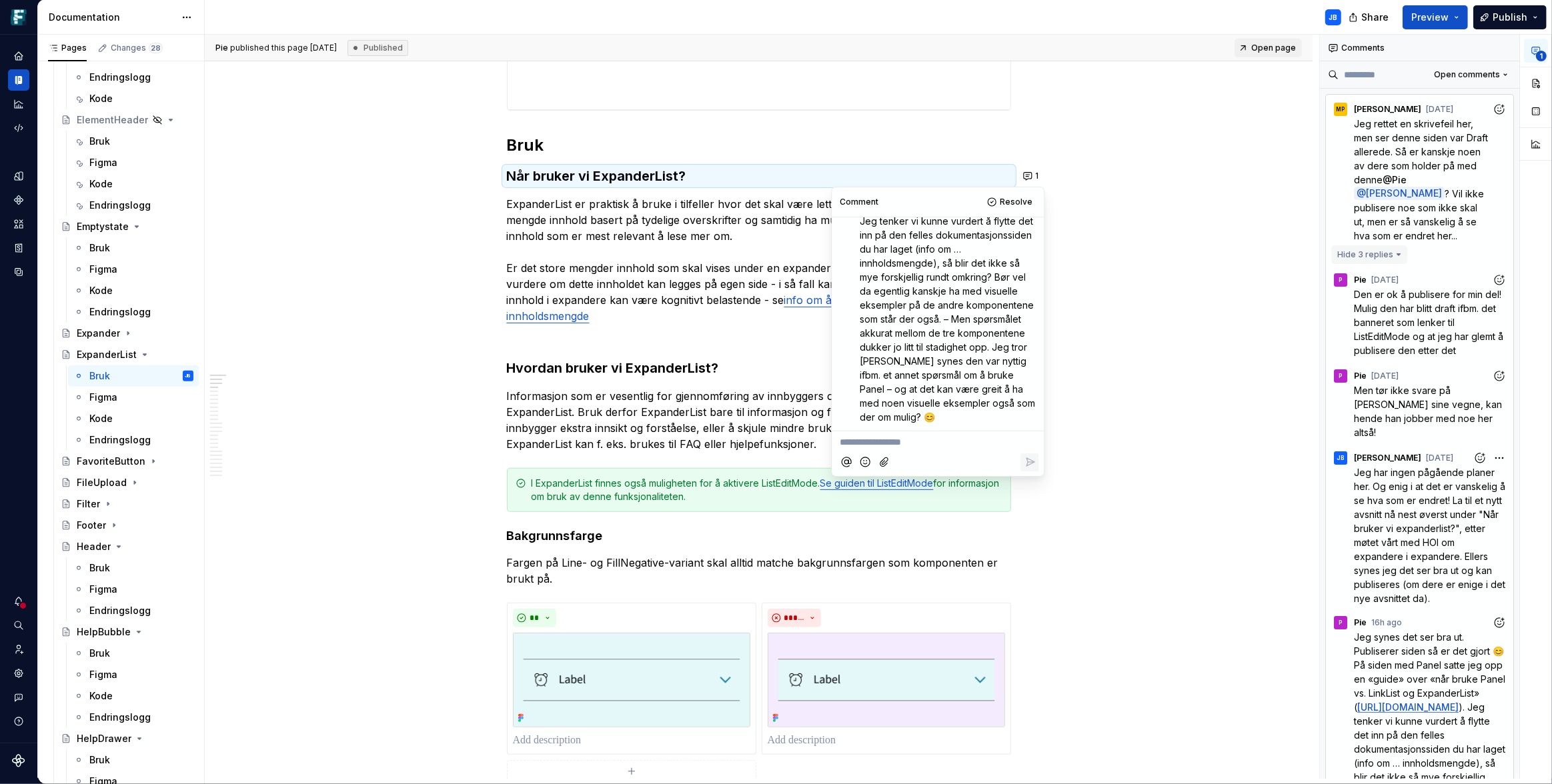
scroll to position [511, 0]
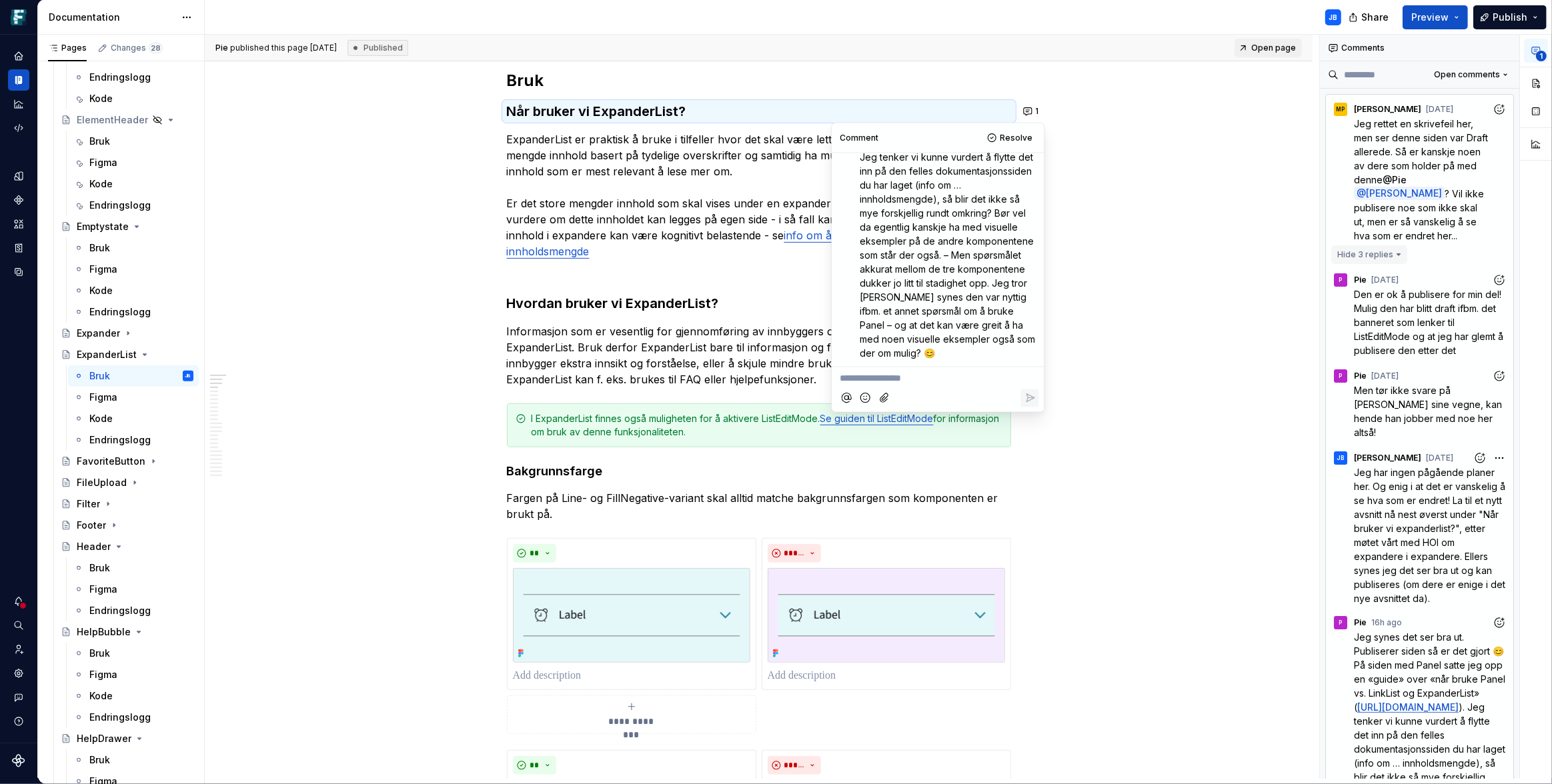
type textarea "*"
click at [1399, 253] on button "Hide 3 replies" at bounding box center [1368, 255] width 76 height 18
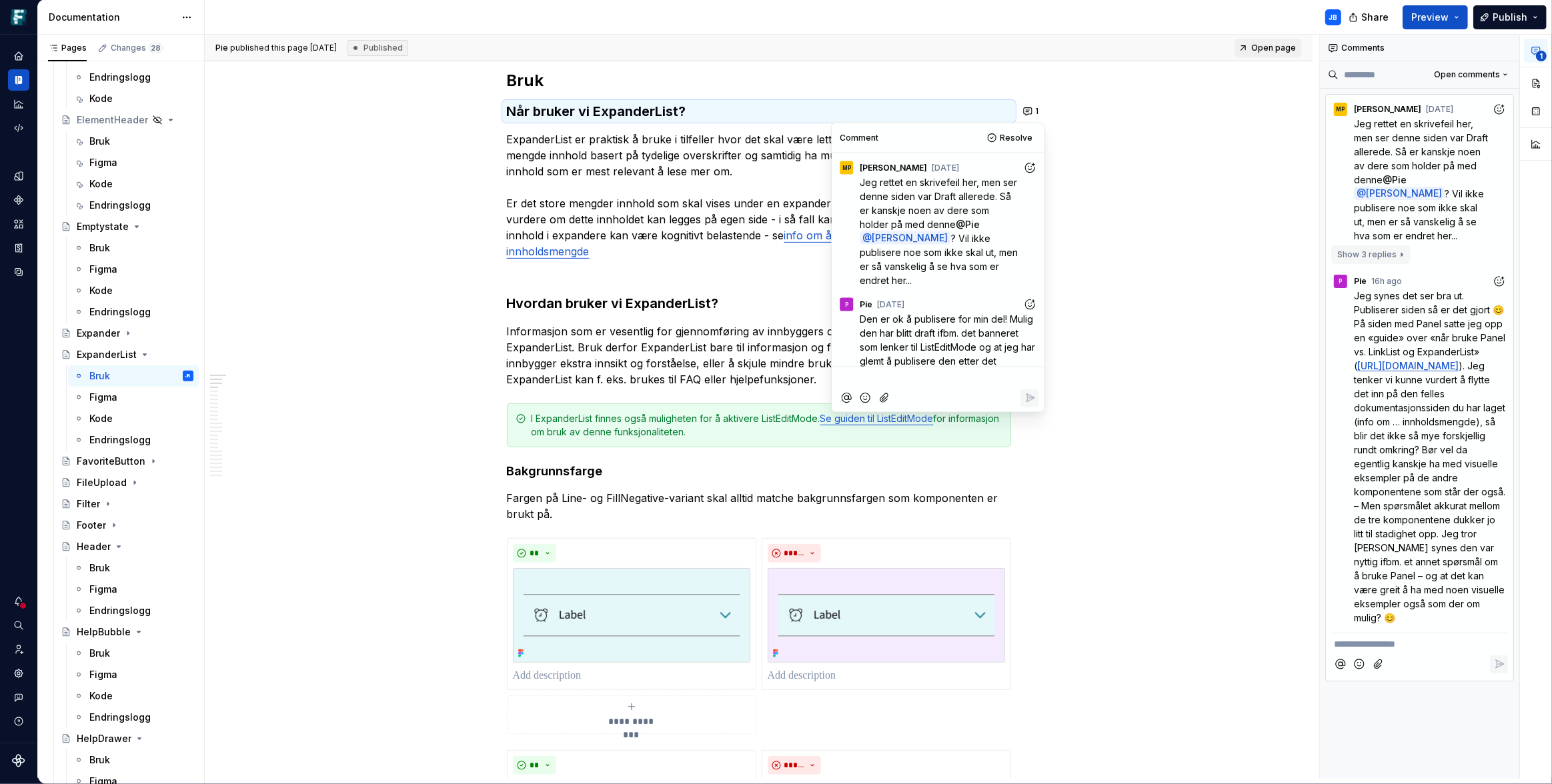
scroll to position [618, 0]
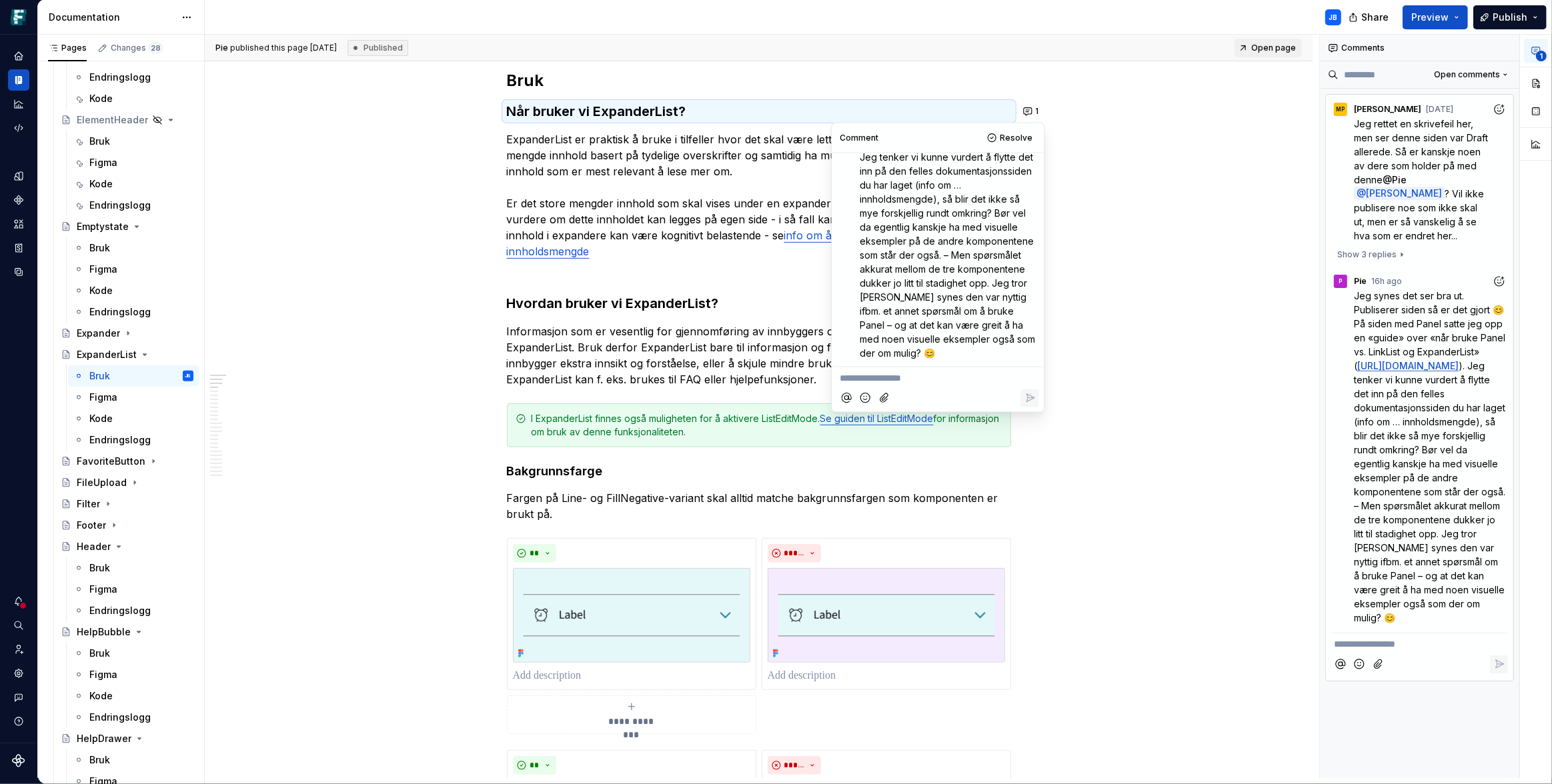
click at [1392, 651] on p "**********" at bounding box center [1419, 644] width 172 height 14
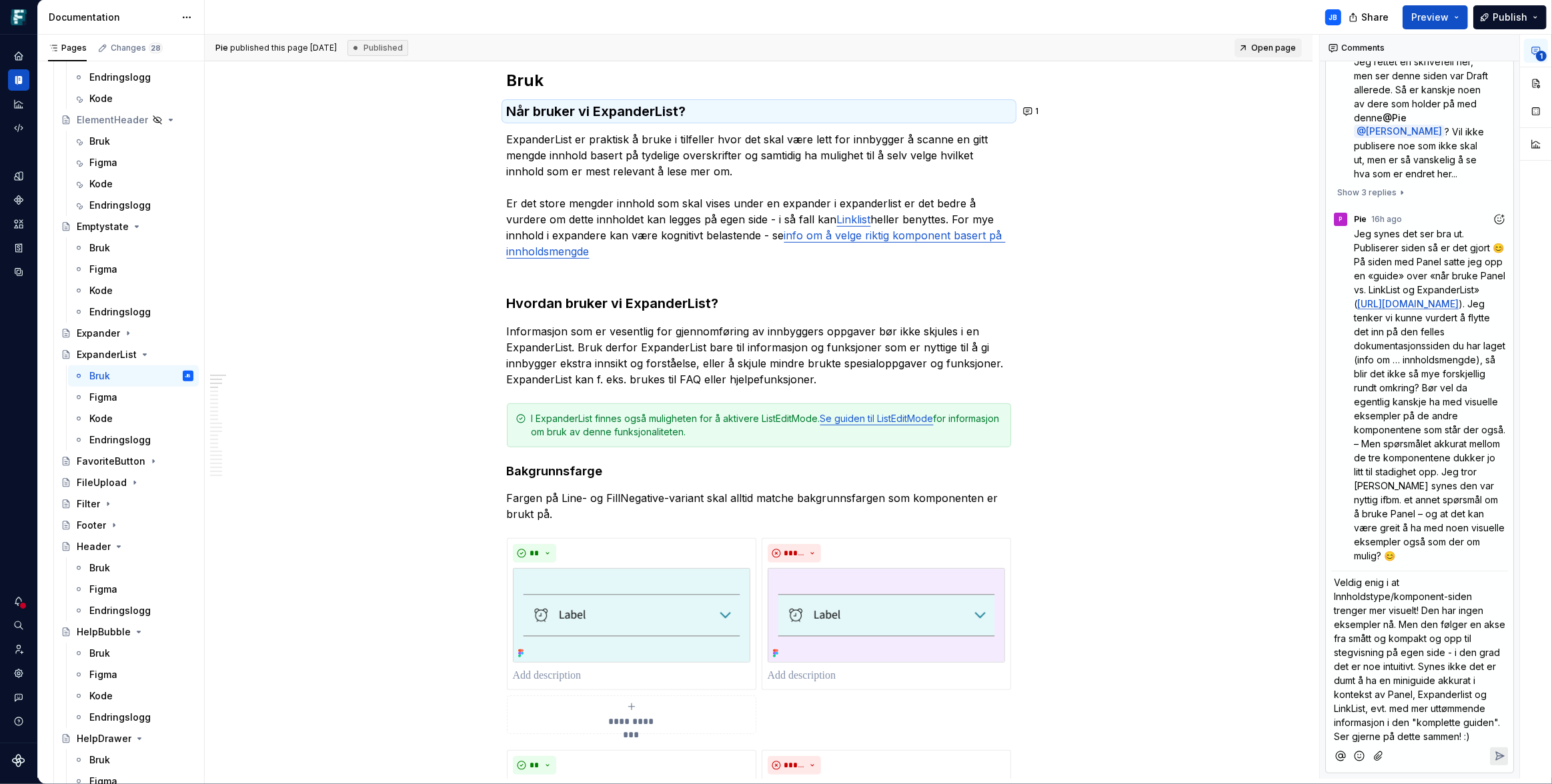
scroll to position [0, 0]
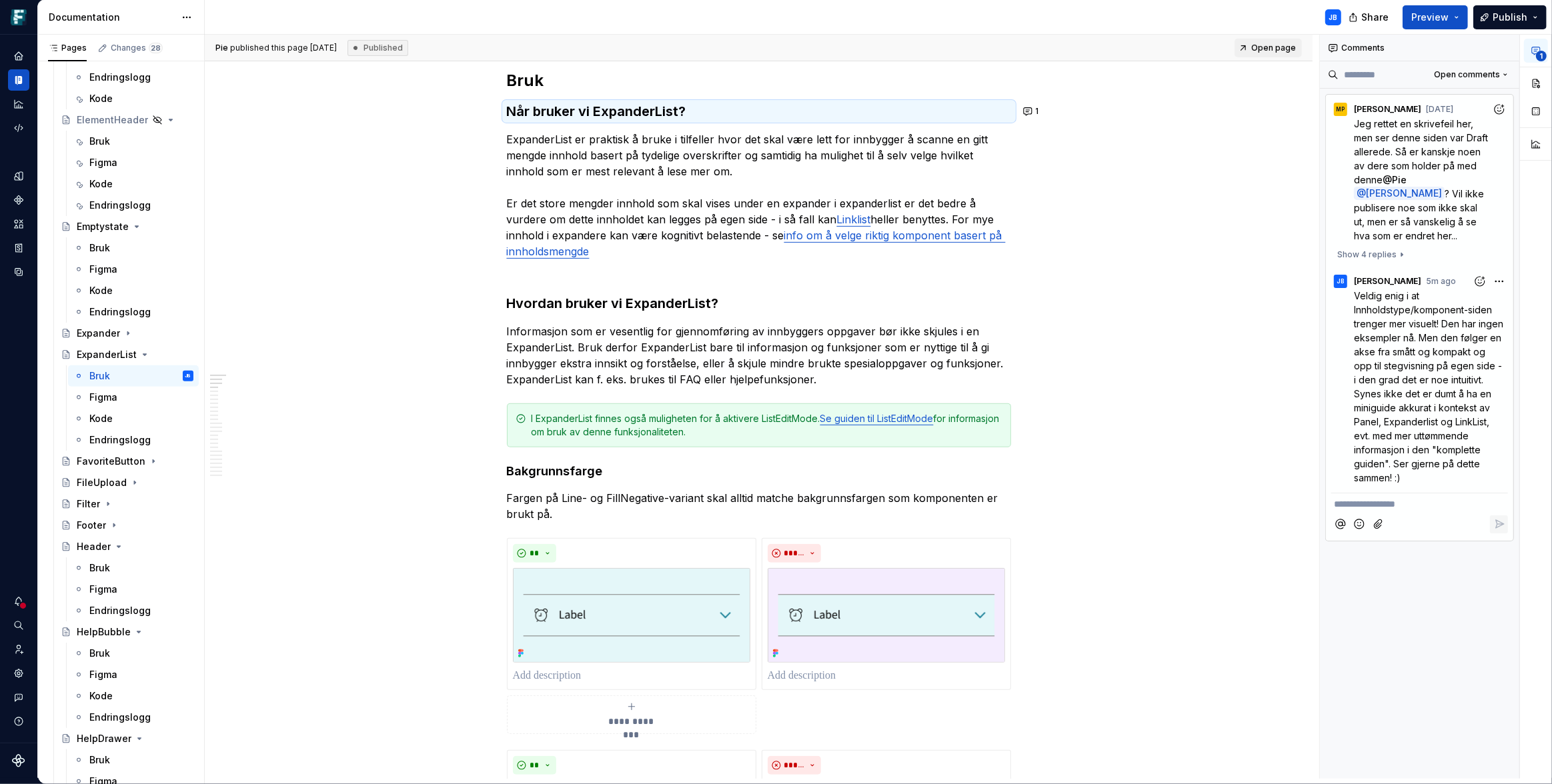
type textarea "*"
